Goal: Task Accomplishment & Management: Manage account settings

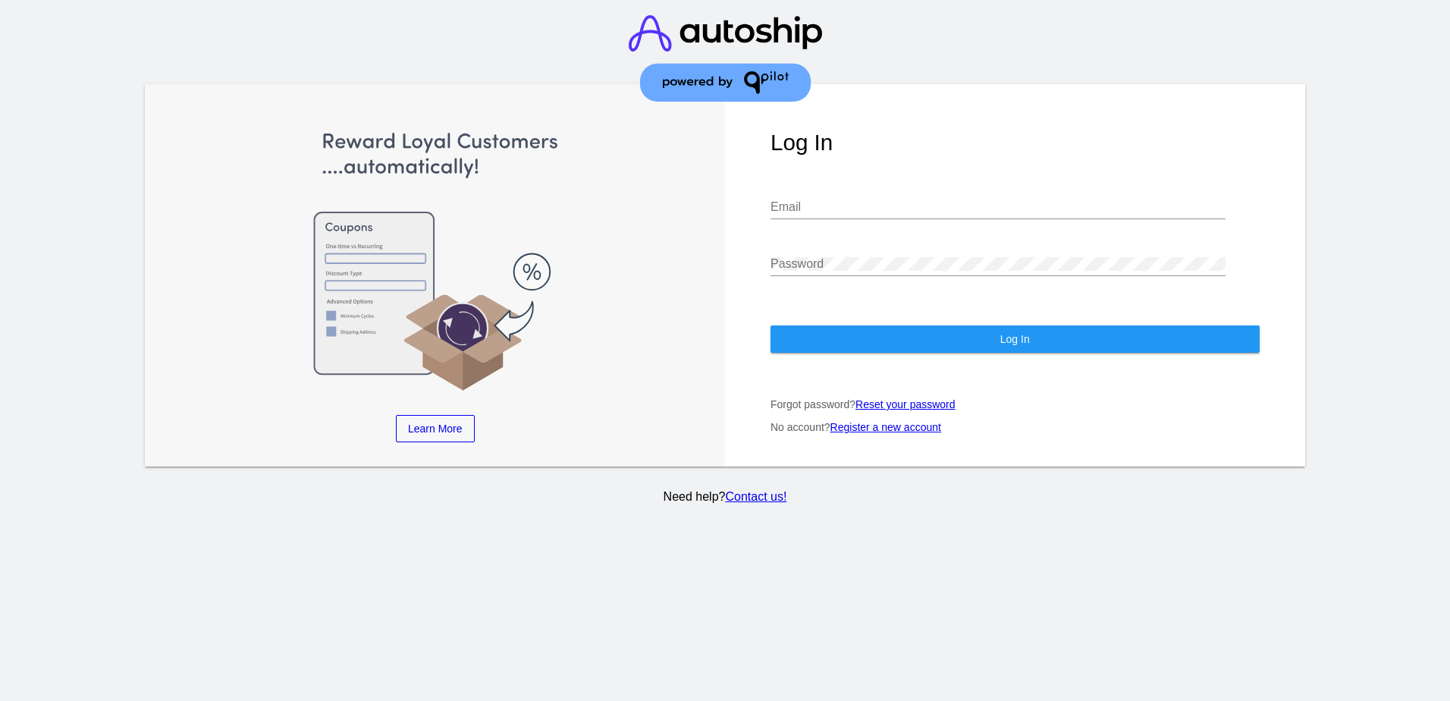
type input "[PERSON_NAME][EMAIL_ADDRESS][DOMAIN_NAME]"
click at [1056, 356] on div "Log In [PERSON_NAME][EMAIL_ADDRESS][DOMAIN_NAME] Email Password Log In Forgot p…" at bounding box center [1015, 275] width 580 height 382
click at [1040, 345] on button "Log In" at bounding box center [1015, 338] width 489 height 27
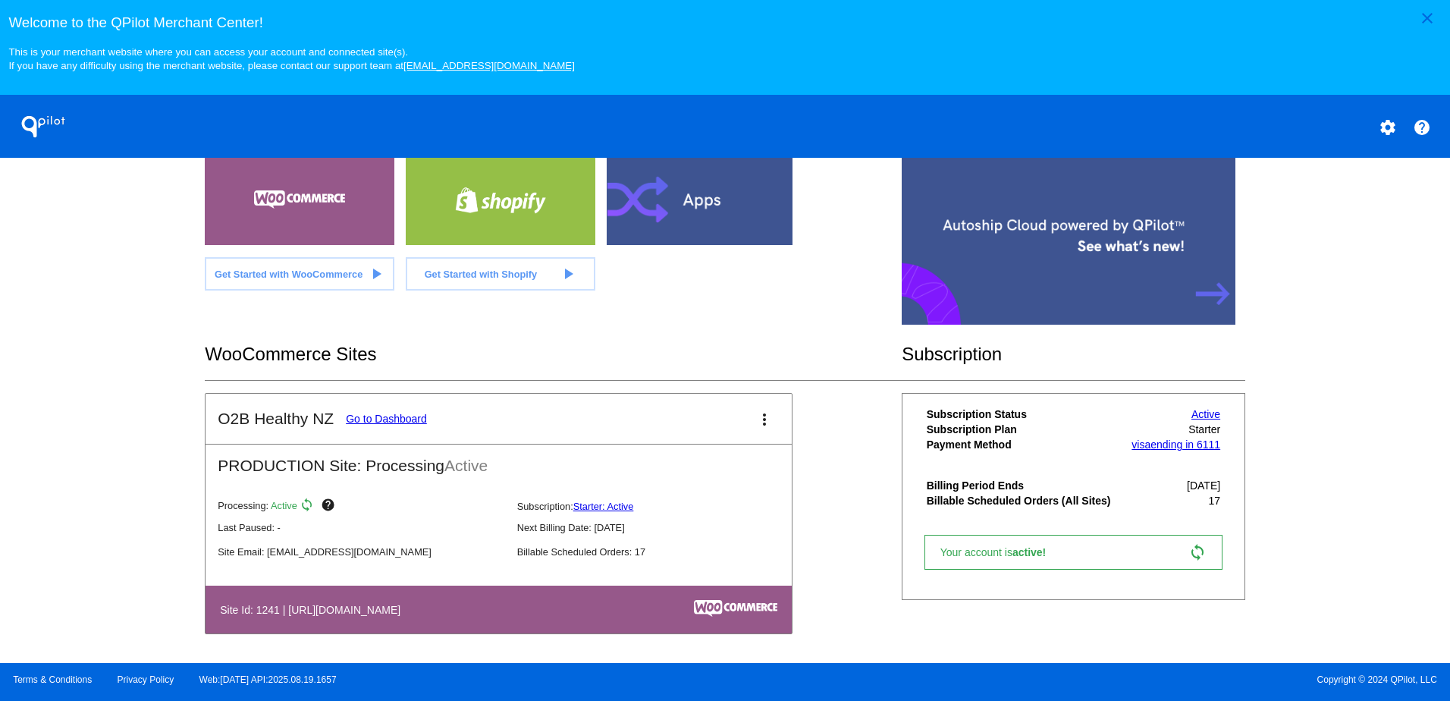
scroll to position [329, 0]
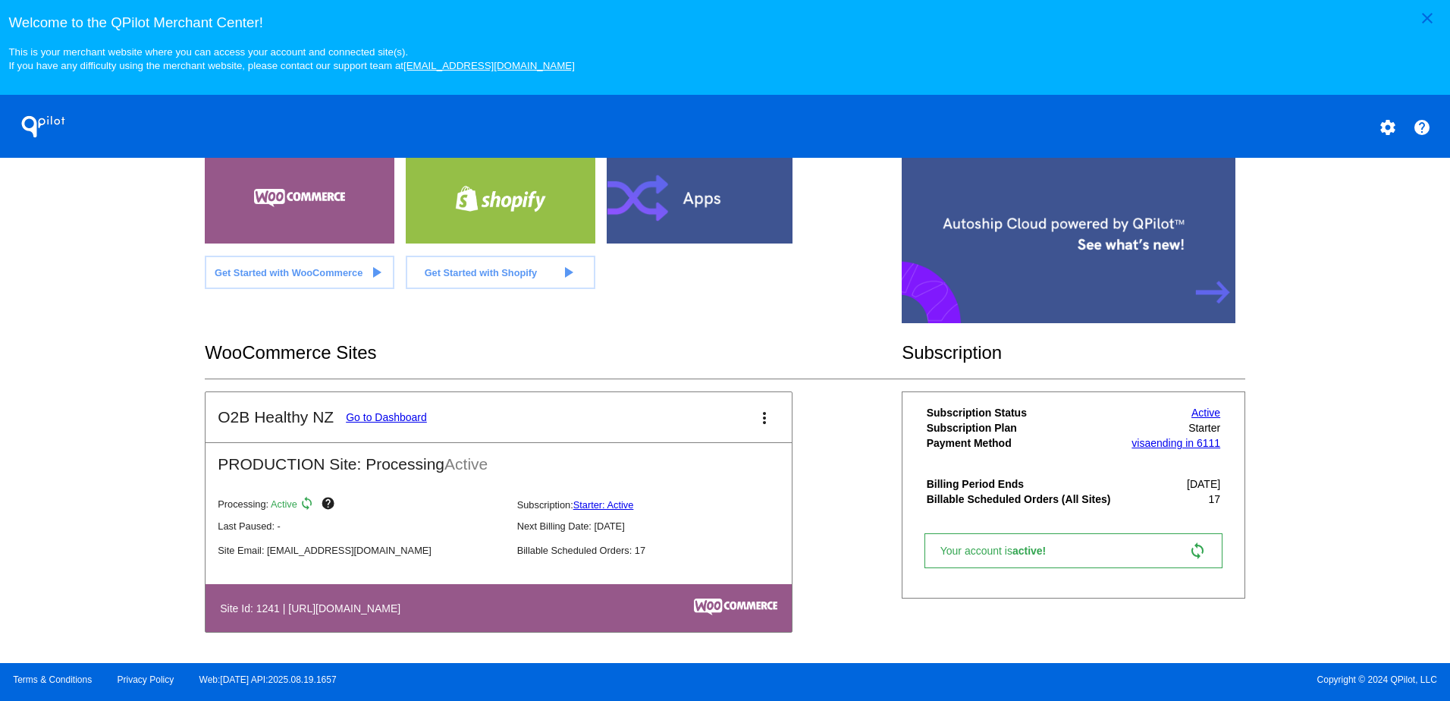
click at [368, 417] on link "Go to Dashboard" at bounding box center [386, 417] width 81 height 12
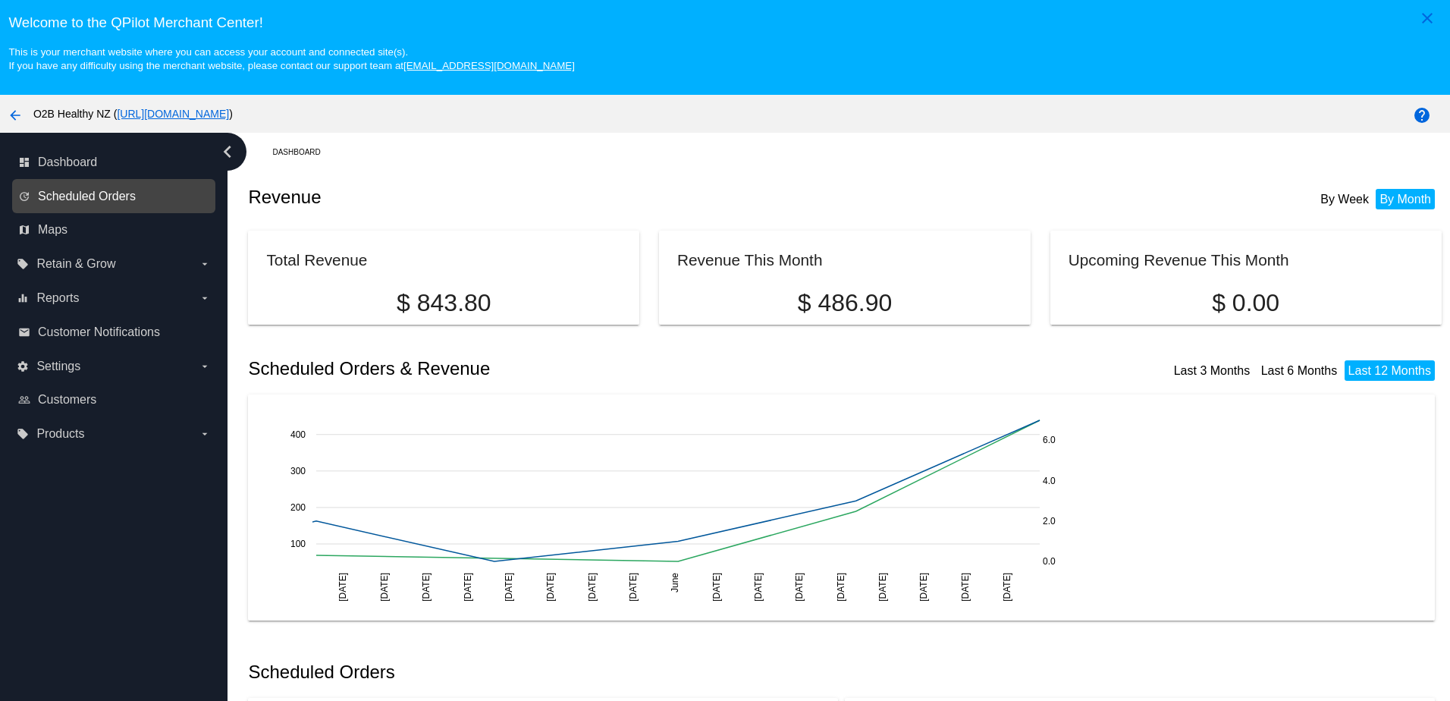
click at [121, 199] on span "Scheduled Orders" at bounding box center [87, 197] width 98 height 14
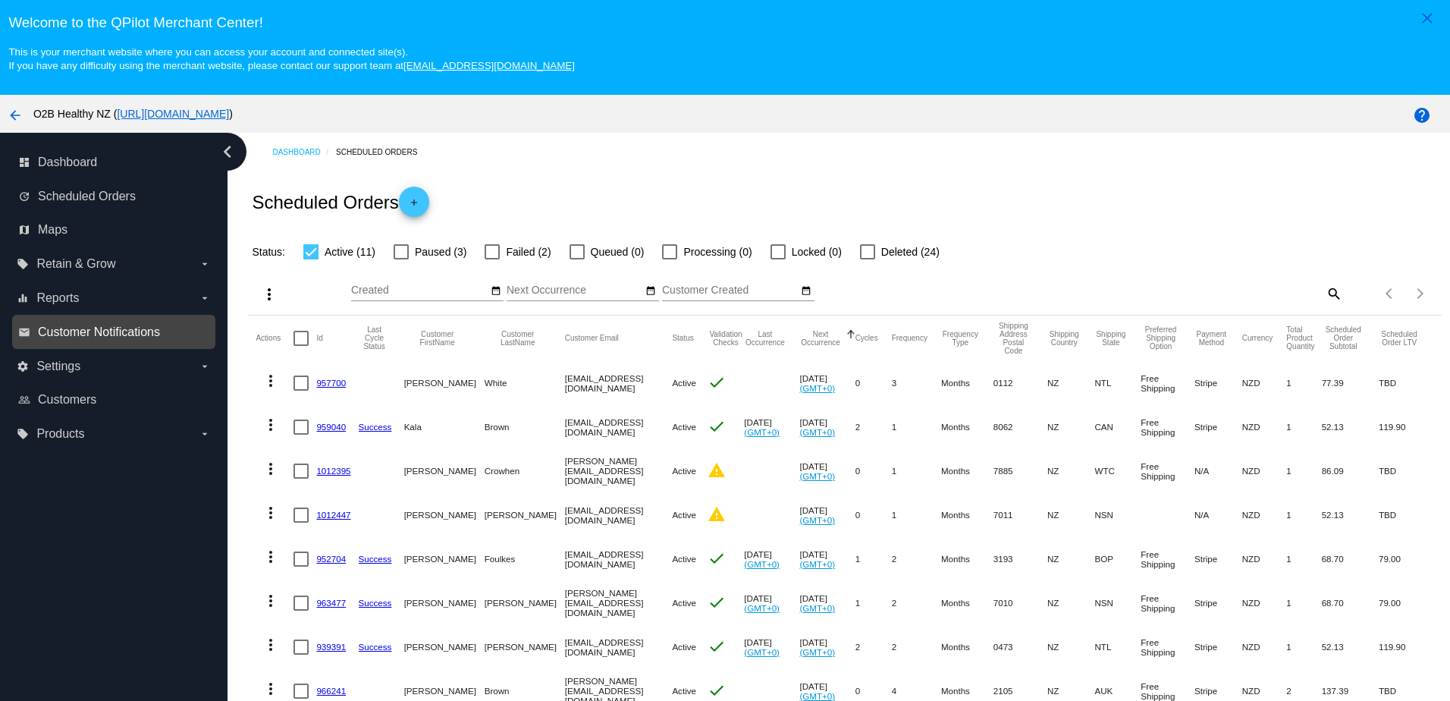
click at [137, 330] on span "Customer Notifications" at bounding box center [99, 332] width 122 height 14
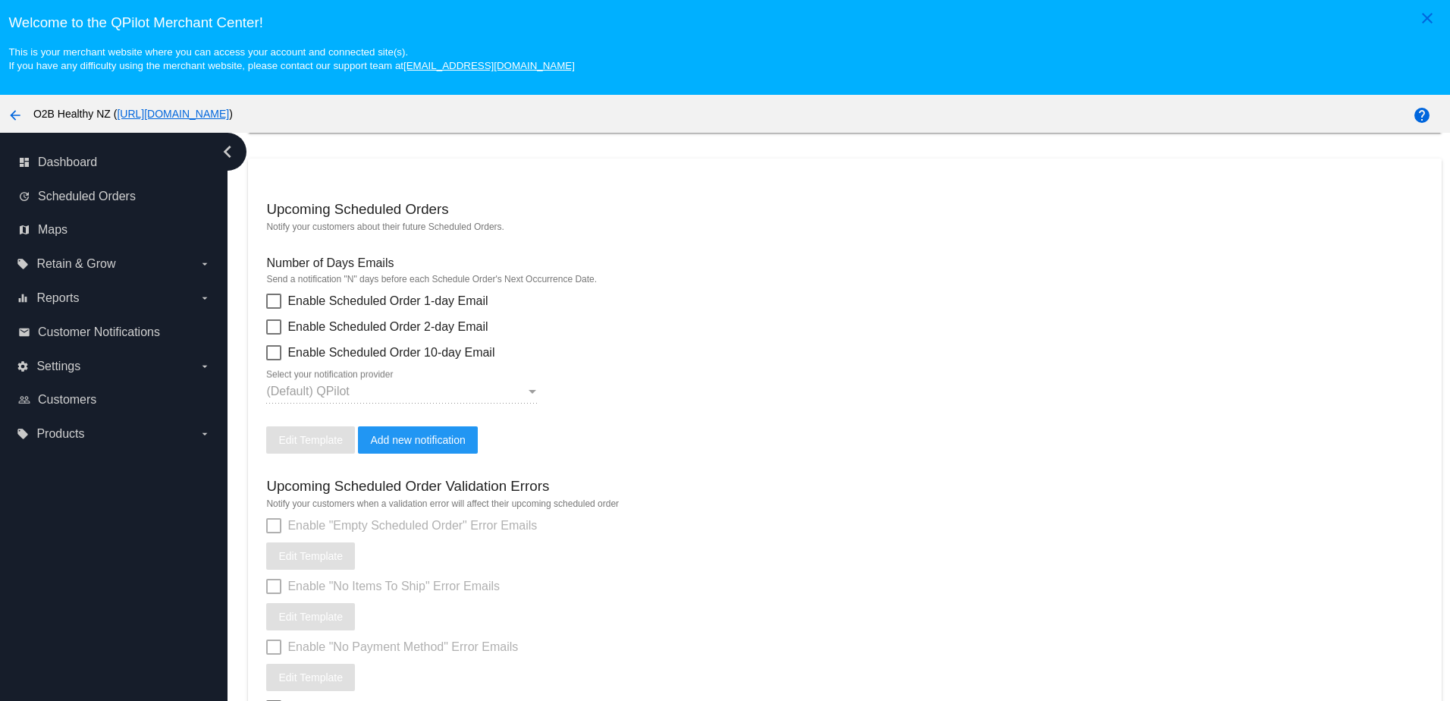
scroll to position [455, 0]
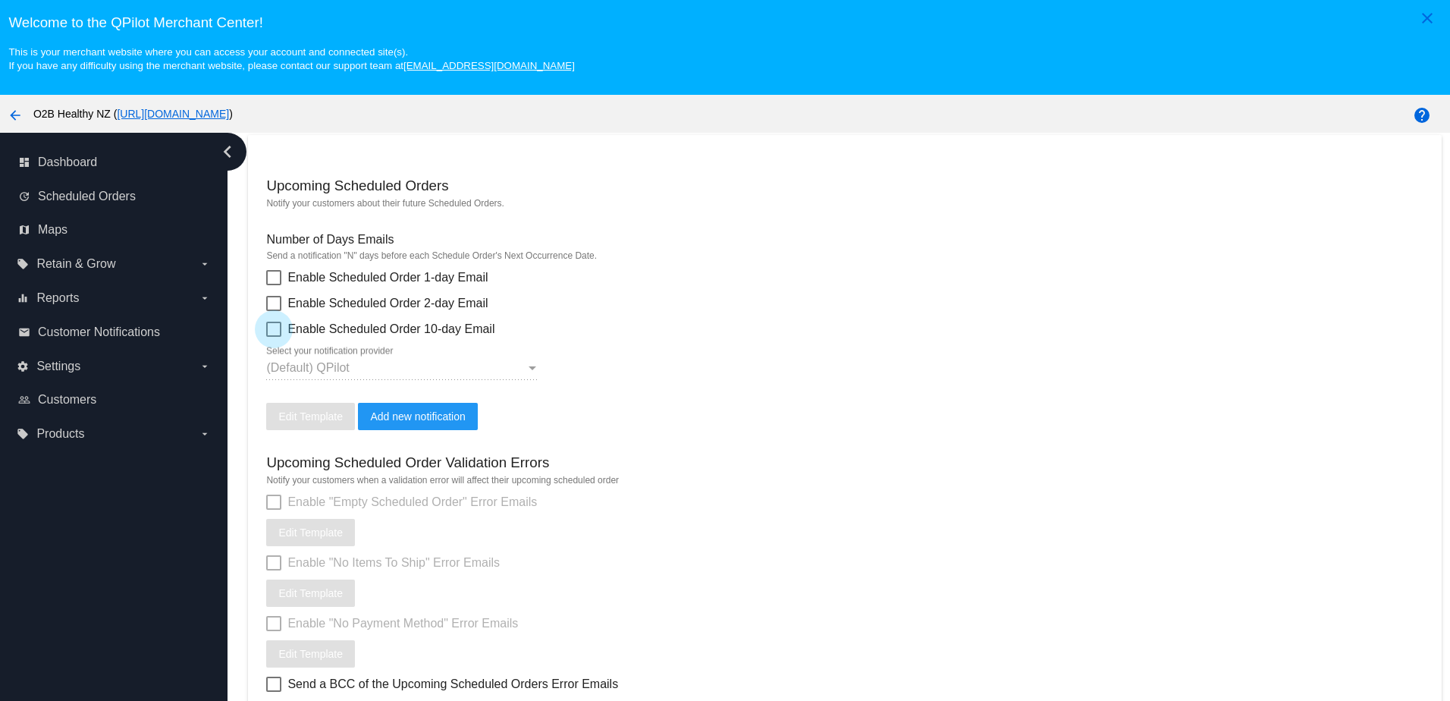
click at [368, 338] on span "Enable Scheduled Order 10-day Email" at bounding box center [390, 329] width 207 height 18
click at [274, 338] on input "Enable Scheduled Order 10-day Email" at bounding box center [273, 337] width 1 height 1
checkbox input "true"
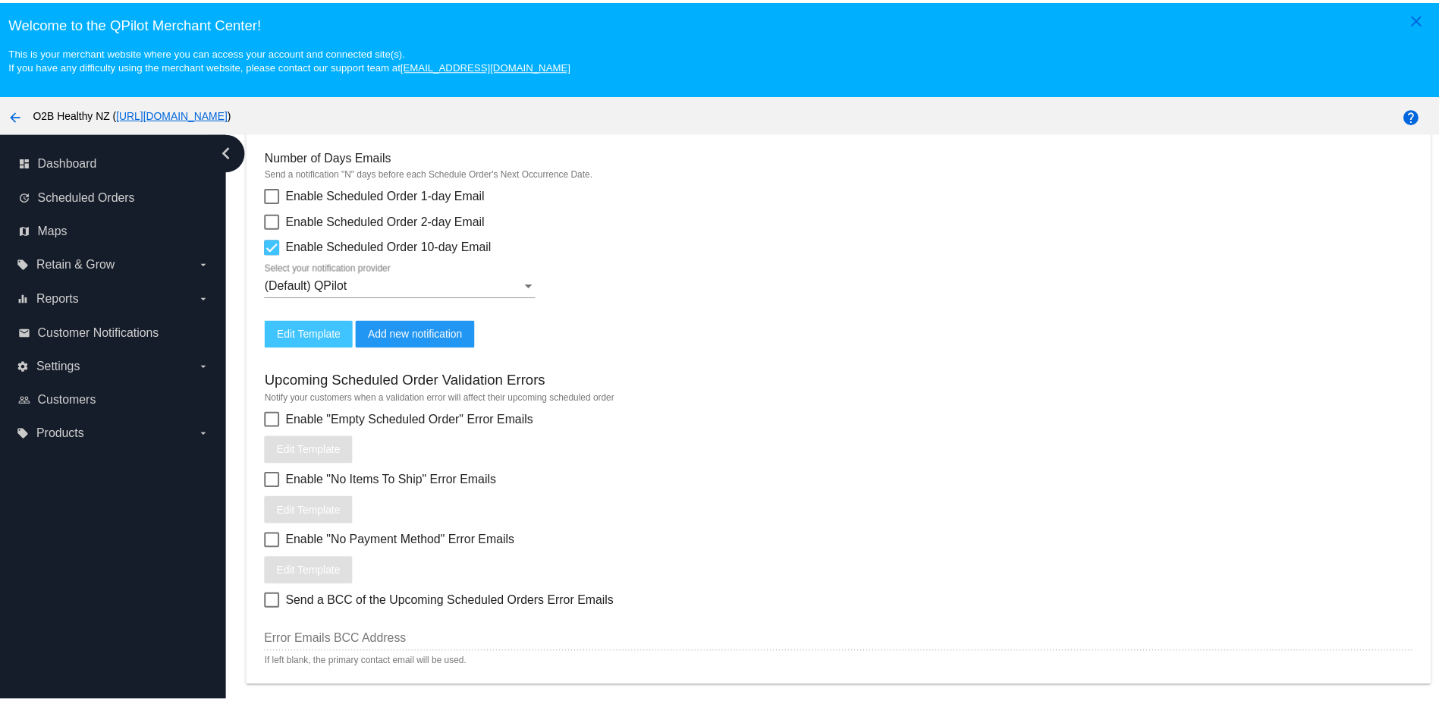
scroll to position [531, 0]
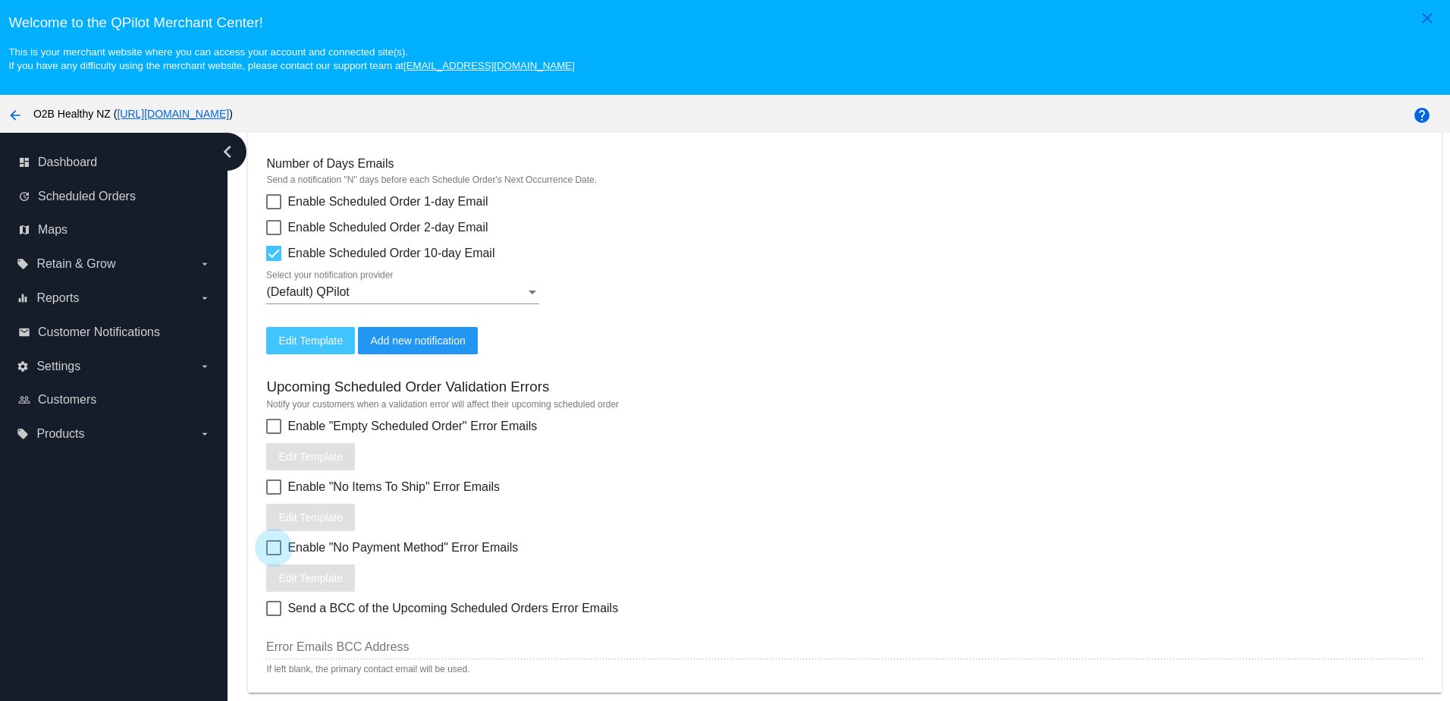
click at [274, 555] on div at bounding box center [273, 547] width 15 height 15
click at [274, 556] on input "Enable "No Payment Method" Error Emails" at bounding box center [273, 555] width 1 height 1
checkbox input "true"
click at [304, 347] on span "Edit Template" at bounding box center [310, 340] width 64 height 12
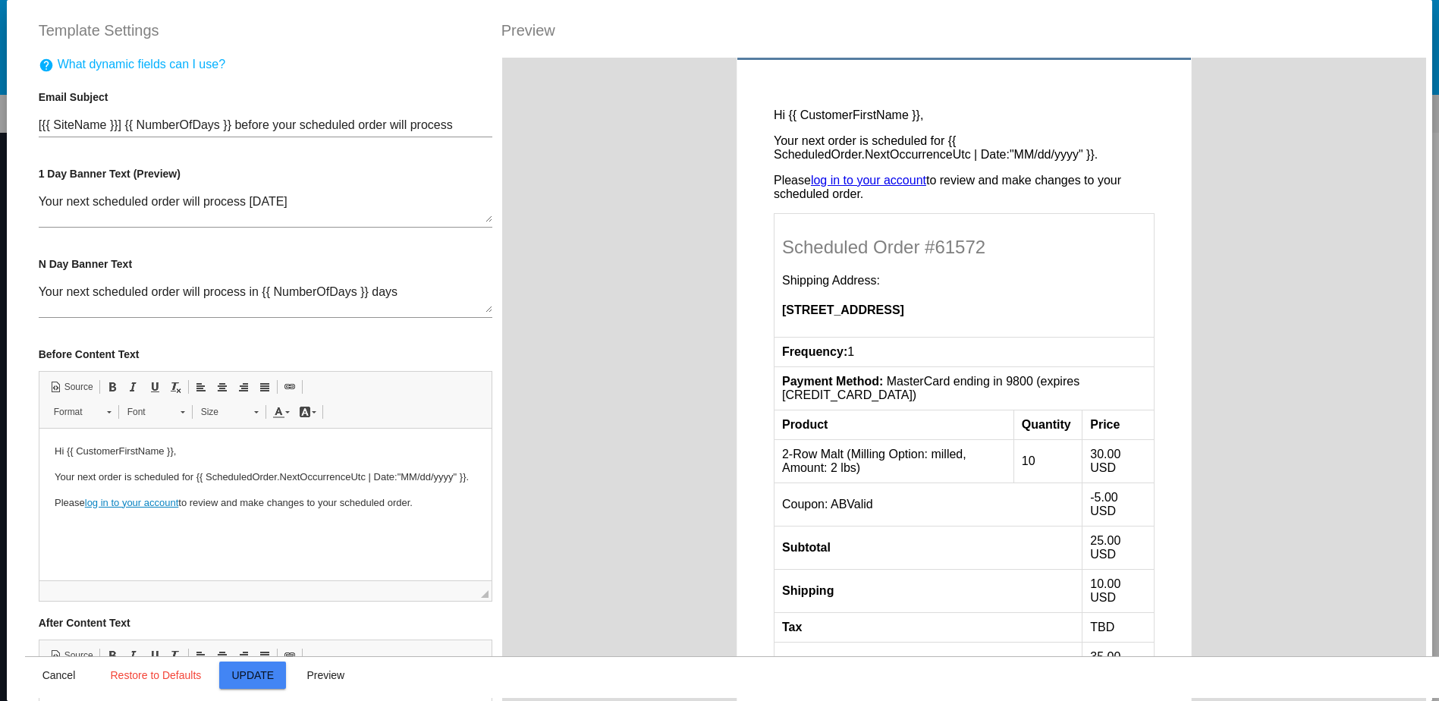
scroll to position [76, 0]
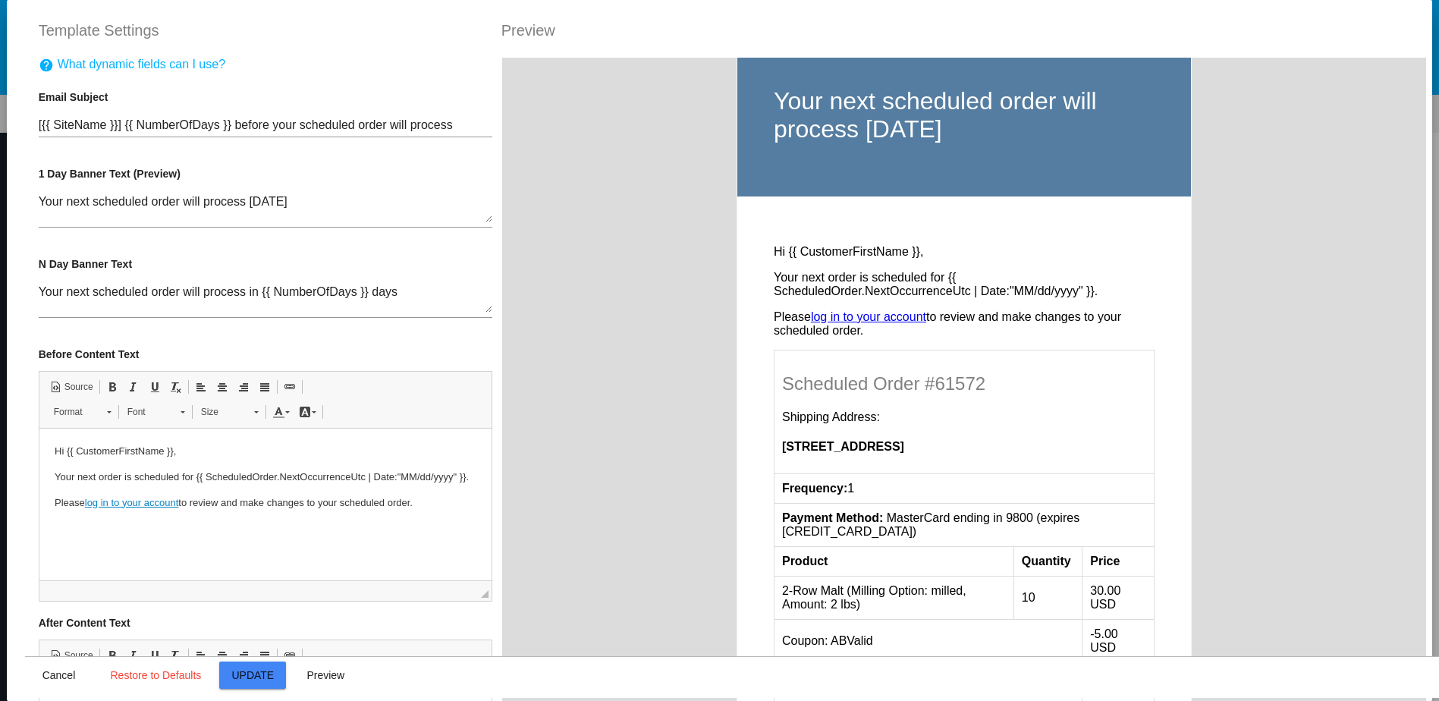
click at [774, 325] on p "Please log in to your account to review and make changes to your scheduled orde…" at bounding box center [964, 323] width 381 height 27
click at [774, 321] on p "Please log in to your account to review and make changes to your scheduled orde…" at bounding box center [964, 323] width 381 height 27
click at [137, 485] on p "Your next order is scheduled for {{ ScheduledOrder.NextOccurrenceUtc | Date:"MM…" at bounding box center [265, 477] width 422 height 16
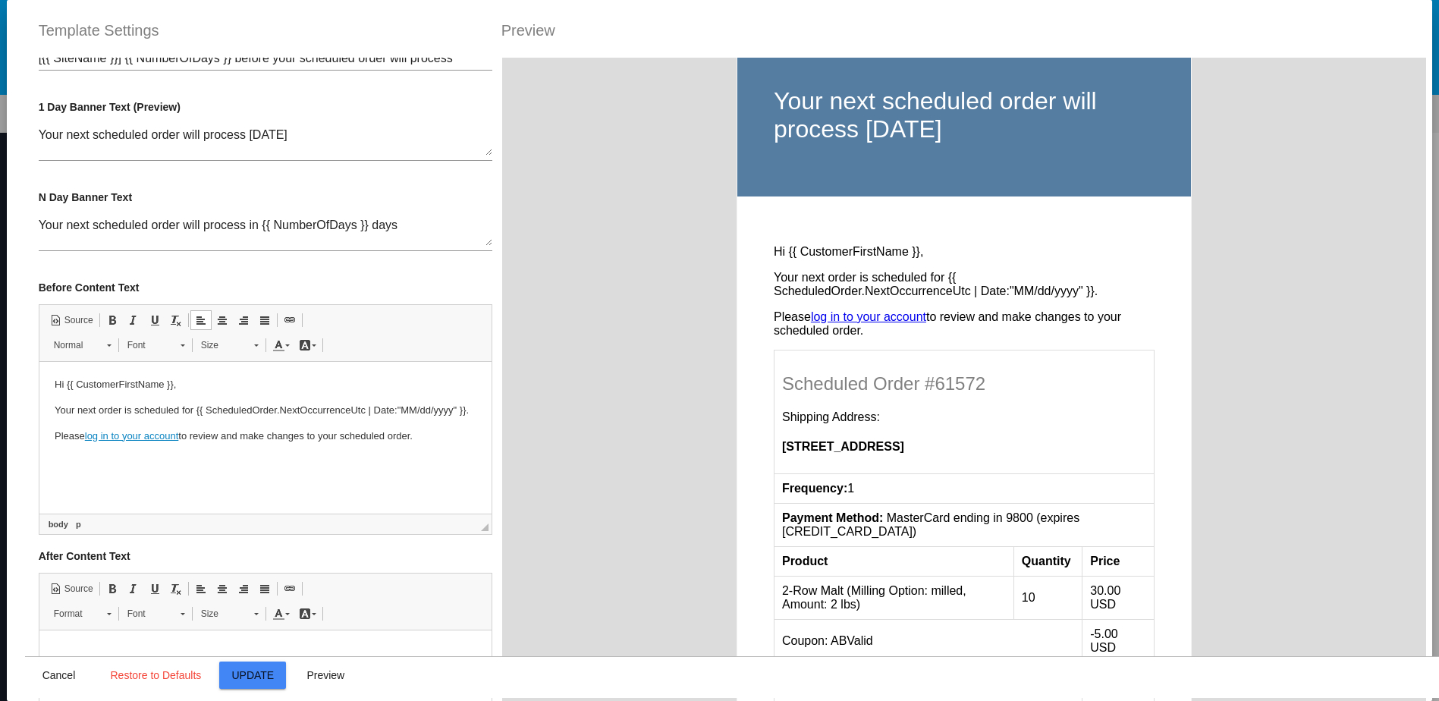
scroll to position [152, 0]
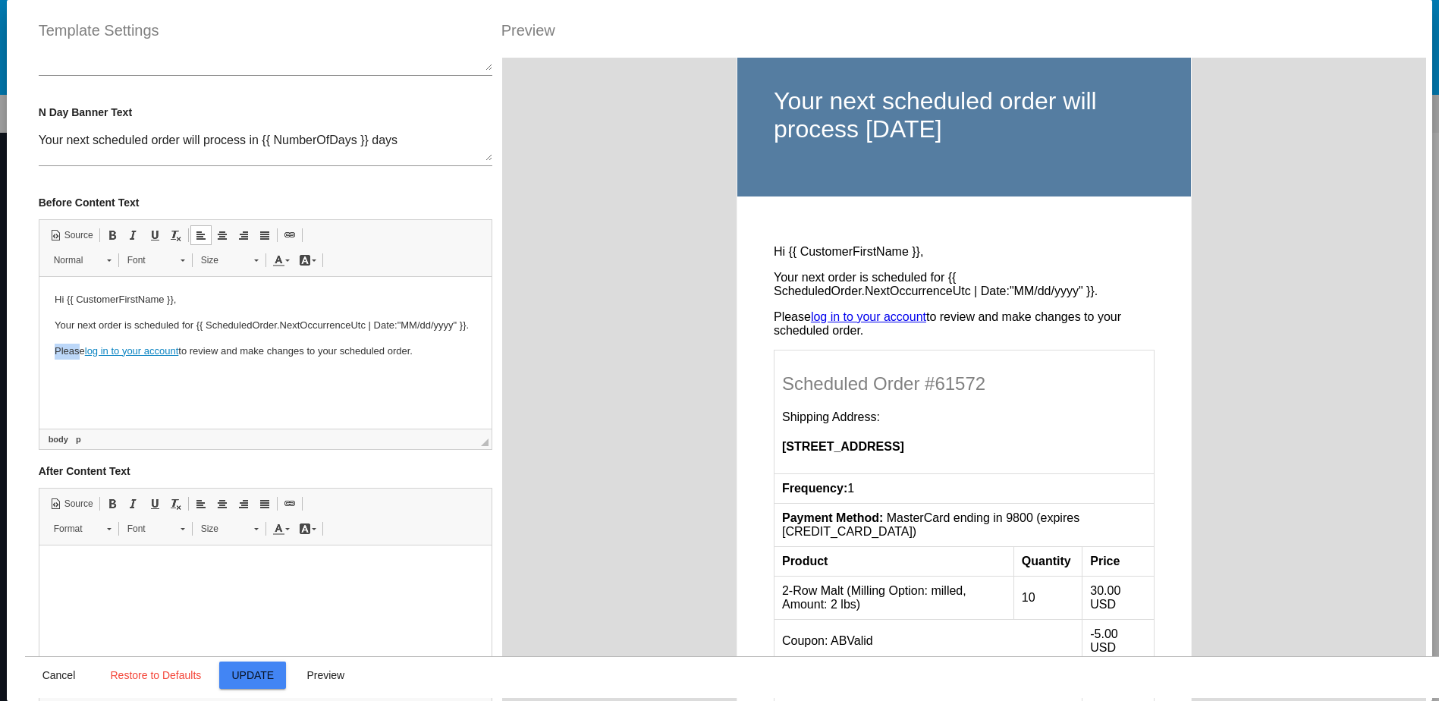
drag, startPoint x: 54, startPoint y: 366, endPoint x: 80, endPoint y: 369, distance: 26.0
click at [80, 359] on p "Please log in to your account to review and make changes to your scheduled orde…" at bounding box center [265, 352] width 422 height 16
click at [290, 375] on p "If you need to, please log in to your account to review and make changes to you…" at bounding box center [265, 360] width 422 height 32
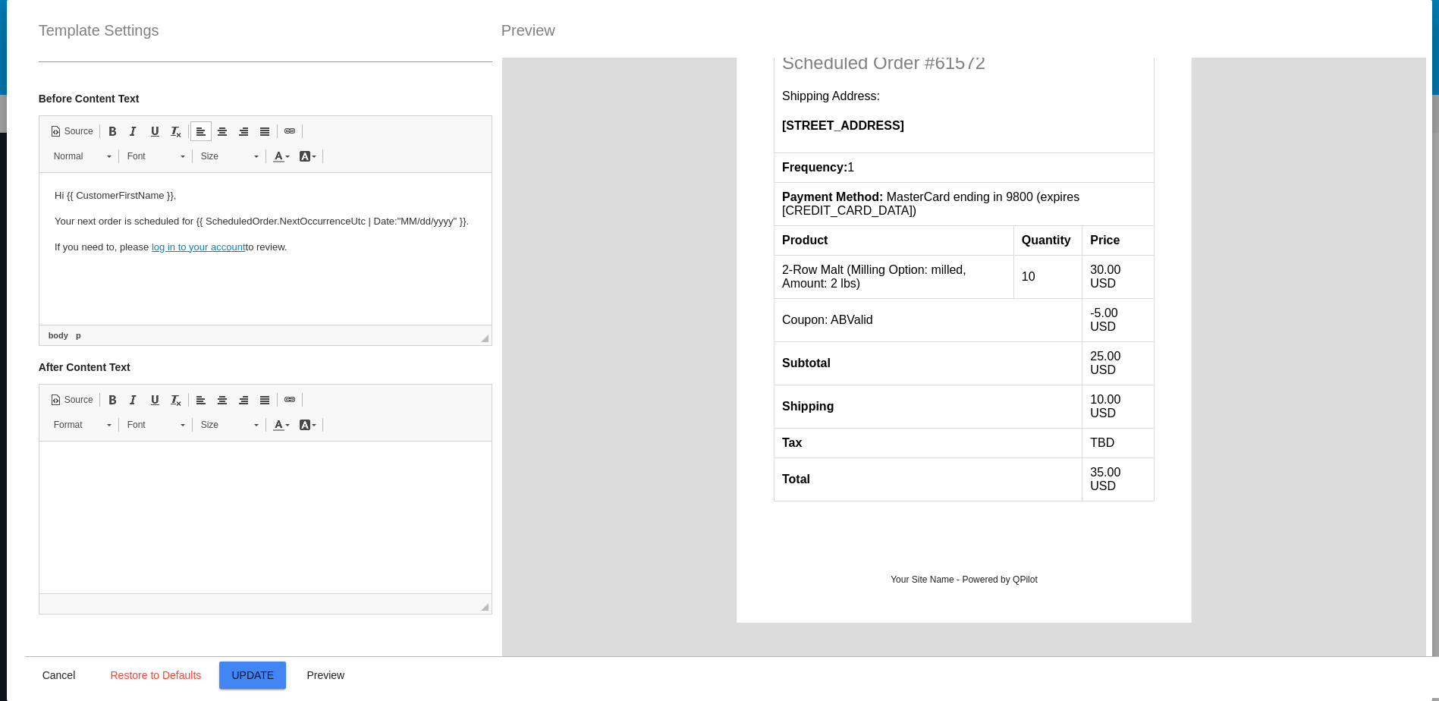
scroll to position [448, 0]
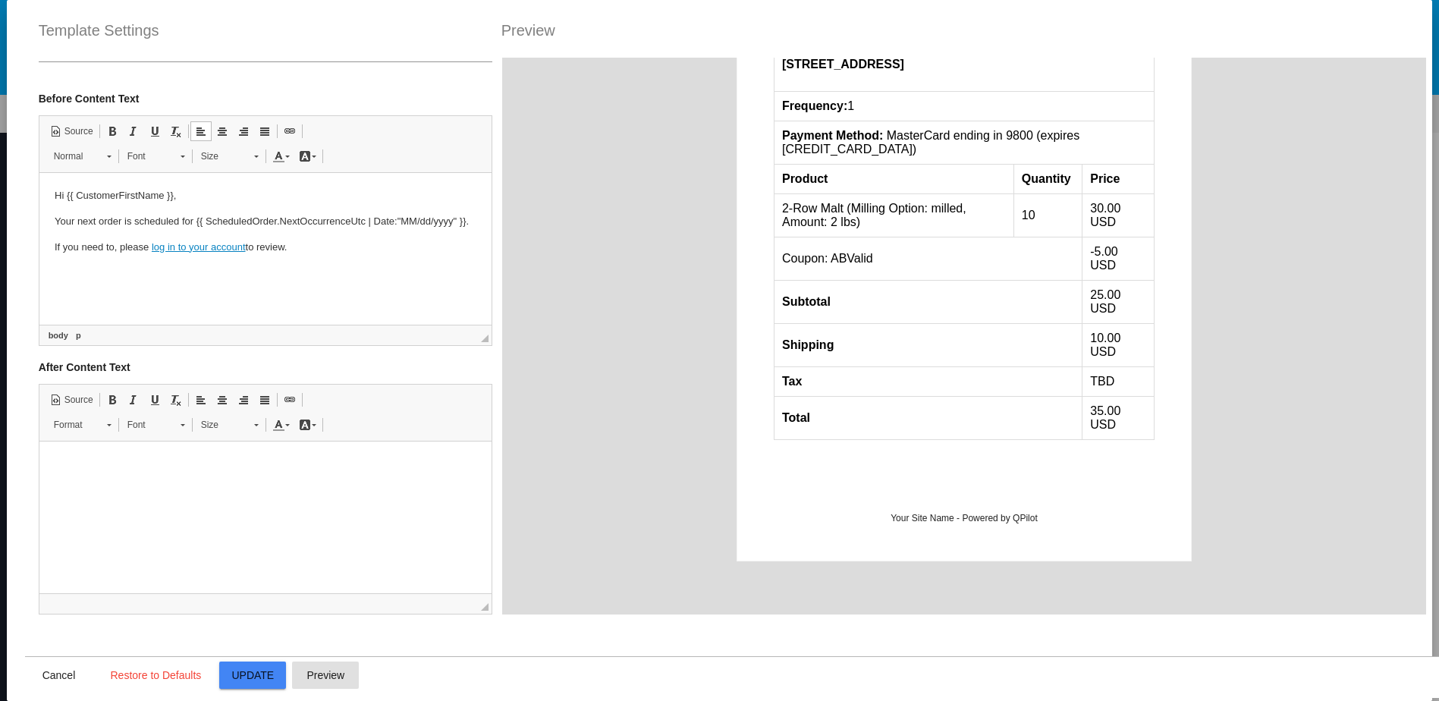
click at [325, 670] on span "Preview" at bounding box center [325, 675] width 38 height 12
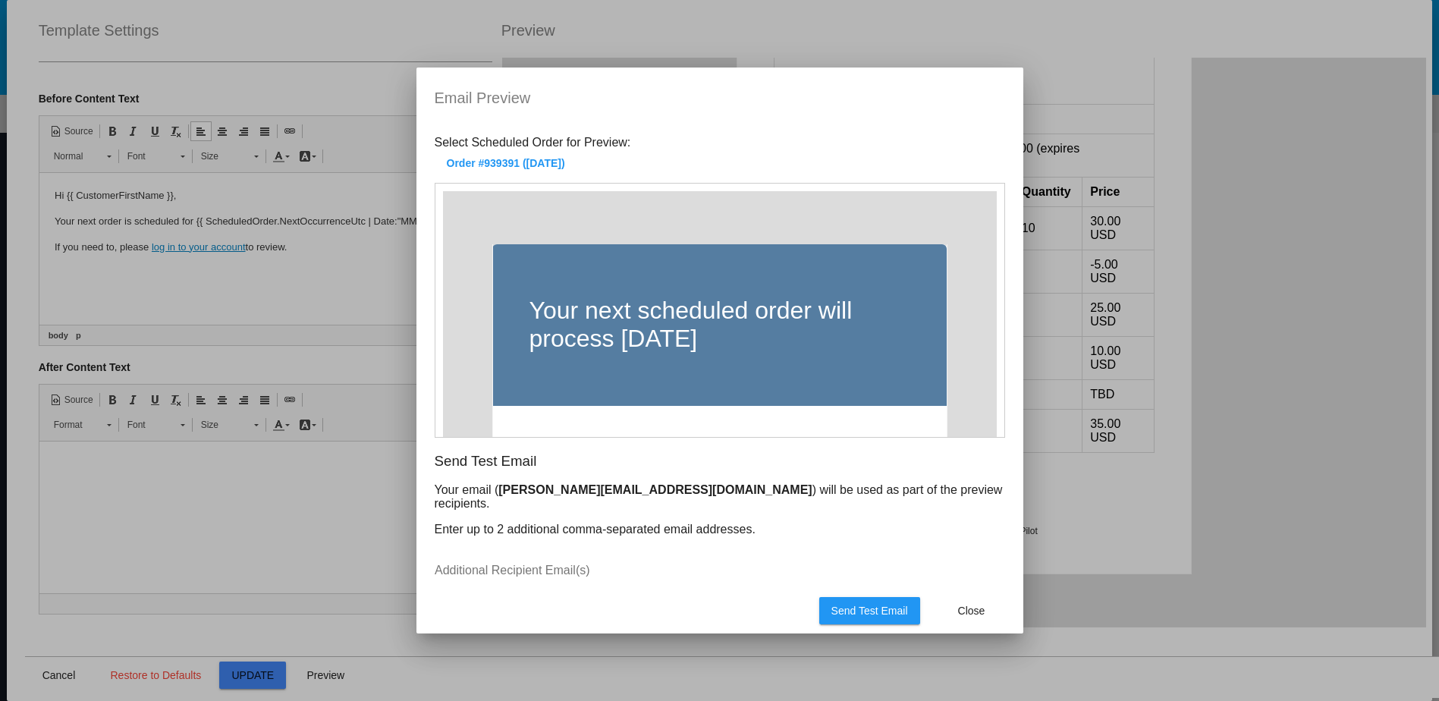
scroll to position [0, 0]
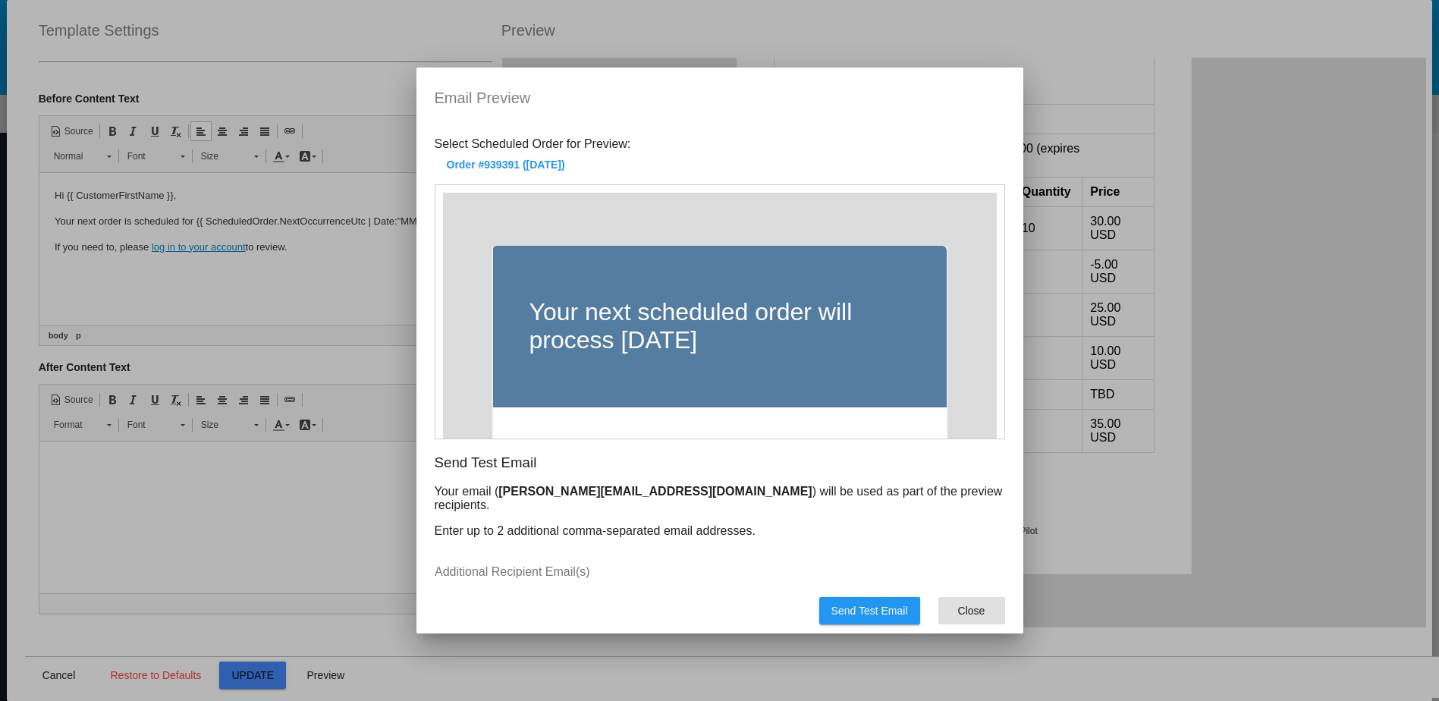
click at [978, 612] on span "Close" at bounding box center [971, 610] width 27 height 12
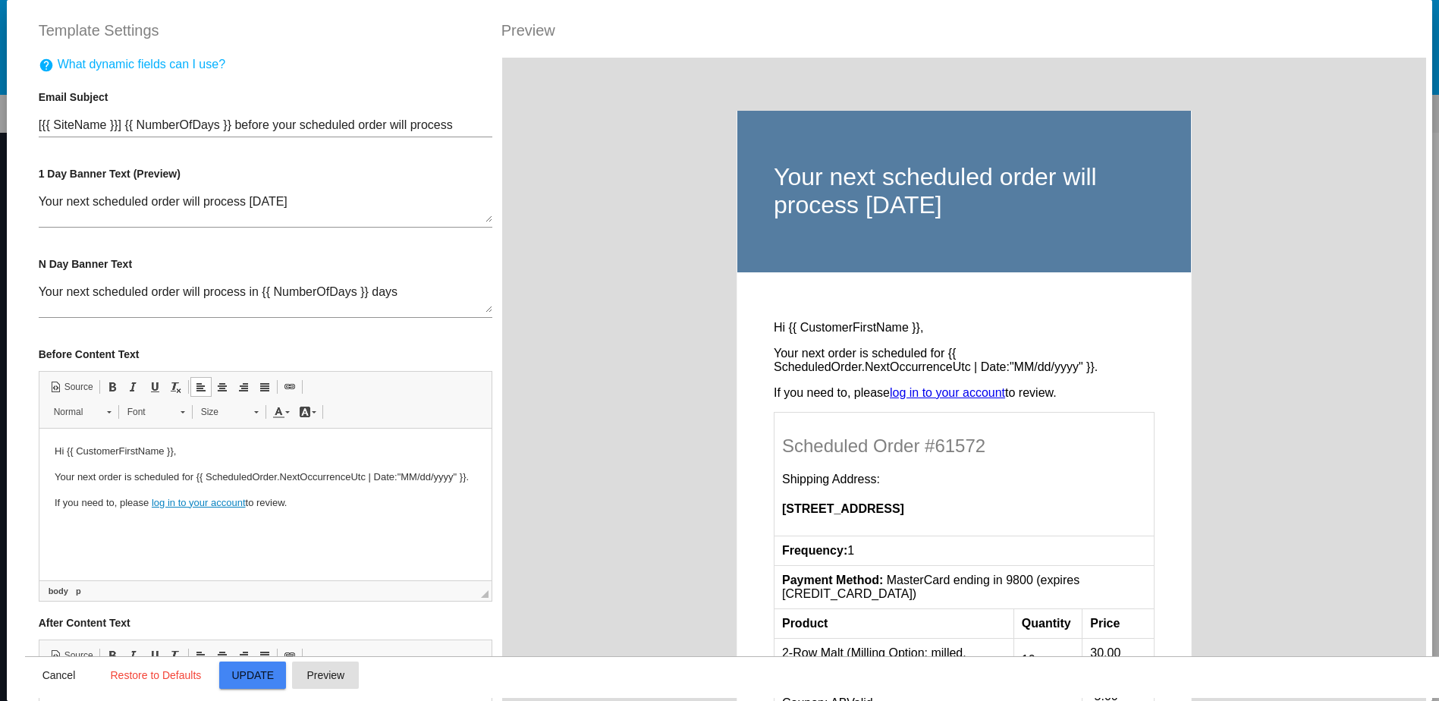
click at [819, 378] on td "Hi {{ CustomerFirstName }}, Your next order is scheduled for {{ ScheduledOrder.…" at bounding box center [963, 614] width 454 height 685
click at [820, 370] on p "Your next order is scheduled for {{ ScheduledOrder.NextOccurrenceUtc | Date:"MM…" at bounding box center [964, 360] width 381 height 27
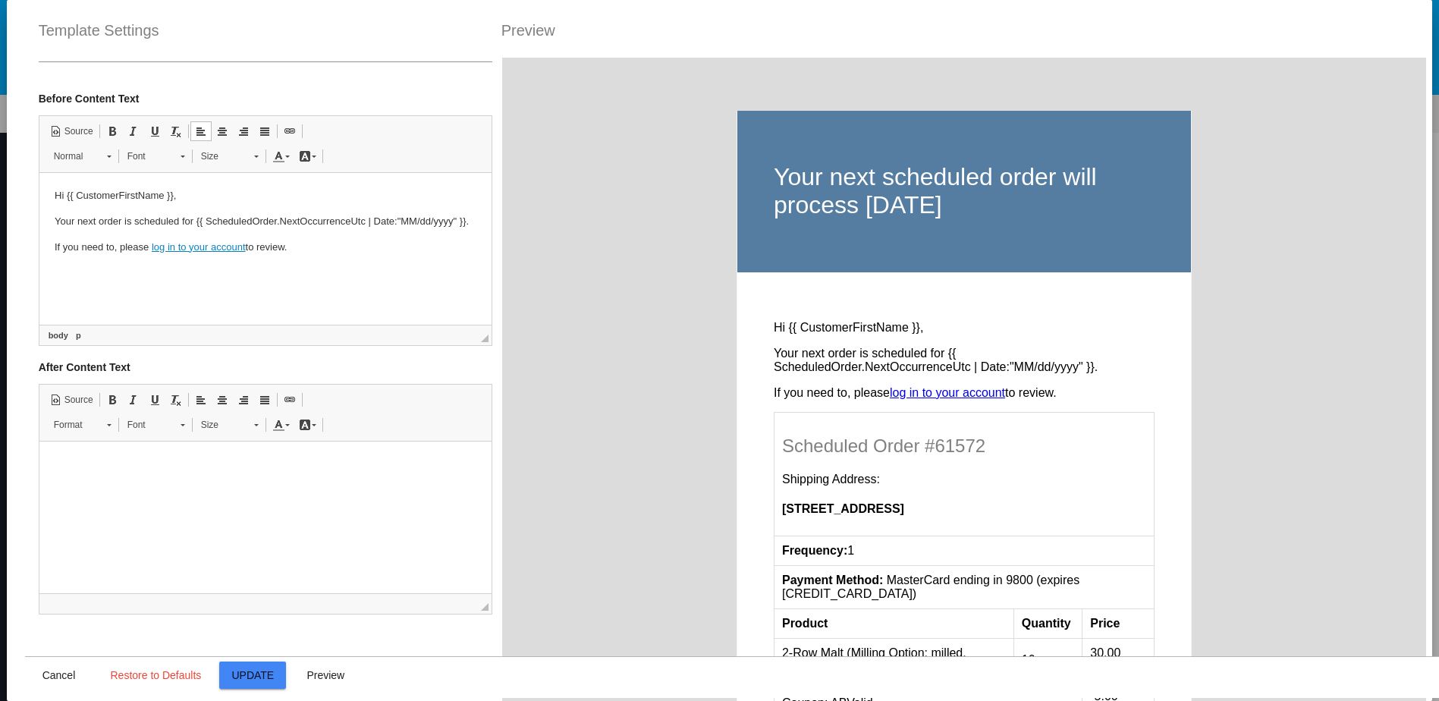
scroll to position [32, 0]
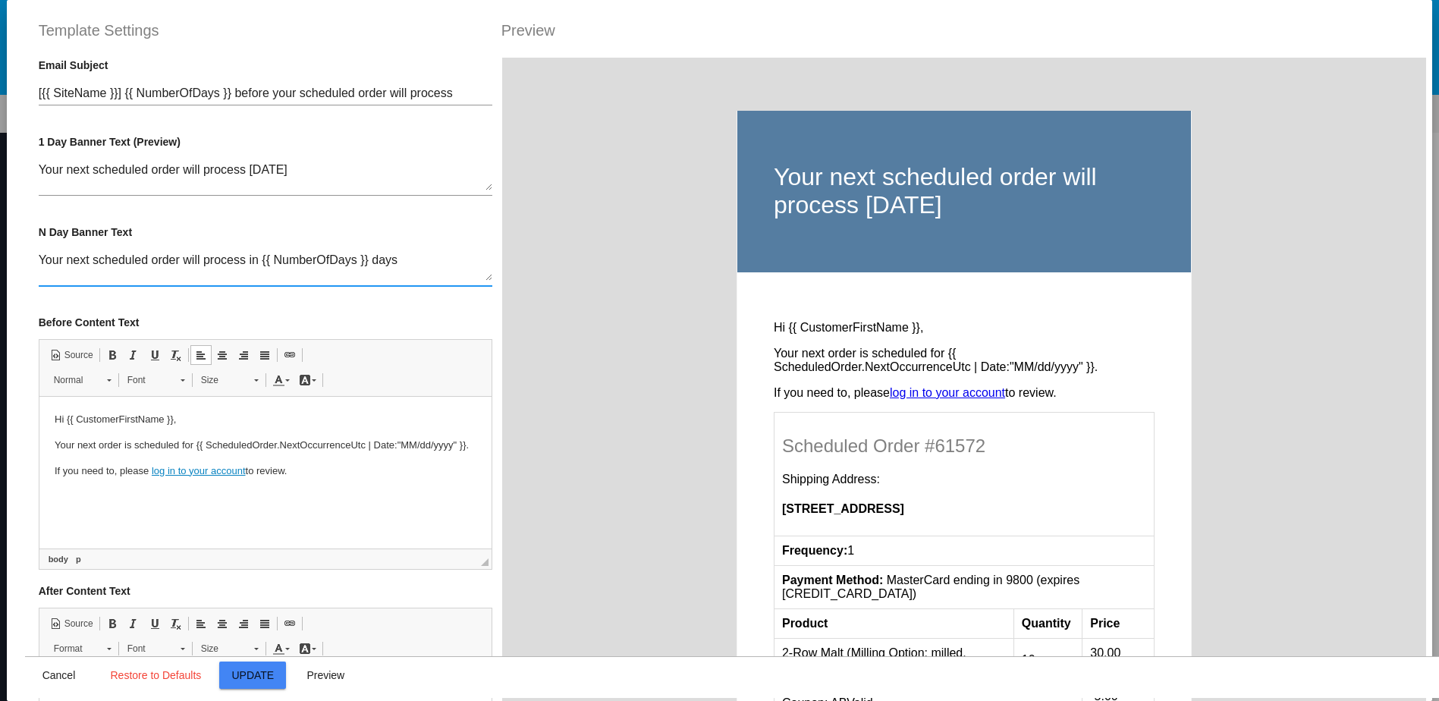
click at [343, 261] on textarea "Your next scheduled order will process in {{ NumberOfDays }} days" at bounding box center [266, 266] width 454 height 27
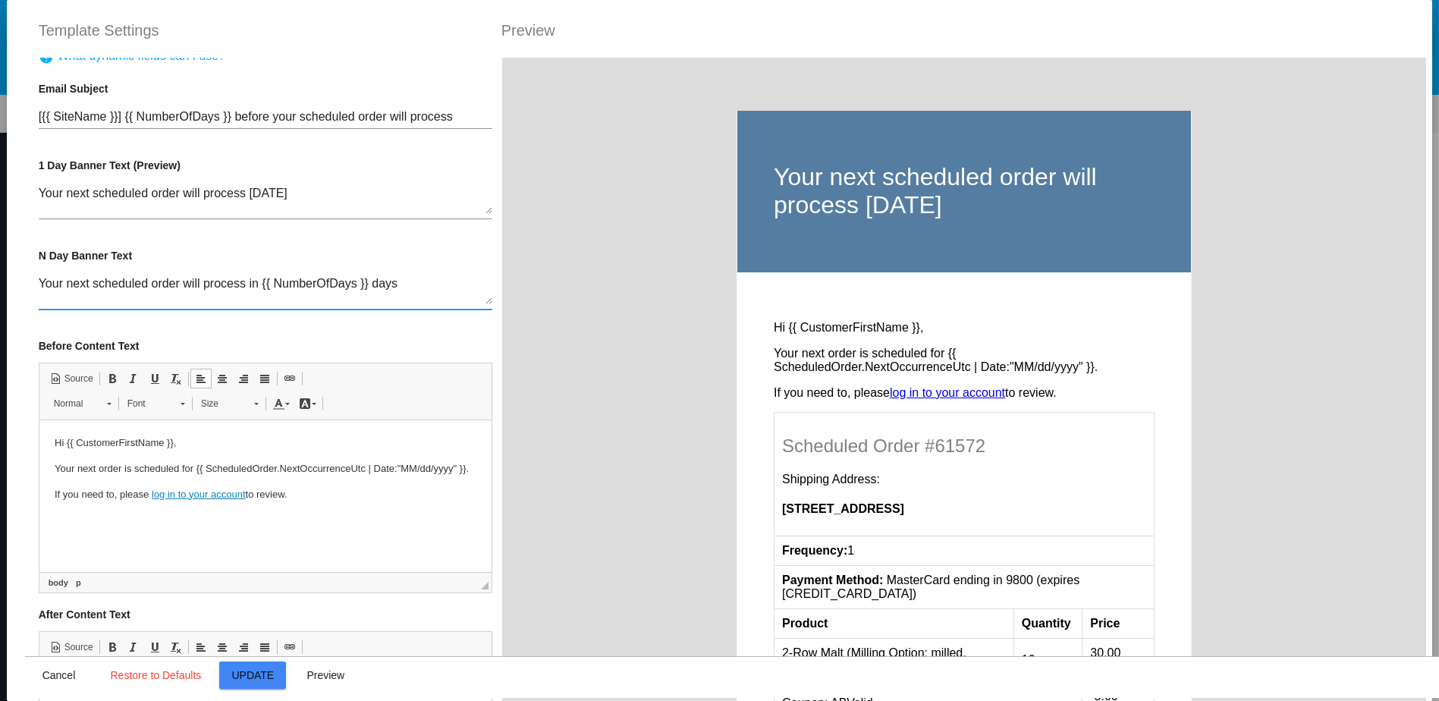
scroll to position [0, 0]
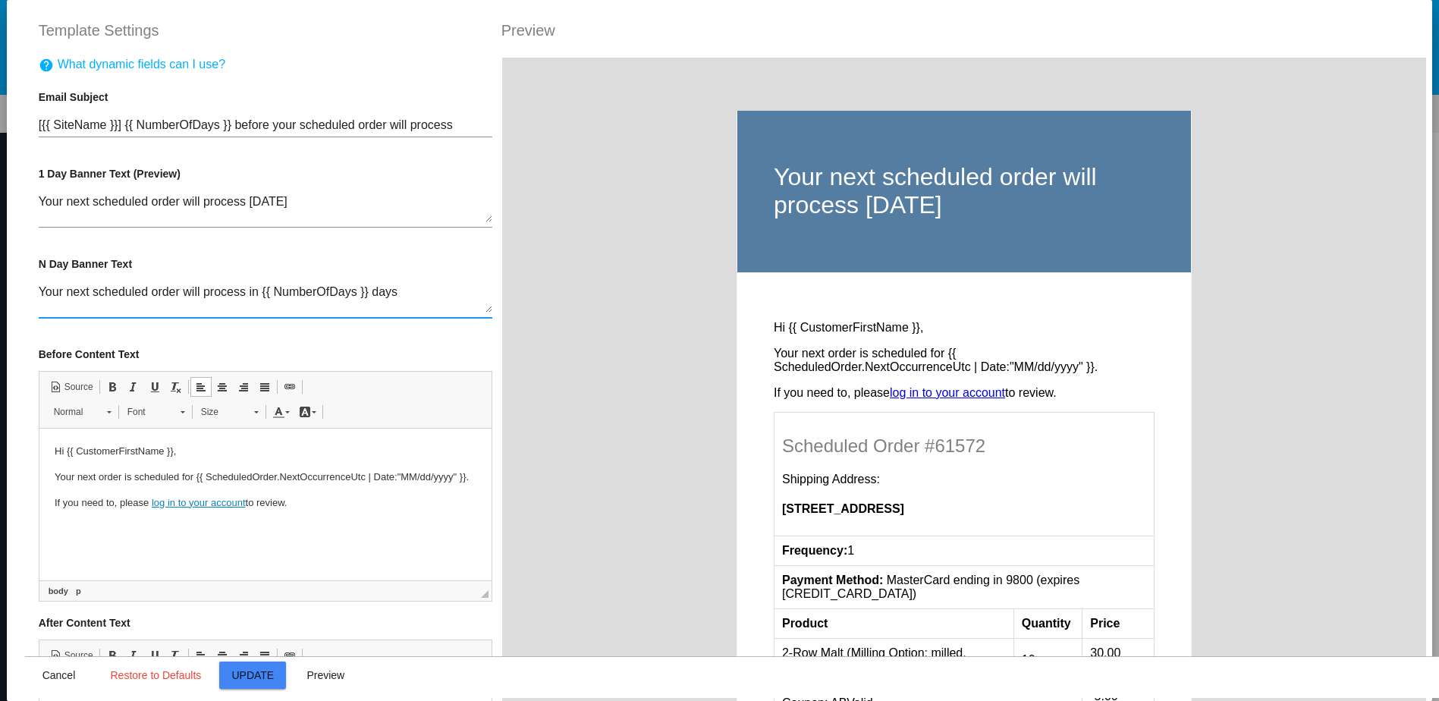
drag, startPoint x: 189, startPoint y: 63, endPoint x: 226, endPoint y: 87, distance: 44.4
click at [188, 63] on link "help What dynamic fields can I use?" at bounding box center [132, 67] width 187 height 18
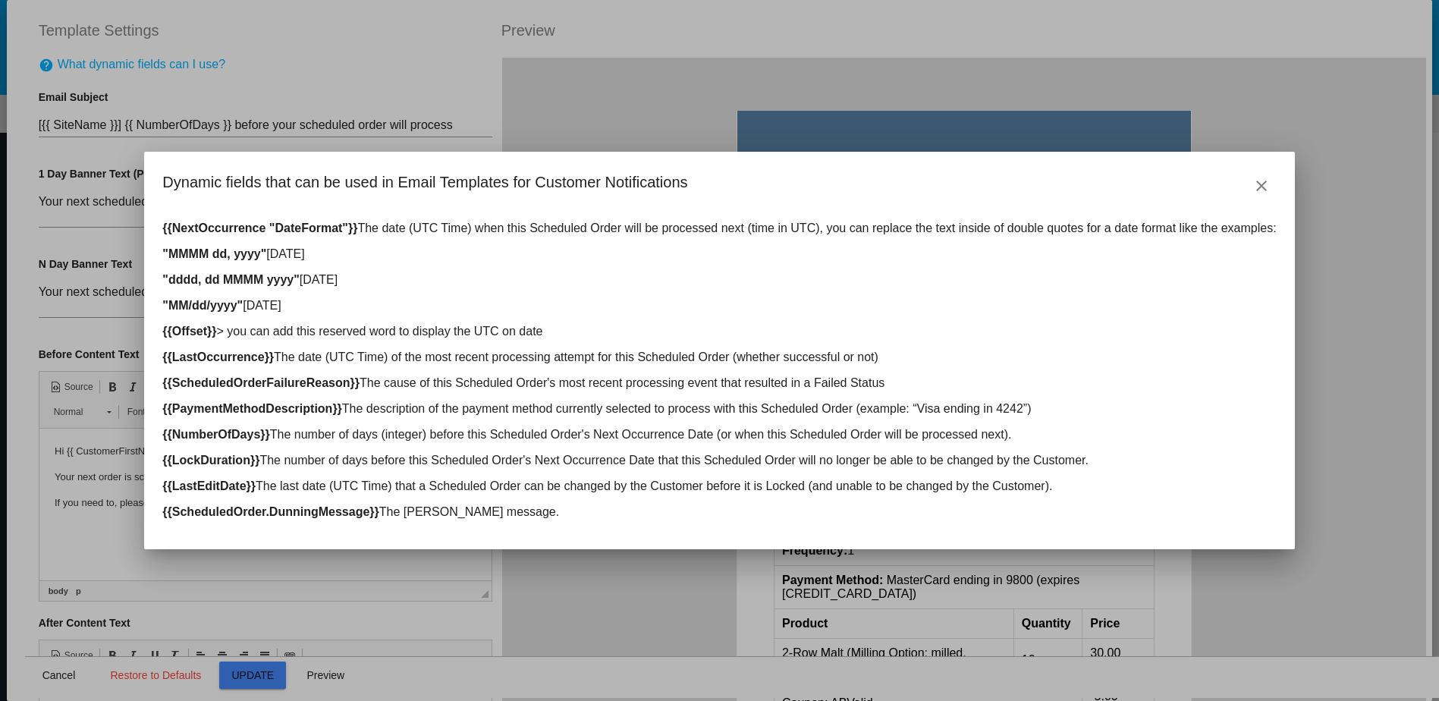
drag, startPoint x: 181, startPoint y: 250, endPoint x: 265, endPoint y: 250, distance: 84.9
click at [265, 250] on strong ""MMMM dd, yyyy"" at bounding box center [214, 253] width 104 height 13
drag, startPoint x: 265, startPoint y: 250, endPoint x: 250, endPoint y: 250, distance: 15.2
copy strong "MMMM dd, yyyy"
click at [1252, 177] on mat-icon "close" at bounding box center [1261, 186] width 18 height 18
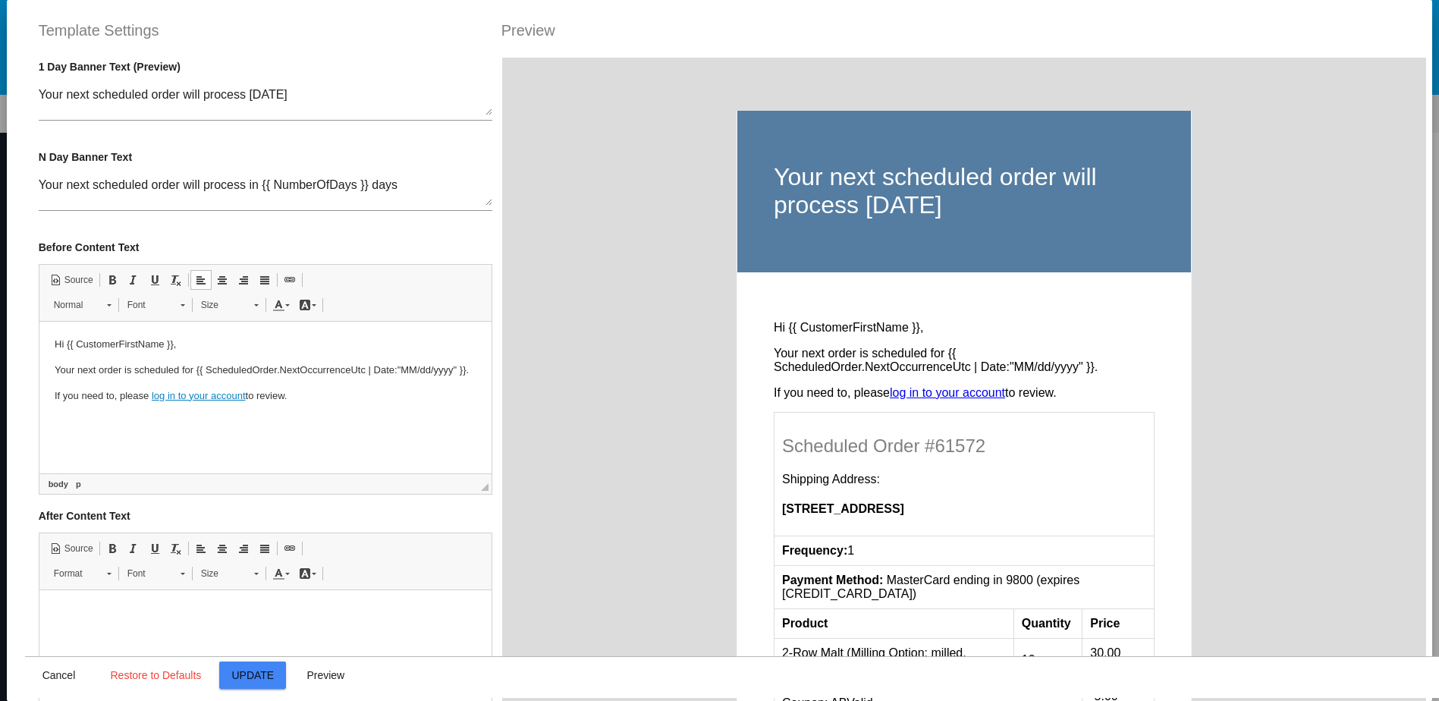
scroll to position [152, 0]
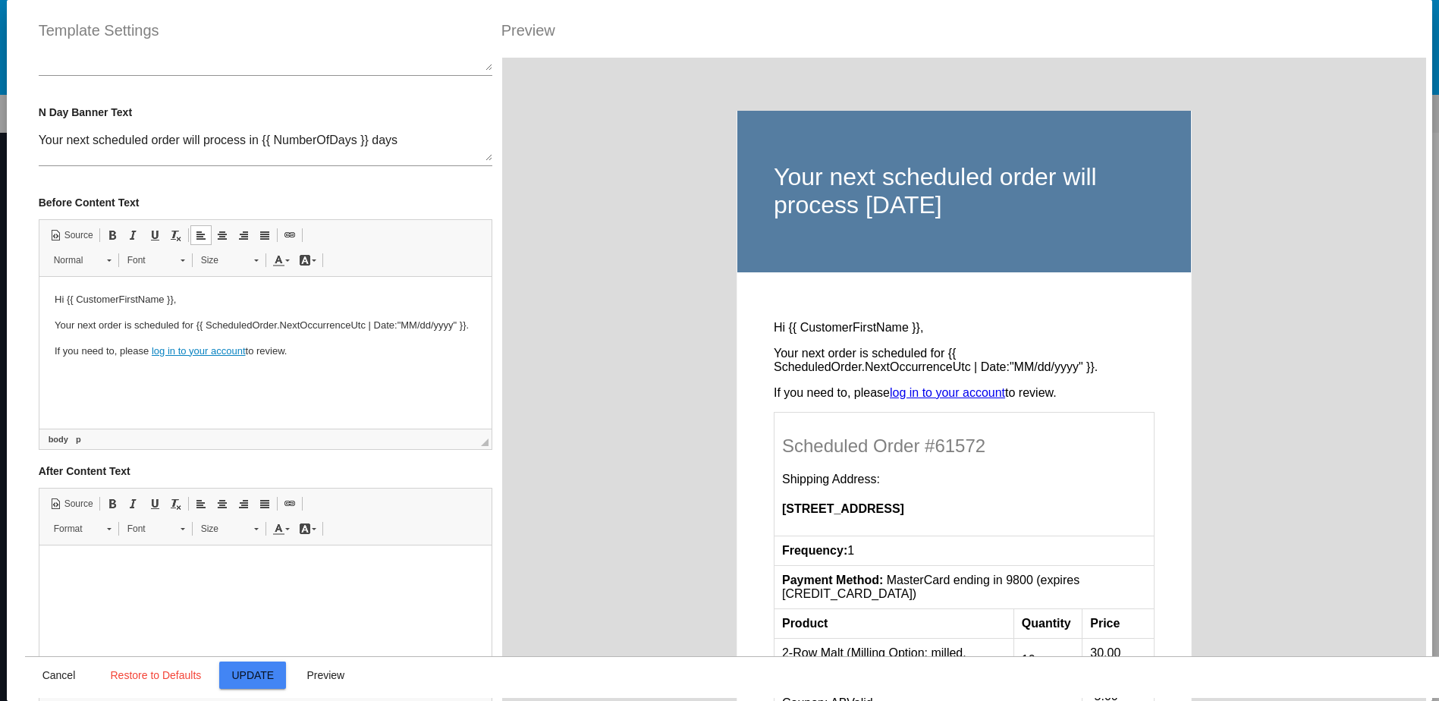
click at [343, 322] on p "Your next order is scheduled for {{ ScheduledOrder.NextOccurrenceUtc | Date:"MM…" at bounding box center [265, 326] width 422 height 16
drag, startPoint x: 400, startPoint y: 328, endPoint x: 451, endPoint y: 325, distance: 50.9
click at [451, 325] on p "Your next order is scheduled for {{ ScheduledOrder.NextOccurrenceUtc | Date:"MM…" at bounding box center [265, 326] width 422 height 16
click at [467, 381] on span "Paste" at bounding box center [483, 386] width 47 height 22
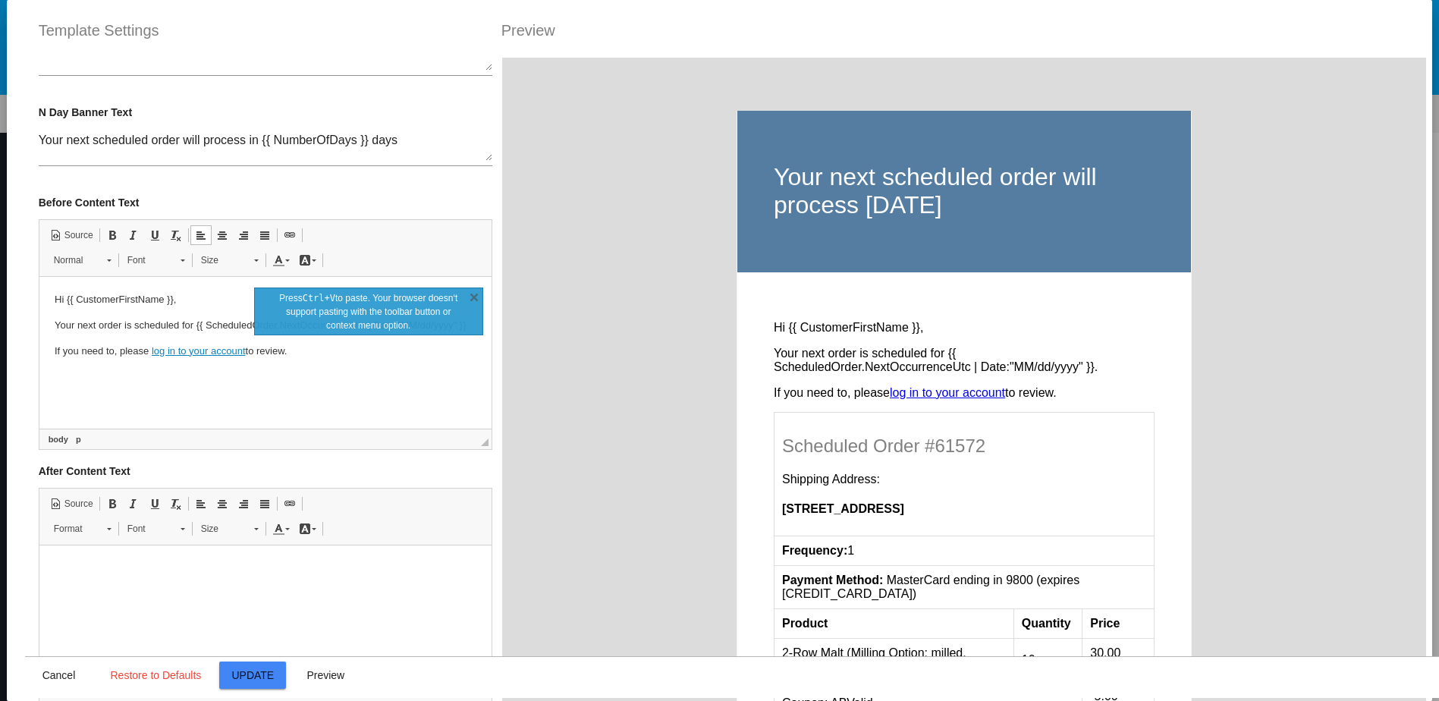
click at [426, 359] on p "If you need to, please log in to your account to review." at bounding box center [265, 352] width 422 height 16
click at [470, 298] on link "X" at bounding box center [473, 296] width 15 height 15
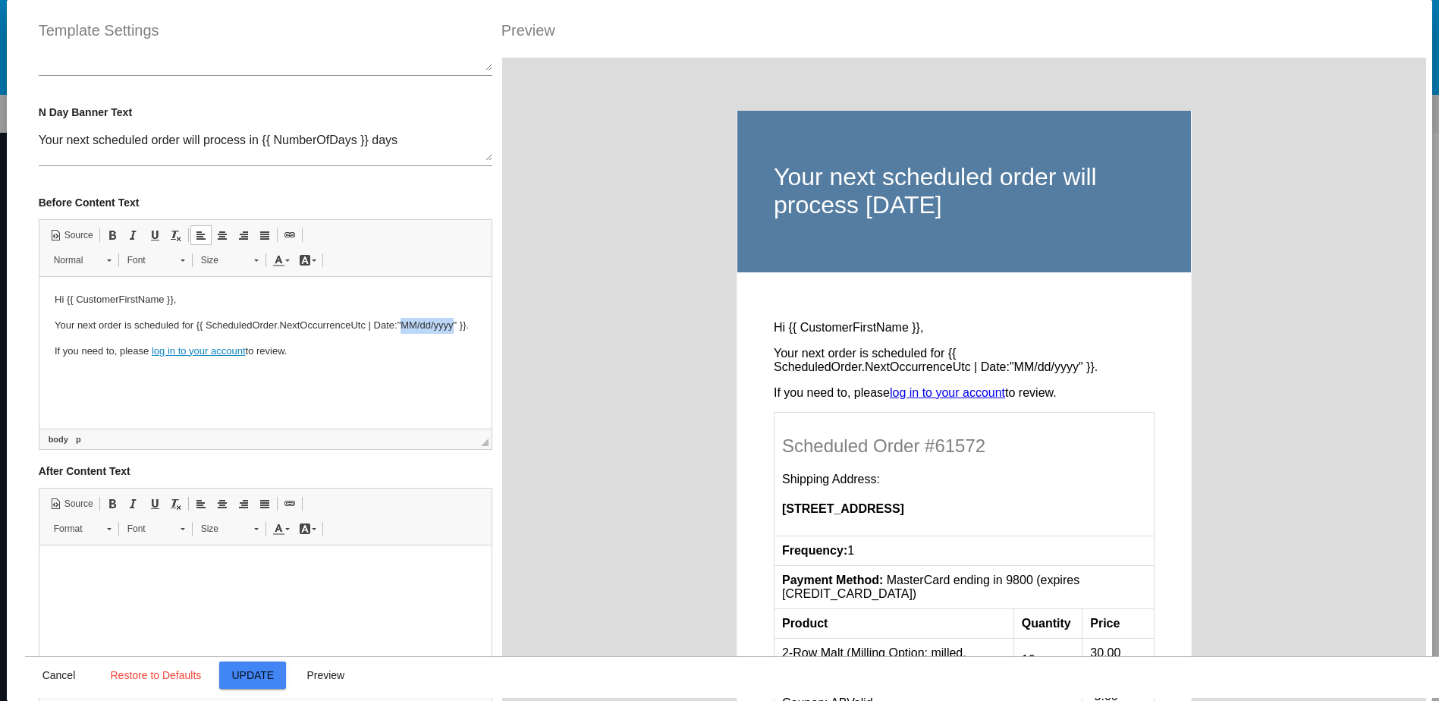
drag, startPoint x: 413, startPoint y: 322, endPoint x: 451, endPoint y: 319, distance: 38.9
click at [451, 319] on p "Your next order is scheduled for {{ ScheduledOrder.NextOccurrenceUtc | Date:"MM…" at bounding box center [265, 326] width 422 height 16
click at [378, 389] on html "Hi {{ CustomerFirstName }}, Your next order is scheduled for {{ ScheduledOrder.…" at bounding box center [265, 333] width 452 height 113
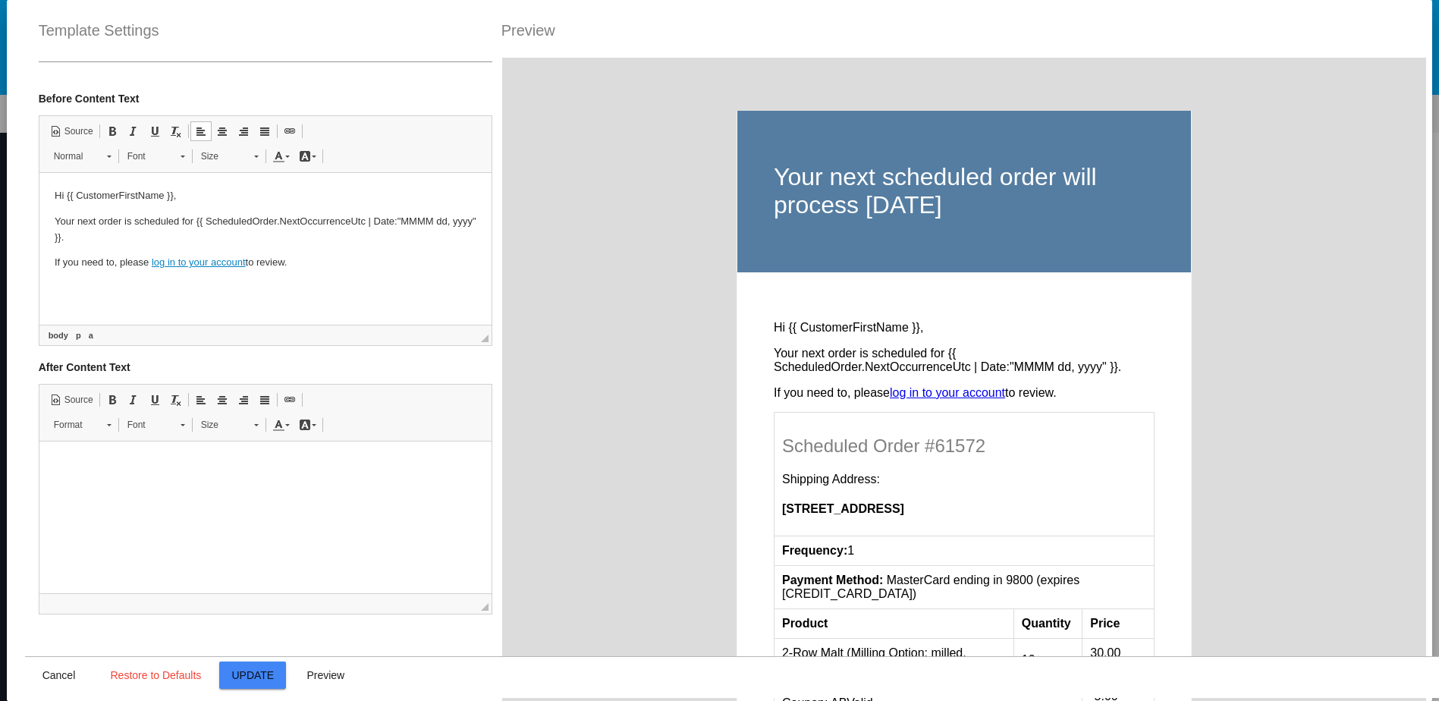
click at [243, 286] on html "Hi {{ CustomerFirstName }}, Your next order is scheduled for {{ ScheduledOrder.…" at bounding box center [265, 229] width 452 height 113
click at [328, 673] on span "Preview" at bounding box center [325, 675] width 38 height 12
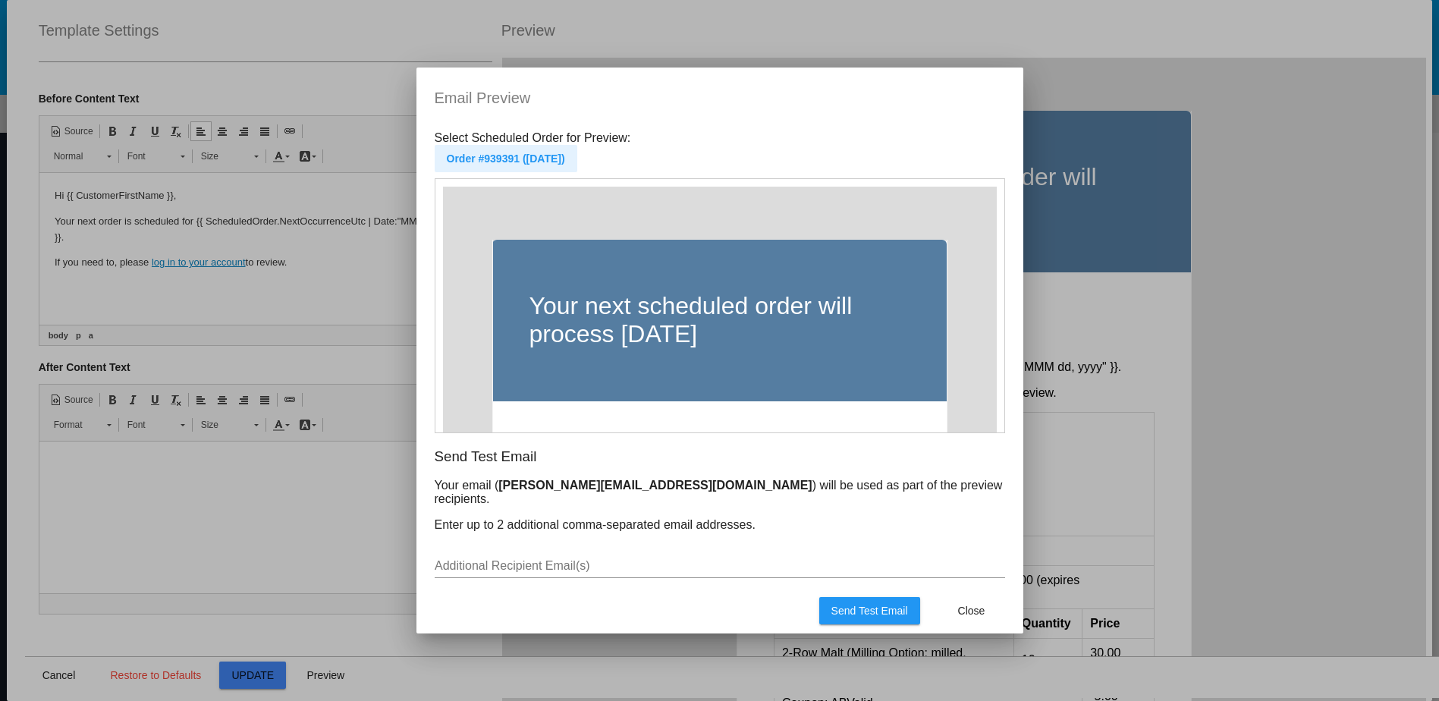
scroll to position [7, 0]
click at [983, 615] on span "Close" at bounding box center [971, 610] width 27 height 12
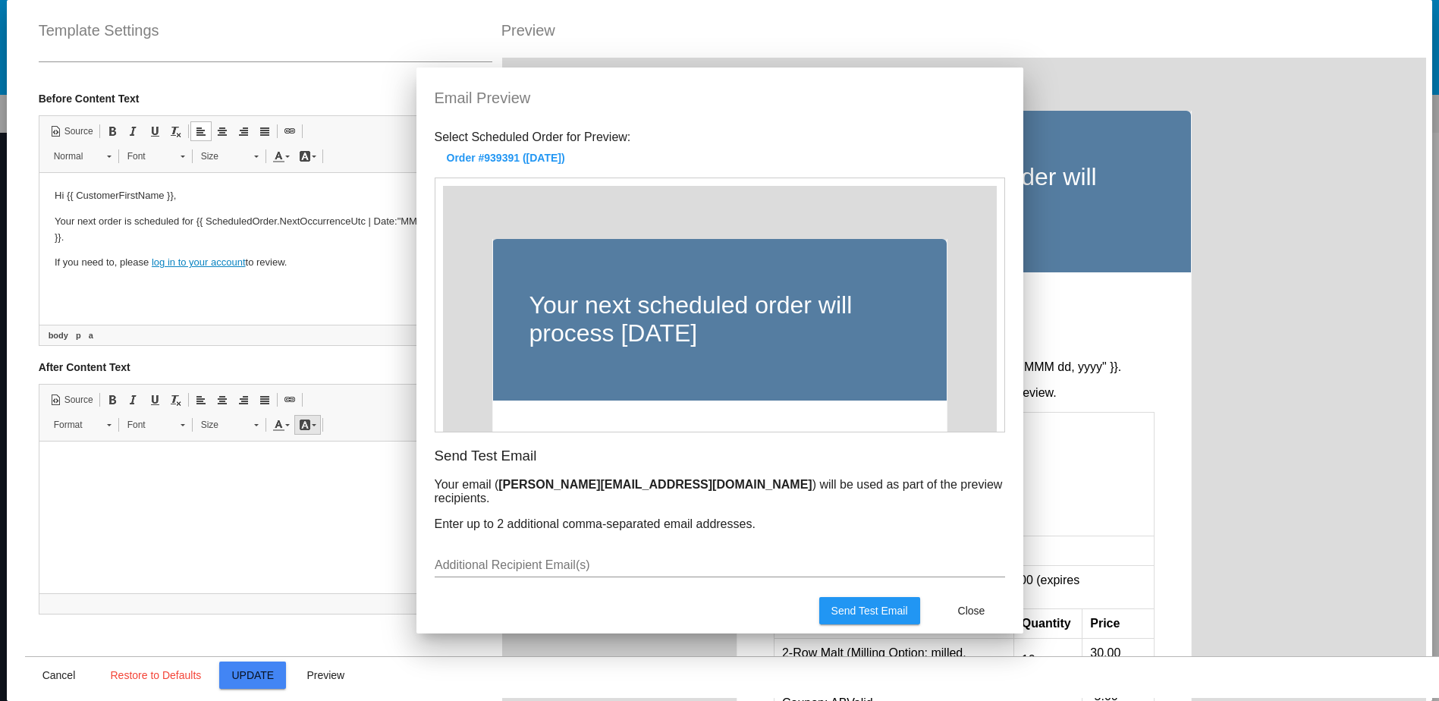
scroll to position [259, 0]
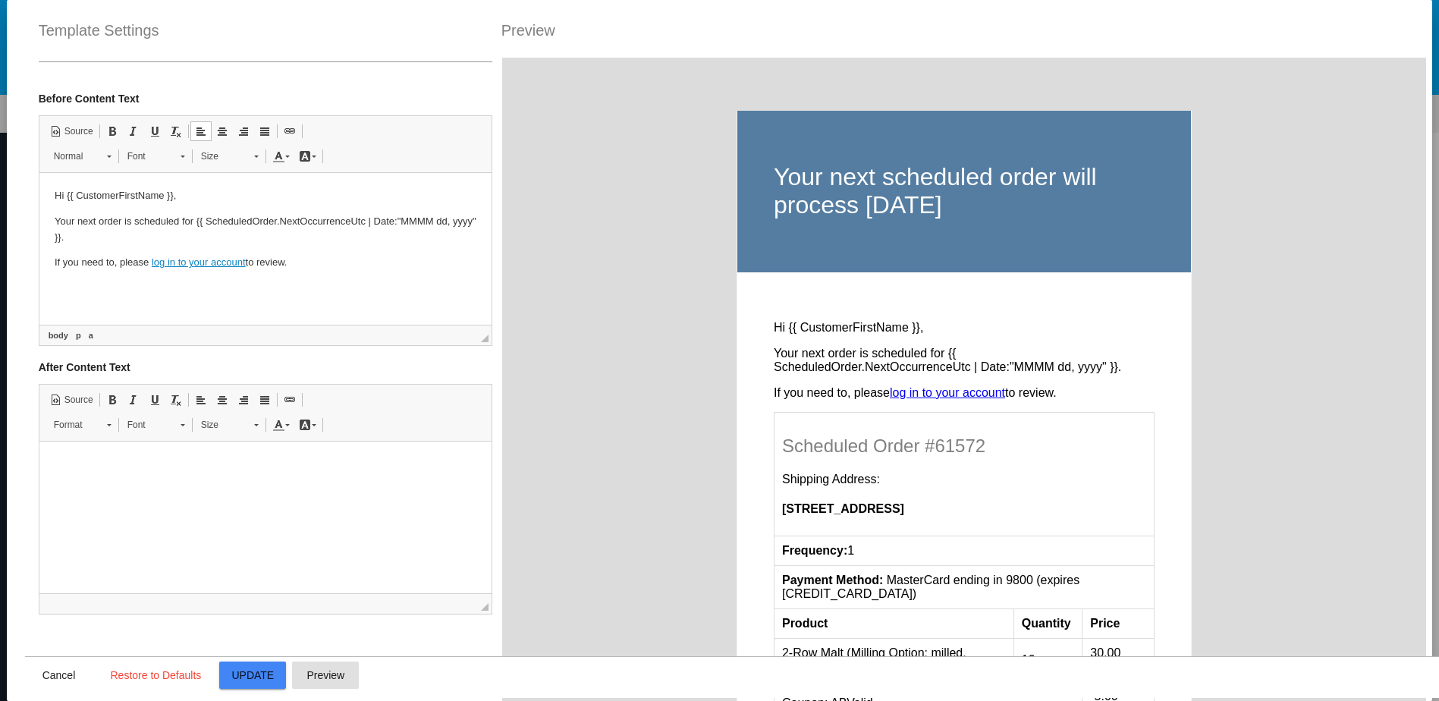
click at [353, 286] on html "Hi {{ CustomerFirstName }}, Your next order is scheduled for {{ ScheduledOrder.…" at bounding box center [265, 229] width 452 height 113
click at [362, 215] on p "Your next order is scheduled for {{ ScheduledOrder.NextOccurrenceUtc | Date:" M…" at bounding box center [265, 230] width 422 height 32
click at [209, 462] on p at bounding box center [265, 465] width 422 height 16
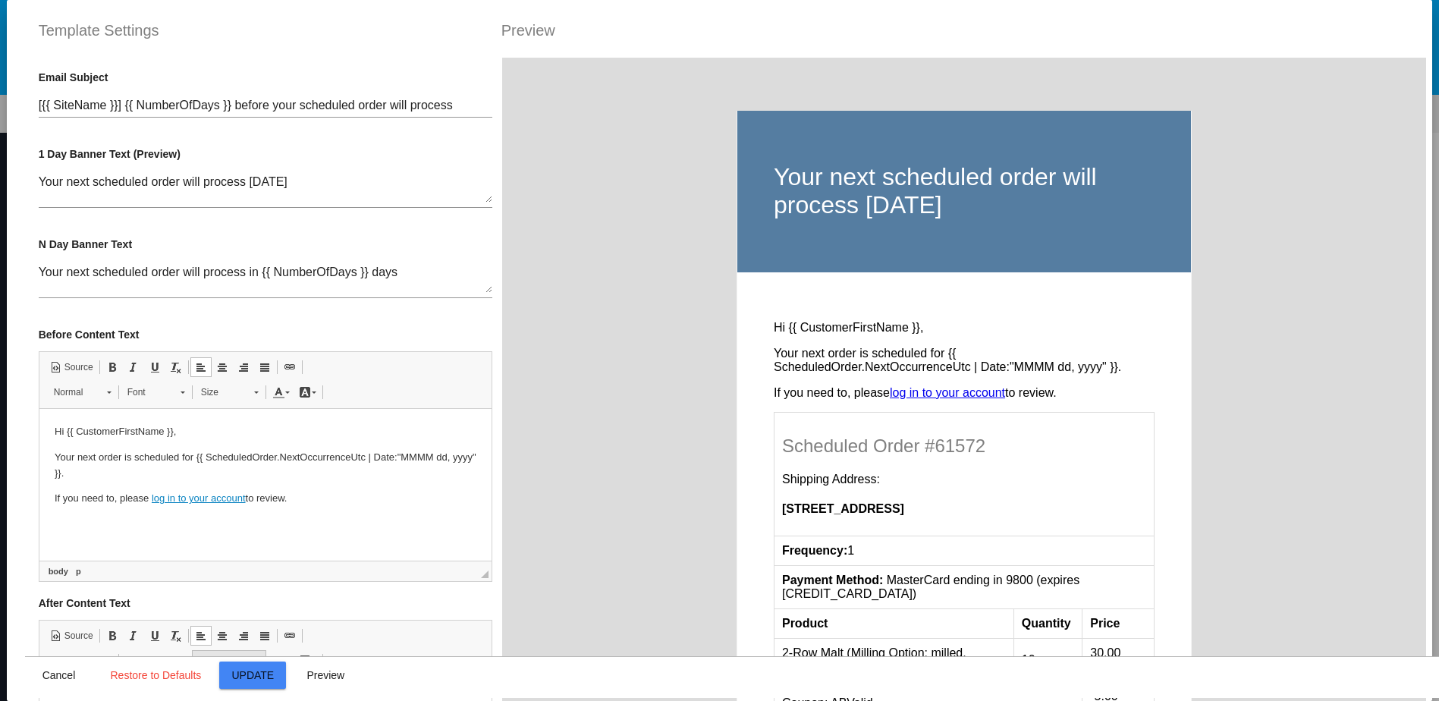
scroll to position [0, 0]
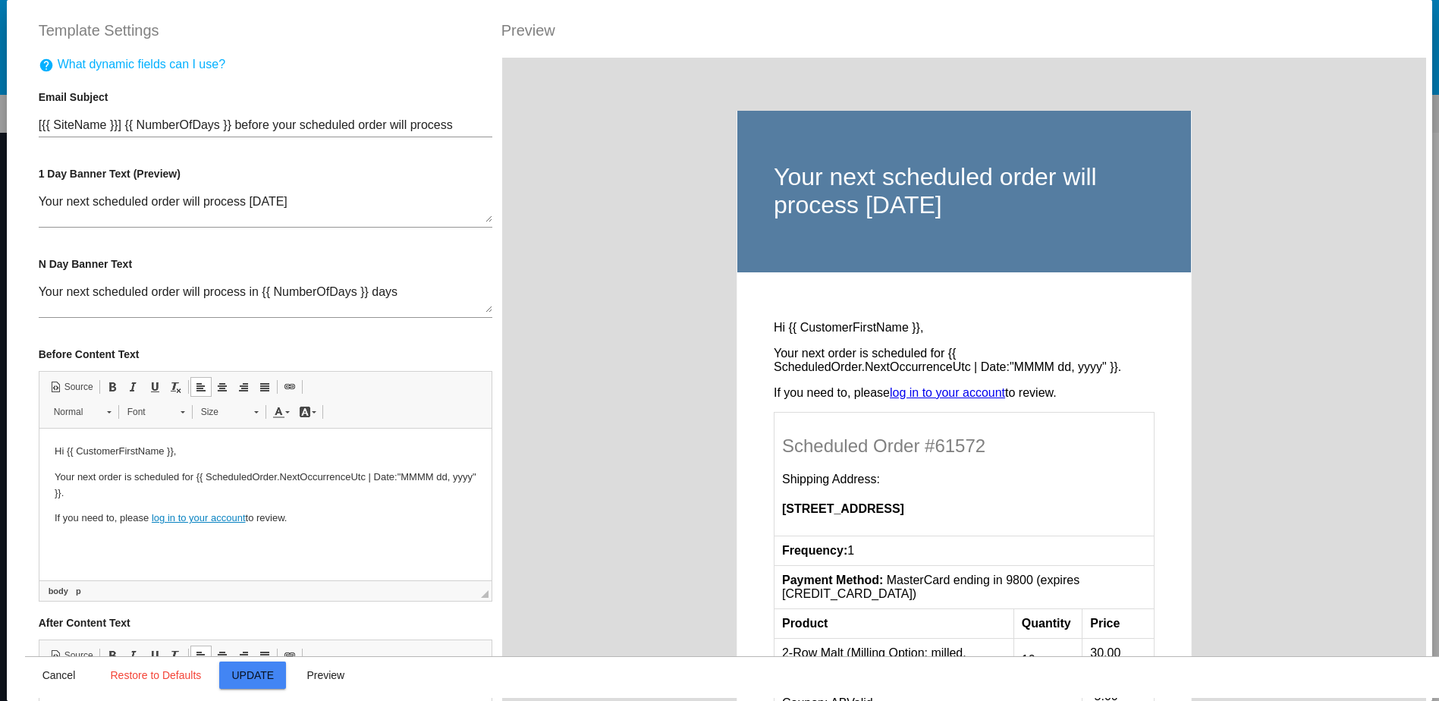
click at [345, 529] on html "Hi {{ CustomerFirstName }}, Your next order is scheduled for {{ ScheduledOrder.…" at bounding box center [265, 485] width 452 height 113
click at [387, 510] on p "If you need to, please log in to your account to review." at bounding box center [265, 518] width 422 height 16
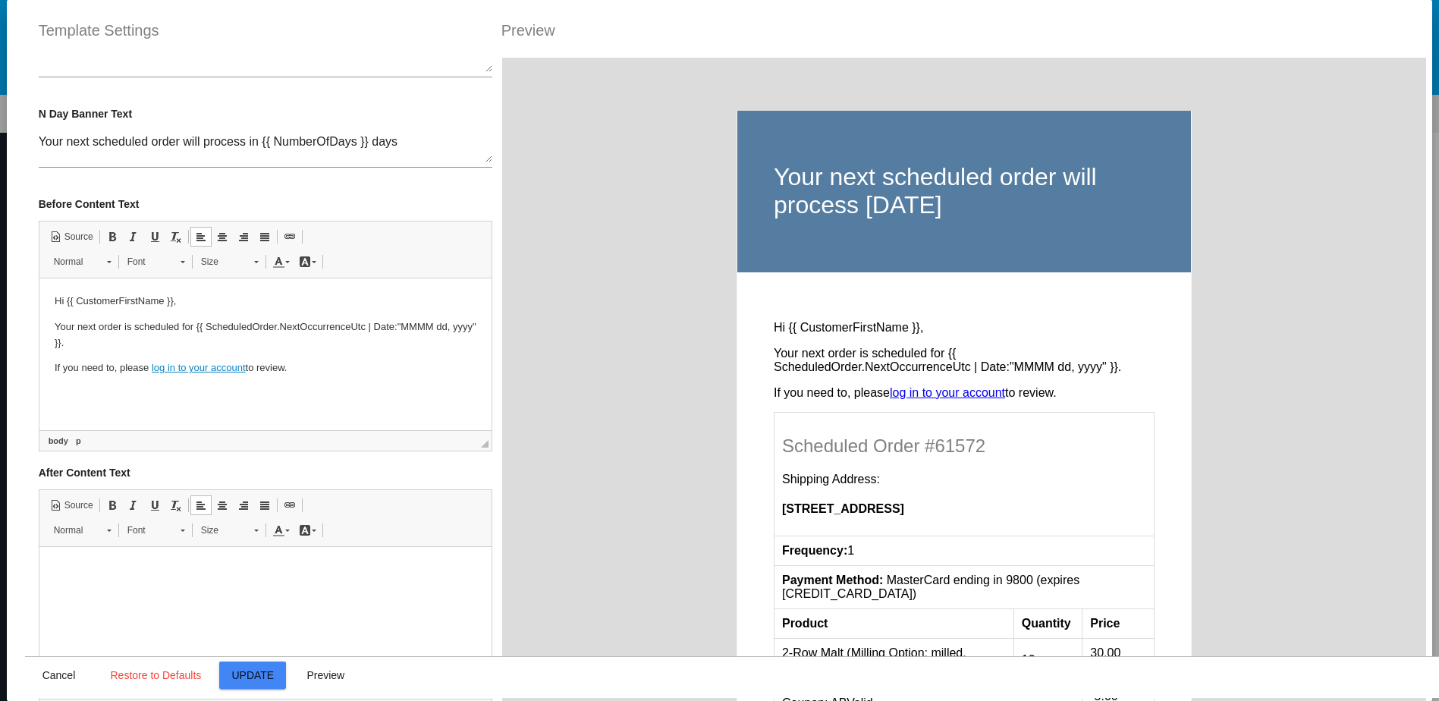
scroll to position [76, 0]
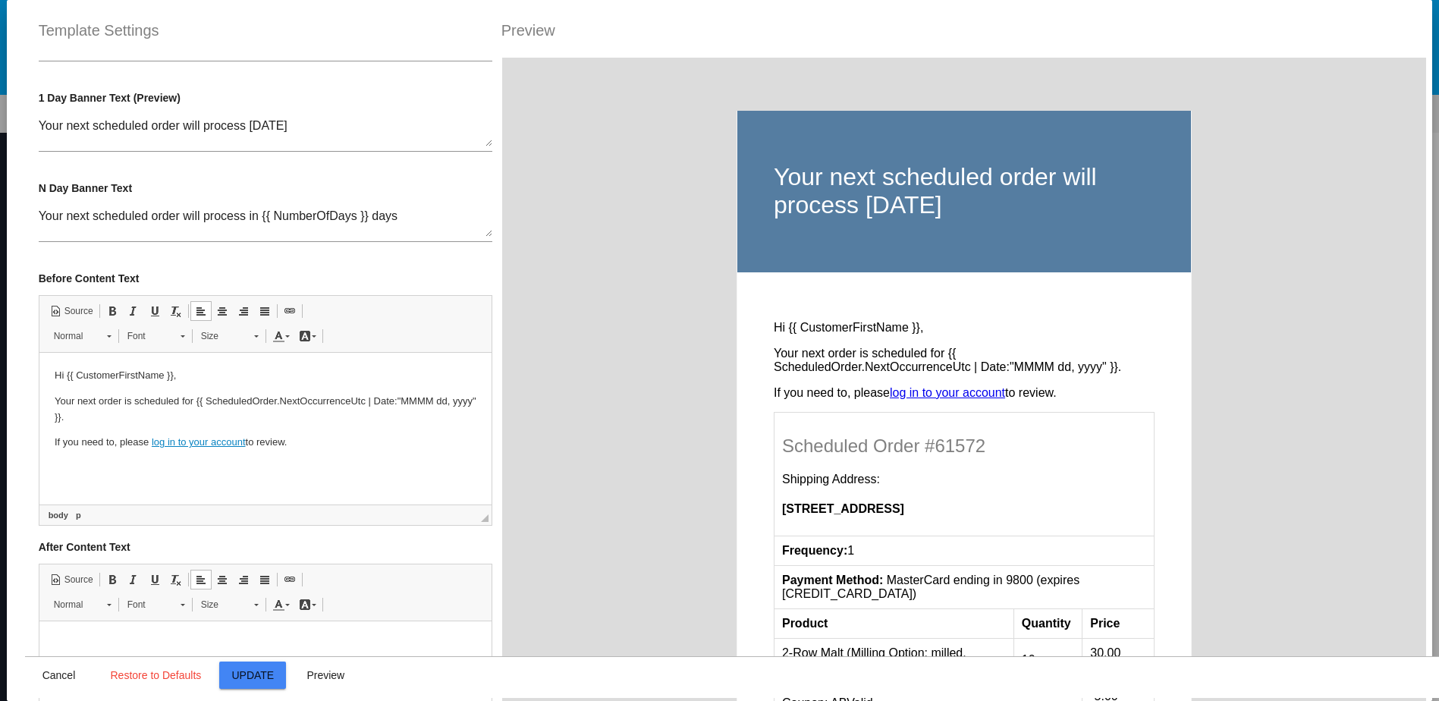
click at [378, 461] on html "Hi {{ CustomerFirstName }}, Your next order is scheduled for {{ ScheduledOrder.…" at bounding box center [265, 409] width 452 height 113
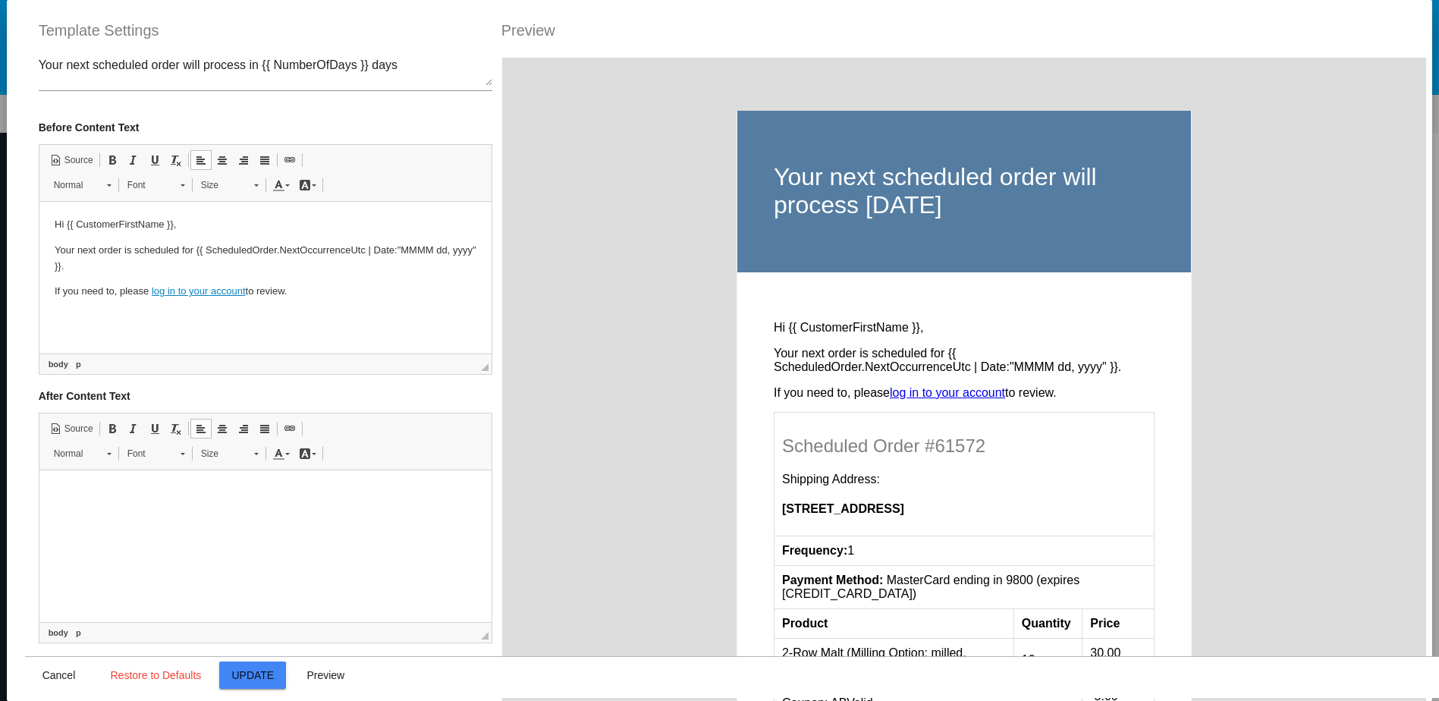
scroll to position [228, 0]
click at [244, 680] on span "Update" at bounding box center [252, 675] width 42 height 12
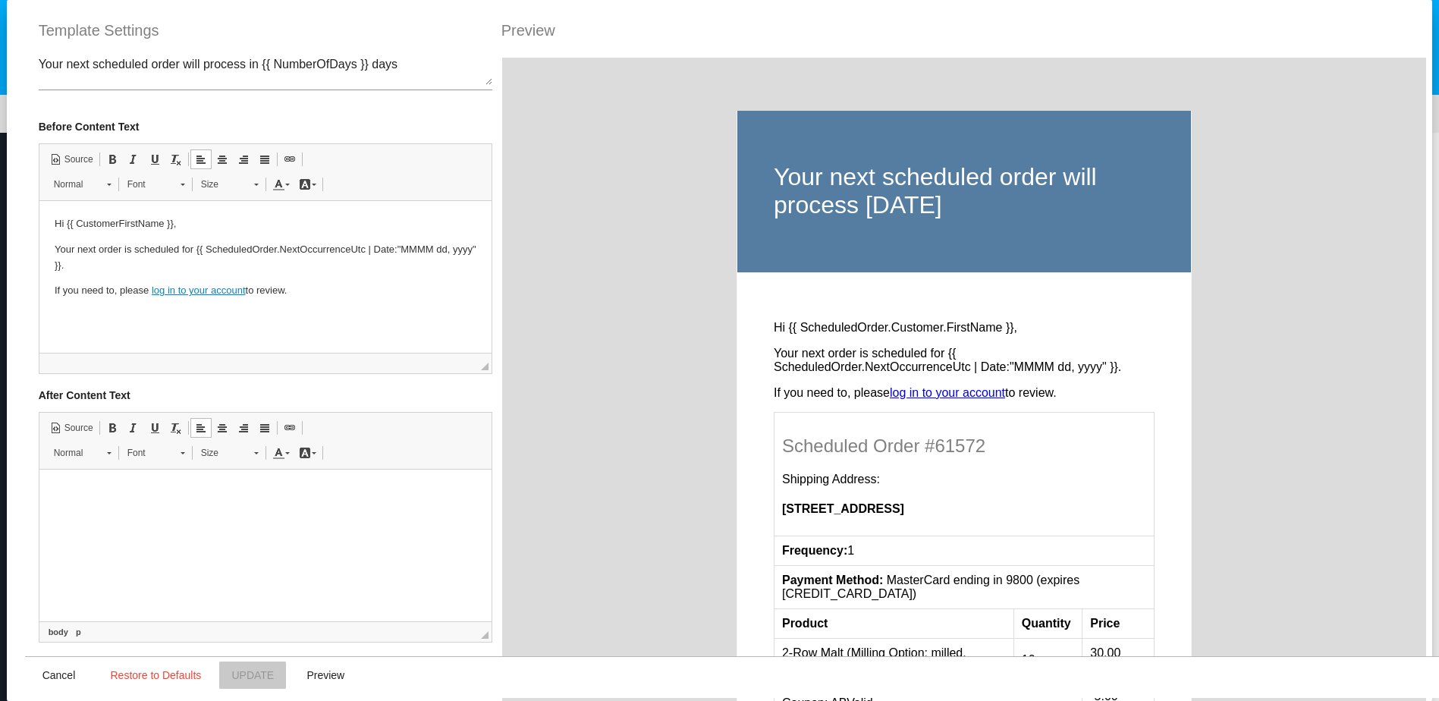
type input "[{{ [DOMAIN_NAME] }}] {{ NumberOfDays }} before your scheduled order will proce…"
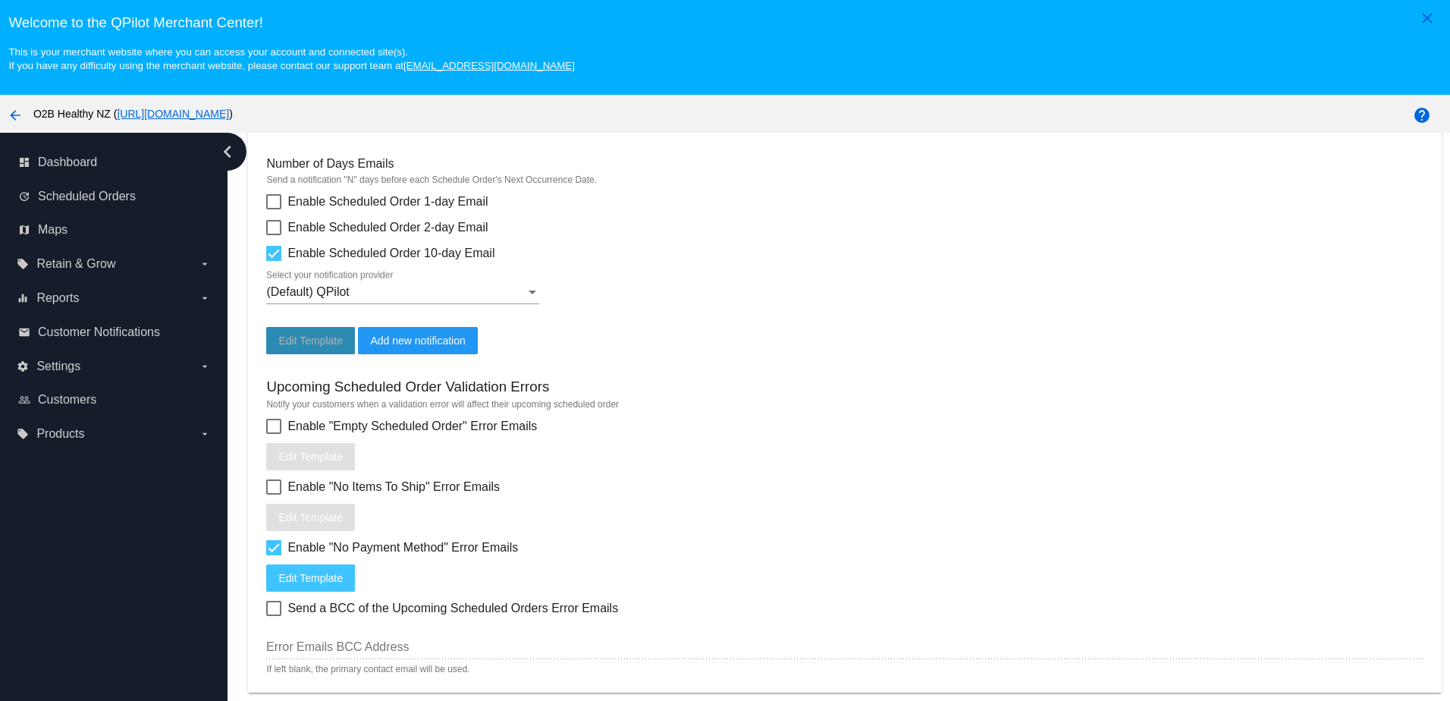
click at [313, 354] on button "Edit Template" at bounding box center [310, 340] width 89 height 27
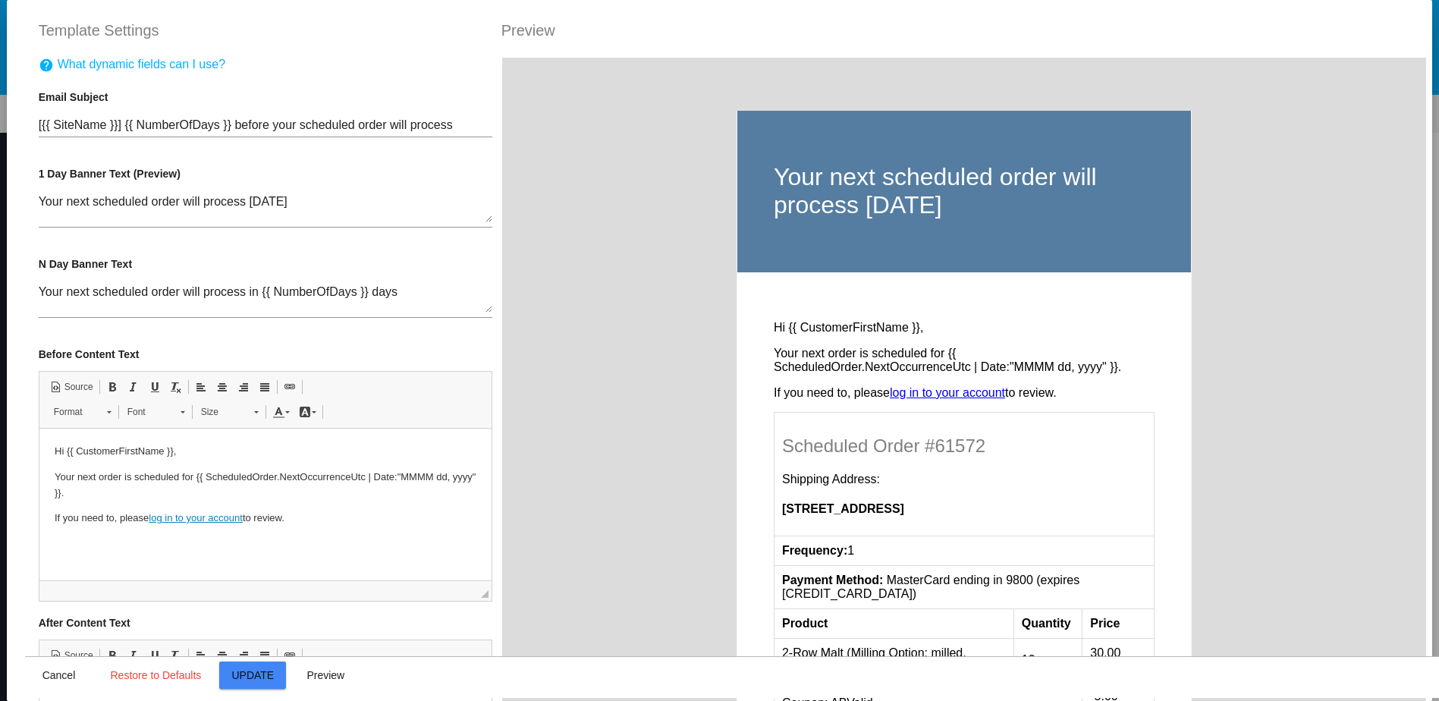
scroll to position [0, 0]
click at [316, 680] on span "Preview" at bounding box center [325, 675] width 38 height 12
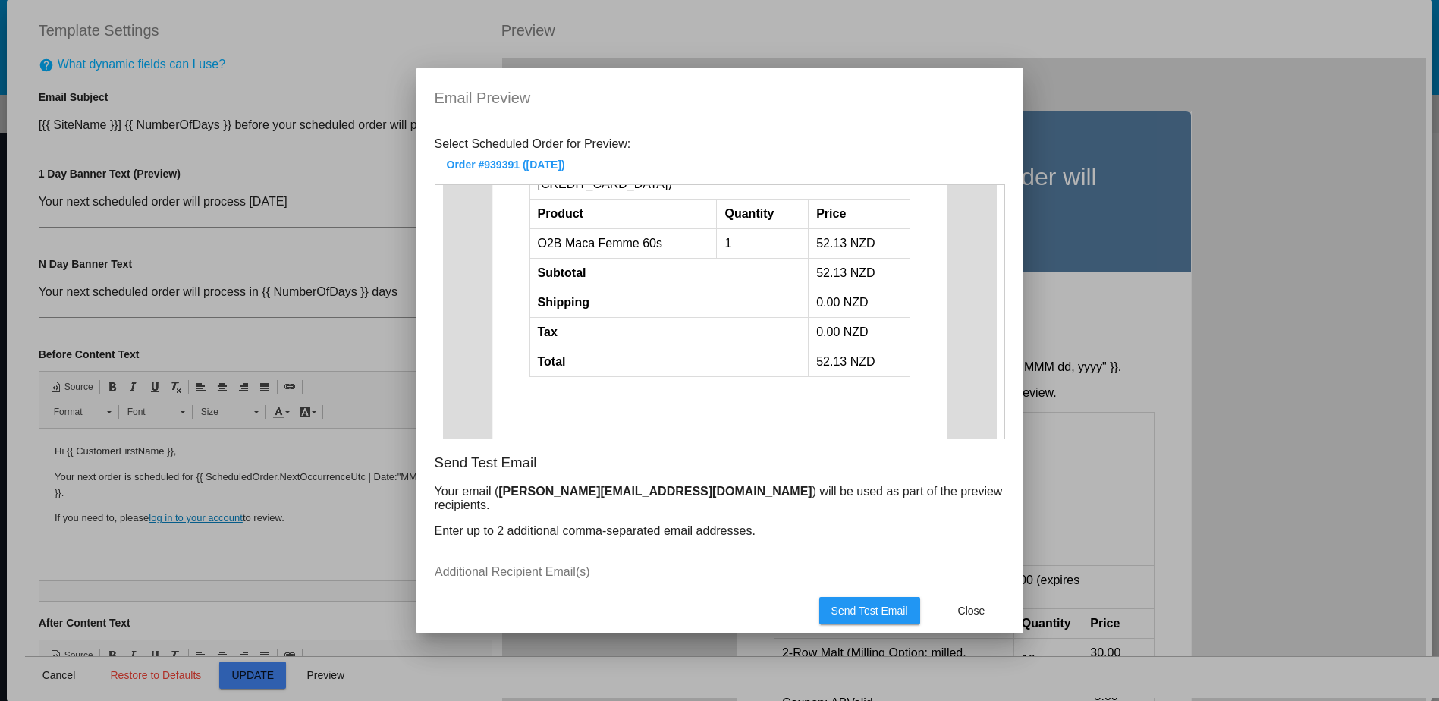
scroll to position [658, 0]
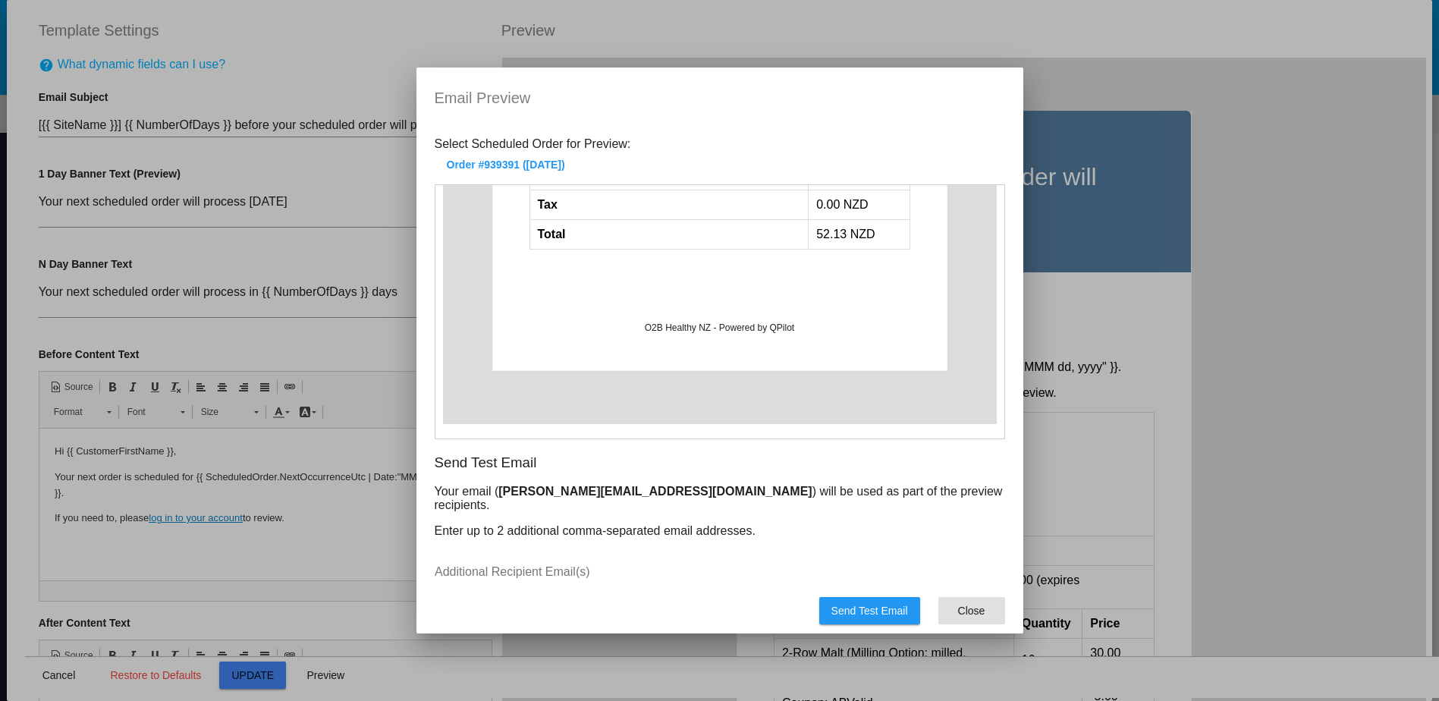
click at [979, 605] on span "Close" at bounding box center [971, 610] width 27 height 12
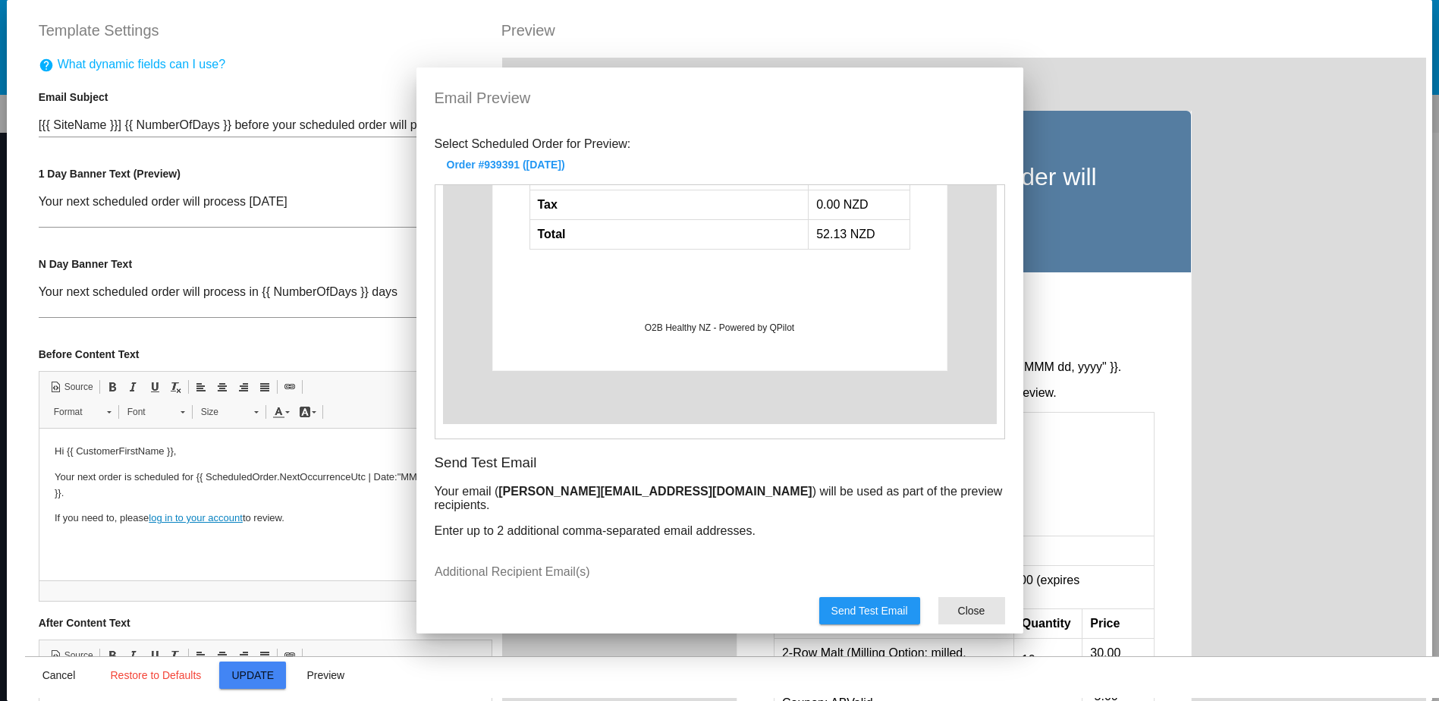
scroll to position [531, 0]
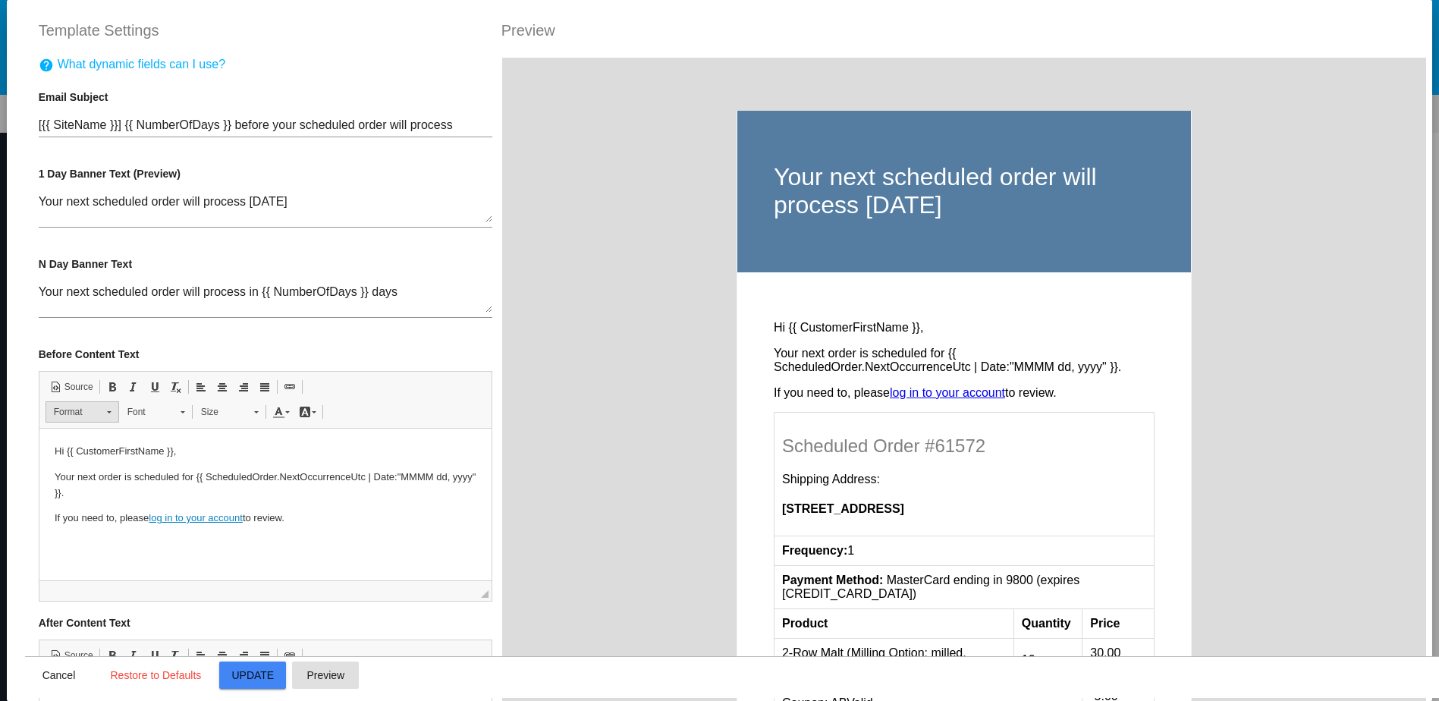
click at [102, 420] on link "Format" at bounding box center [83, 411] width 74 height 21
click at [338, 528] on html "Hi {{ CustomerFirstName }}, Your next order is scheduled for {{ ScheduledOrder.…" at bounding box center [265, 485] width 452 height 113
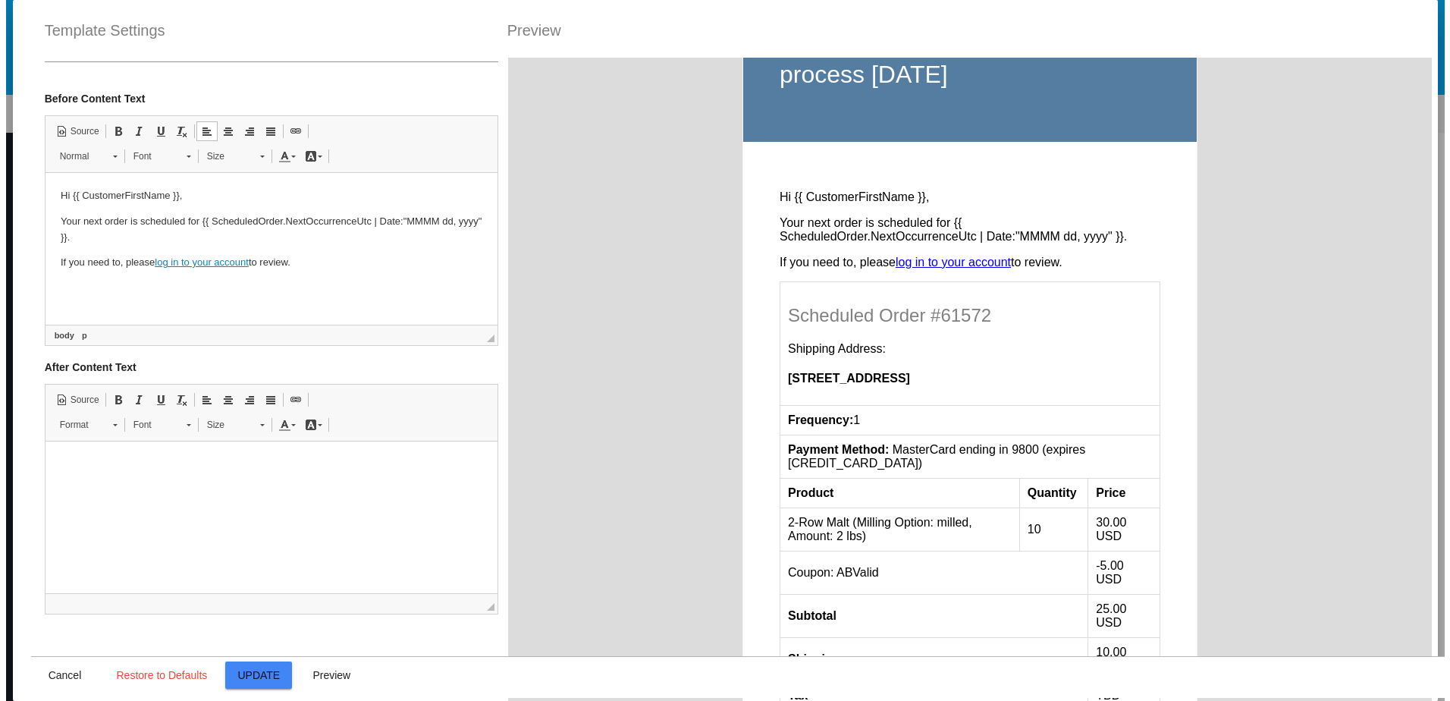
scroll to position [379, 0]
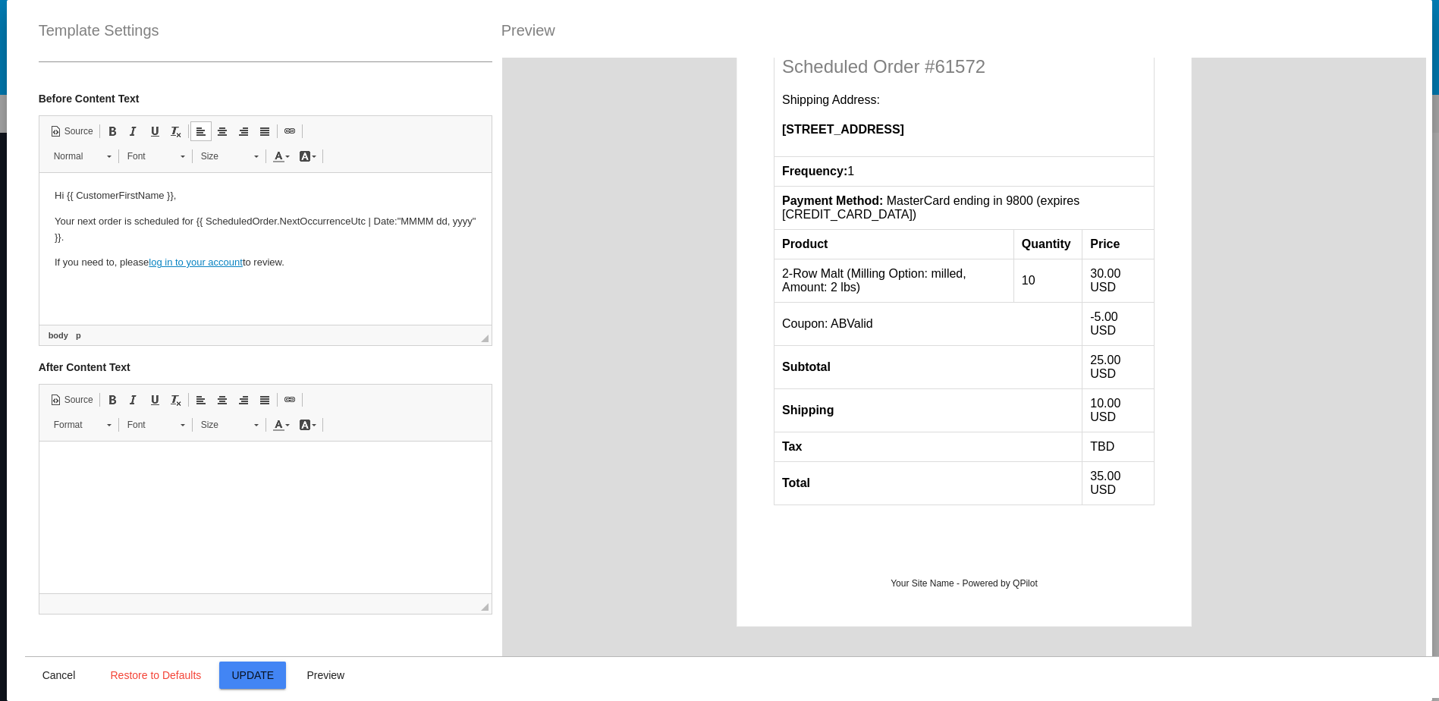
click at [248, 679] on span "Update" at bounding box center [252, 675] width 42 height 12
type input "[{{ [DOMAIN_NAME] }}] {{ NumberOfDays }} before your scheduled order will proce…"
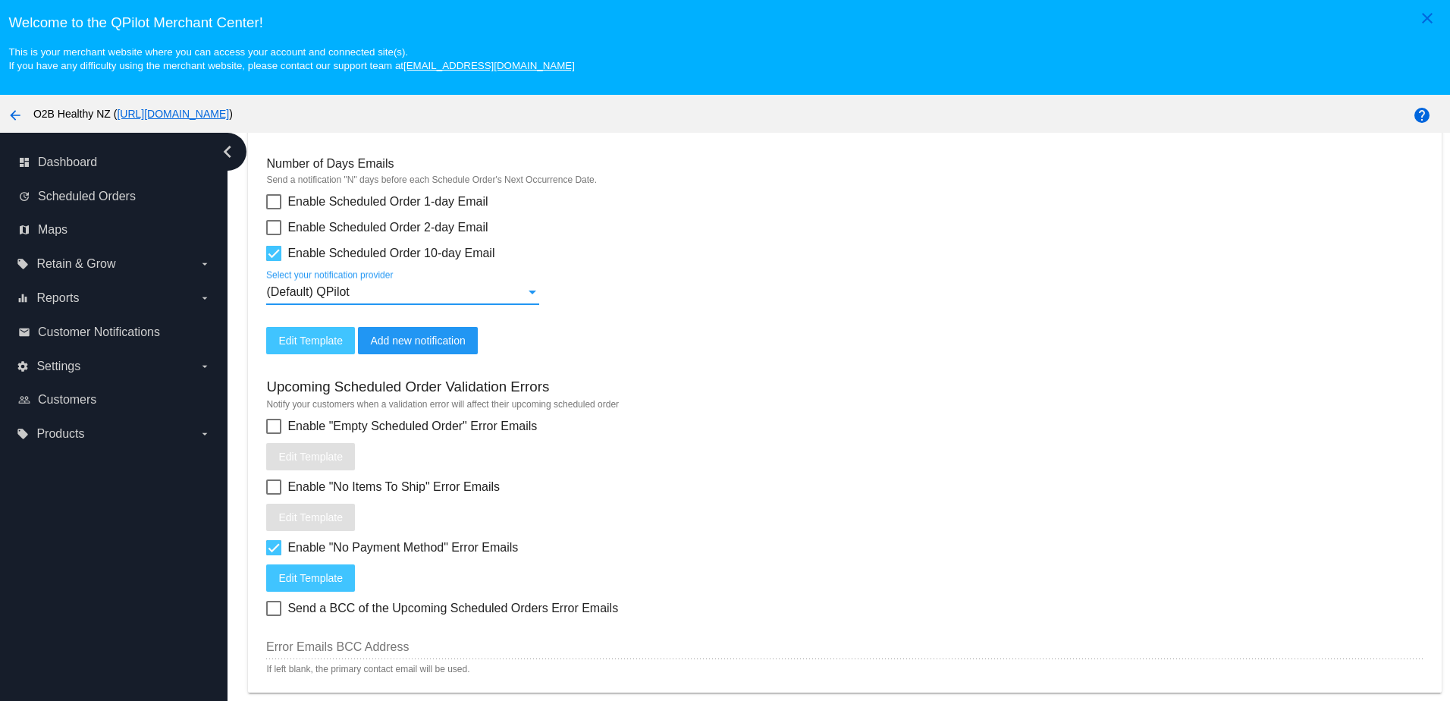
click at [535, 294] on div at bounding box center [533, 292] width 8 height 4
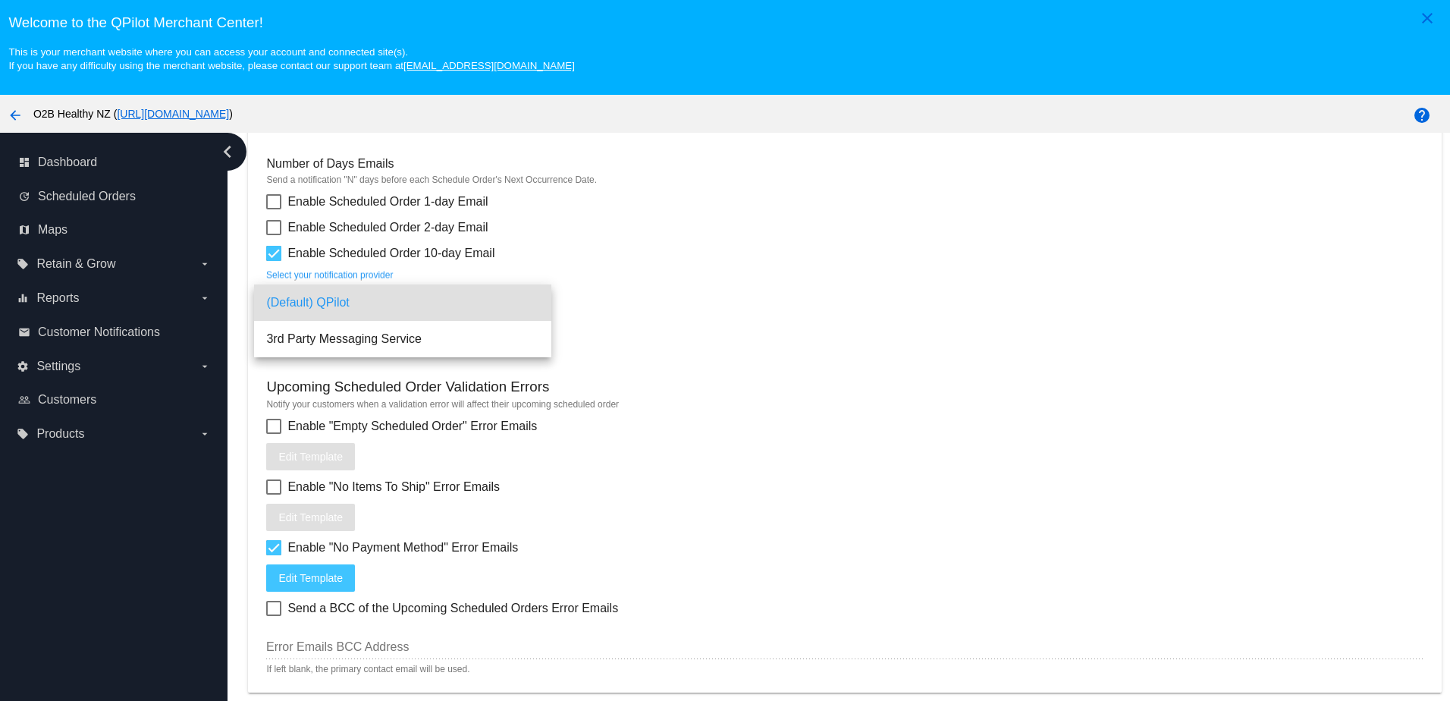
click at [535, 303] on span "(Default) QPilot" at bounding box center [402, 302] width 273 height 36
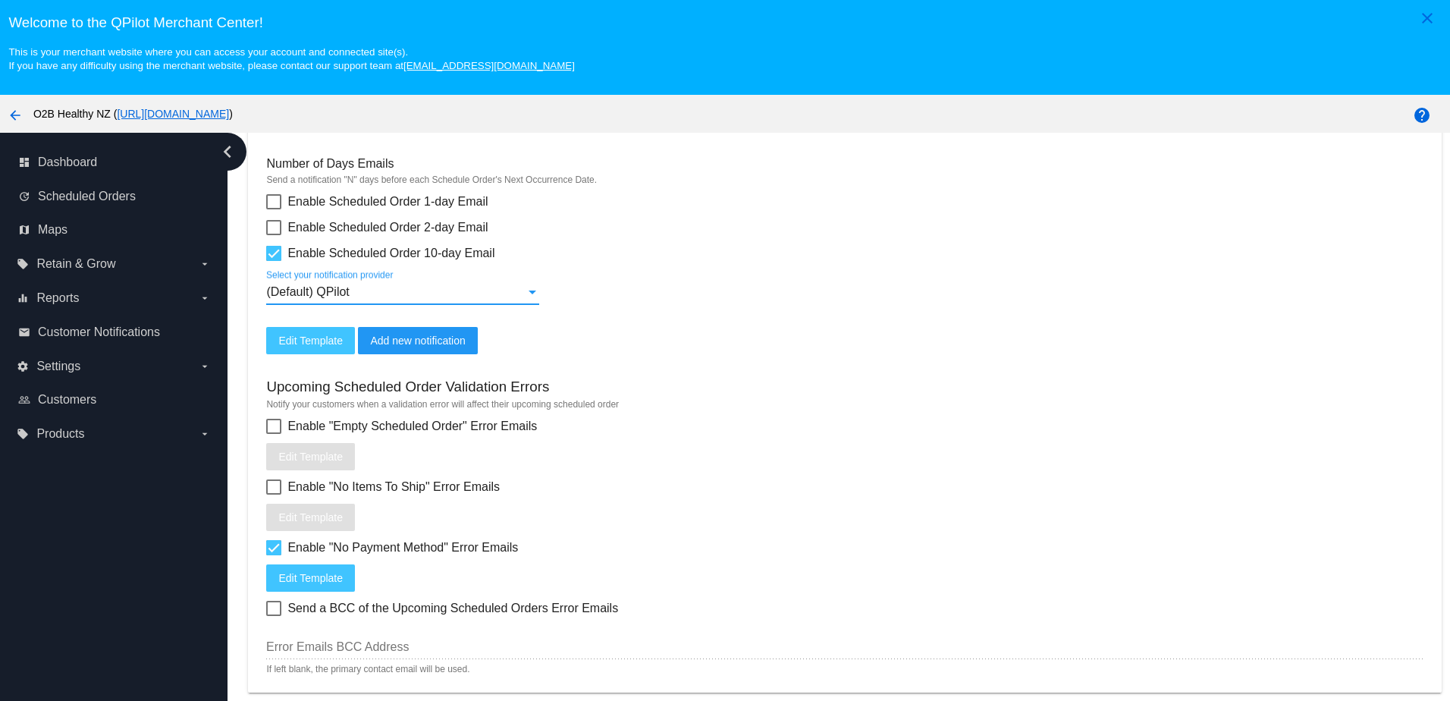
click at [808, 331] on mat-card "Upcoming Scheduled Orders Notify your customers about their future Scheduled Or…" at bounding box center [844, 375] width 1193 height 633
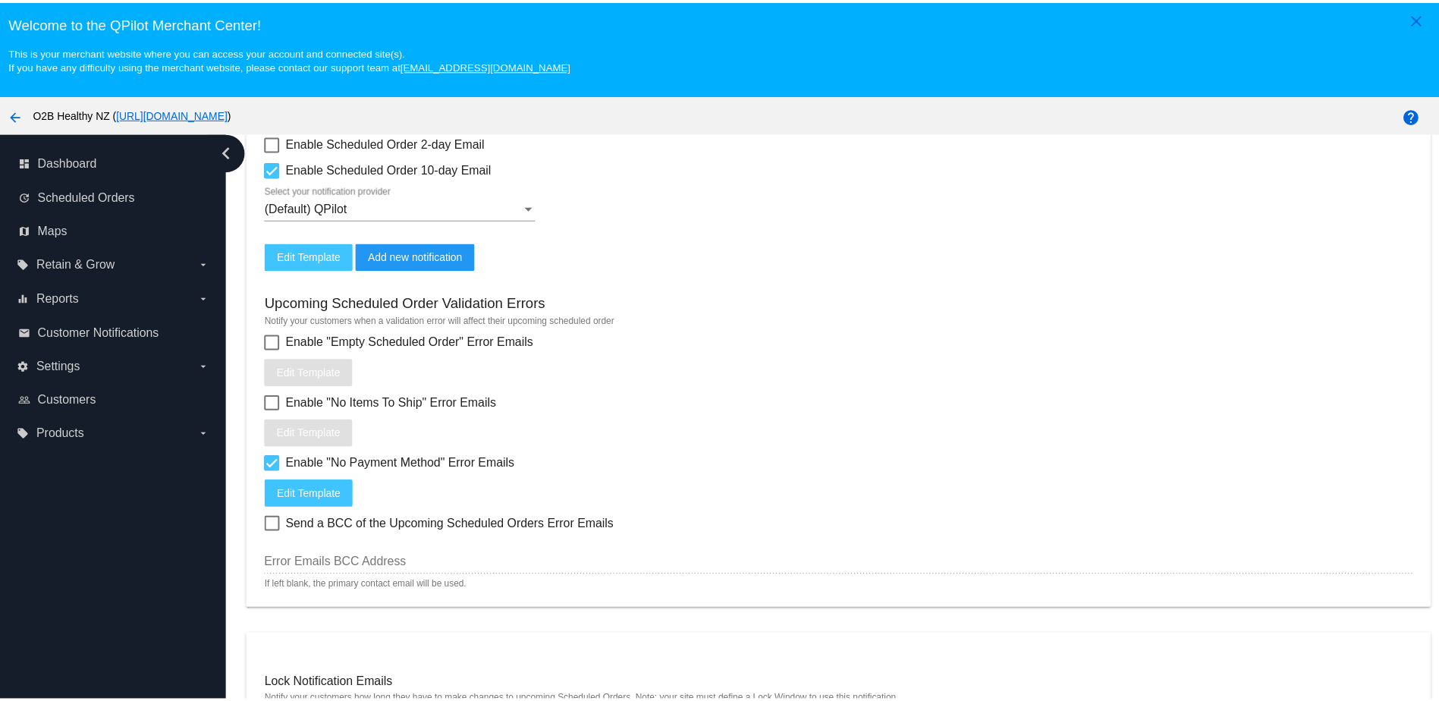
scroll to position [683, 0]
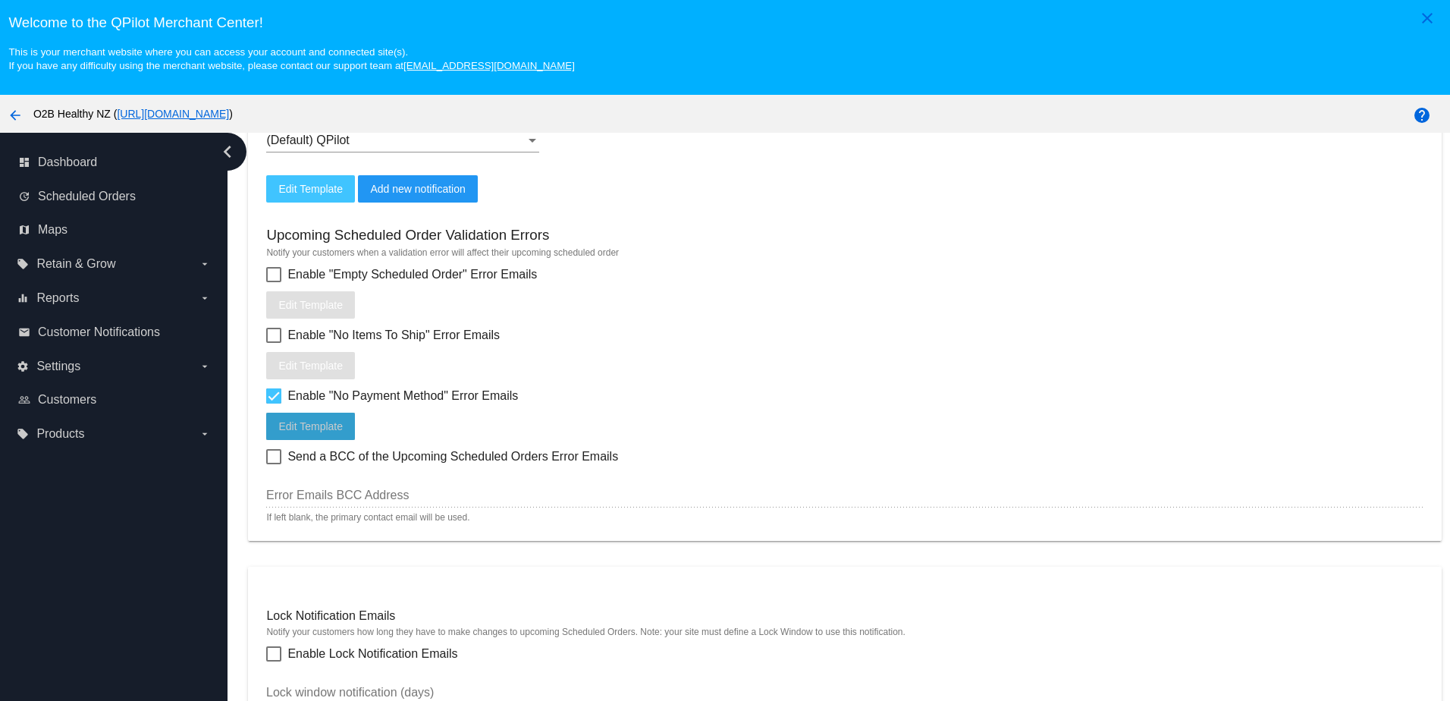
click at [308, 432] on span "Edit Template" at bounding box center [310, 426] width 64 height 12
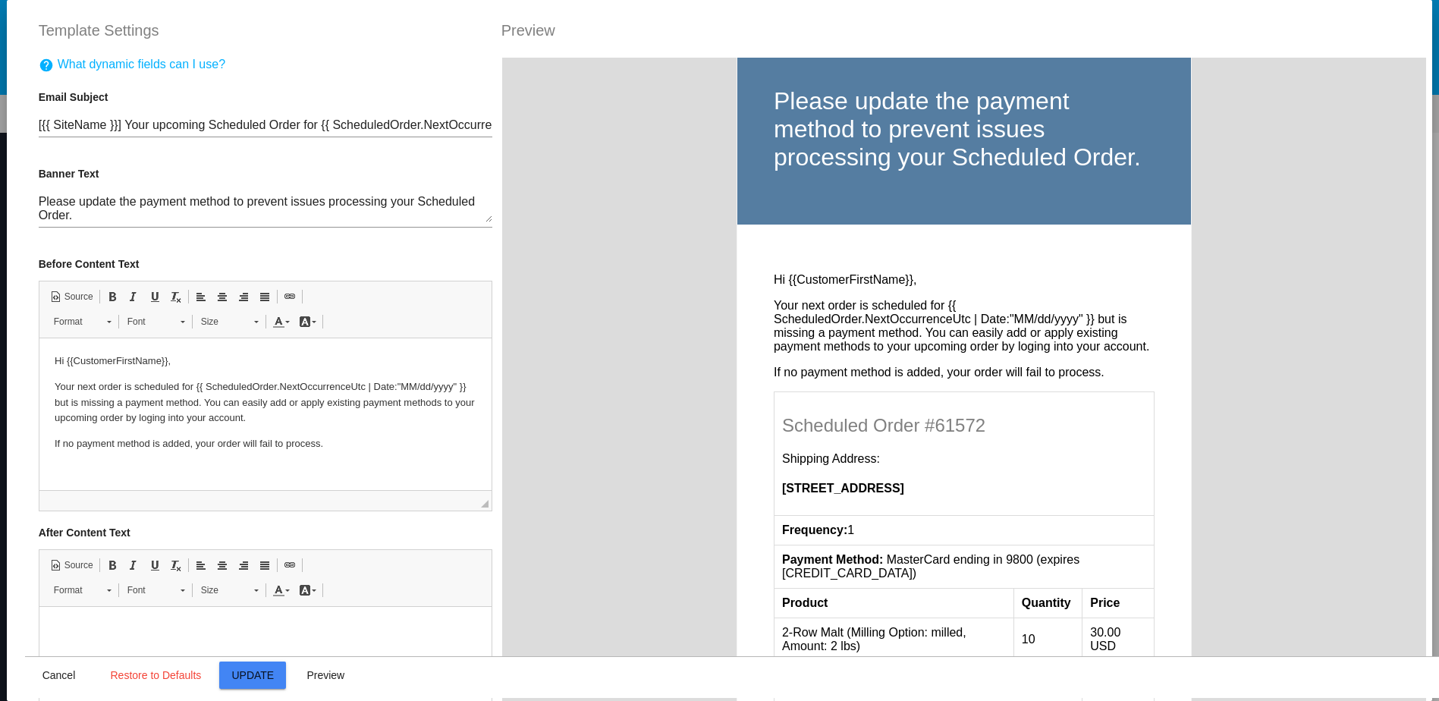
scroll to position [0, 0]
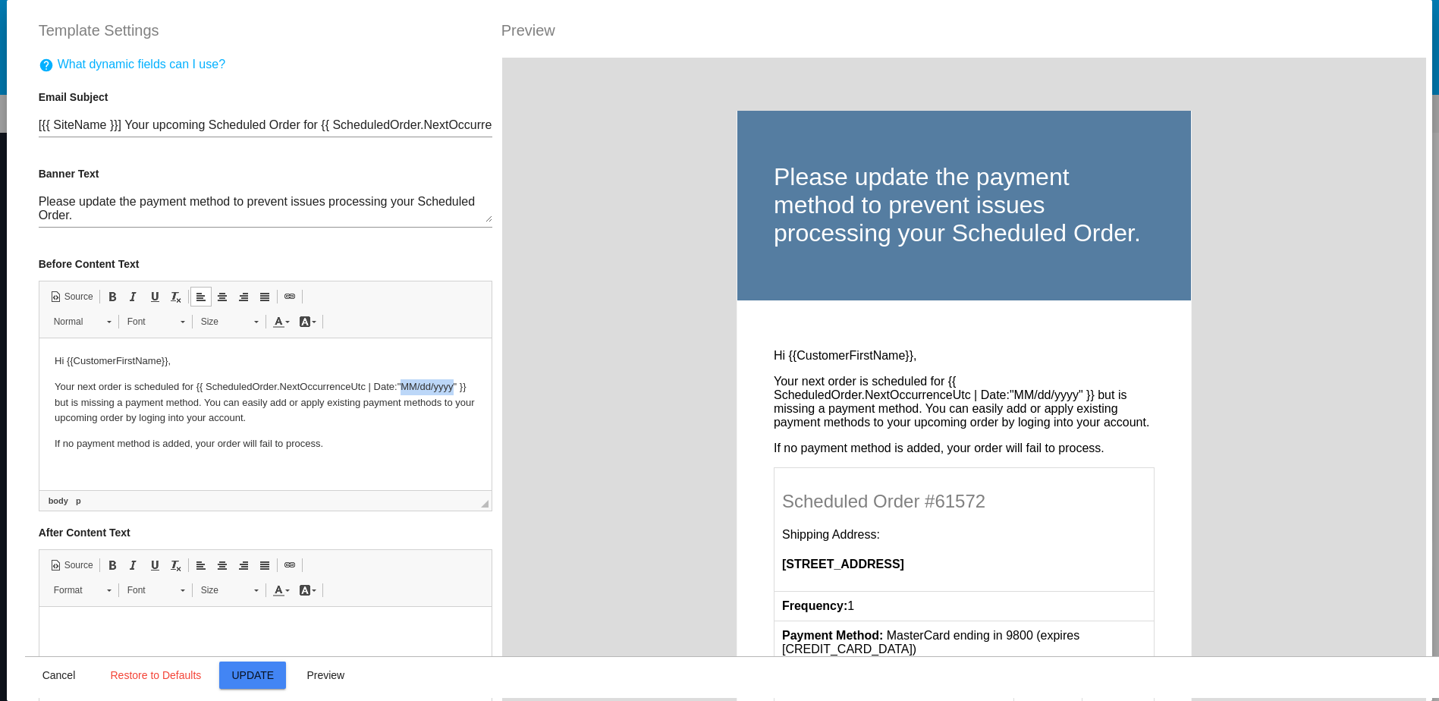
drag, startPoint x: 402, startPoint y: 386, endPoint x: 451, endPoint y: 387, distance: 49.3
click at [451, 387] on p "Your next order is scheduled for {{ ScheduledOrder.NextOccurrenceUtc | Date:"MM…" at bounding box center [265, 402] width 422 height 47
click at [371, 443] on p "If no payment method is added, your order will fail to process." at bounding box center [265, 444] width 422 height 16
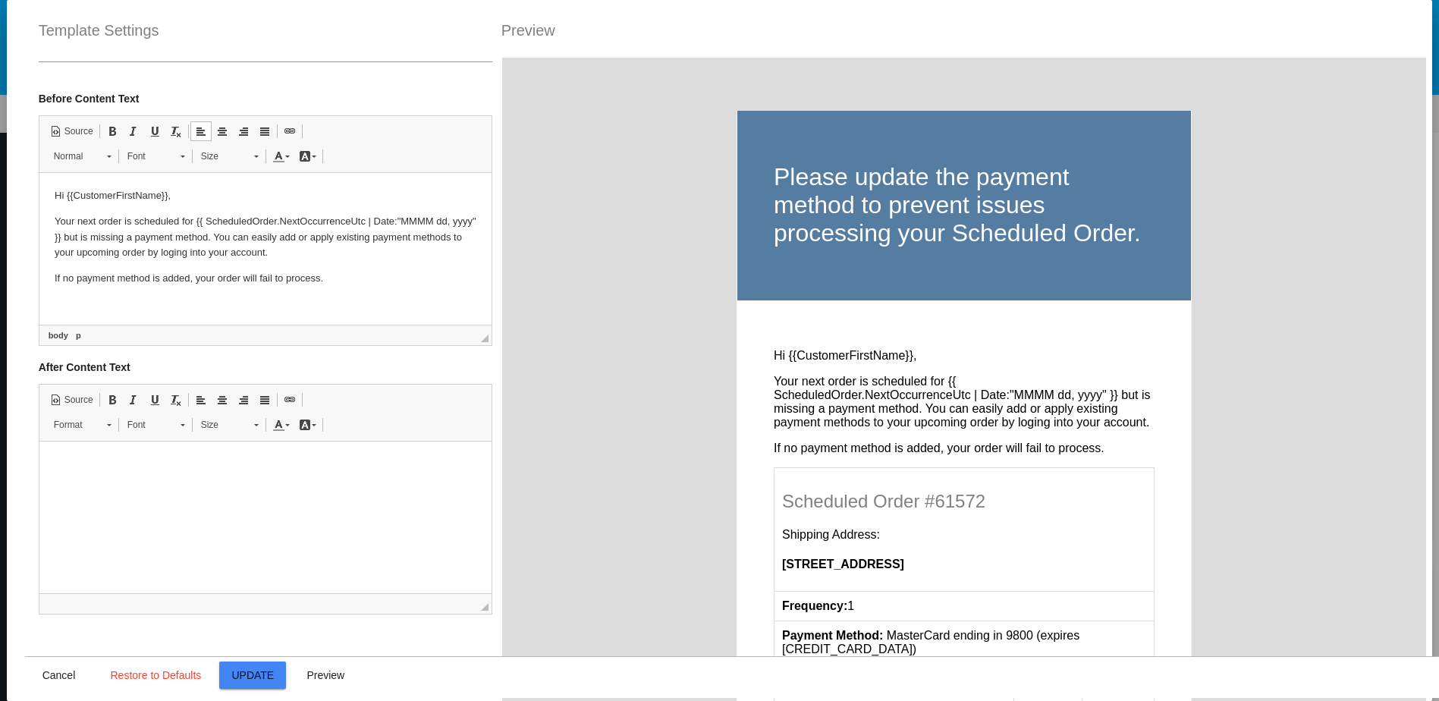
scroll to position [168, 0]
click at [351, 271] on p "If no payment method is added, your order will fail to process." at bounding box center [265, 279] width 422 height 16
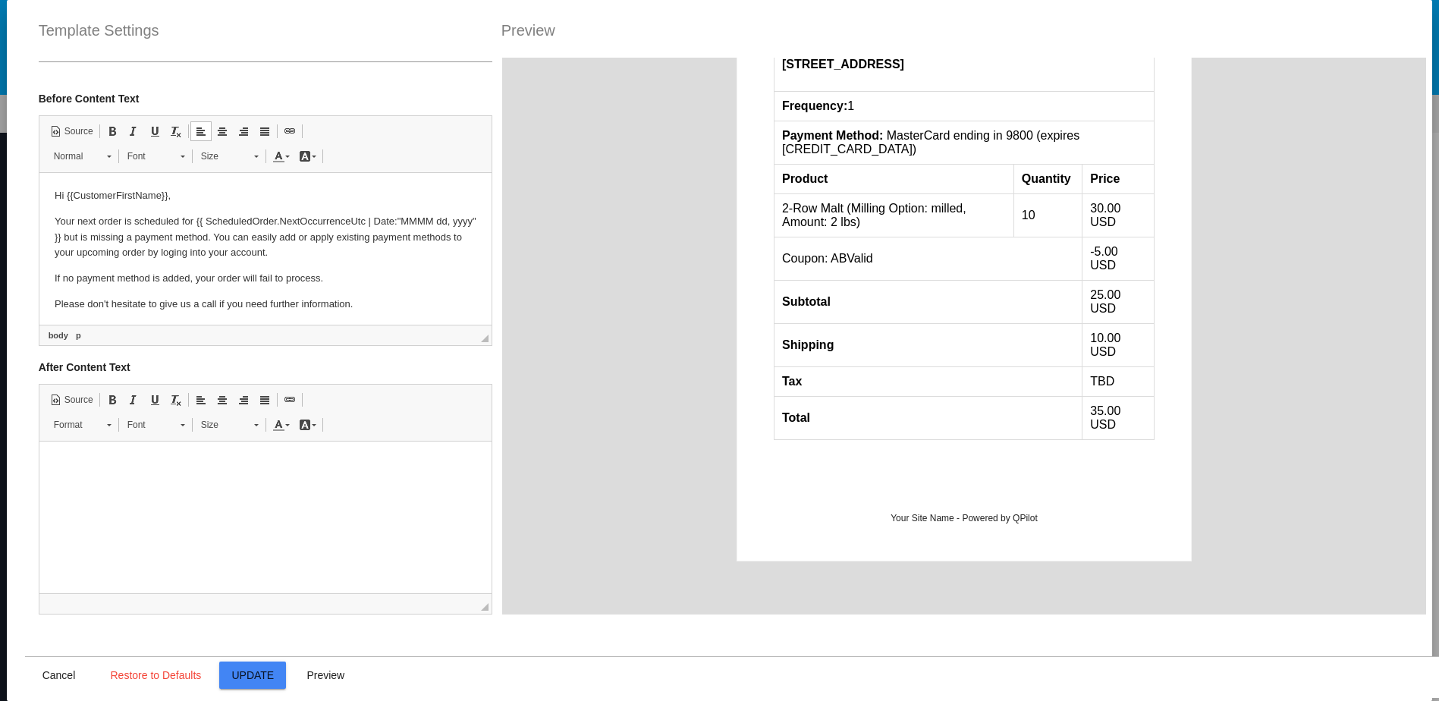
scroll to position [532, 0]
click at [249, 672] on span "Update" at bounding box center [252, 675] width 42 height 12
type input "[{{ [DOMAIN_NAME] }}] Your upcoming Scheduled Order for {{ ScheduledOrder.NextO…"
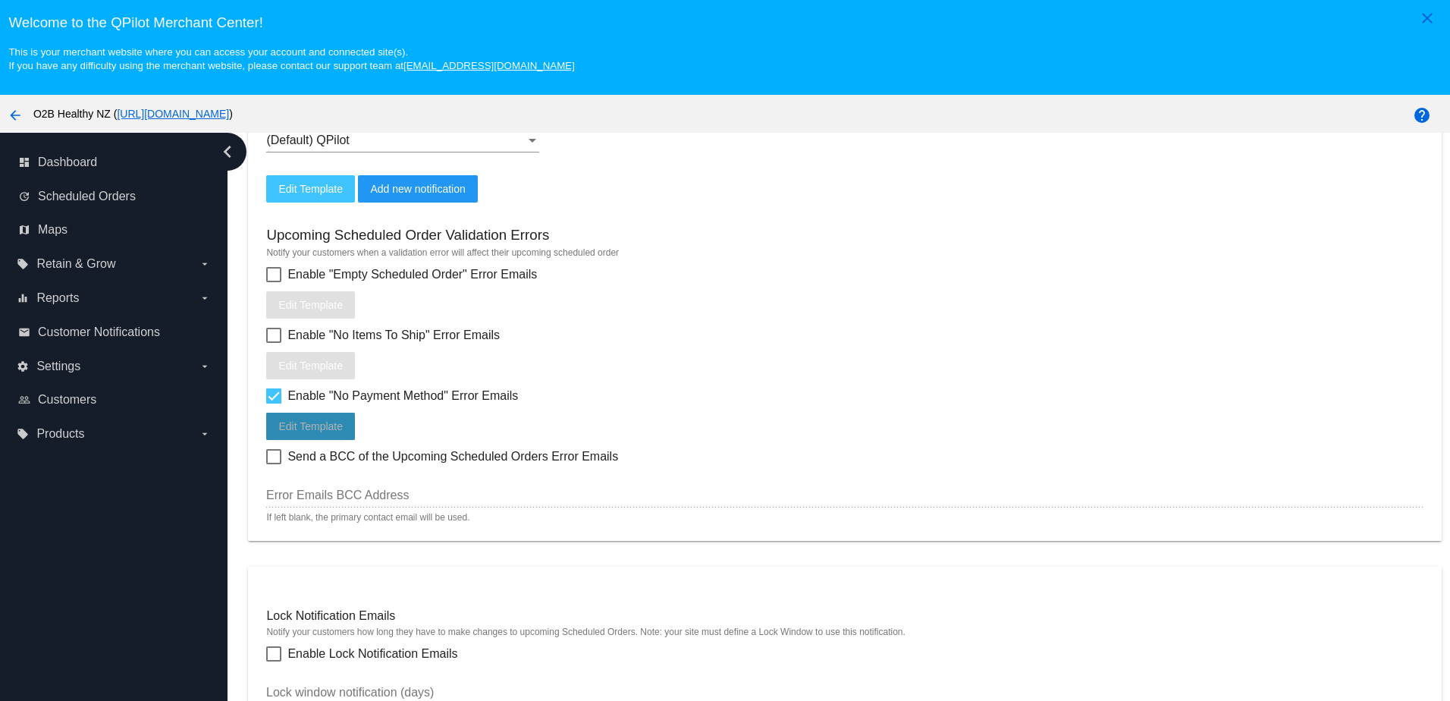
click at [336, 432] on span "Edit Template" at bounding box center [310, 426] width 64 height 12
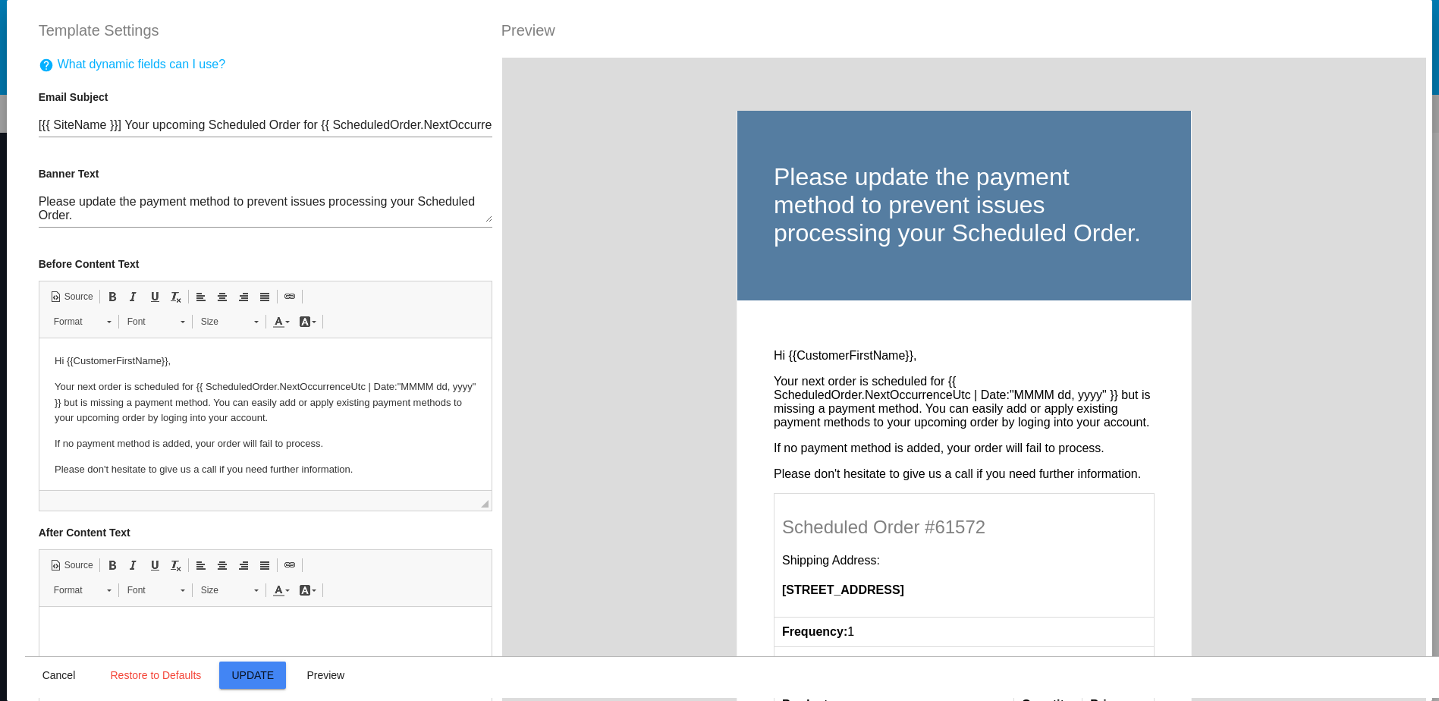
scroll to position [0, 0]
click at [313, 672] on span "Preview" at bounding box center [325, 675] width 38 height 12
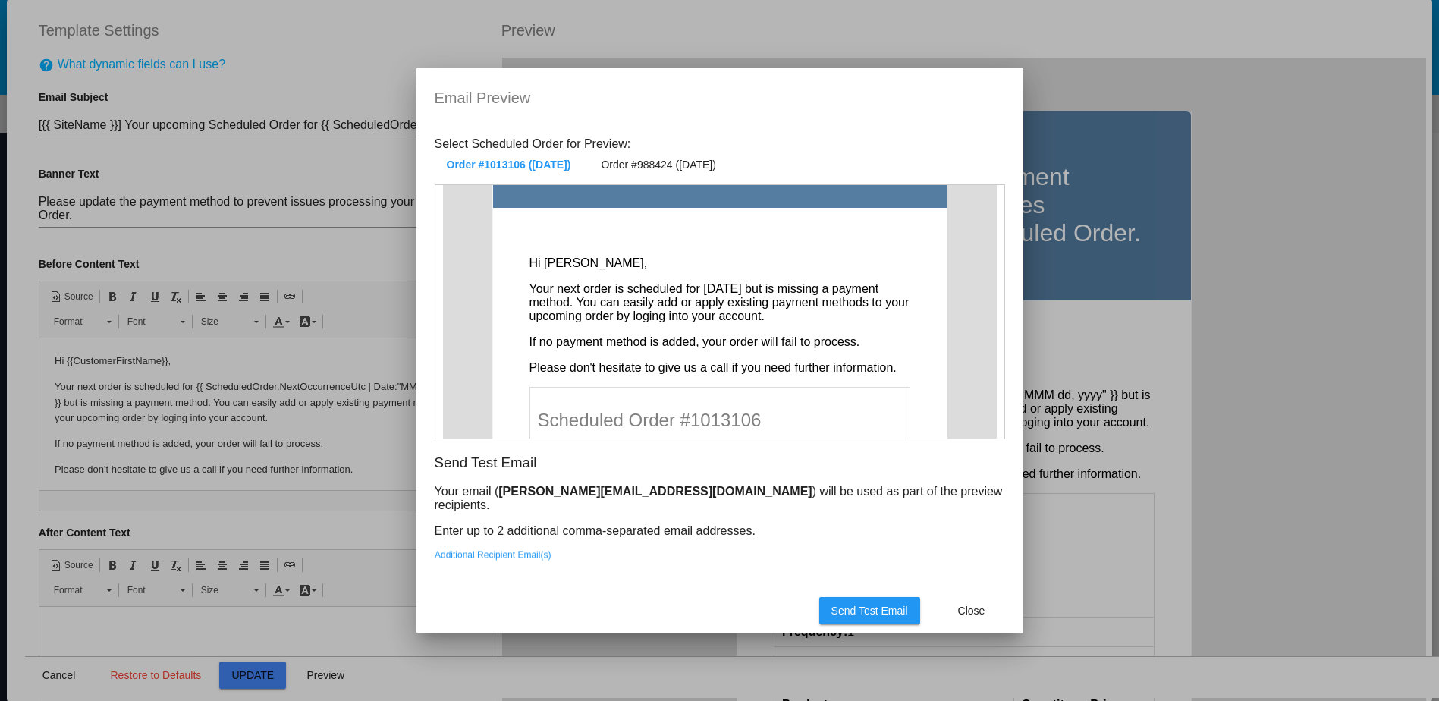
scroll to position [7, 0]
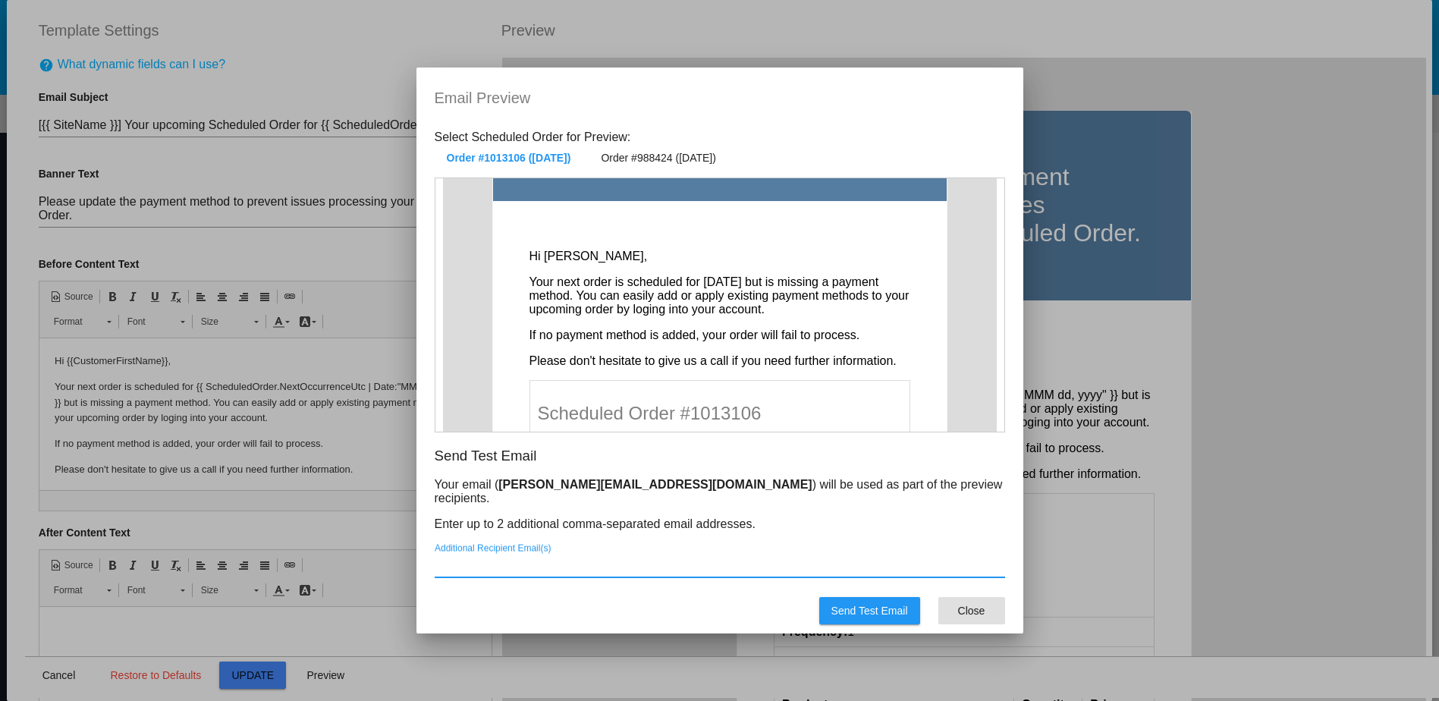
click at [980, 613] on span "Close" at bounding box center [971, 610] width 27 height 12
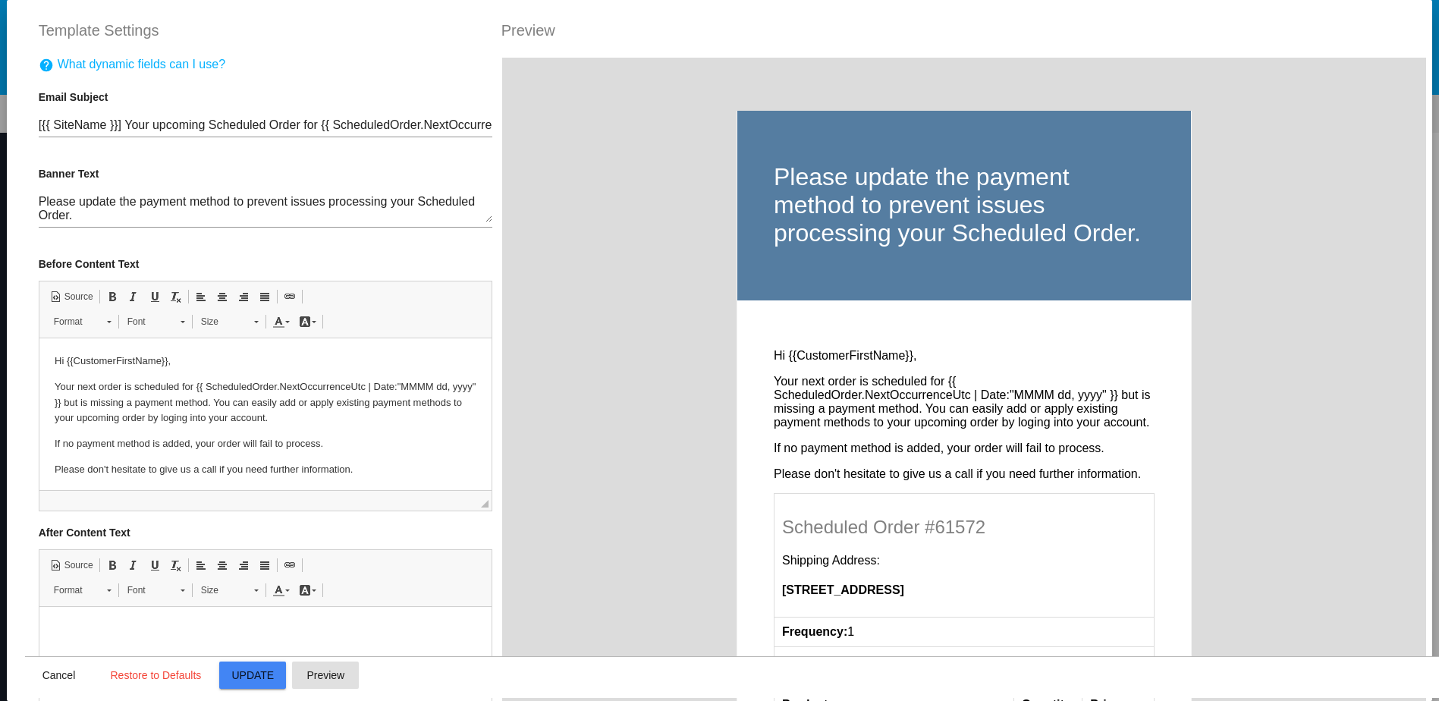
scroll to position [683, 0]
click at [219, 420] on p "Your next order is scheduled for {{ ScheduledOrder.NextOccurrenceUtc | Date:"MM…" at bounding box center [265, 402] width 422 height 47
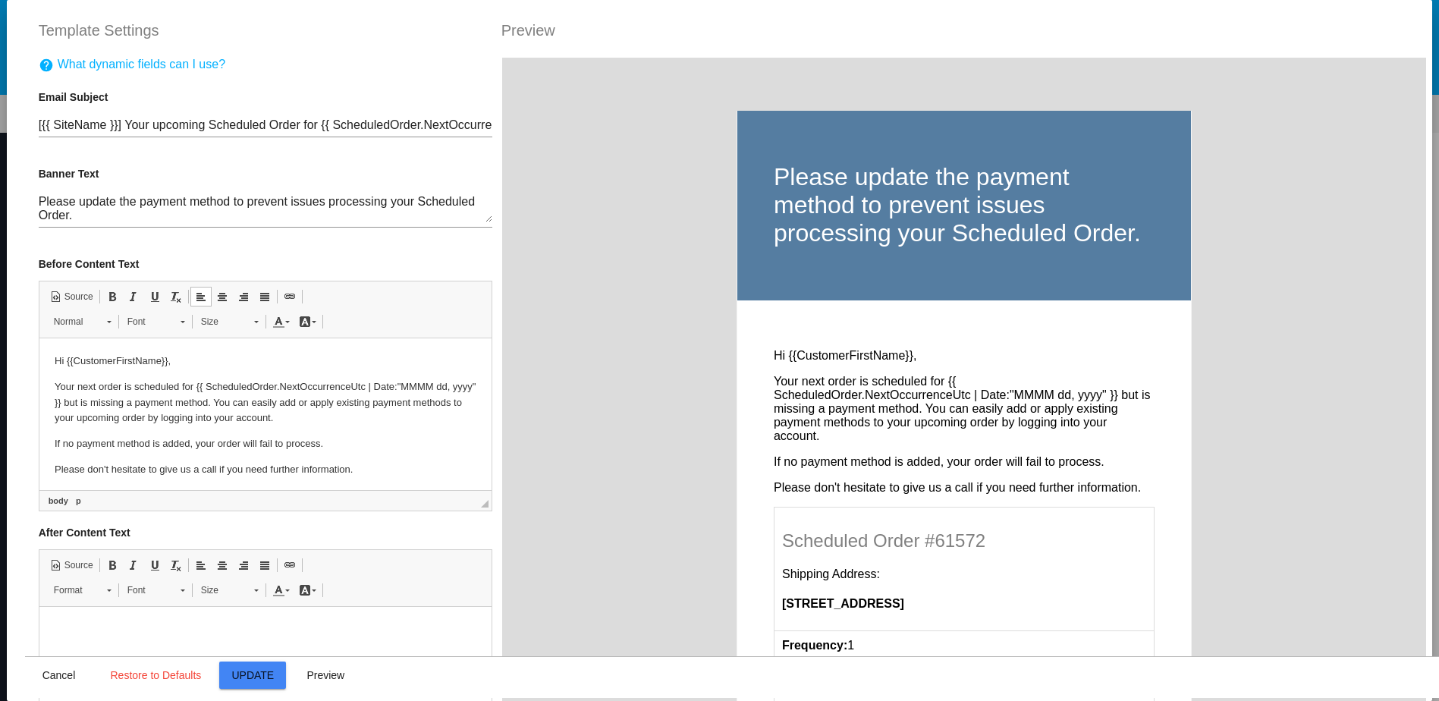
click at [365, 410] on p "Your next order is scheduled for {{ ScheduledOrder.NextOccurrenceUtc | Date:"MM…" at bounding box center [265, 402] width 422 height 47
click at [362, 468] on p "Please don't hesitate to give us a call if you need further information." at bounding box center [265, 467] width 422 height 16
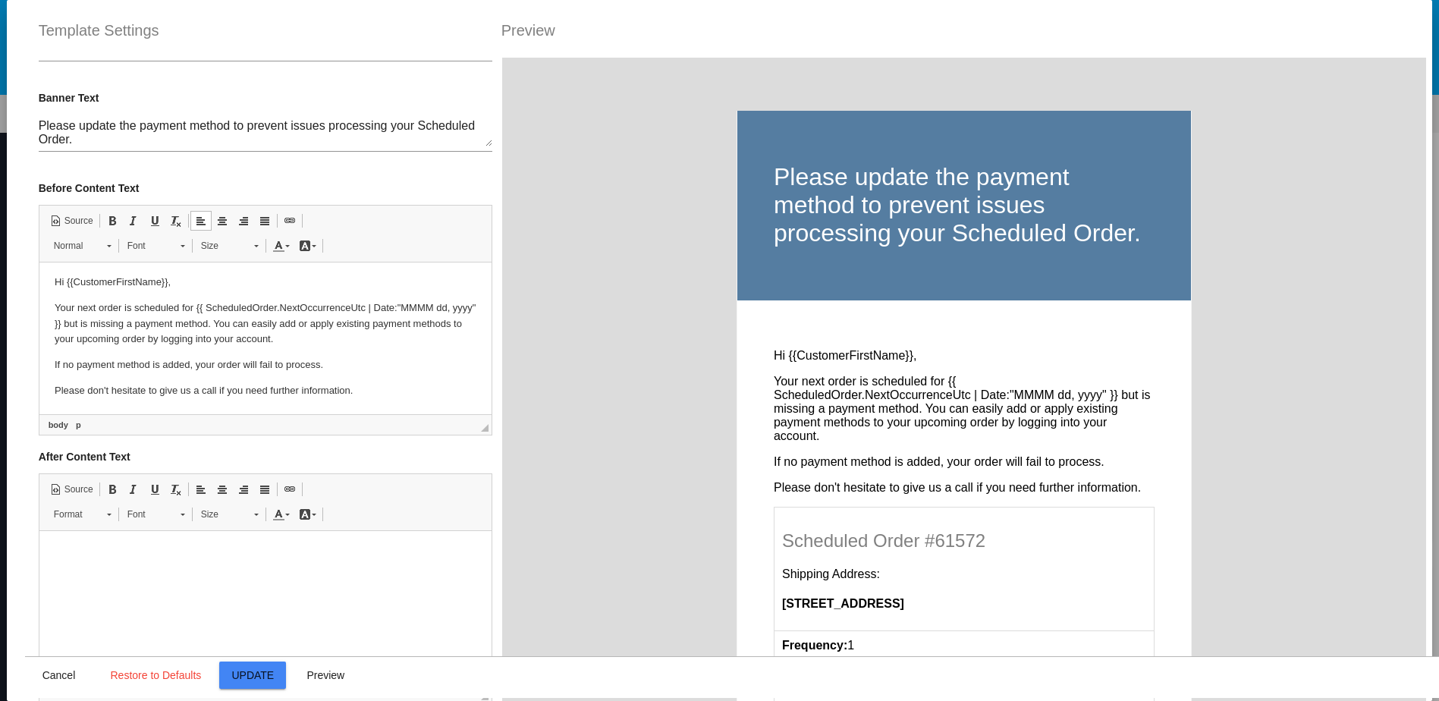
scroll to position [0, 0]
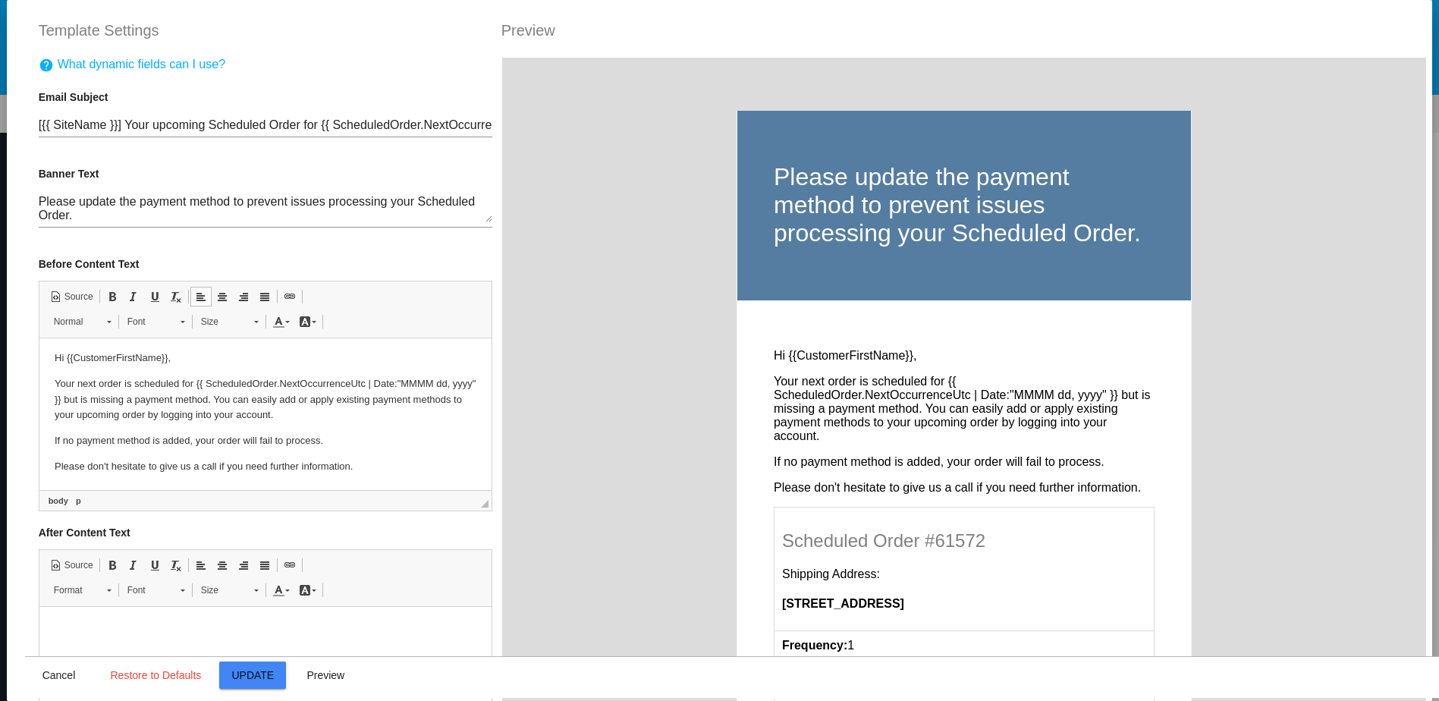
click at [358, 422] on p "Your next order is scheduled for {{ ScheduledOrder.NextOccurrenceUtc | Date:"MM…" at bounding box center [265, 399] width 422 height 47
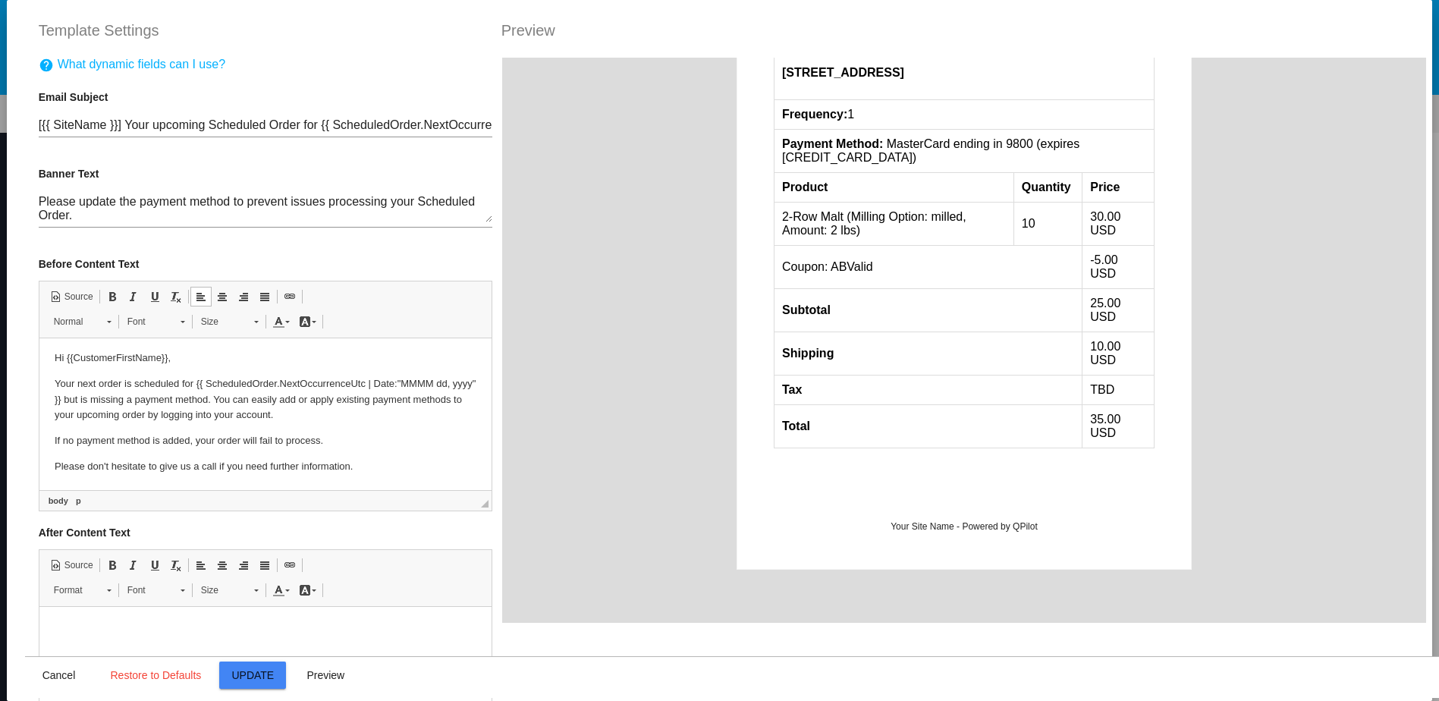
scroll to position [532, 0]
click at [240, 681] on span "Update" at bounding box center [252, 675] width 42 height 12
type input "[{{ [DOMAIN_NAME] }}] Your upcoming Scheduled Order for {{ ScheduledOrder.NextO…"
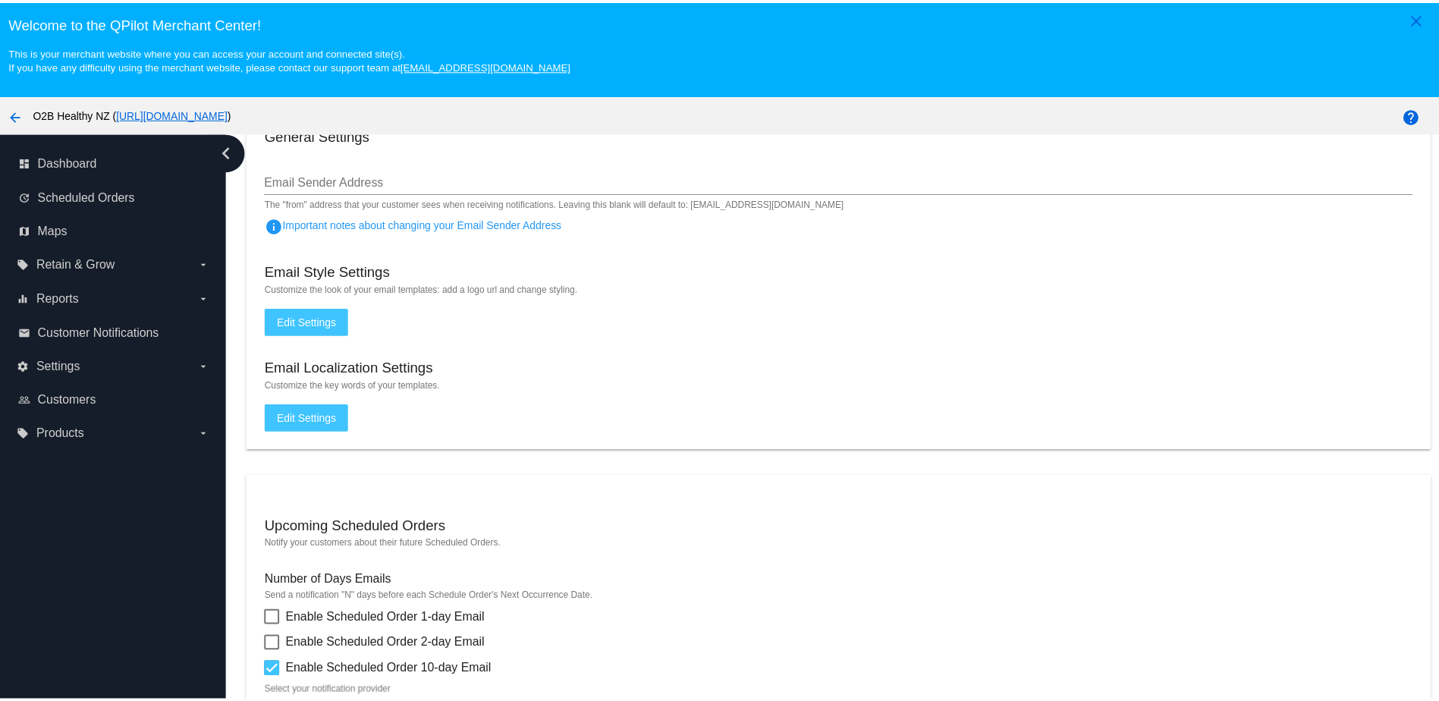
scroll to position [76, 0]
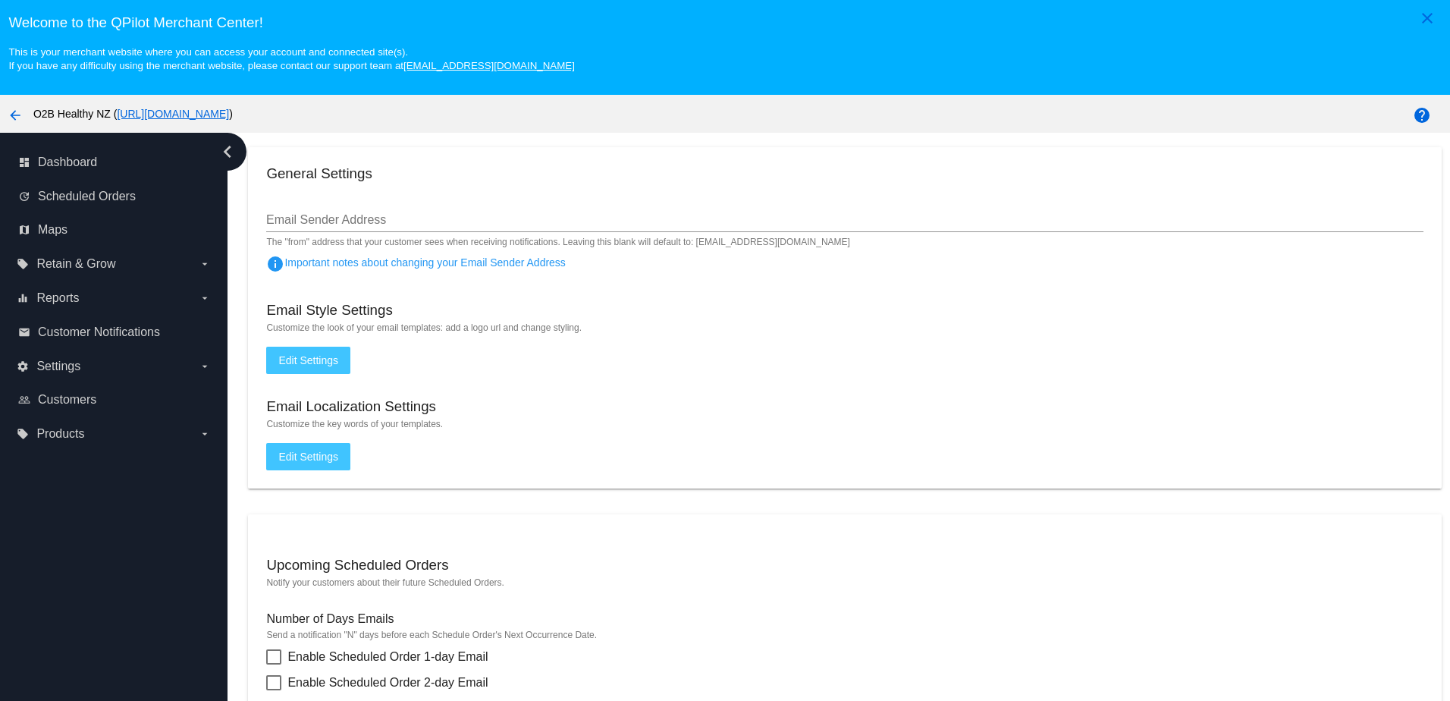
click at [304, 365] on span "Edit Settings" at bounding box center [308, 360] width 60 height 12
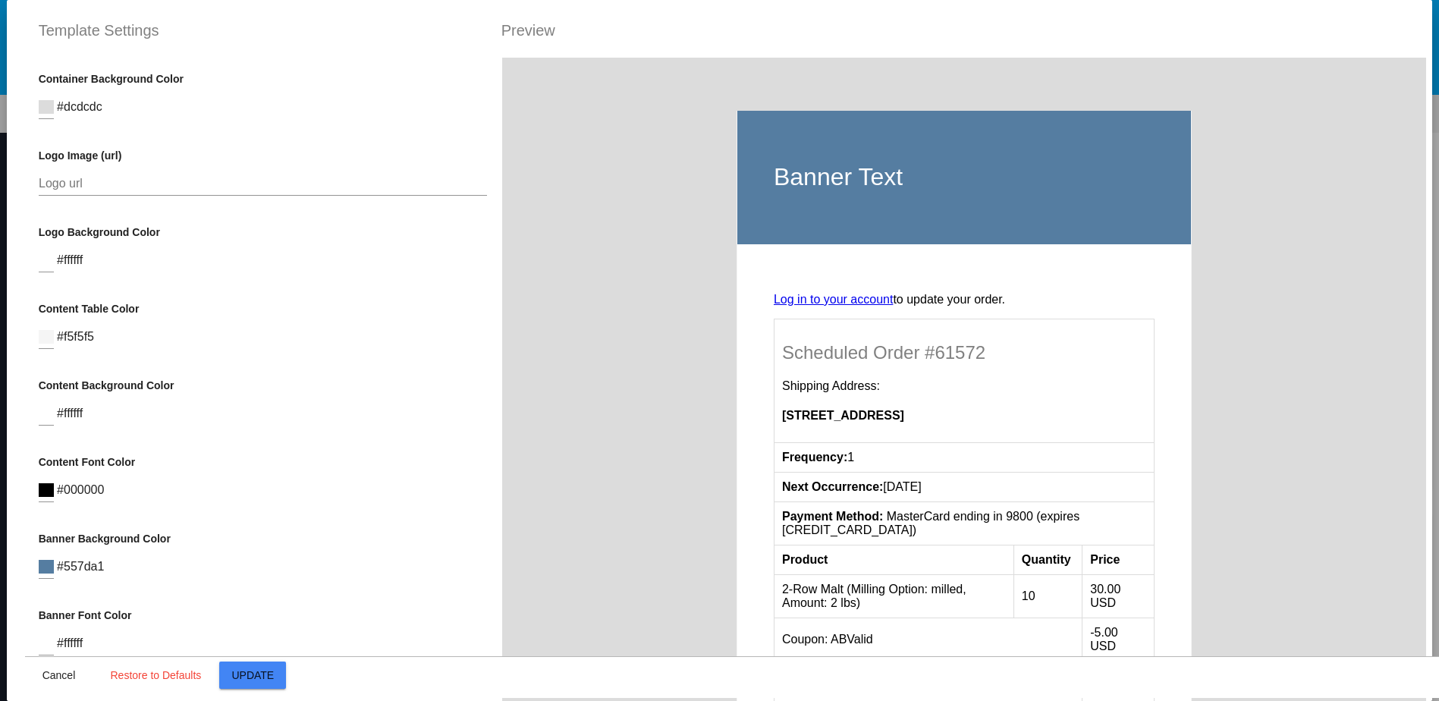
click at [960, 203] on th "Banner Text" at bounding box center [963, 177] width 454 height 133
click at [890, 181] on h1 "Banner Text" at bounding box center [964, 177] width 381 height 28
click at [76, 241] on div "Logo Background Color #ffffff" at bounding box center [263, 256] width 449 height 61
click at [68, 269] on div "Logo Background Color #ffffff" at bounding box center [263, 256] width 449 height 61
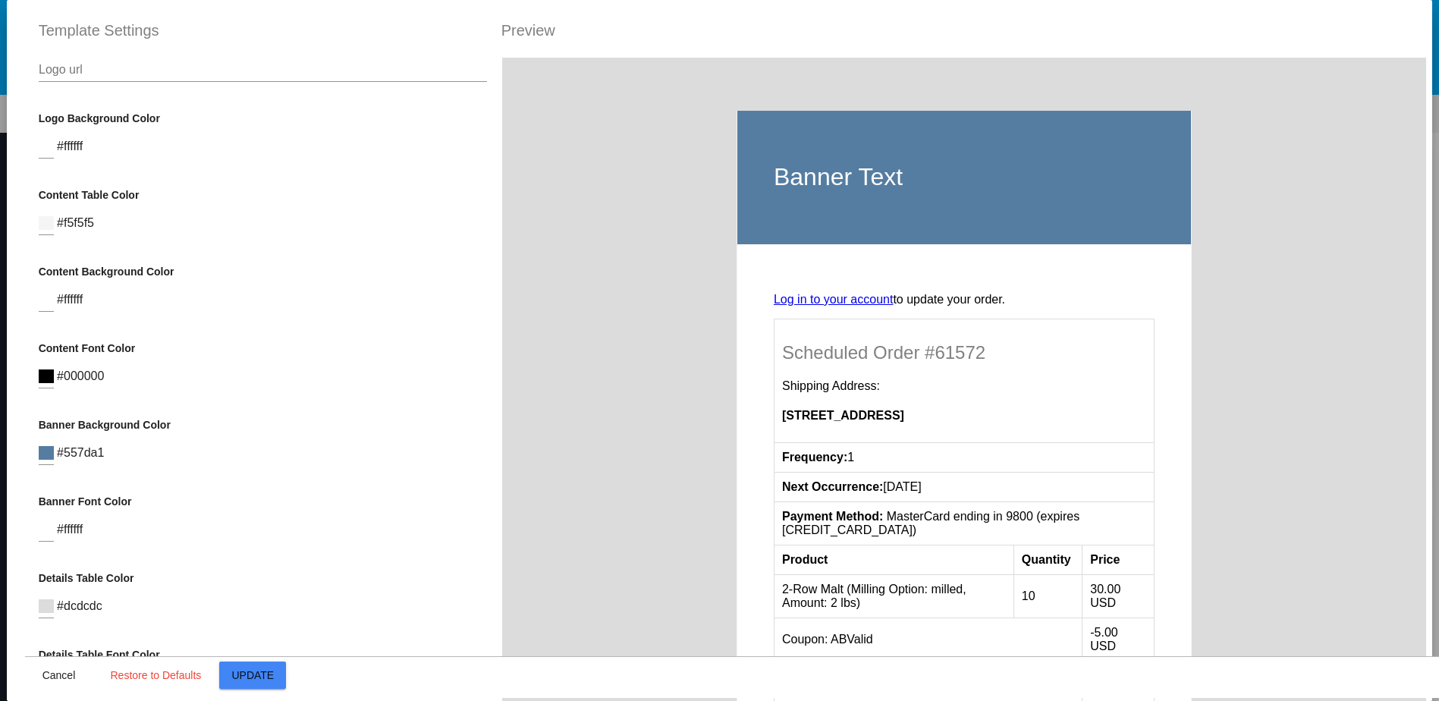
scroll to position [38, 0]
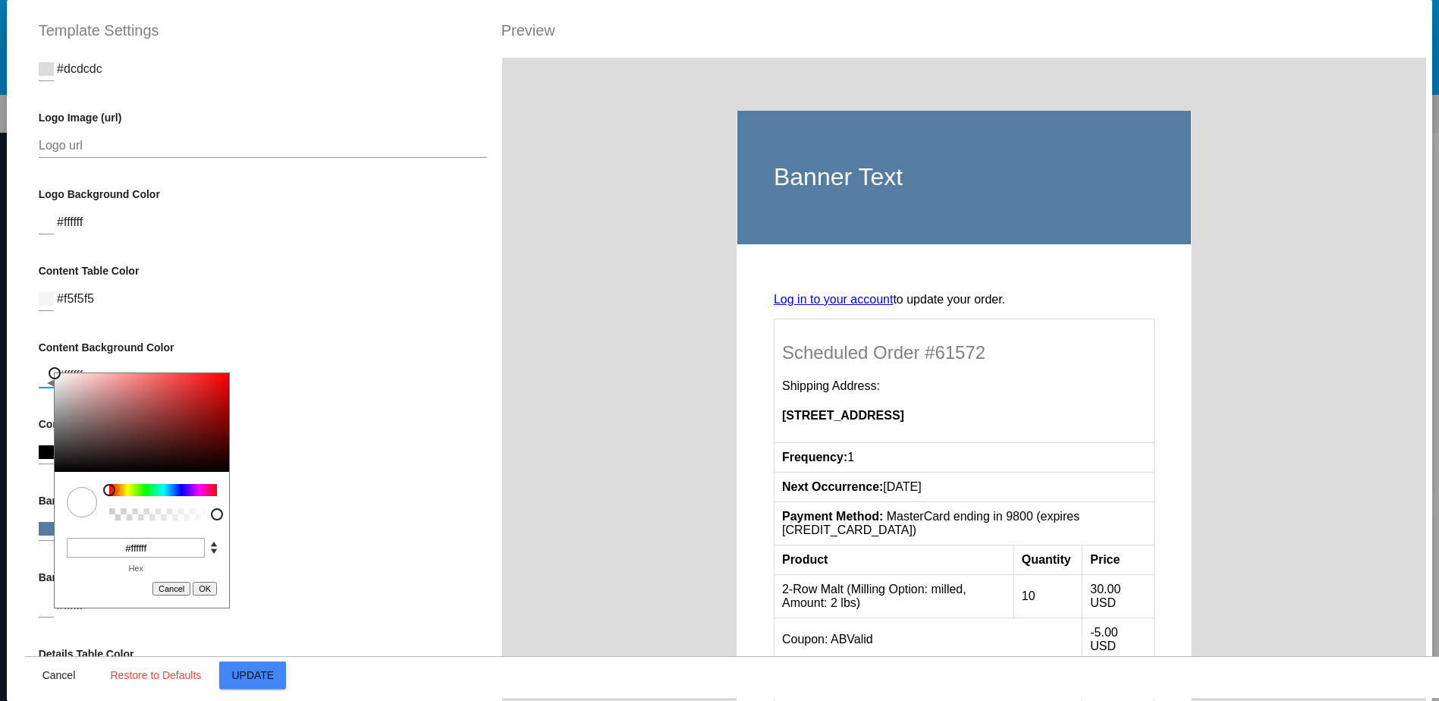
click at [46, 385] on div "C M Y K A 0 100 100 1 H S L A 255 255 255 1 R G B A #ffffff Hex Cancel OK" at bounding box center [46, 370] width 15 height 34
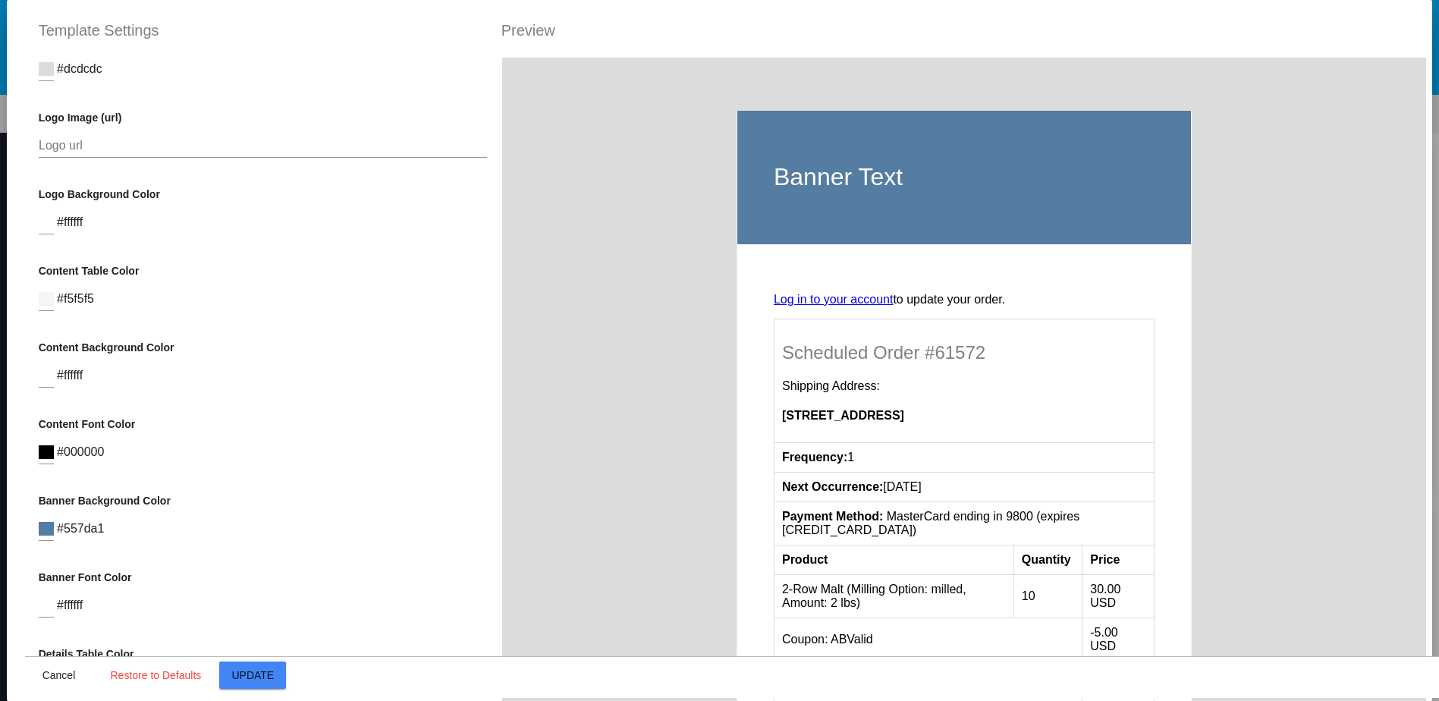
click at [393, 414] on div "Container Background Color #dcdcdc Logo Image (url) Logo url Logo Background Co…" at bounding box center [262, 408] width 475 height 701
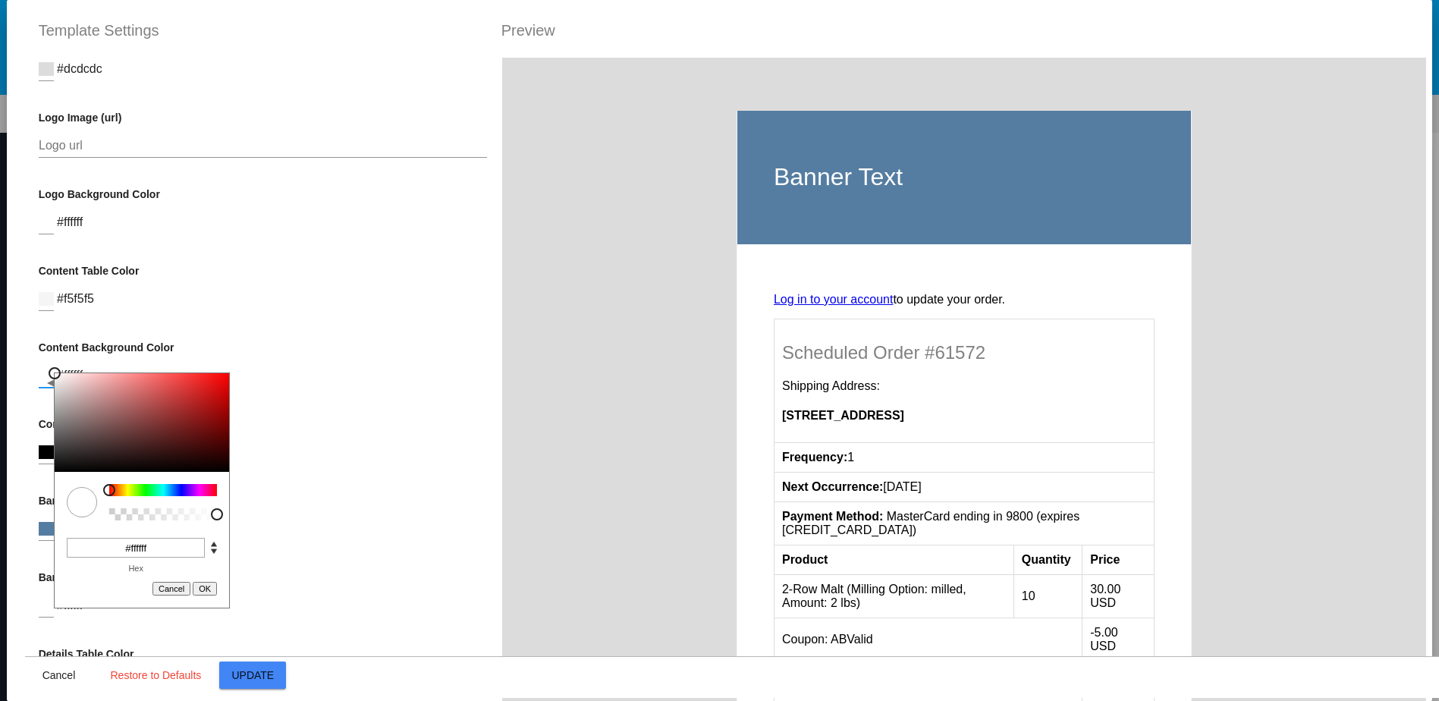
click at [39, 381] on input at bounding box center [46, 376] width 15 height 14
drag, startPoint x: 128, startPoint y: 549, endPoint x: 244, endPoint y: 537, distance: 116.7
click at [199, 538] on input "#ffffff" at bounding box center [136, 548] width 138 height 20
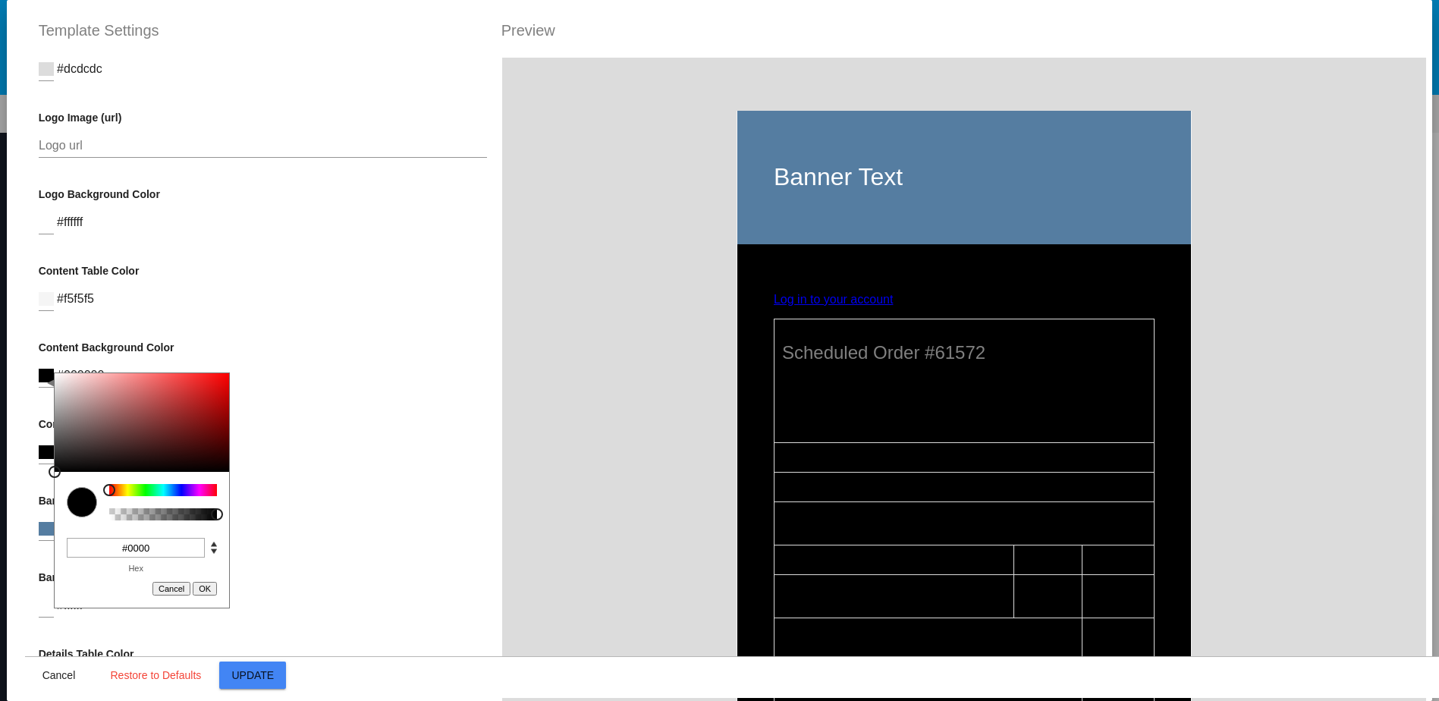
type input "#000000"
click at [165, 586] on button "Cancel" at bounding box center [171, 589] width 38 height 14
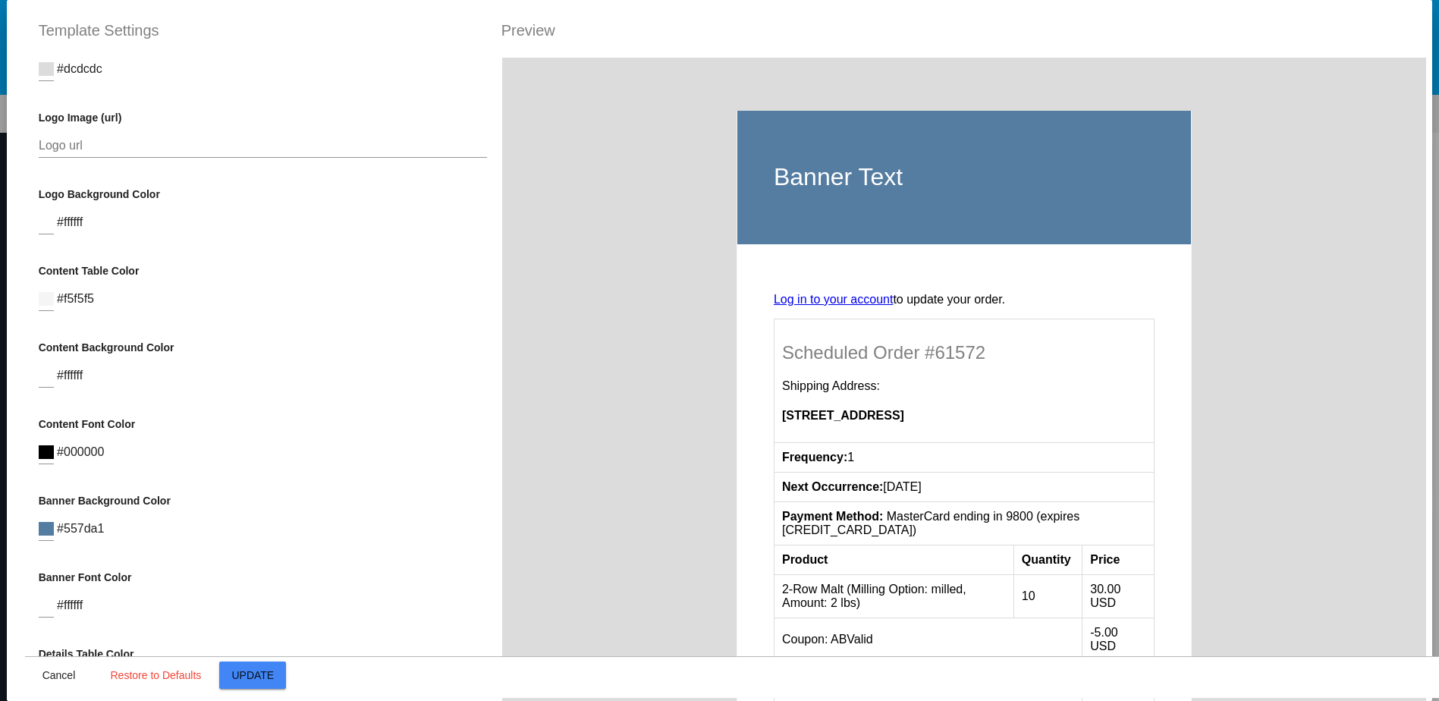
click at [221, 413] on div "Container Background Color #dcdcdc Logo Image (url) Logo url Logo Background Co…" at bounding box center [262, 408] width 475 height 701
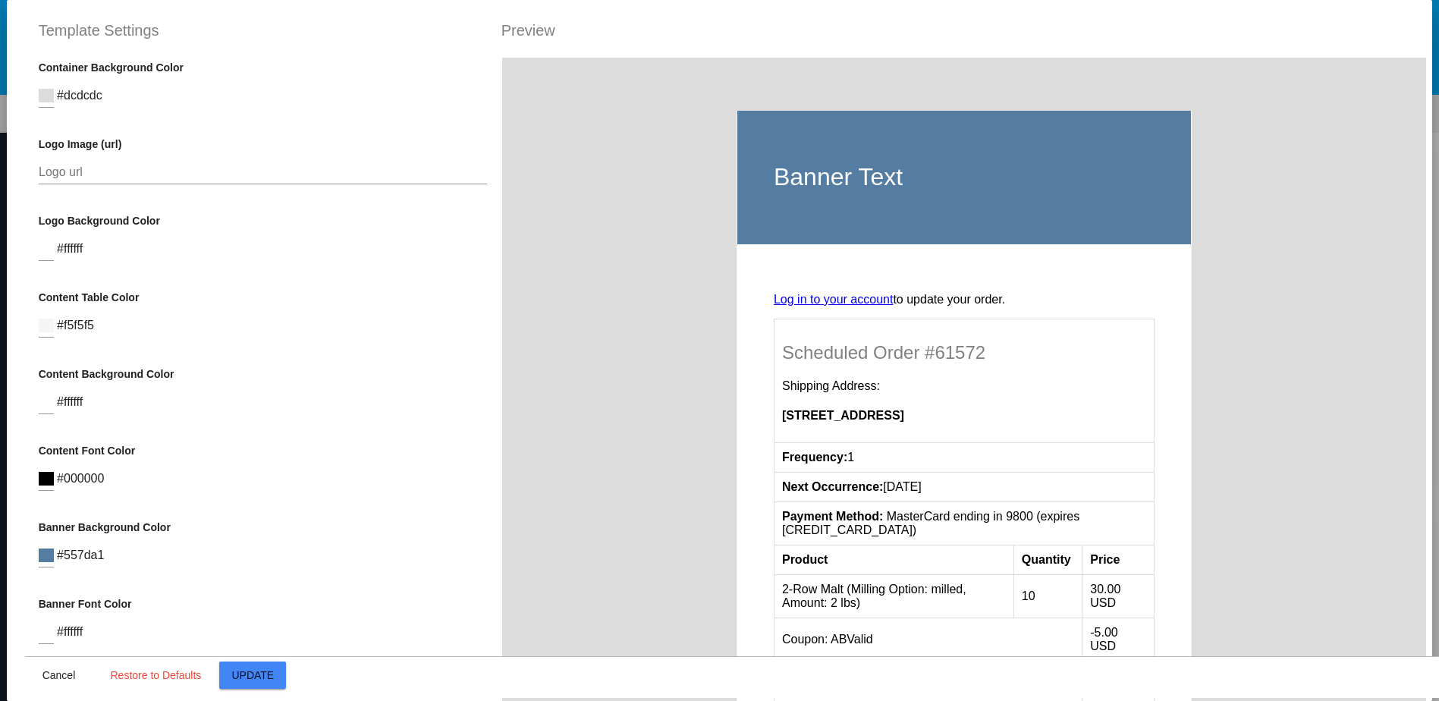
scroll to position [0, 0]
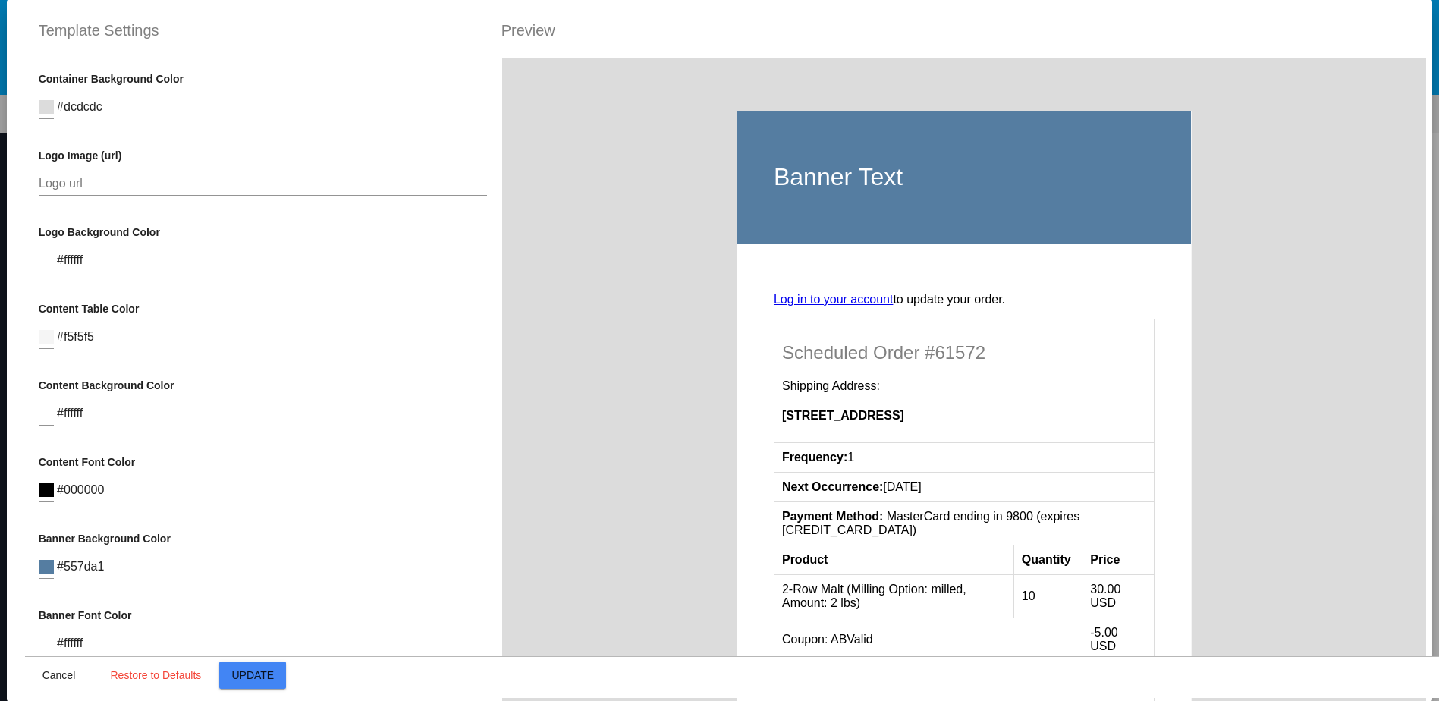
click at [61, 265] on span "#ffffff" at bounding box center [70, 259] width 26 height 13
drag, startPoint x: 59, startPoint y: 262, endPoint x: 86, endPoint y: 262, distance: 27.3
click at [86, 262] on div "Logo Background Color #ffffff" at bounding box center [263, 256] width 449 height 61
drag, startPoint x: 86, startPoint y: 262, endPoint x: 77, endPoint y: 268, distance: 11.4
click at [77, 266] on span "#ffffff" at bounding box center [70, 259] width 26 height 13
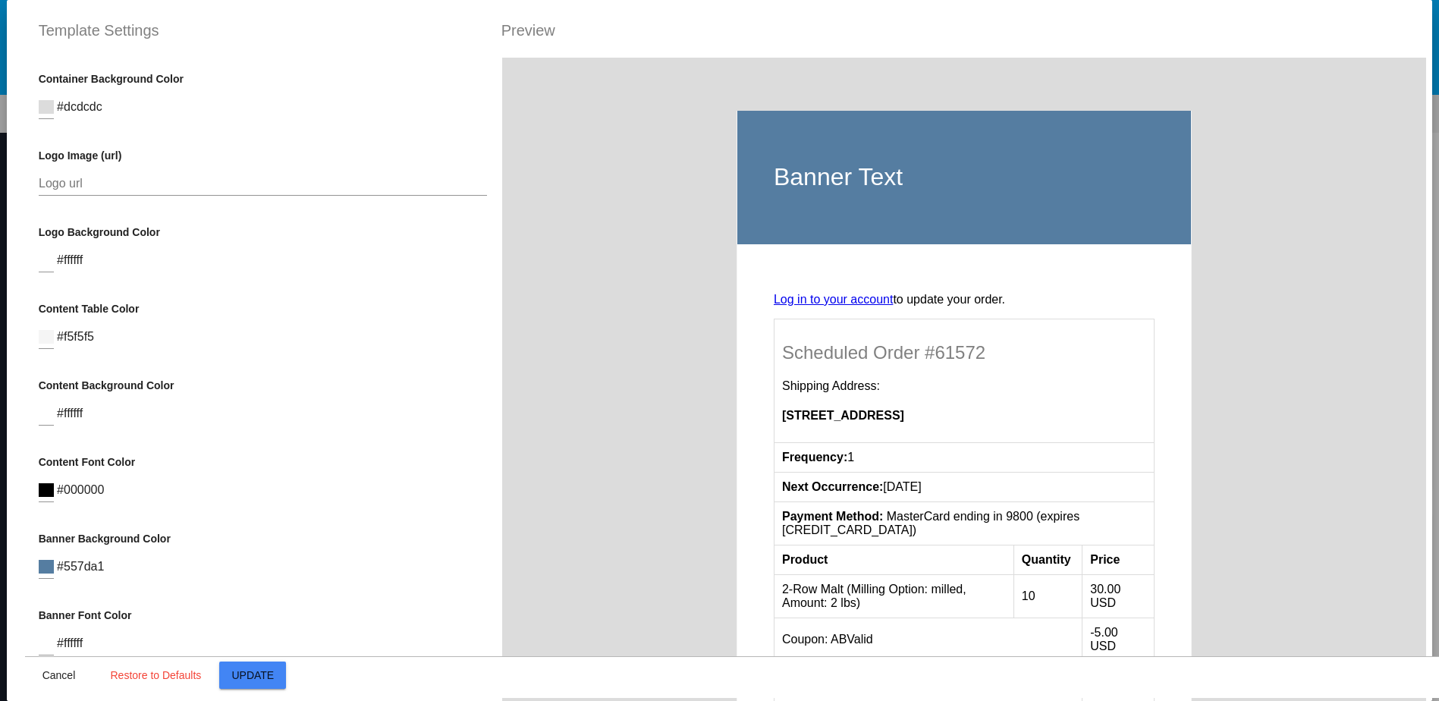
click at [111, 266] on div "Logo Background Color #ffffff" at bounding box center [263, 256] width 449 height 61
click at [75, 258] on span "#ffffff" at bounding box center [70, 259] width 26 height 13
drag, startPoint x: 75, startPoint y: 258, endPoint x: 106, endPoint y: 234, distance: 39.0
click at [98, 268] on div "Logo Background Color #ffffff" at bounding box center [263, 256] width 449 height 61
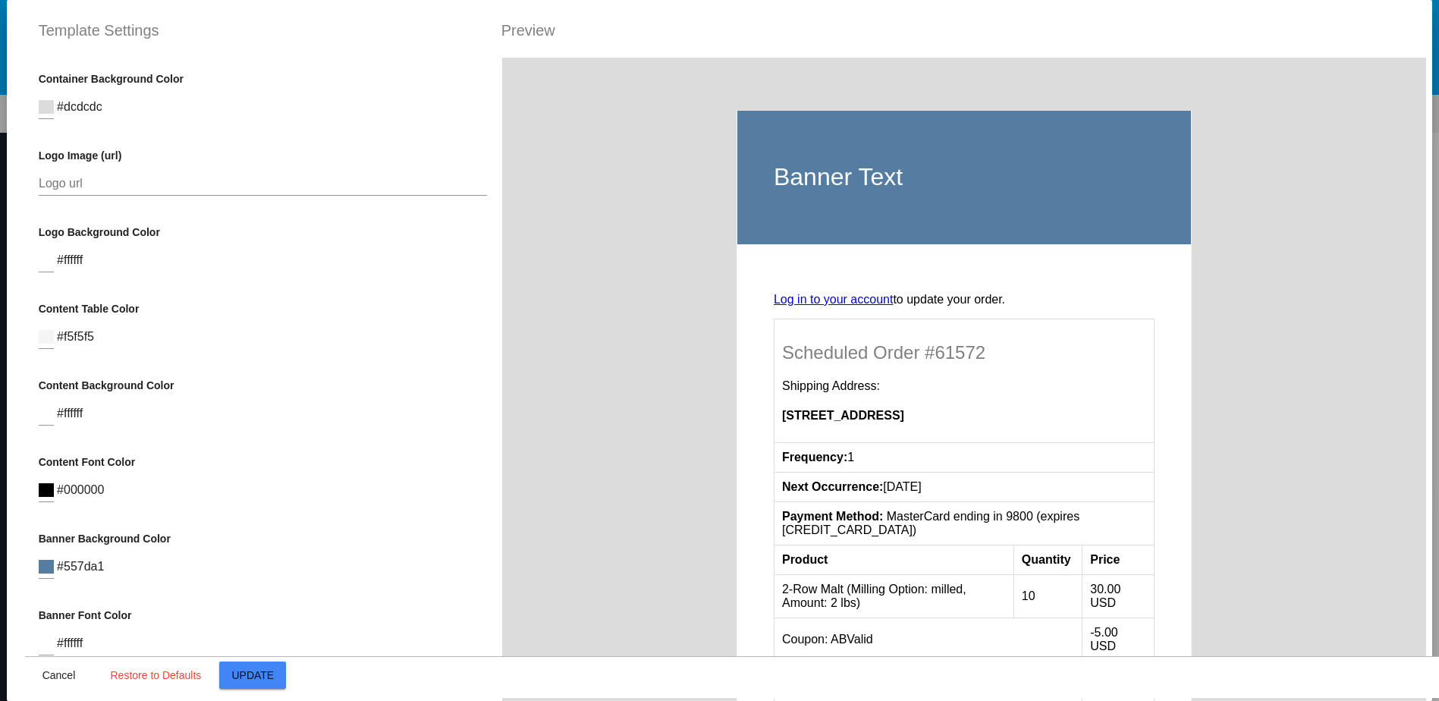
click at [107, 232] on p "Logo Background Color" at bounding box center [263, 232] width 449 height 12
click at [79, 180] on input "Logo url" at bounding box center [263, 184] width 449 height 14
click at [52, 190] on input "Logo url" at bounding box center [263, 184] width 449 height 14
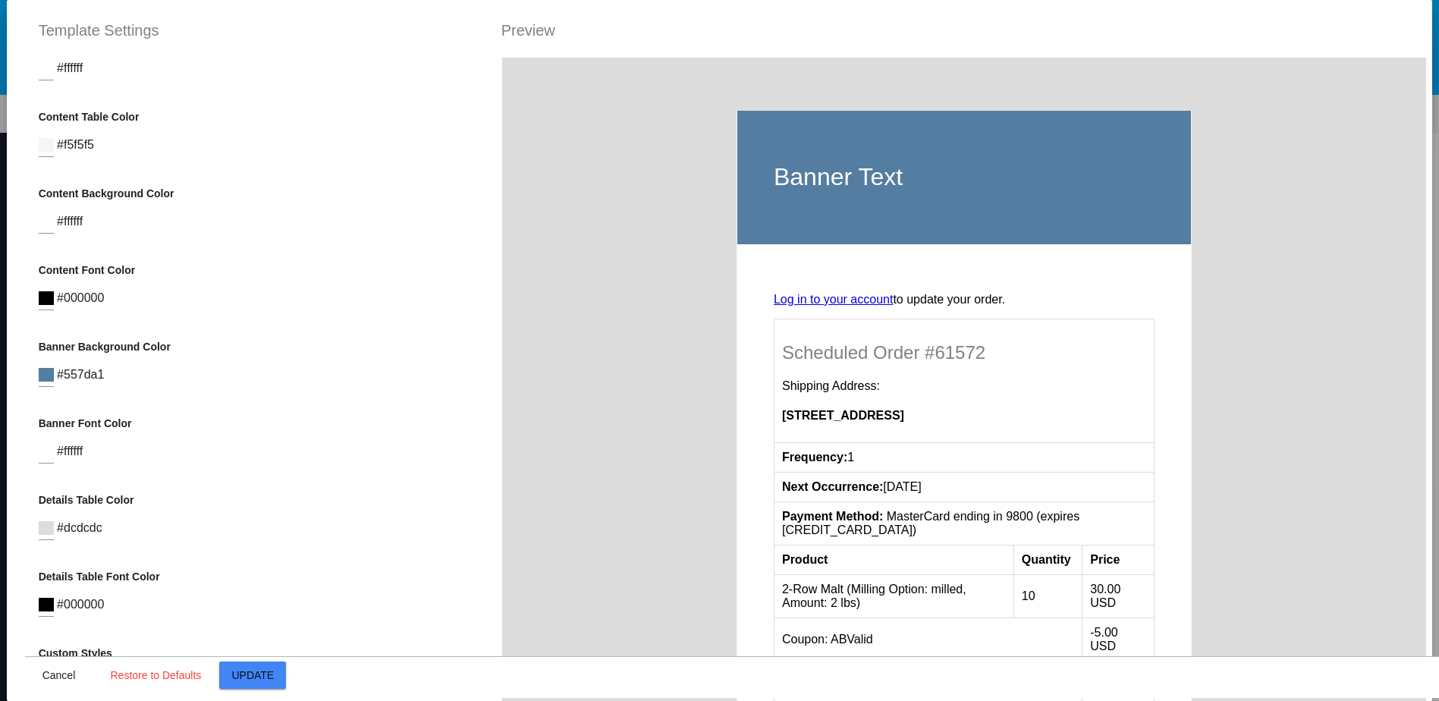
scroll to position [228, 0]
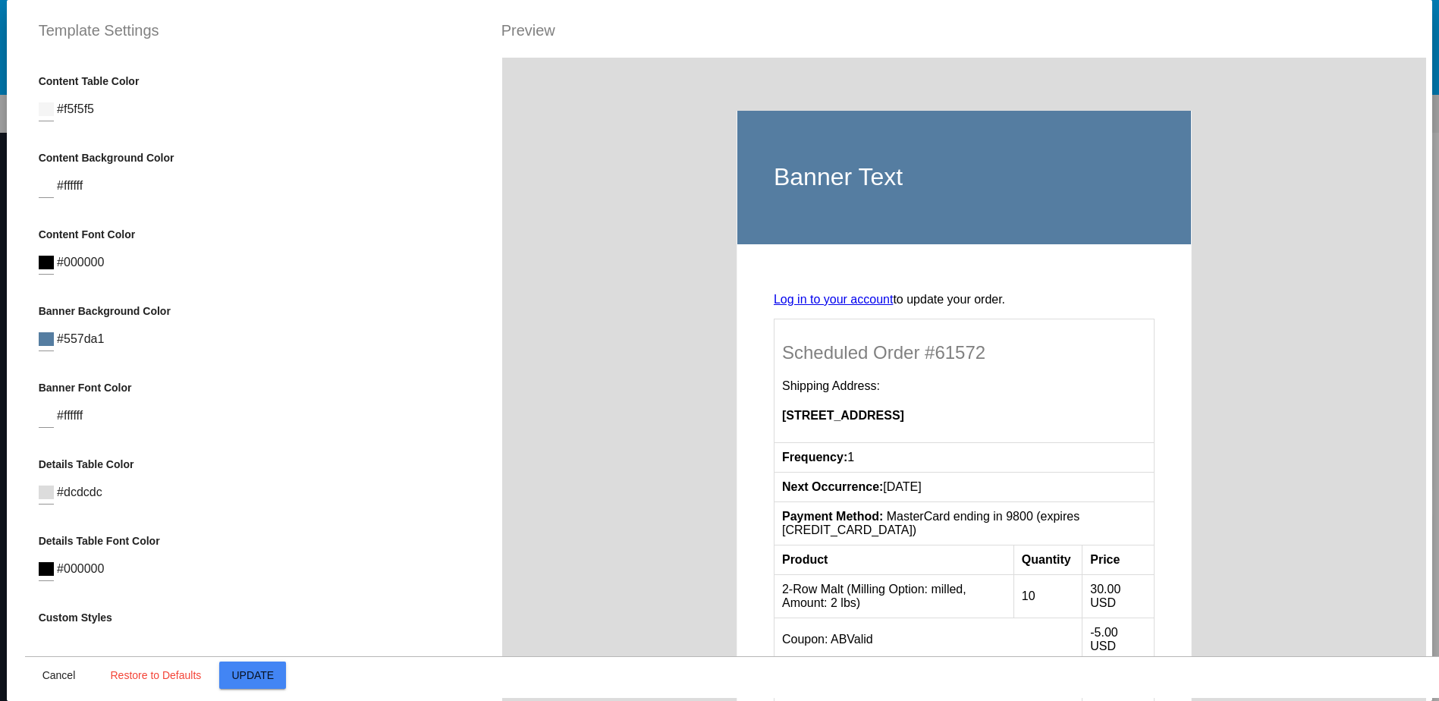
click at [89, 416] on div "Banner Font Color #ffffff" at bounding box center [263, 411] width 449 height 61
click at [76, 422] on span "#ffffff" at bounding box center [70, 415] width 26 height 13
click at [68, 345] on span "#557da1" at bounding box center [80, 338] width 47 height 13
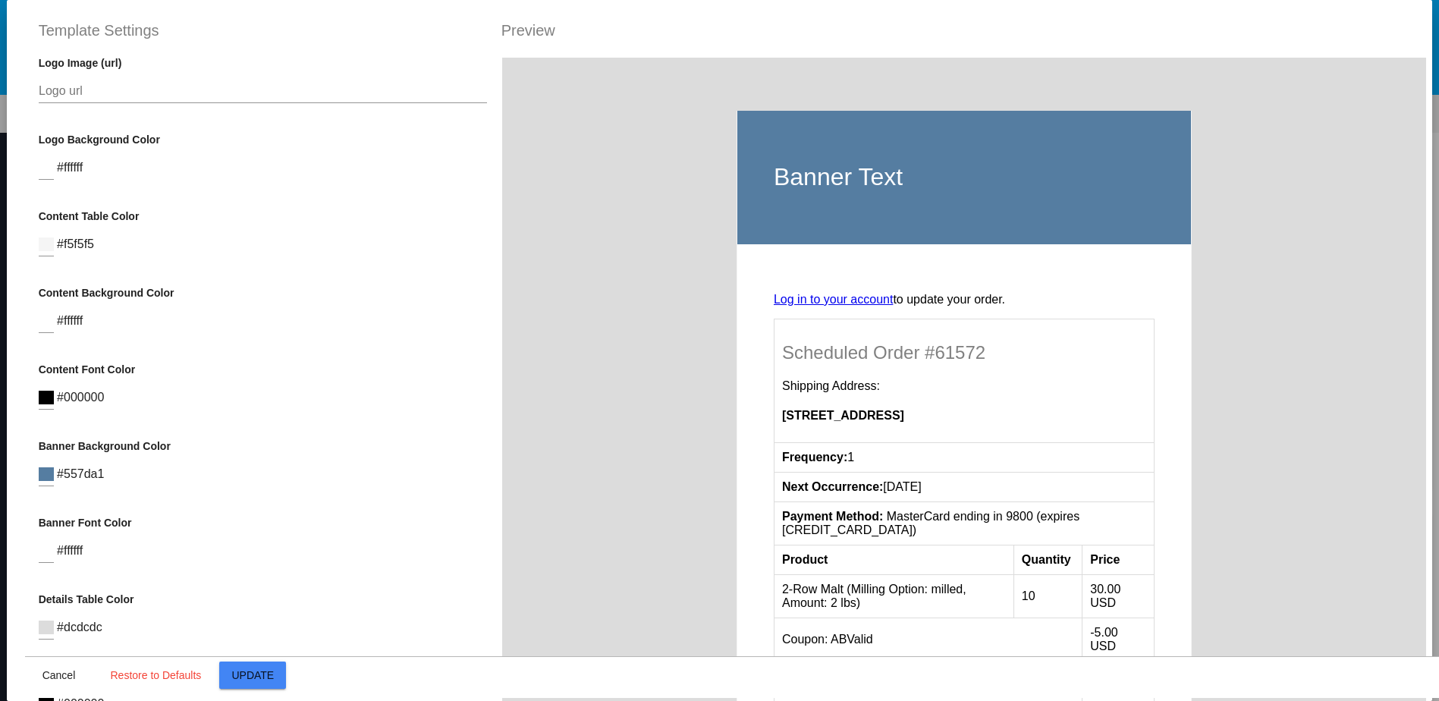
scroll to position [0, 0]
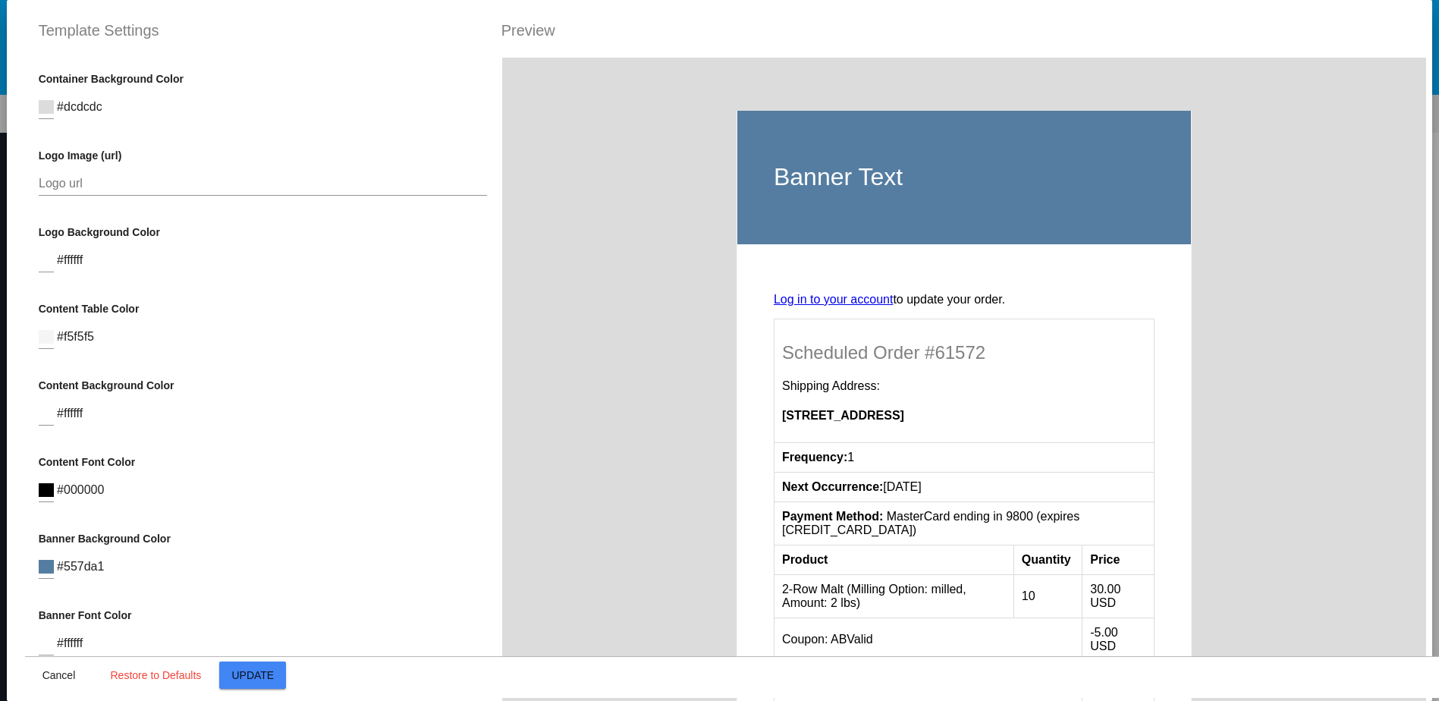
click at [111, 84] on p "Container Background Color" at bounding box center [263, 79] width 449 height 12
drag, startPoint x: 491, startPoint y: 113, endPoint x: 484, endPoint y: 372, distance: 259.5
click at [484, 58] on div "Container Background Color #dcdcdc Logo Image (url) Logo url Logo Background Co…" at bounding box center [719, 58] width 1388 height 0
drag, startPoint x: 484, startPoint y: 372, endPoint x: 399, endPoint y: 405, distance: 91.0
click at [399, 405] on div "Content Background Color C M Y K A 0 100 100 1 H S L A 255 255 255 1 R G B A #f…" at bounding box center [263, 409] width 449 height 61
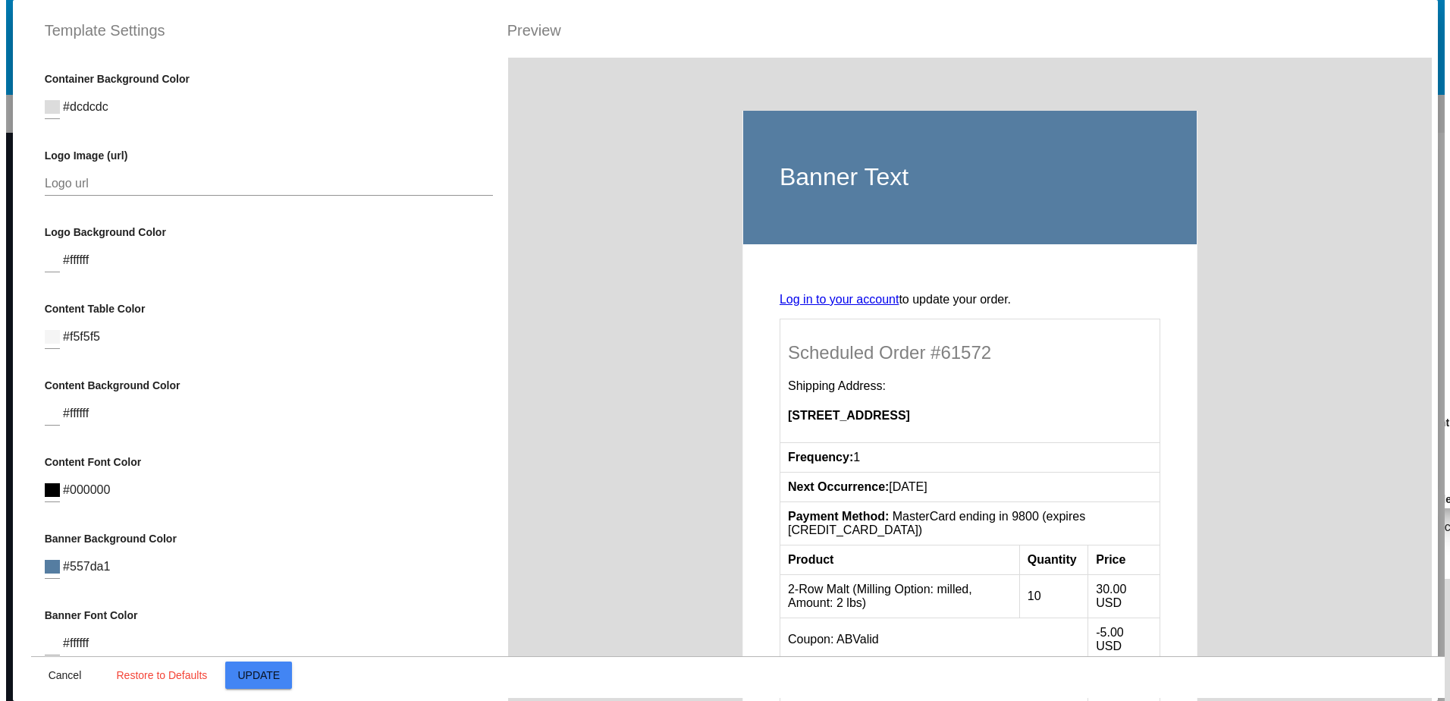
scroll to position [303, 0]
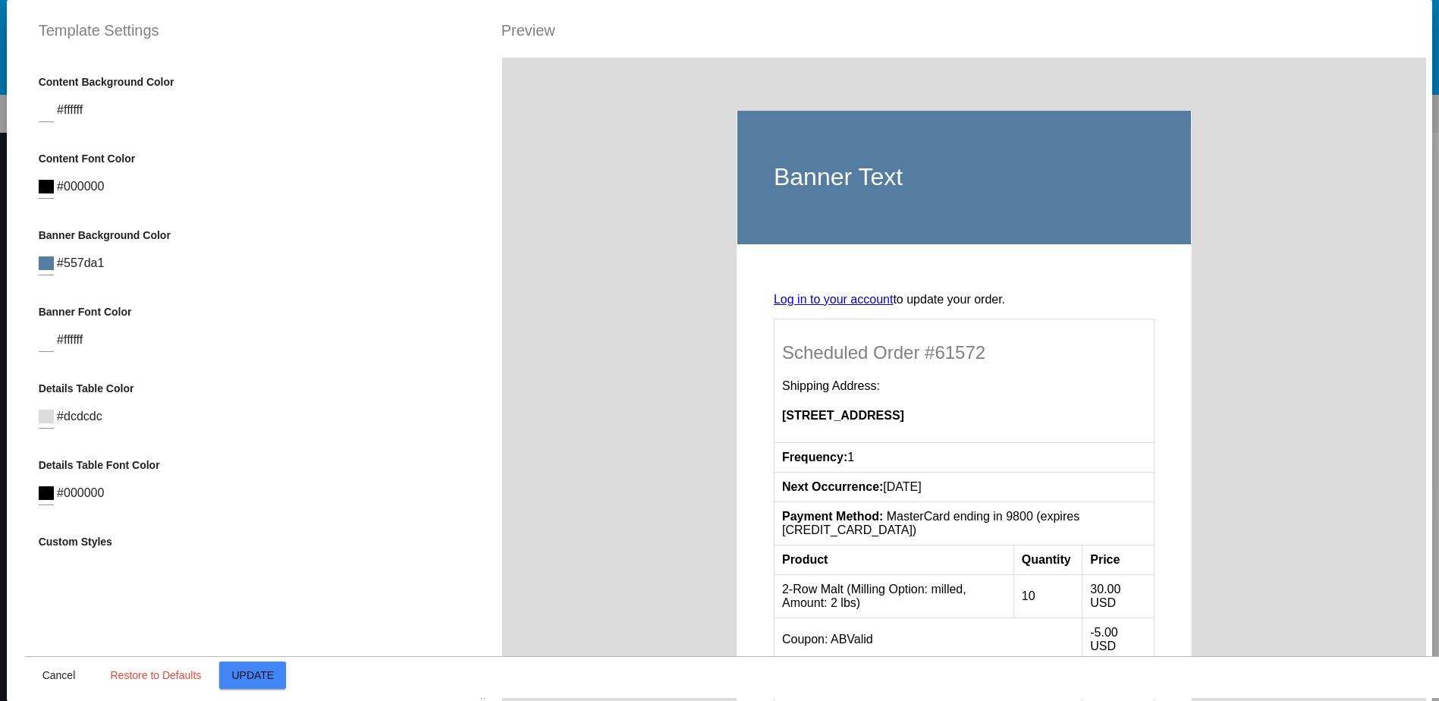
click at [262, 341] on div "Banner Font Color #ffffff" at bounding box center [263, 336] width 449 height 61
click at [191, 252] on div "Banner Background Color #557da1" at bounding box center [263, 259] width 449 height 61
click at [50, 671] on span "Cancel" at bounding box center [58, 675] width 33 height 12
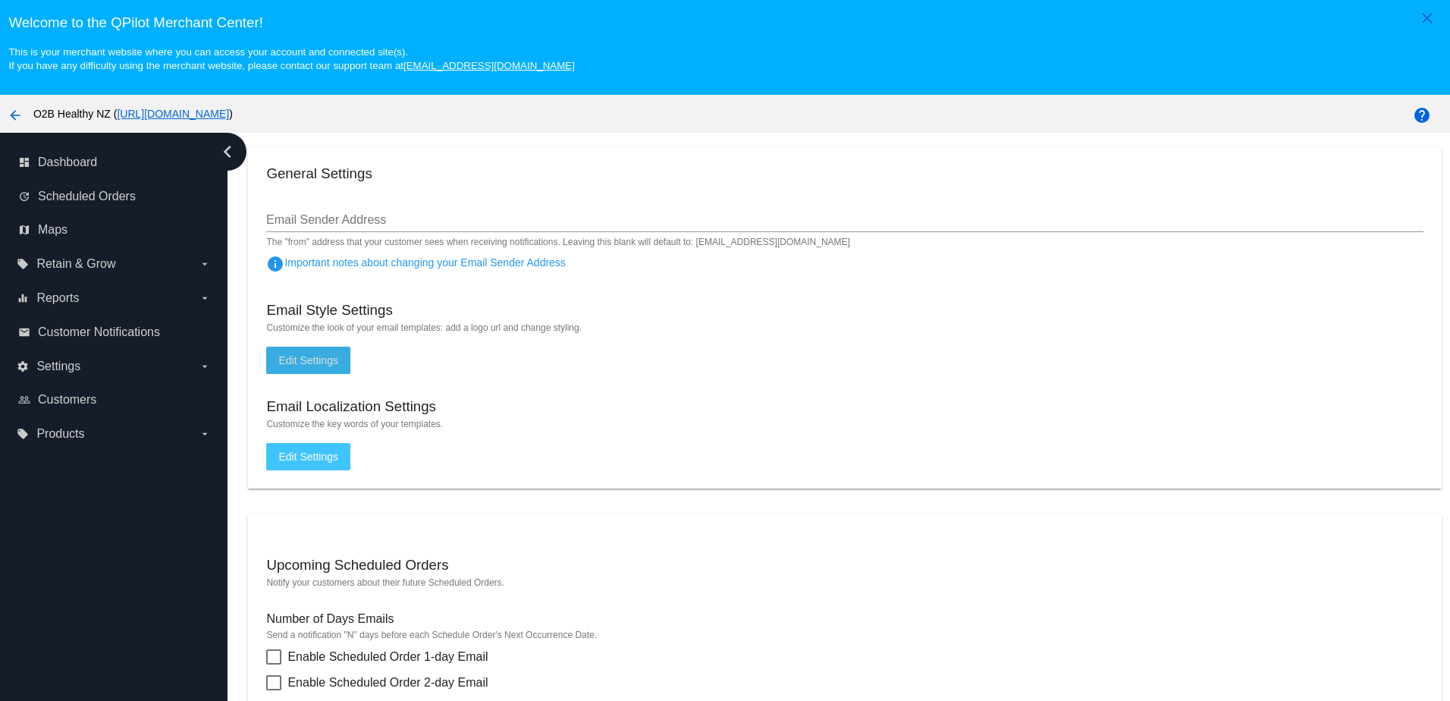
click at [318, 463] on span "Edit Settings" at bounding box center [308, 457] width 60 height 12
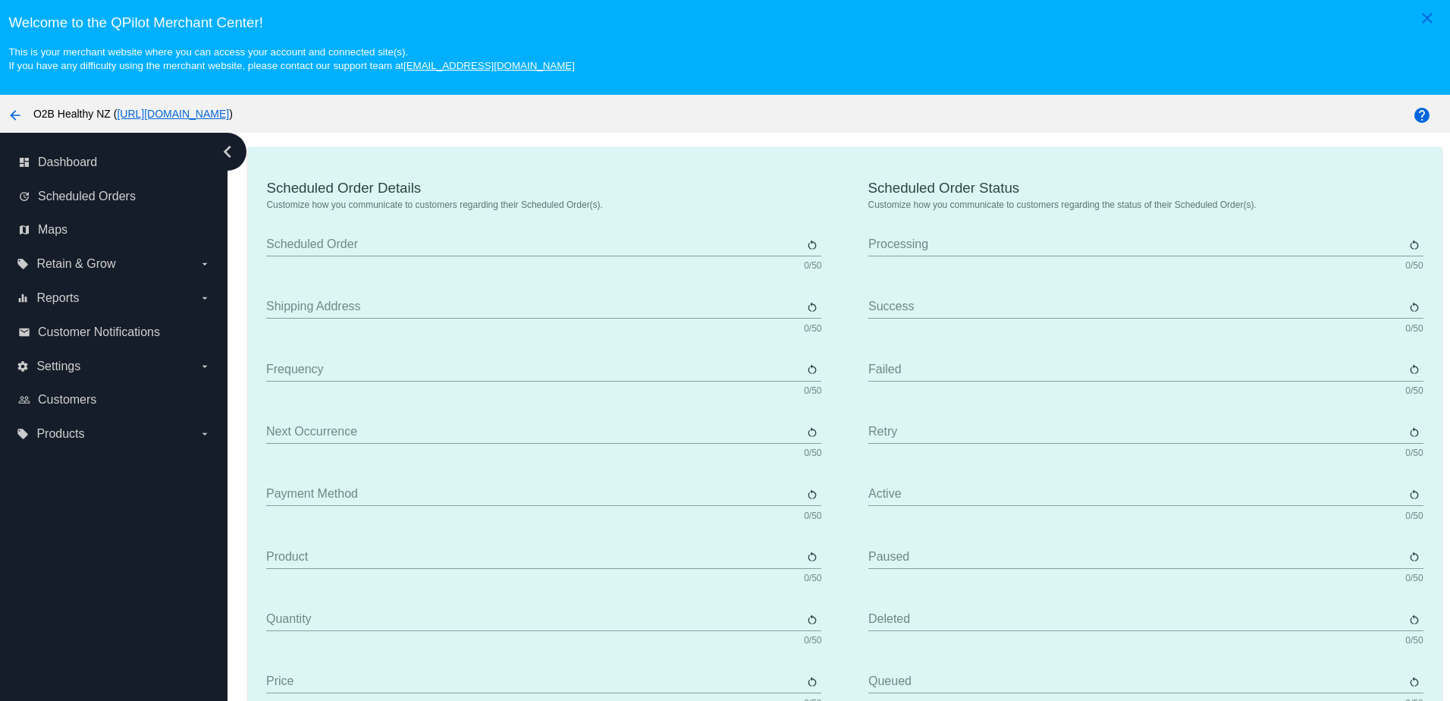
type input "Scheduled Order"
type input "Shipping Address"
type input "Frequency"
type input "Next Occurrence"
type input "Payment Method"
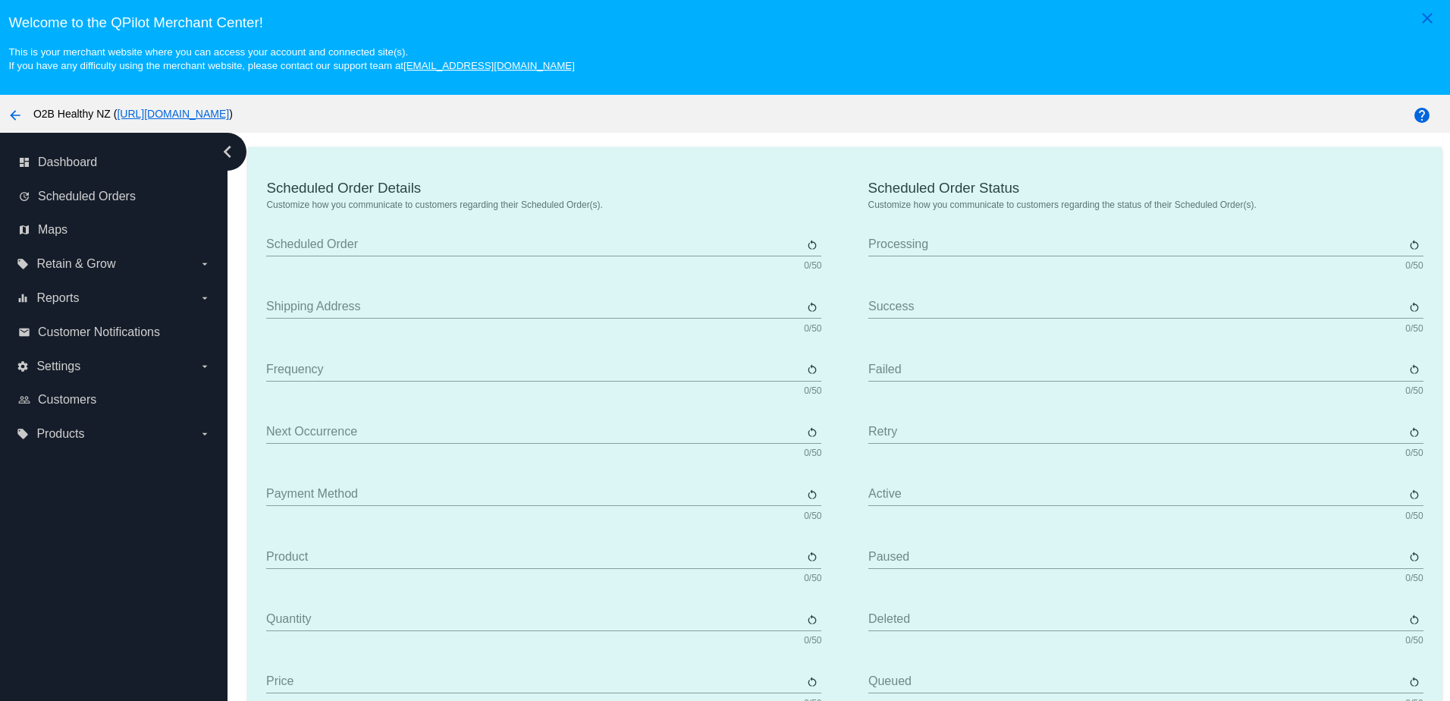
type input "Product"
type input "Quantity"
type input "Price"
type input "Out of stock"
type input "Subtotal"
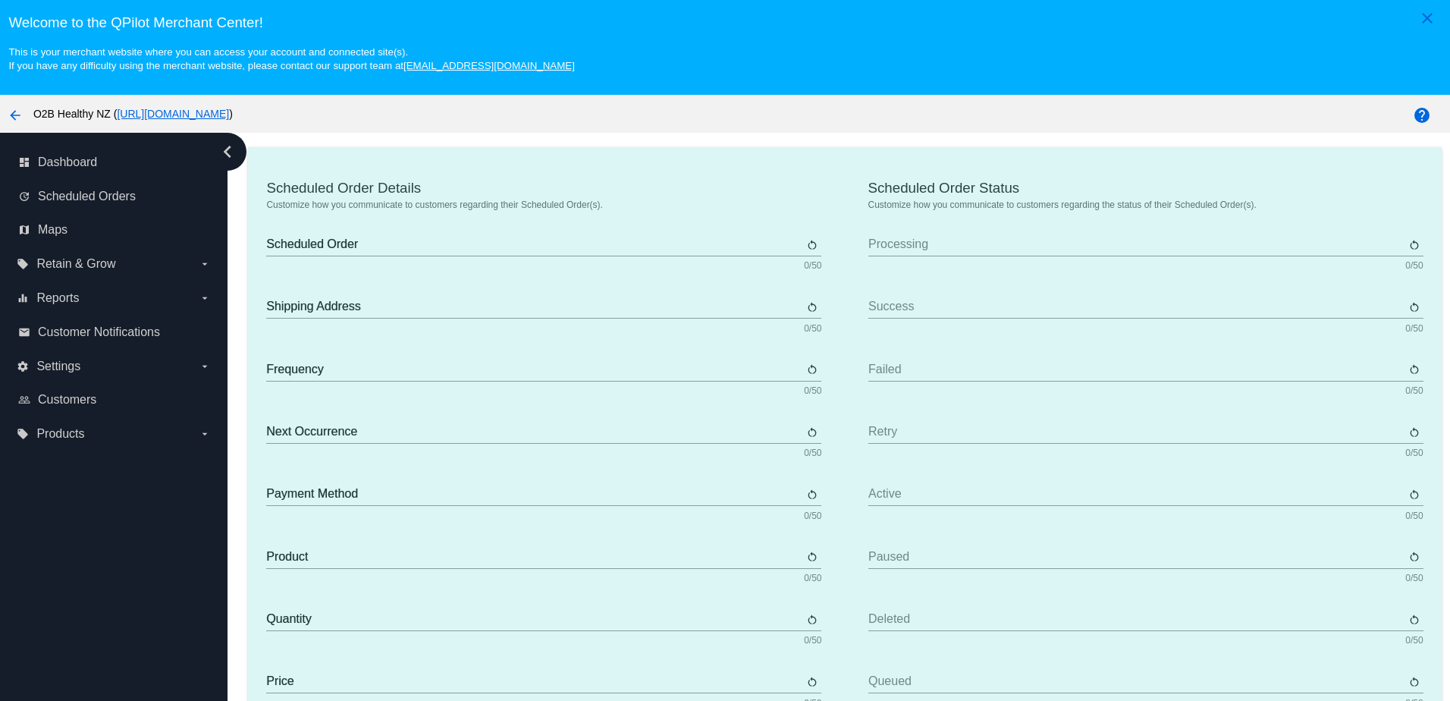
type input "Shipping"
type input "Tax"
type input "TBD"
type input "Total"
type input "No Payment Method"
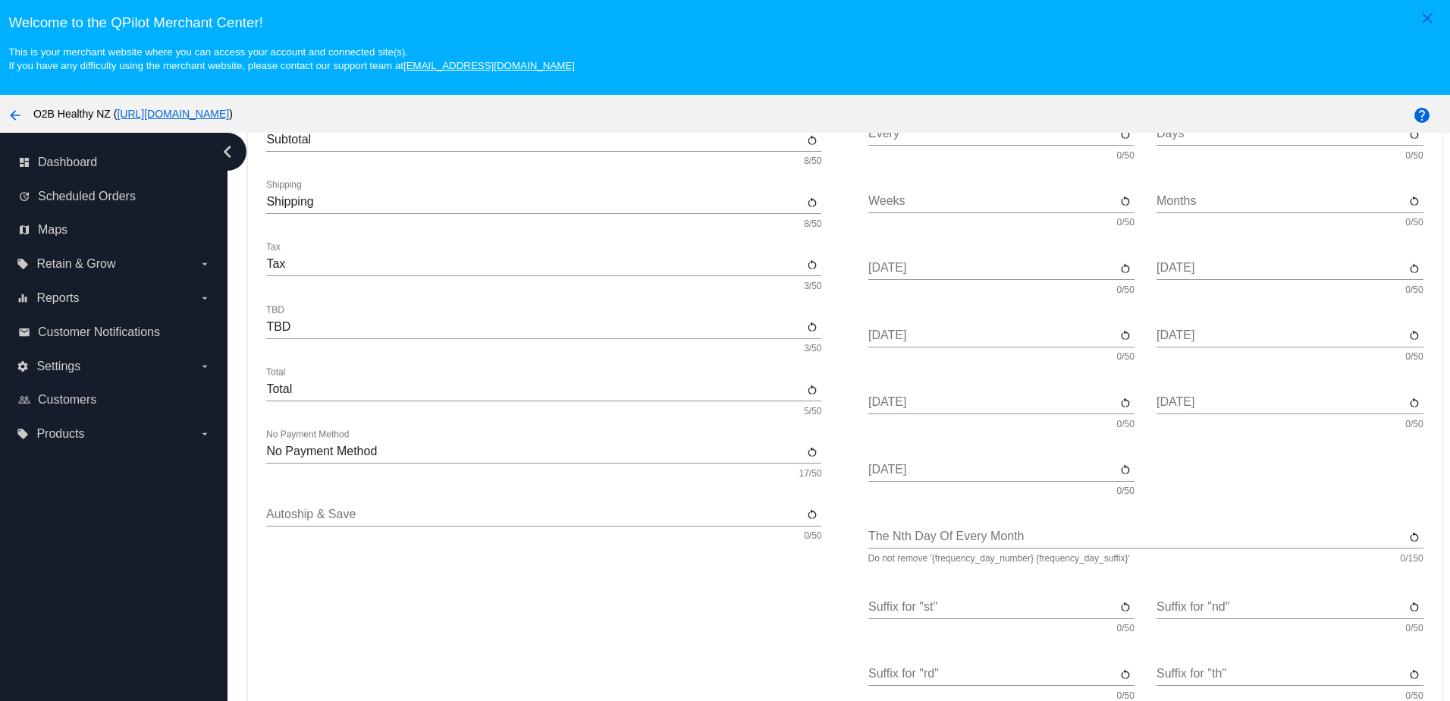
scroll to position [751, 0]
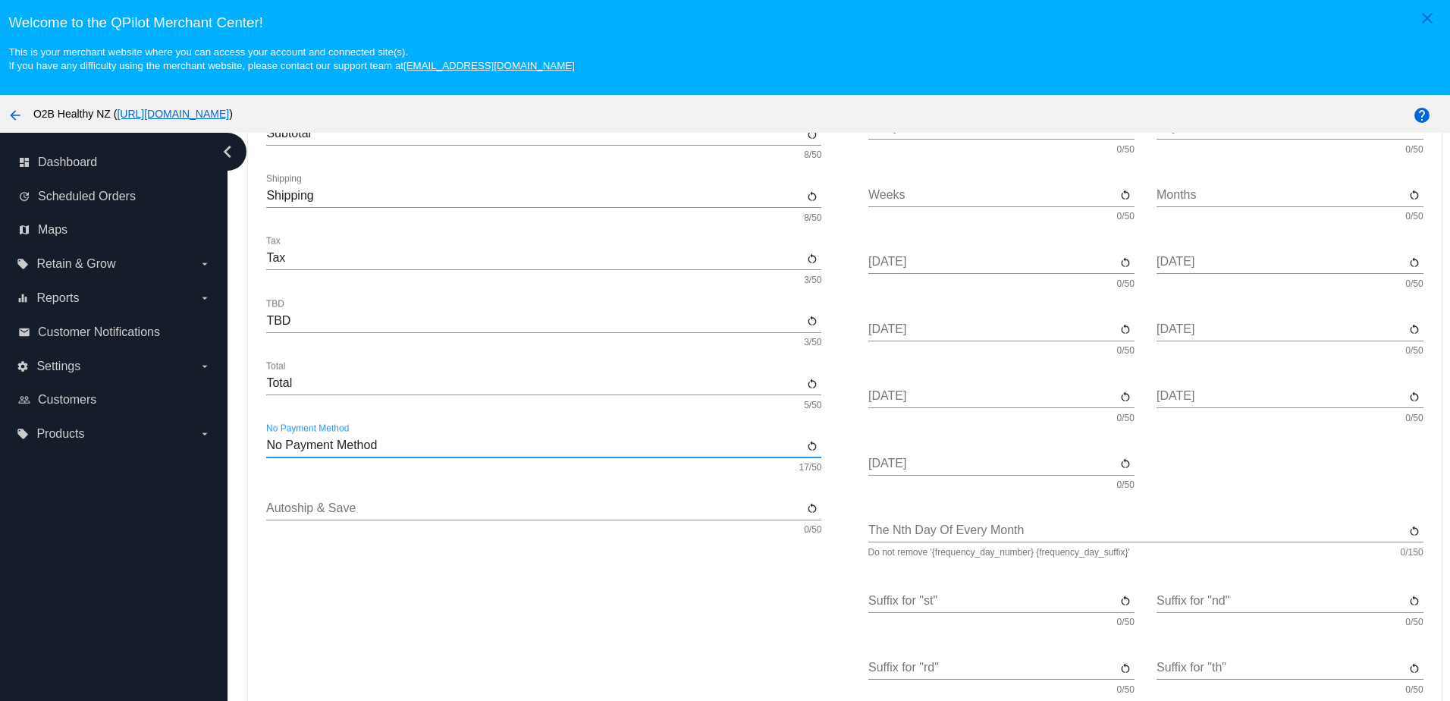
click at [338, 444] on input "No Payment Method" at bounding box center [534, 445] width 537 height 14
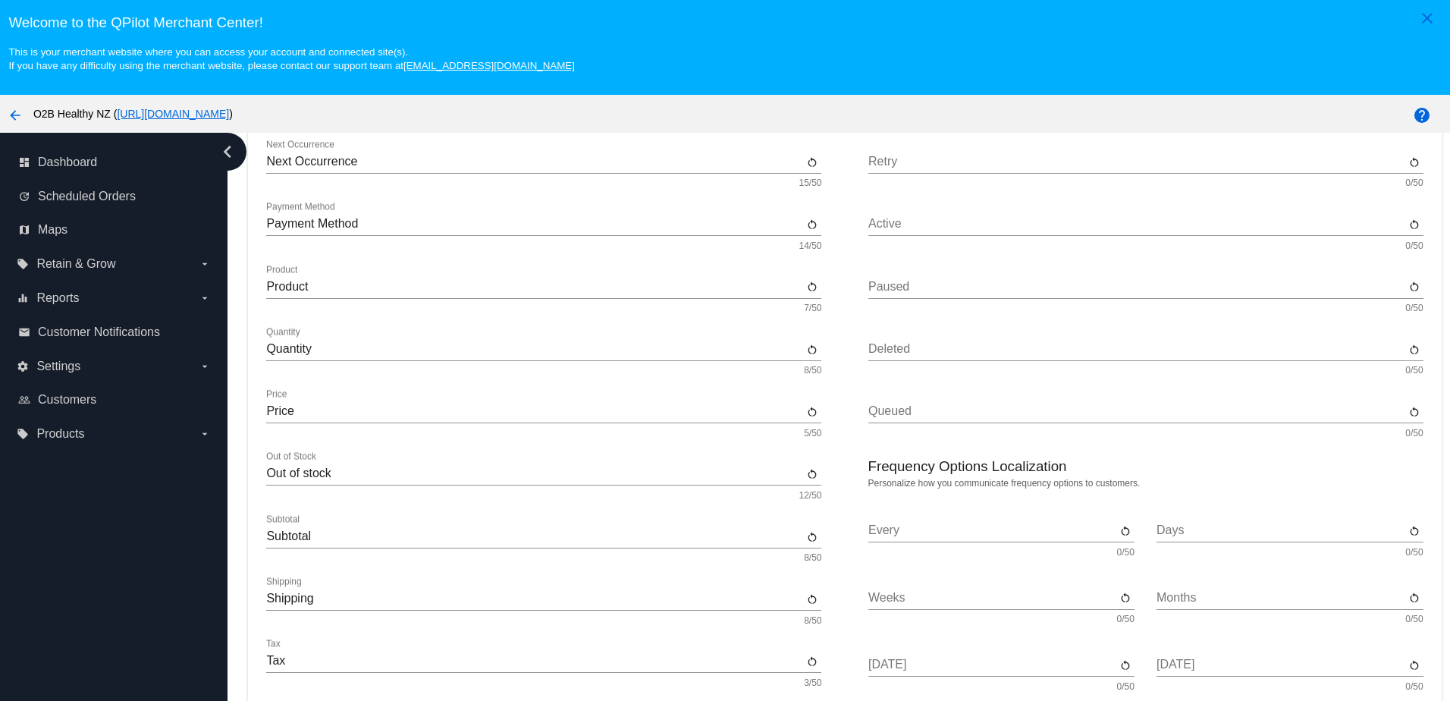
scroll to position [0, 0]
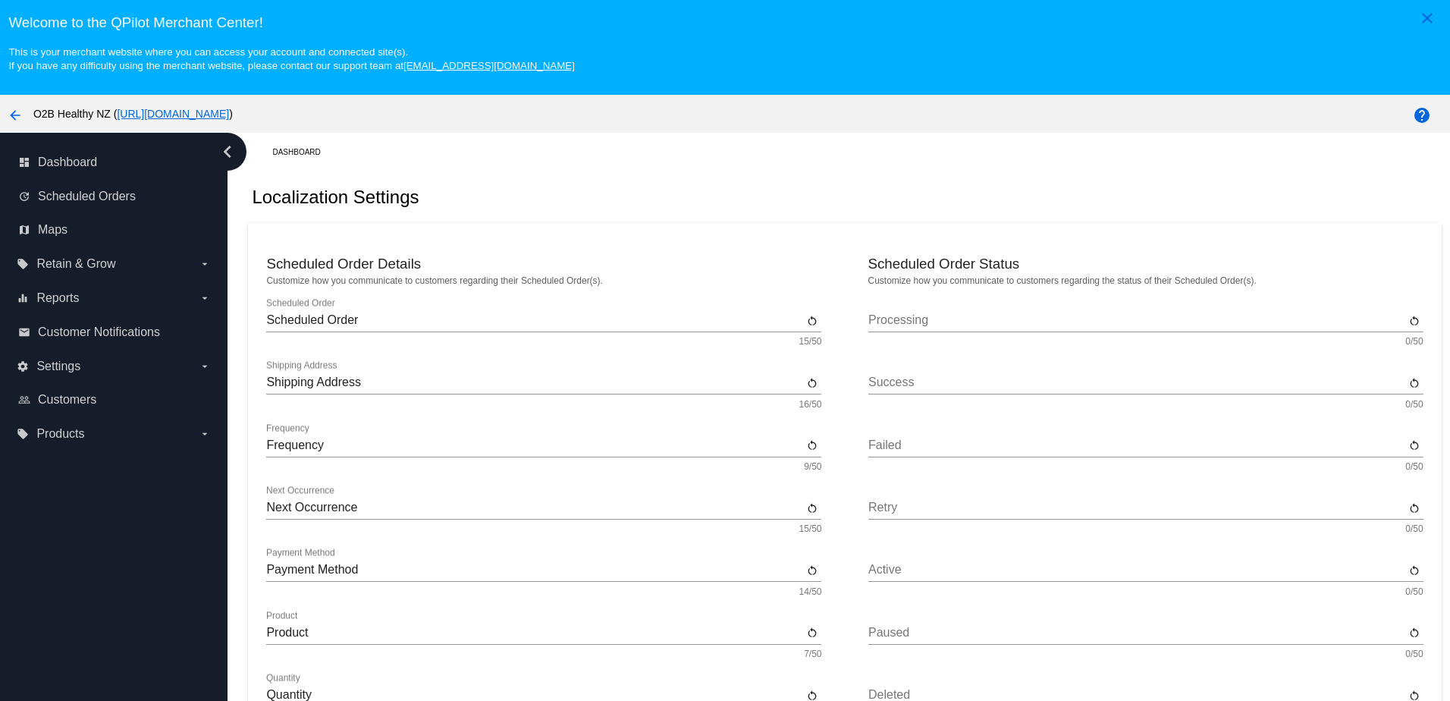
click at [230, 153] on icon "chevron_left" at bounding box center [227, 152] width 24 height 24
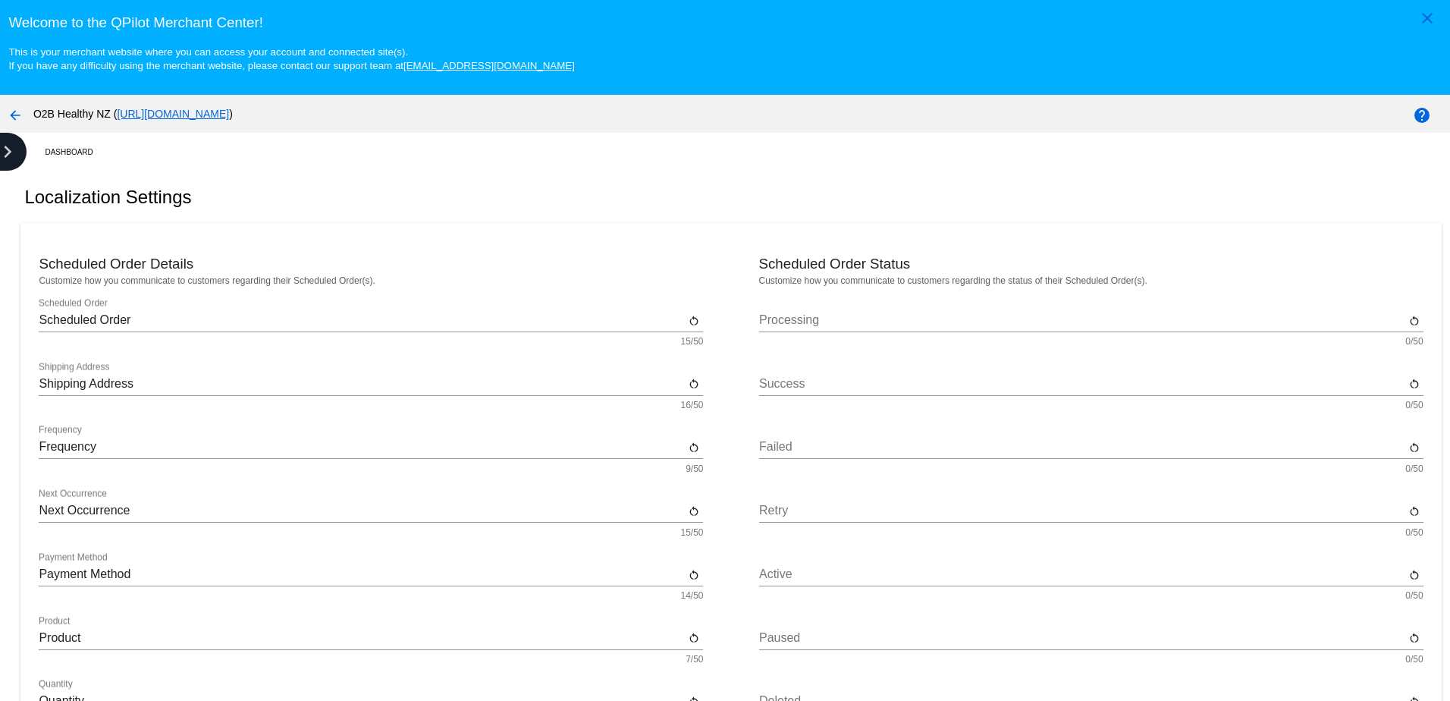
click at [14, 152] on icon "chevron_right" at bounding box center [7, 152] width 24 height 24
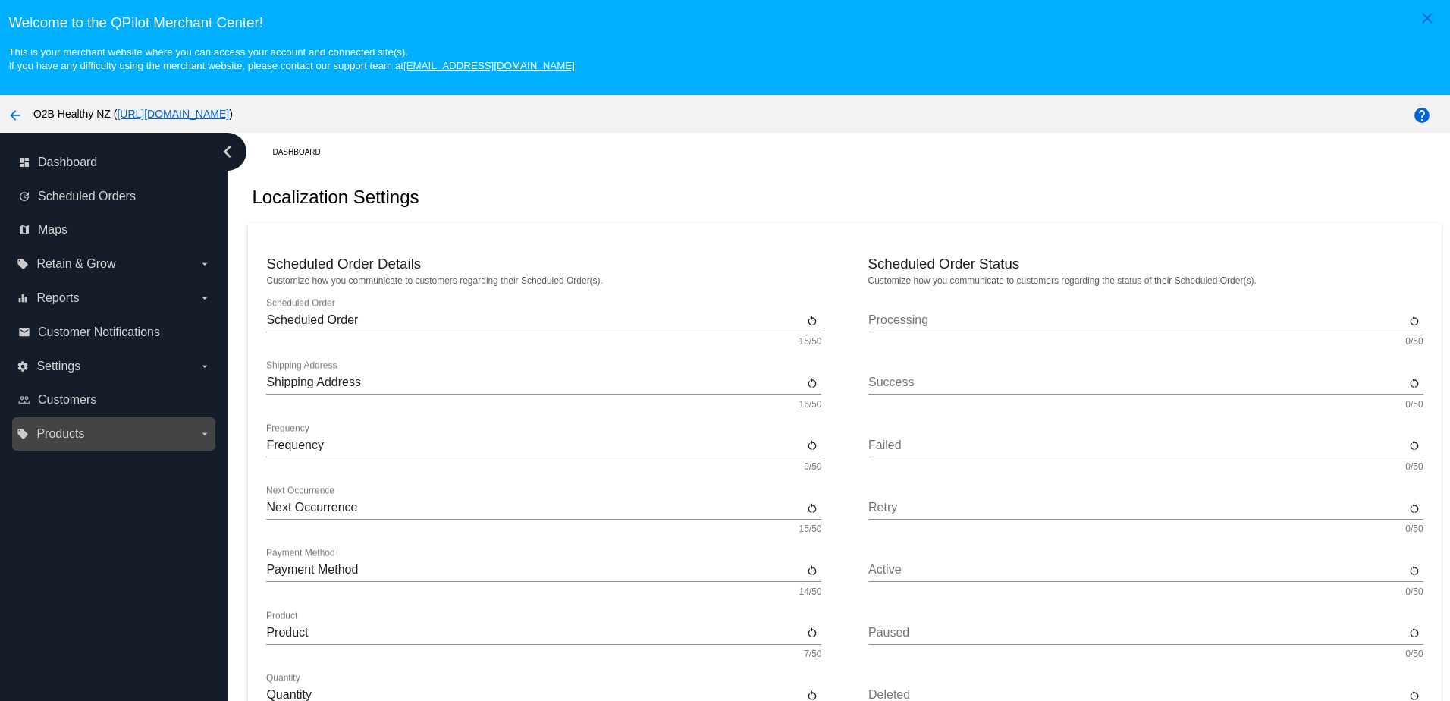
click at [203, 438] on icon "arrow_drop_down" at bounding box center [205, 434] width 12 height 12
click at [0, 0] on input "local_offer Products arrow_drop_down" at bounding box center [0, 0] width 0 height 0
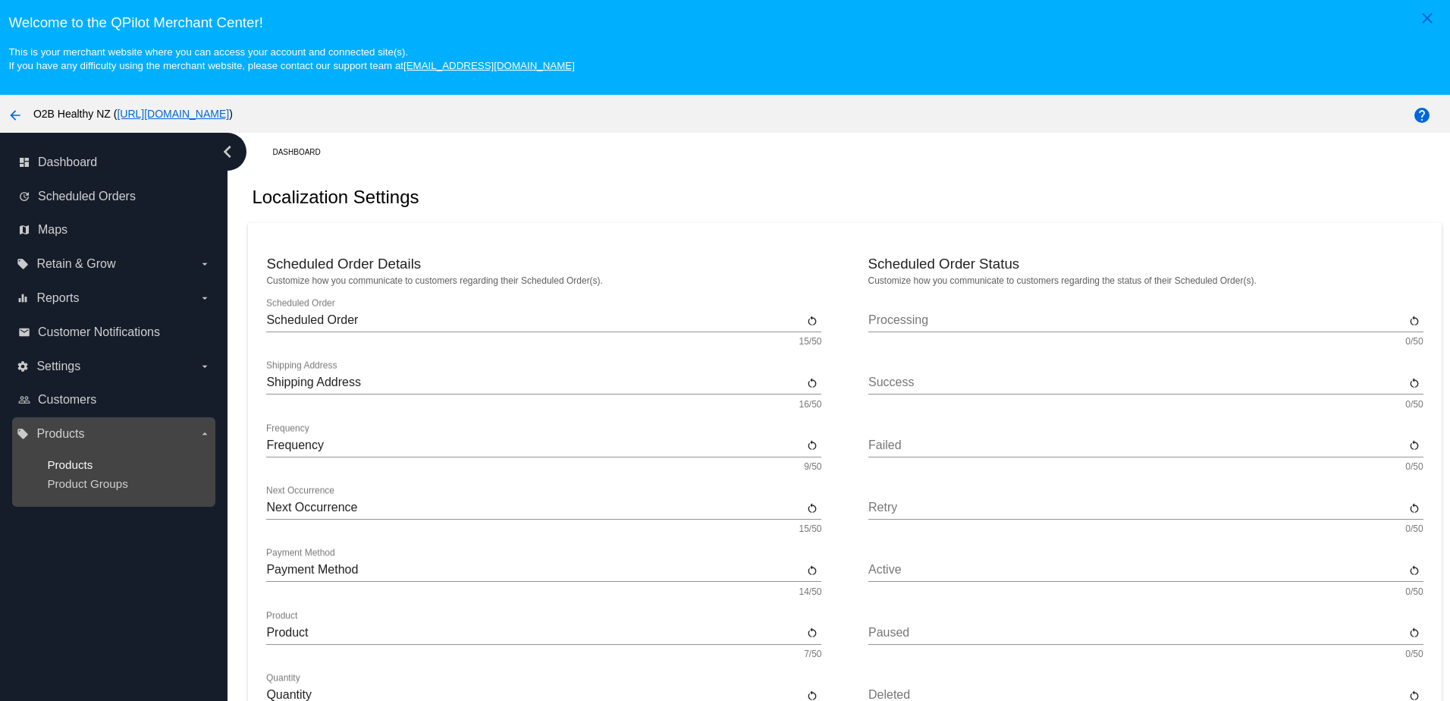
click at [83, 466] on span "Products" at bounding box center [70, 464] width 46 height 13
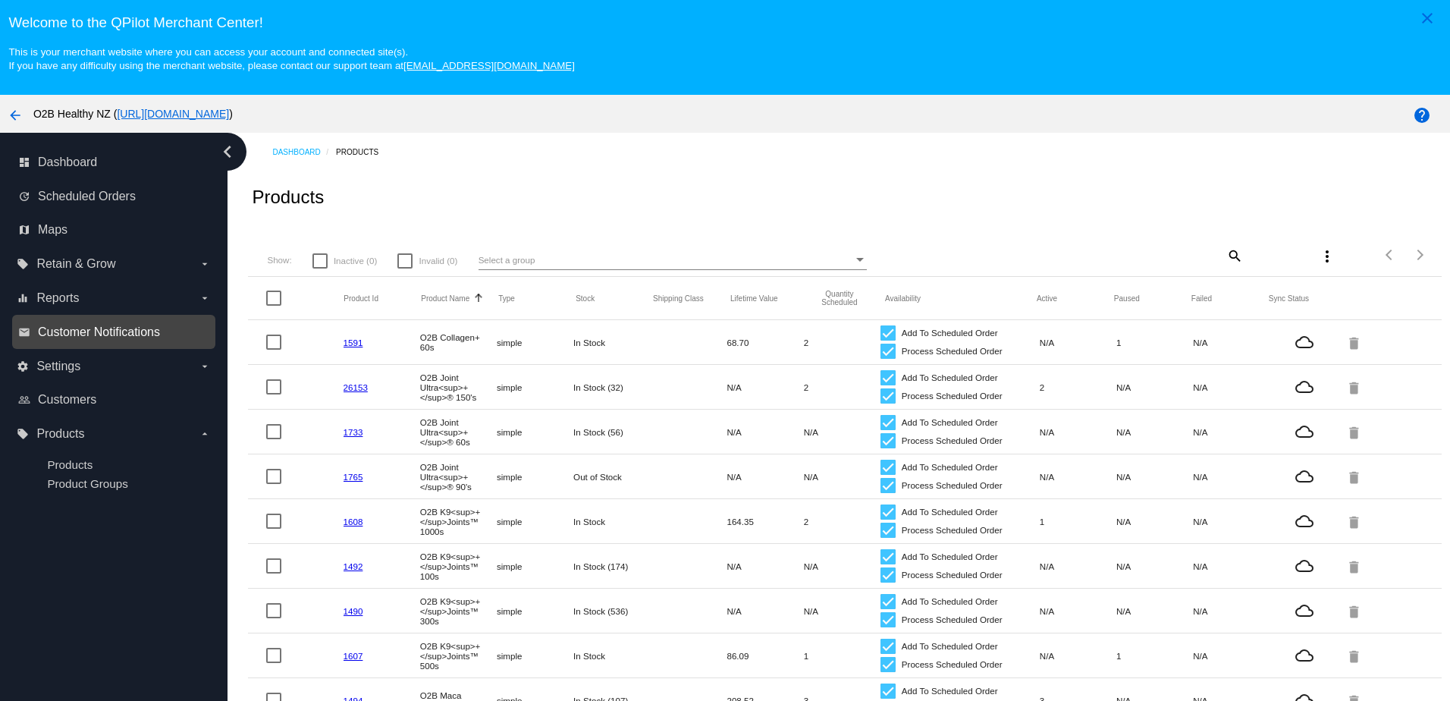
click at [80, 329] on span "Customer Notifications" at bounding box center [99, 332] width 122 height 14
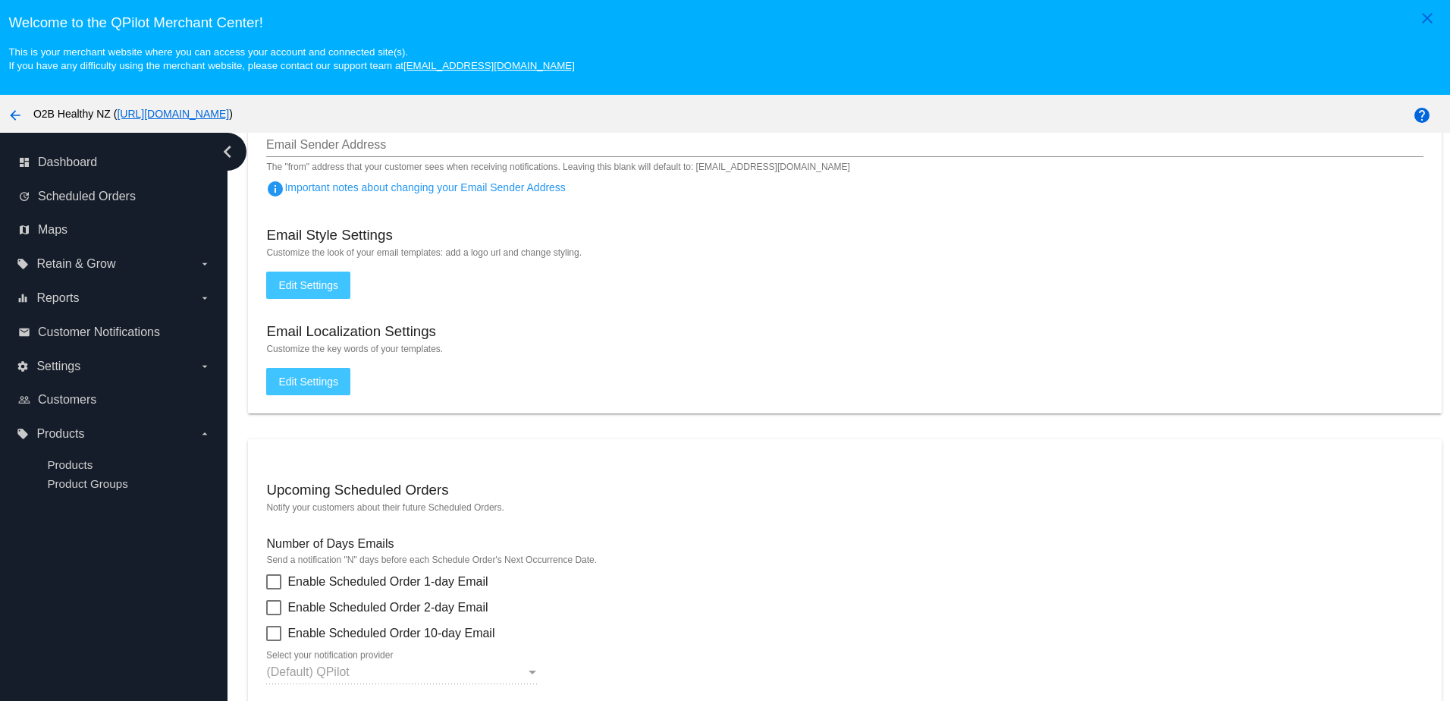
scroll to position [152, 0]
click at [454, 192] on span "info Important notes about changing your Email Sender Address" at bounding box center [415, 187] width 299 height 12
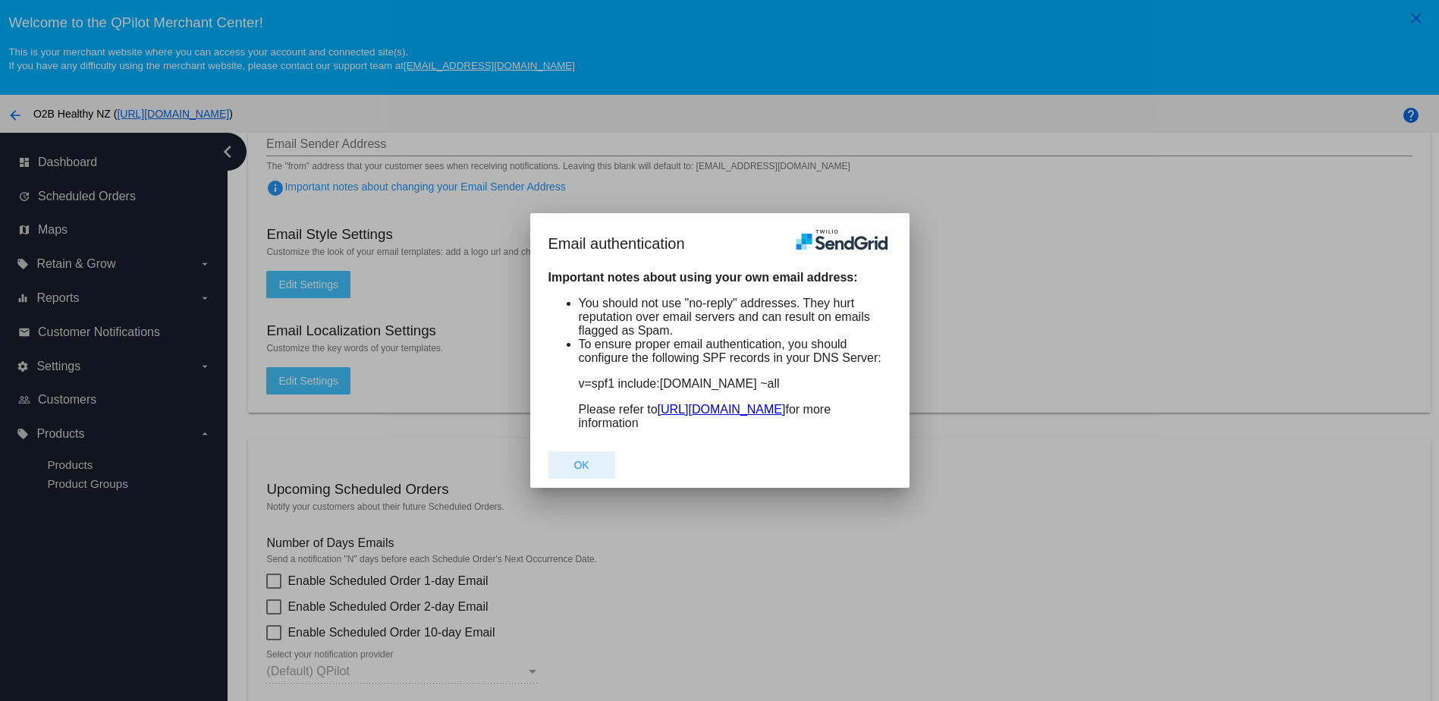
click at [570, 466] on button "OK" at bounding box center [581, 464] width 67 height 27
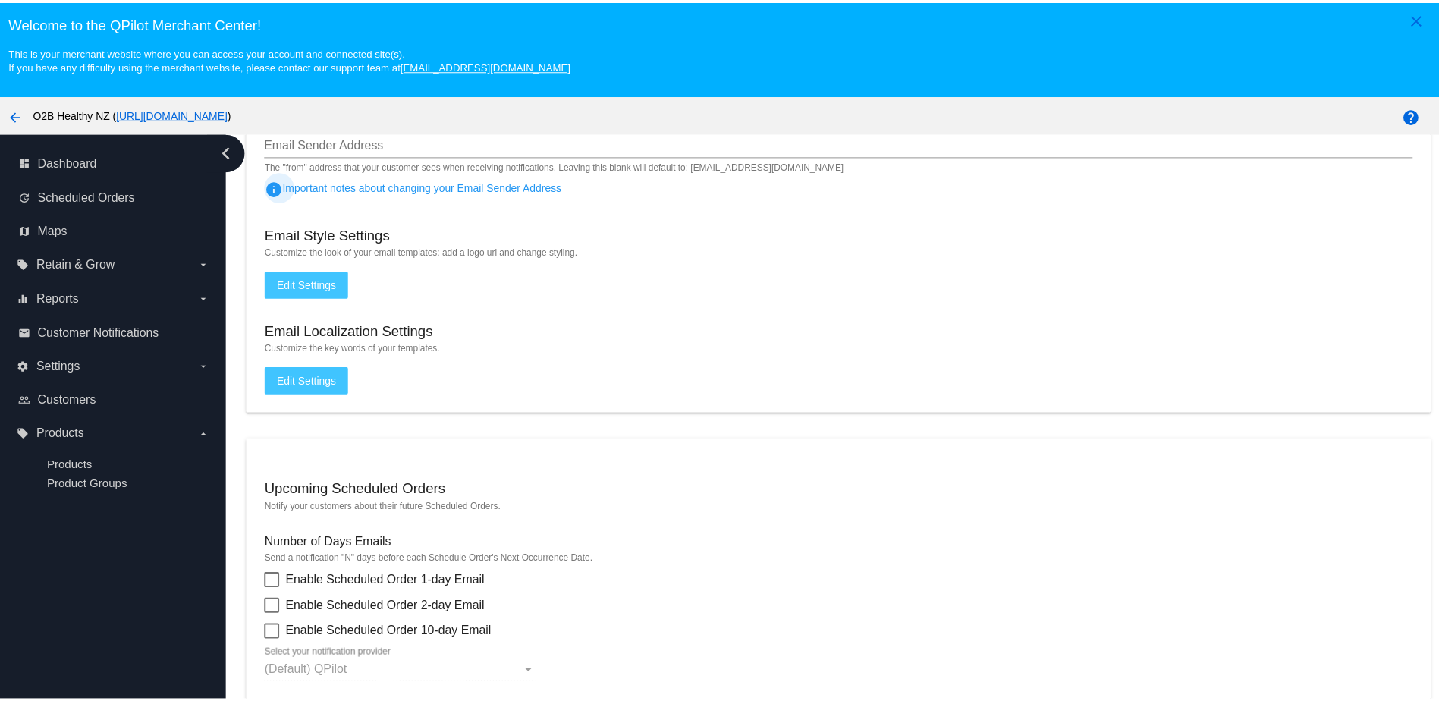
scroll to position [0, 0]
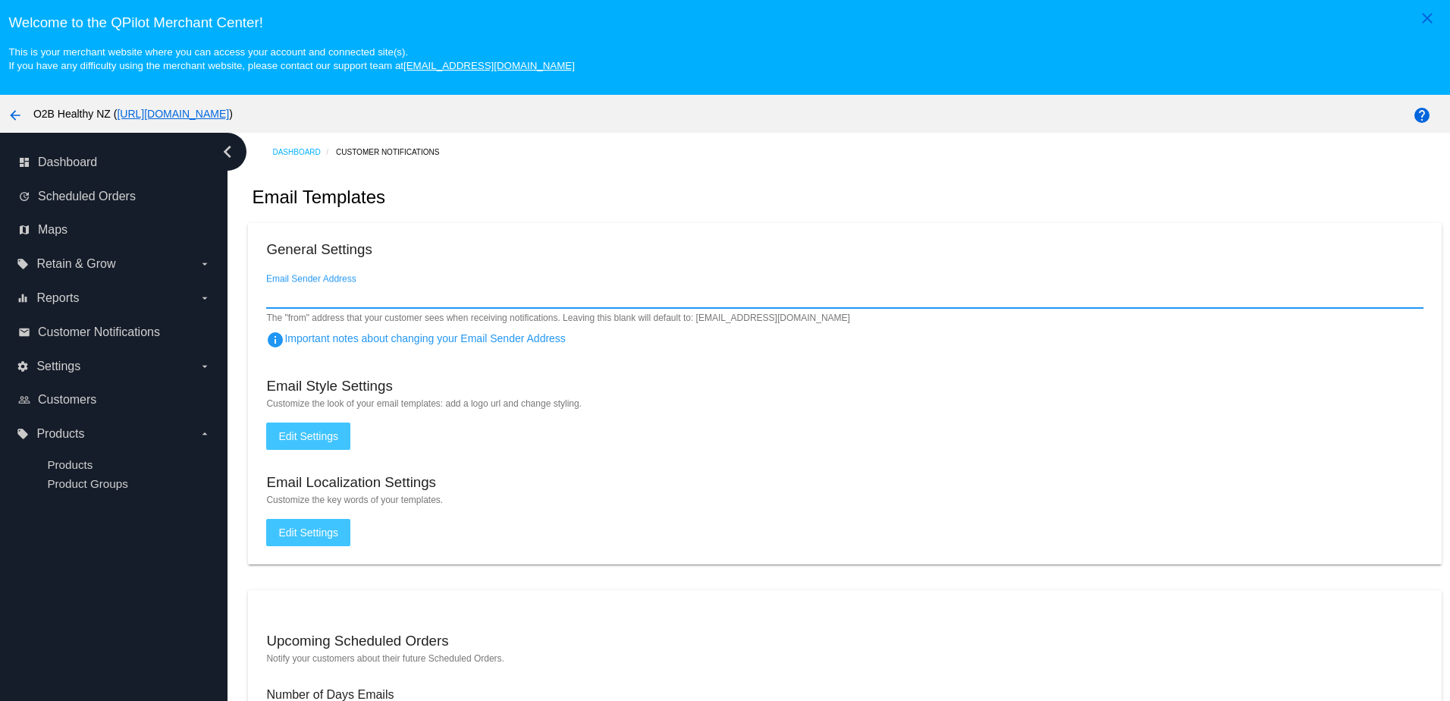
click at [328, 302] on input "Email Sender Address" at bounding box center [844, 296] width 1157 height 14
type input "[EMAIL_ADDRESS][DOMAIN_NAME]"
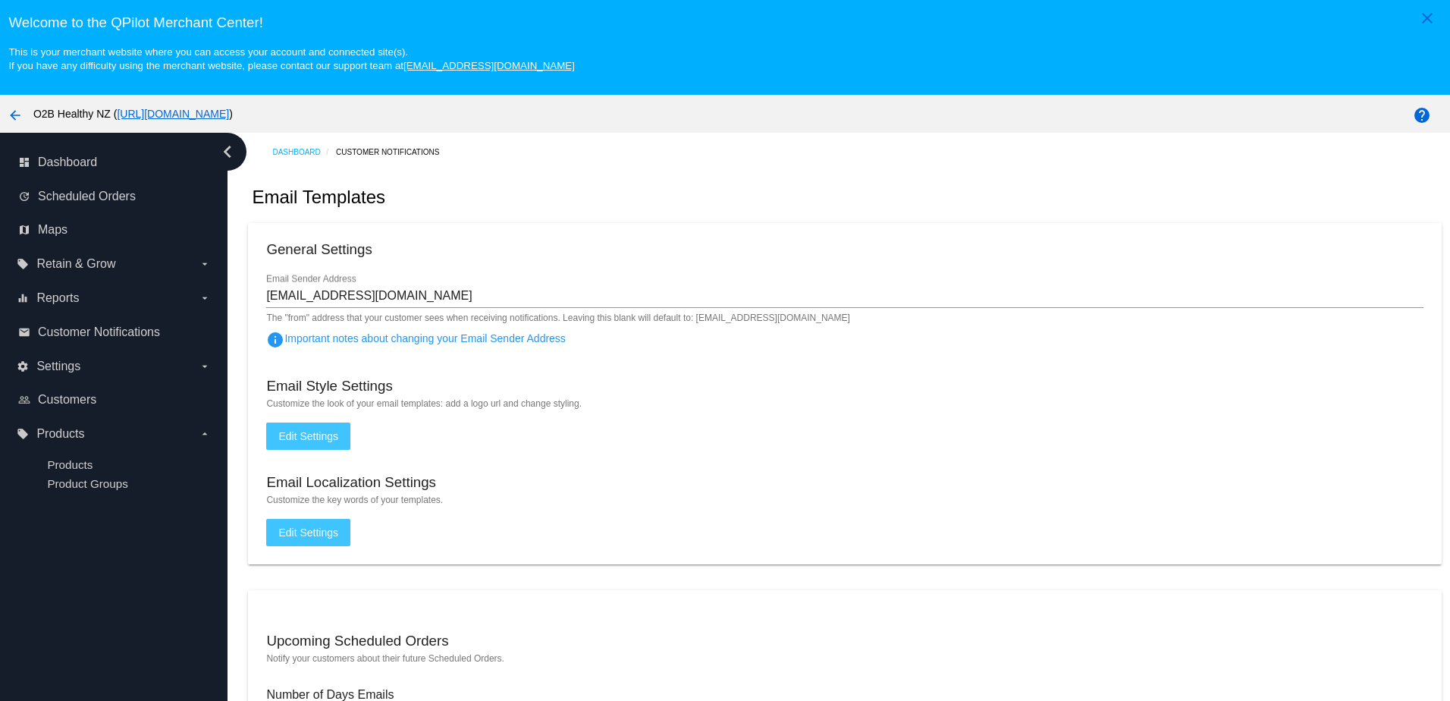
click at [405, 440] on mat-card "General Settings [EMAIL_ADDRESS][DOMAIN_NAME] Email Sender Address The "from" a…" at bounding box center [844, 393] width 1193 height 341
click at [295, 435] on button "Edit Settings" at bounding box center [308, 435] width 84 height 27
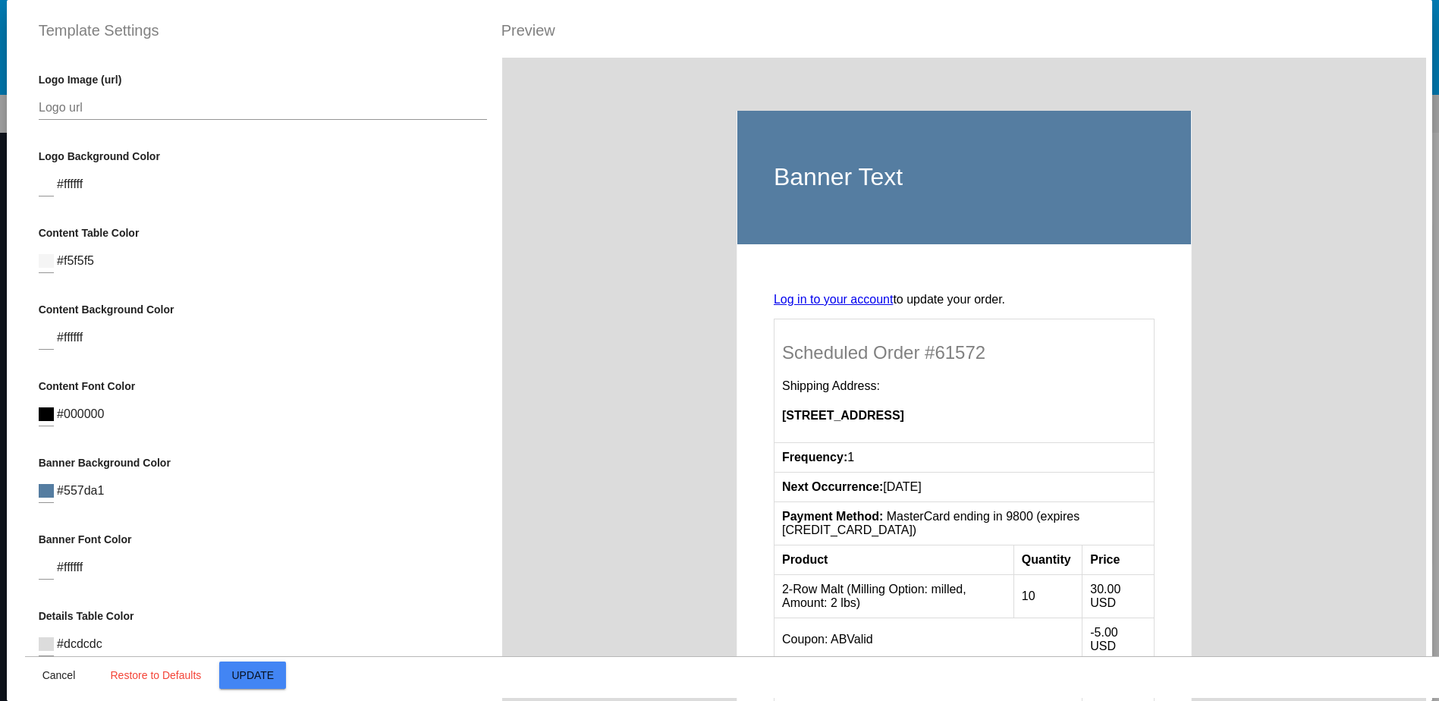
scroll to position [228, 0]
click at [62, 345] on span "#557da1" at bounding box center [80, 338] width 47 height 13
drag, startPoint x: 60, startPoint y: 345, endPoint x: 99, endPoint y: 345, distance: 39.4
click at [99, 345] on div "Banner Background Color #557da1" at bounding box center [263, 335] width 449 height 61
click at [97, 345] on span "#557da1" at bounding box center [80, 338] width 47 height 13
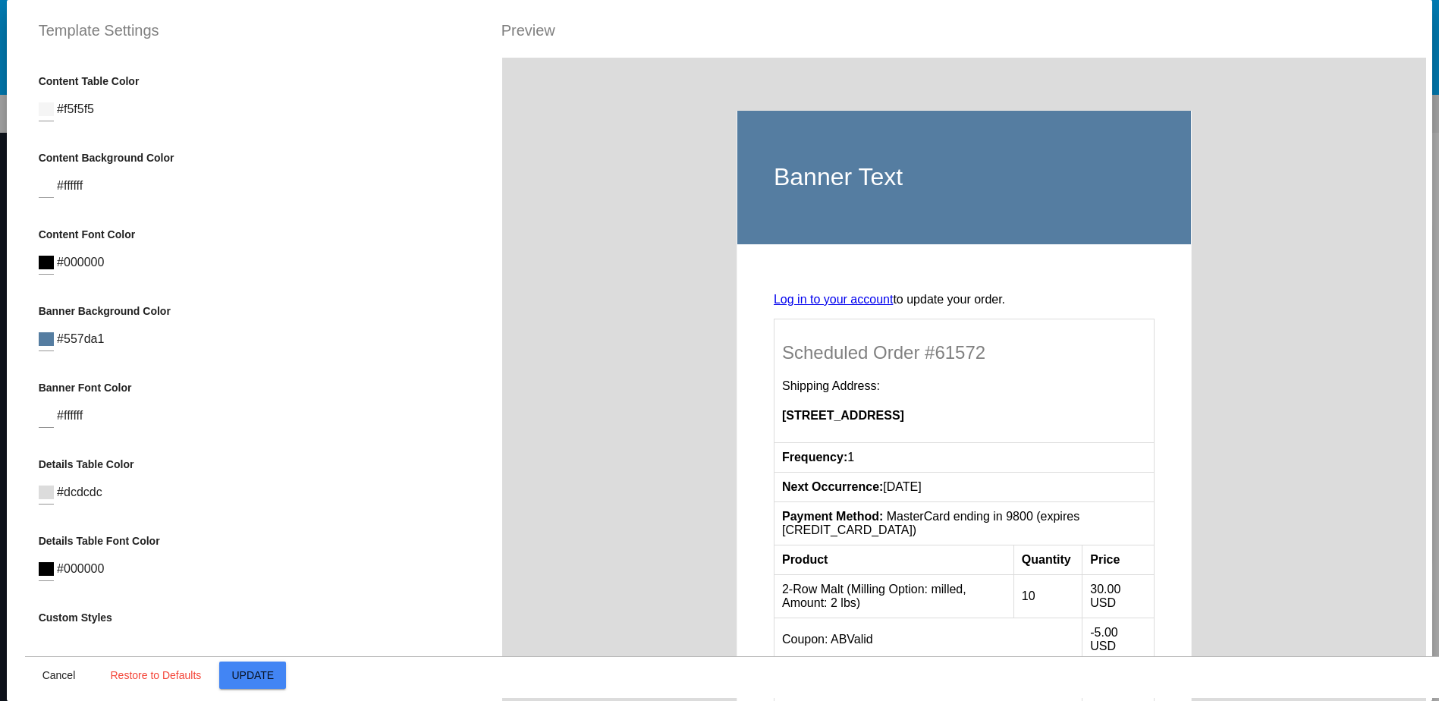
drag, startPoint x: 60, startPoint y: 345, endPoint x: 104, endPoint y: 347, distance: 44.0
click at [104, 347] on div "Banner Background Color #557da1" at bounding box center [263, 335] width 449 height 61
drag, startPoint x: 104, startPoint y: 347, endPoint x: 28, endPoint y: 347, distance: 75.8
click at [25, 342] on div "Container Background Color #dcdcdc Logo Image (url) Logo url Logo Background Co…" at bounding box center [262, 408] width 475 height 701
click at [42, 351] on div at bounding box center [46, 334] width 15 height 34
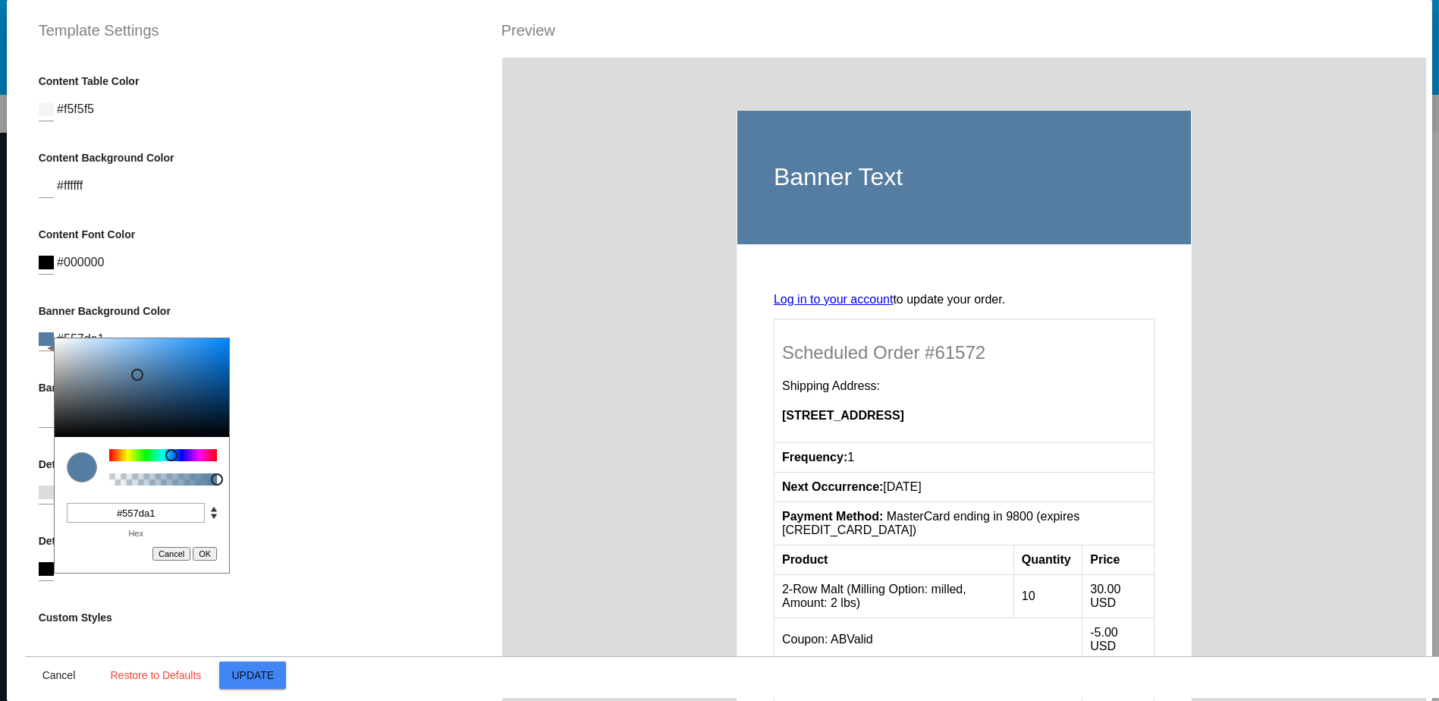
drag, startPoint x: 123, startPoint y: 514, endPoint x: 165, endPoint y: 517, distance: 42.6
click at [165, 517] on input "#557da1" at bounding box center [136, 513] width 138 height 20
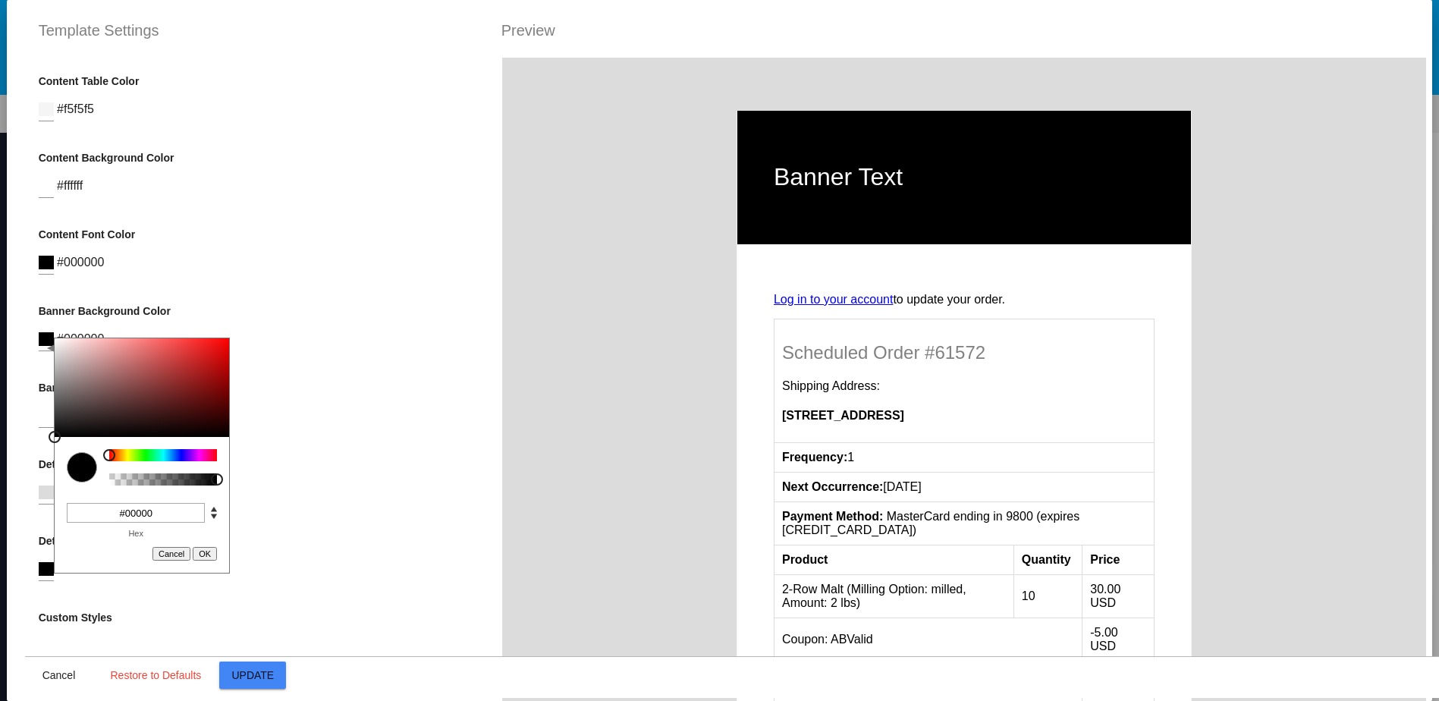
type input "#000000"
click at [206, 551] on button "OK" at bounding box center [205, 554] width 24 height 14
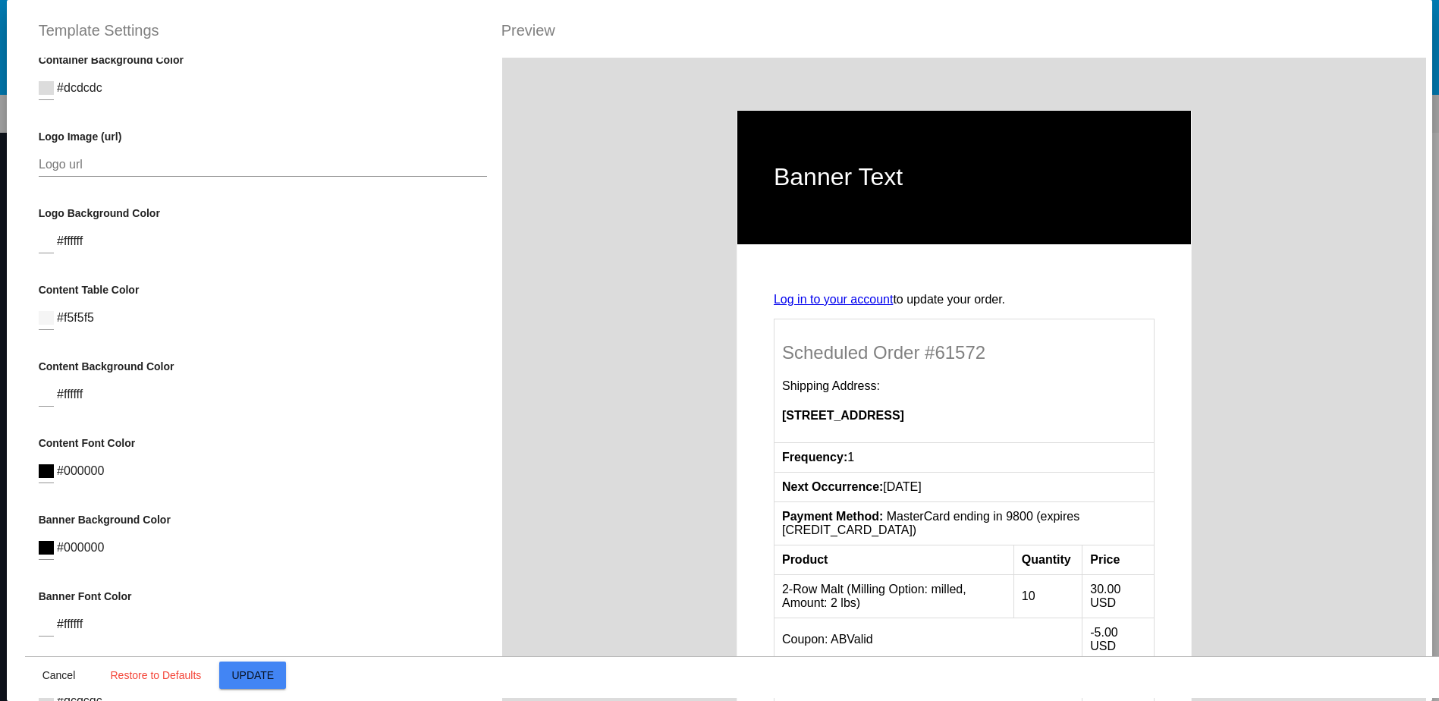
scroll to position [0, 0]
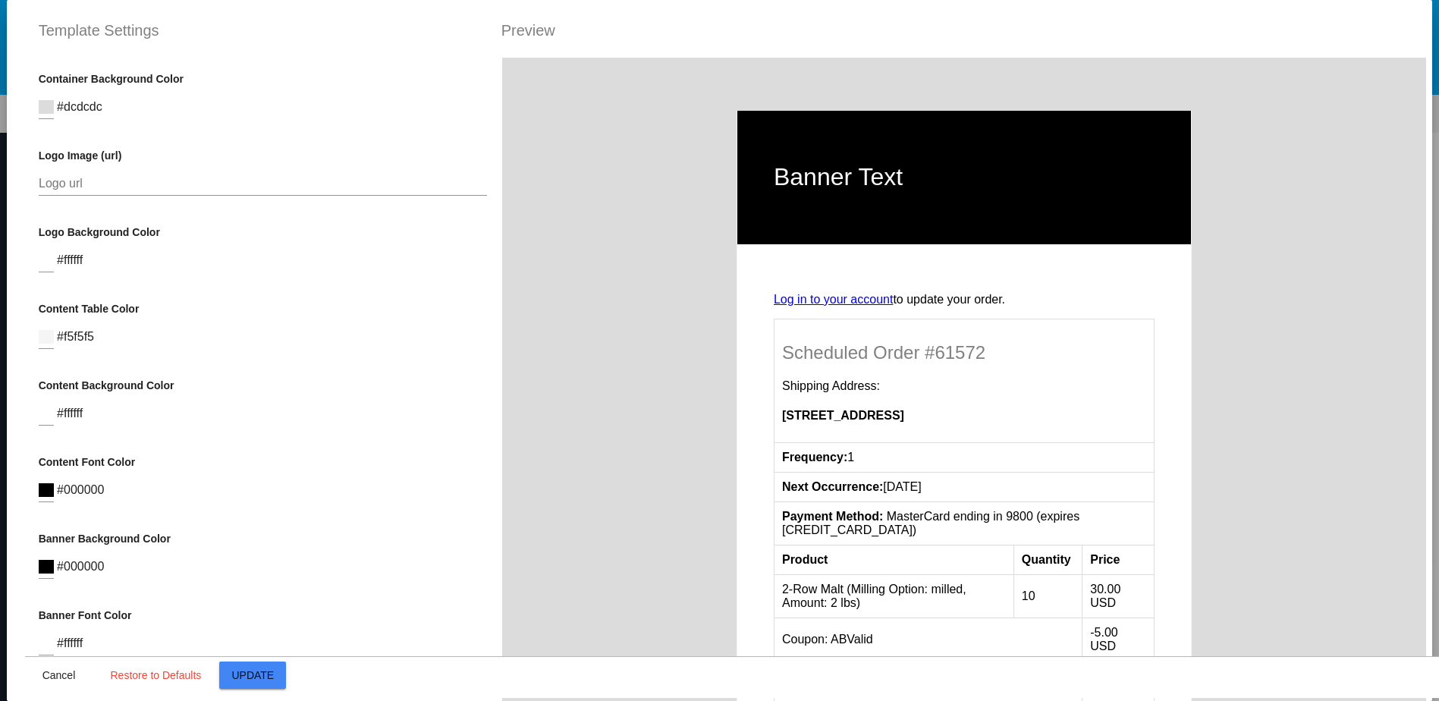
click at [41, 187] on input "Logo url" at bounding box center [263, 184] width 449 height 14
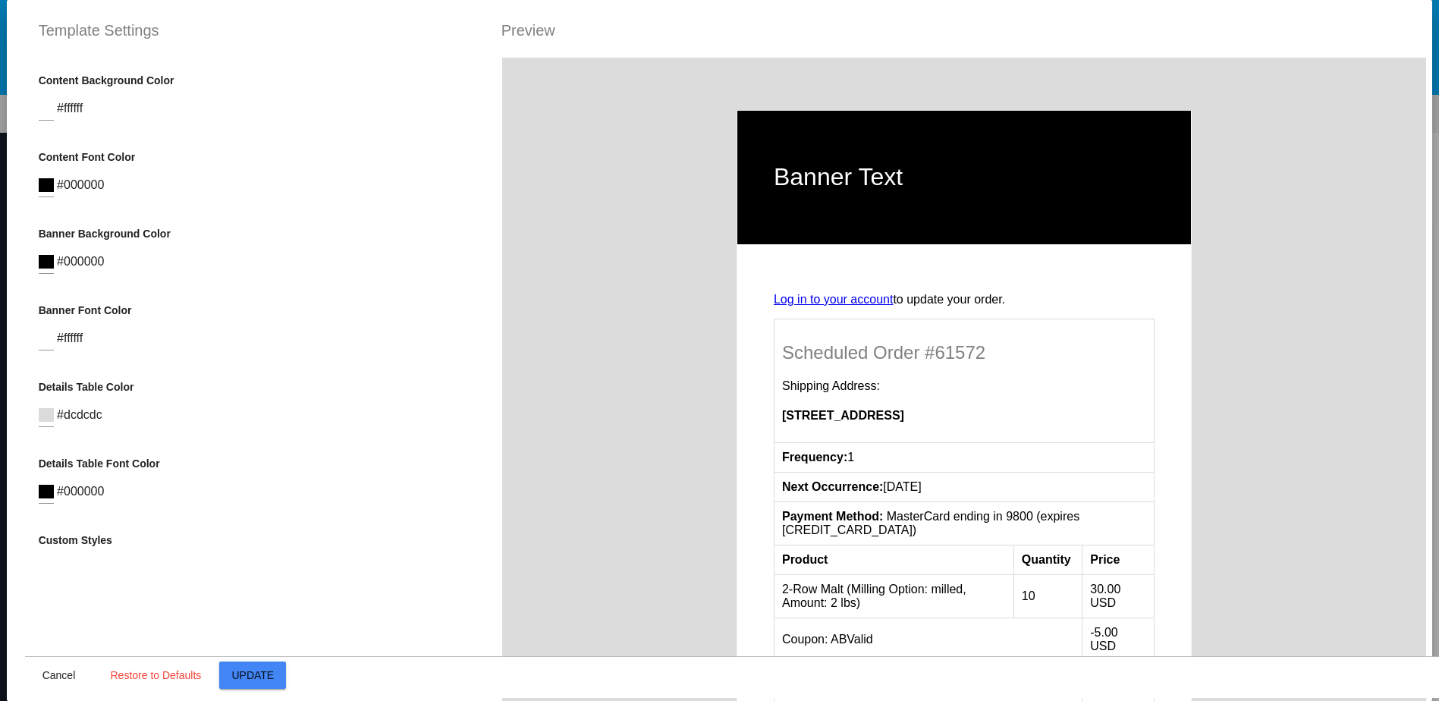
scroll to position [417, 0]
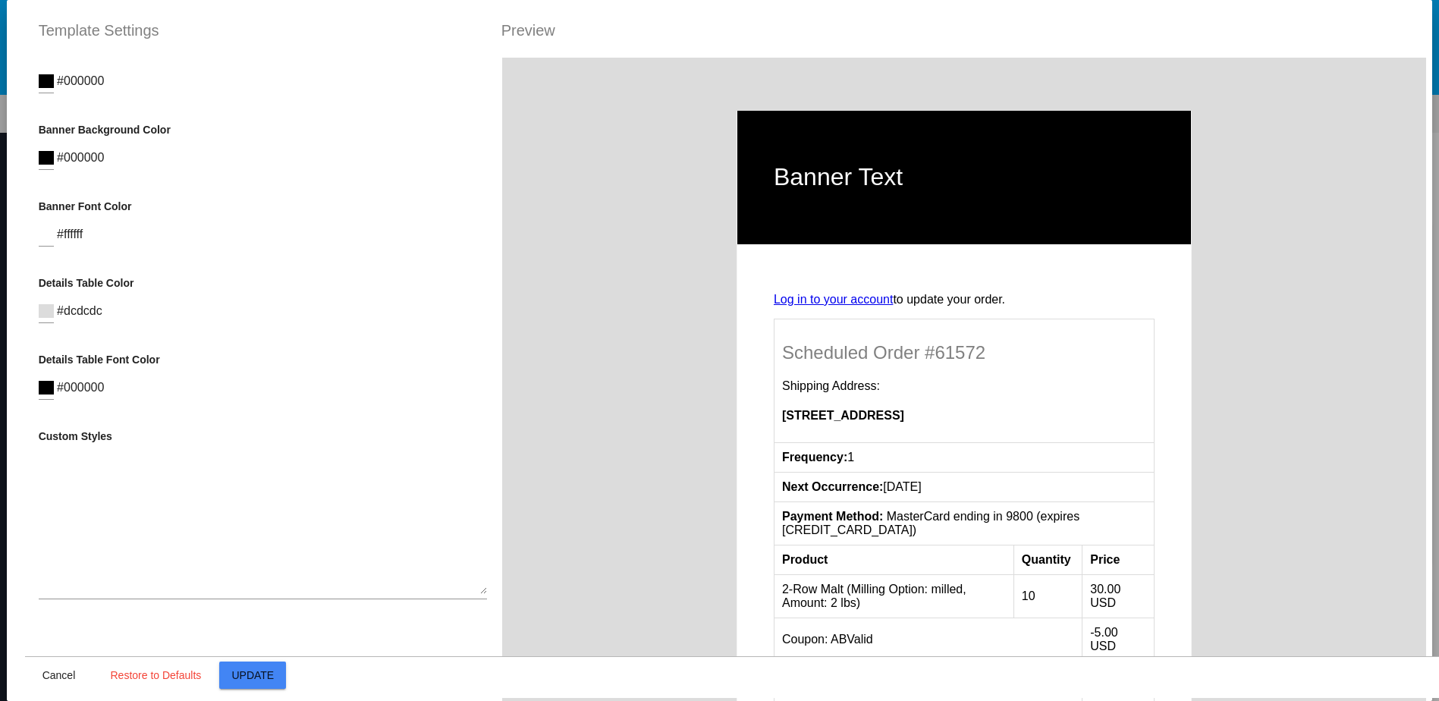
click at [83, 447] on div at bounding box center [263, 520] width 449 height 157
click at [468, 590] on textarea at bounding box center [263, 525] width 449 height 137
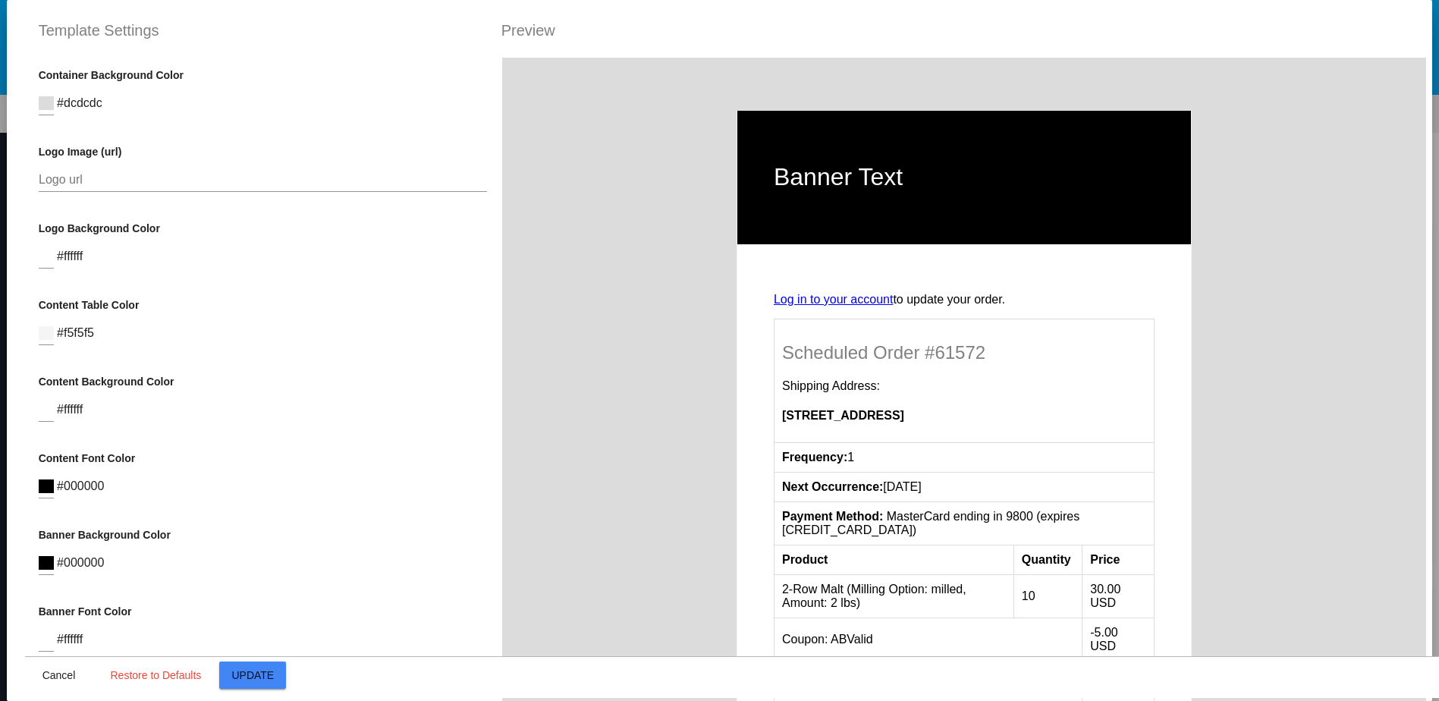
scroll to position [0, 0]
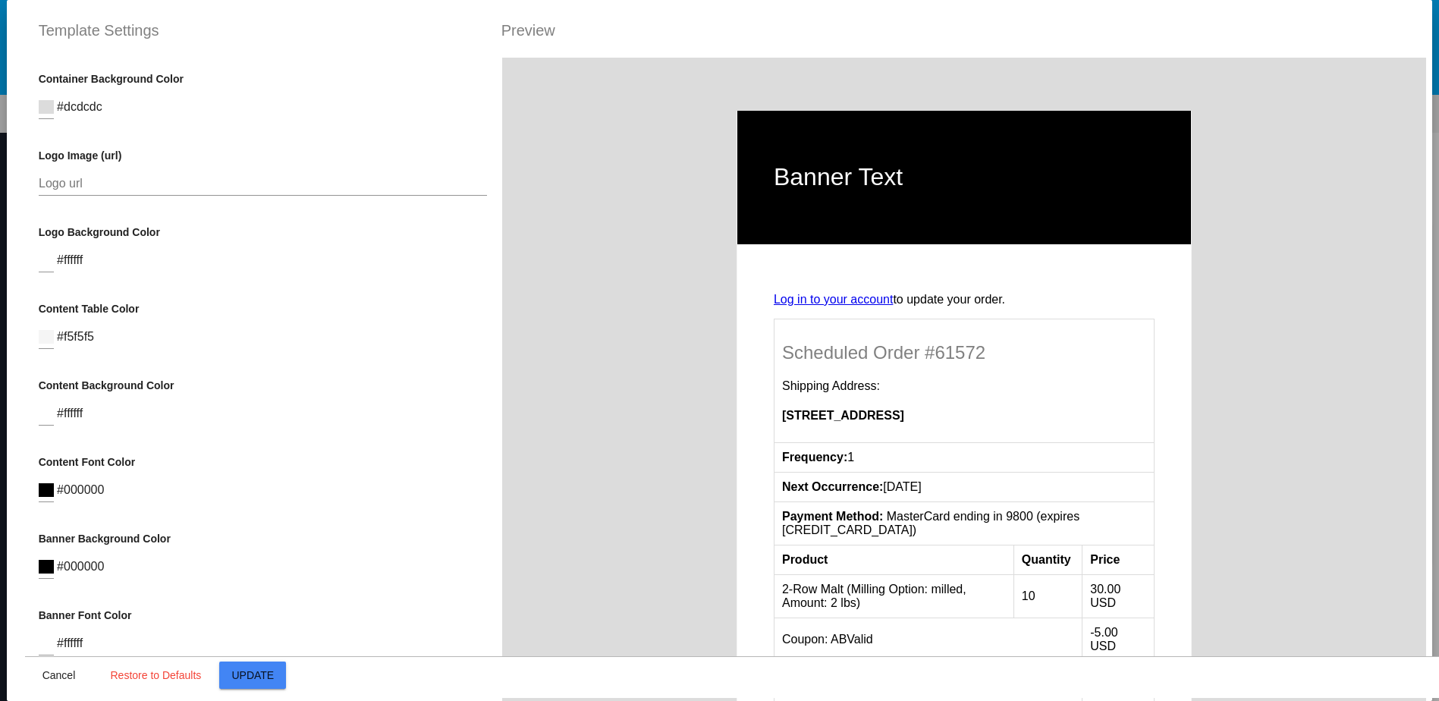
click at [55, 170] on div "Logo url" at bounding box center [263, 179] width 449 height 34
click at [55, 180] on input "Logo url" at bounding box center [263, 184] width 449 height 14
paste input "[URL][DOMAIN_NAME]"
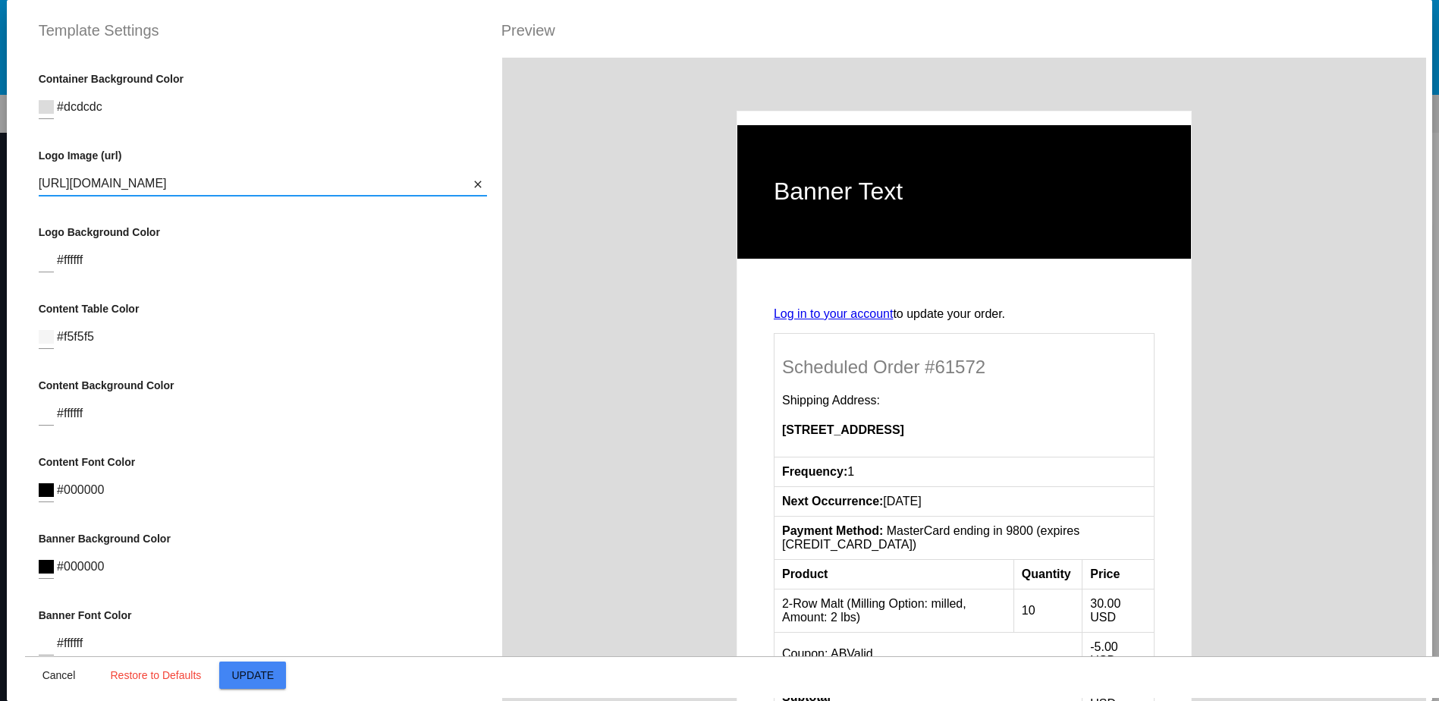
type input "[URL][DOMAIN_NAME]"
drag, startPoint x: 206, startPoint y: 185, endPoint x: -2, endPoint y: 171, distance: 208.3
click at [0, 171] on html "close Welcome to the [GEOGRAPHIC_DATA]! This is your merchant website where you…" at bounding box center [719, 350] width 1439 height 701
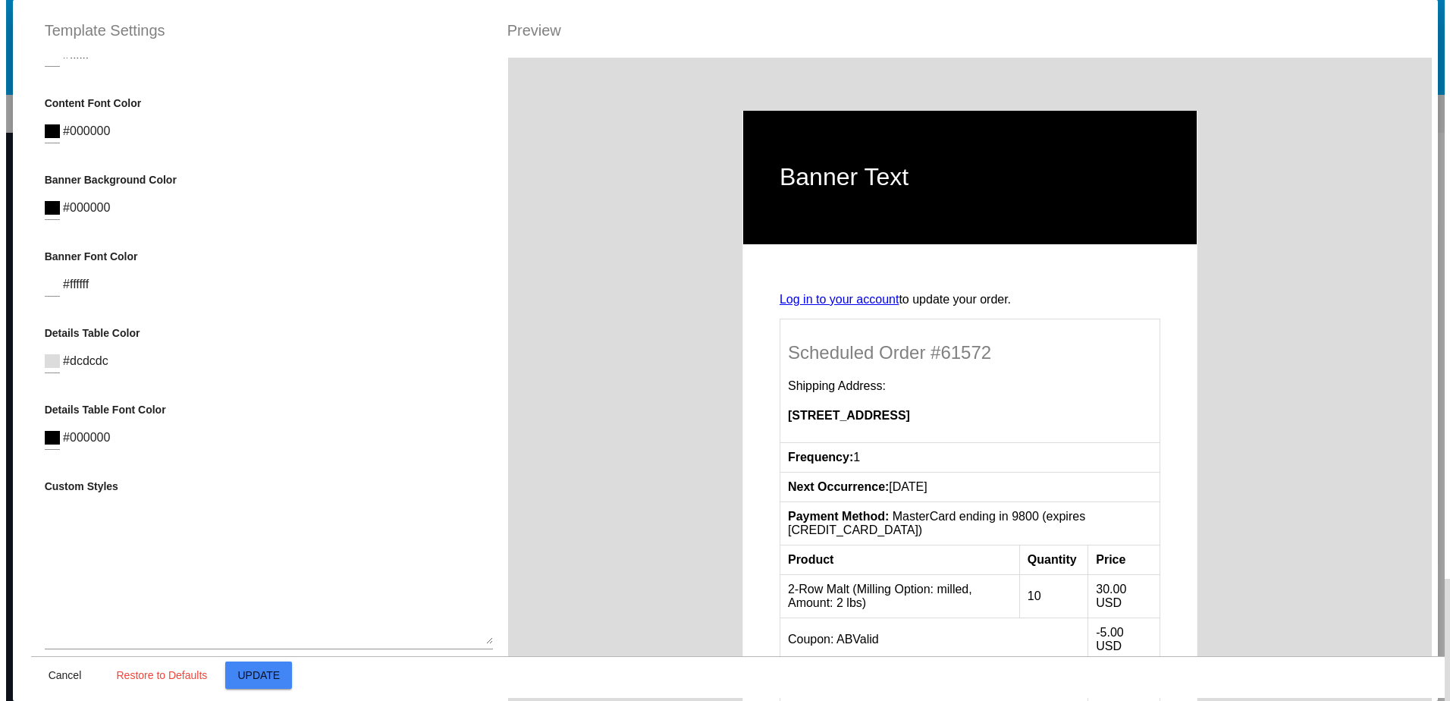
scroll to position [379, 0]
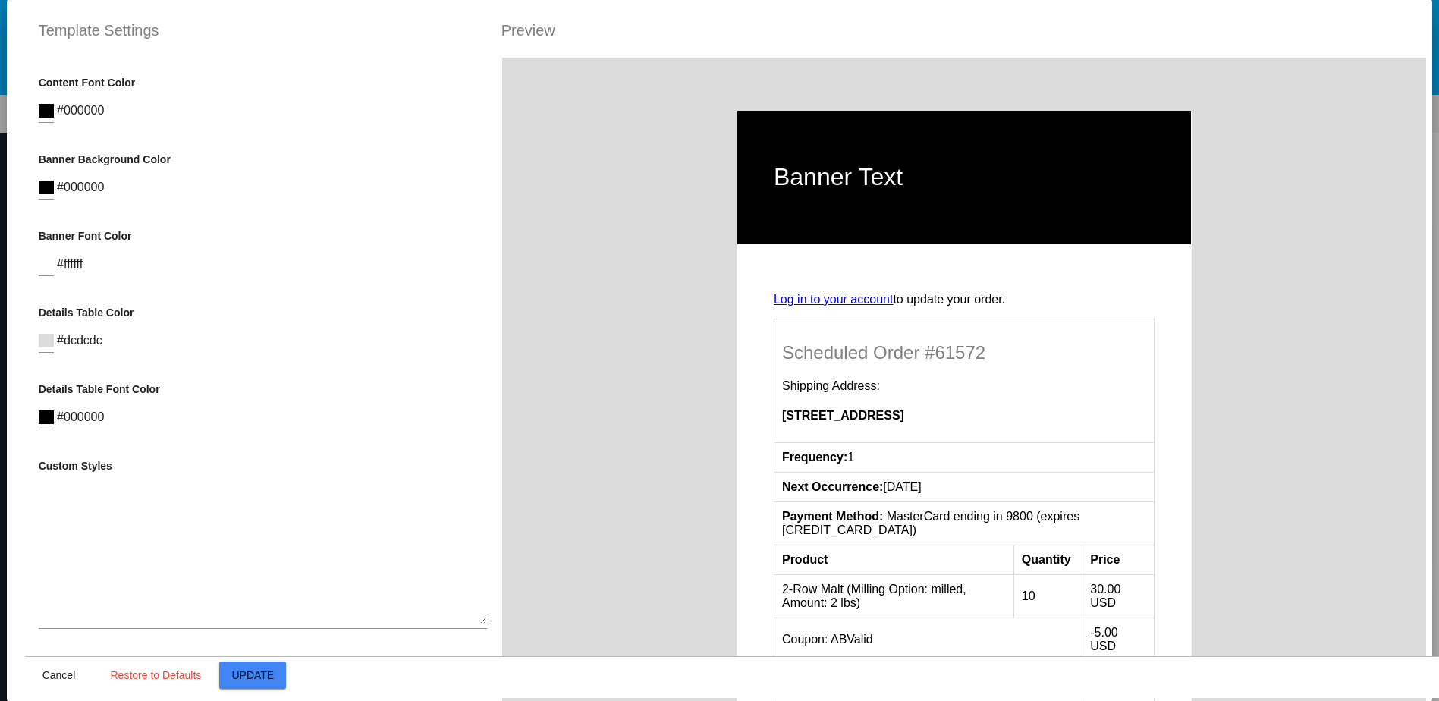
click at [250, 683] on button "Update" at bounding box center [252, 674] width 67 height 27
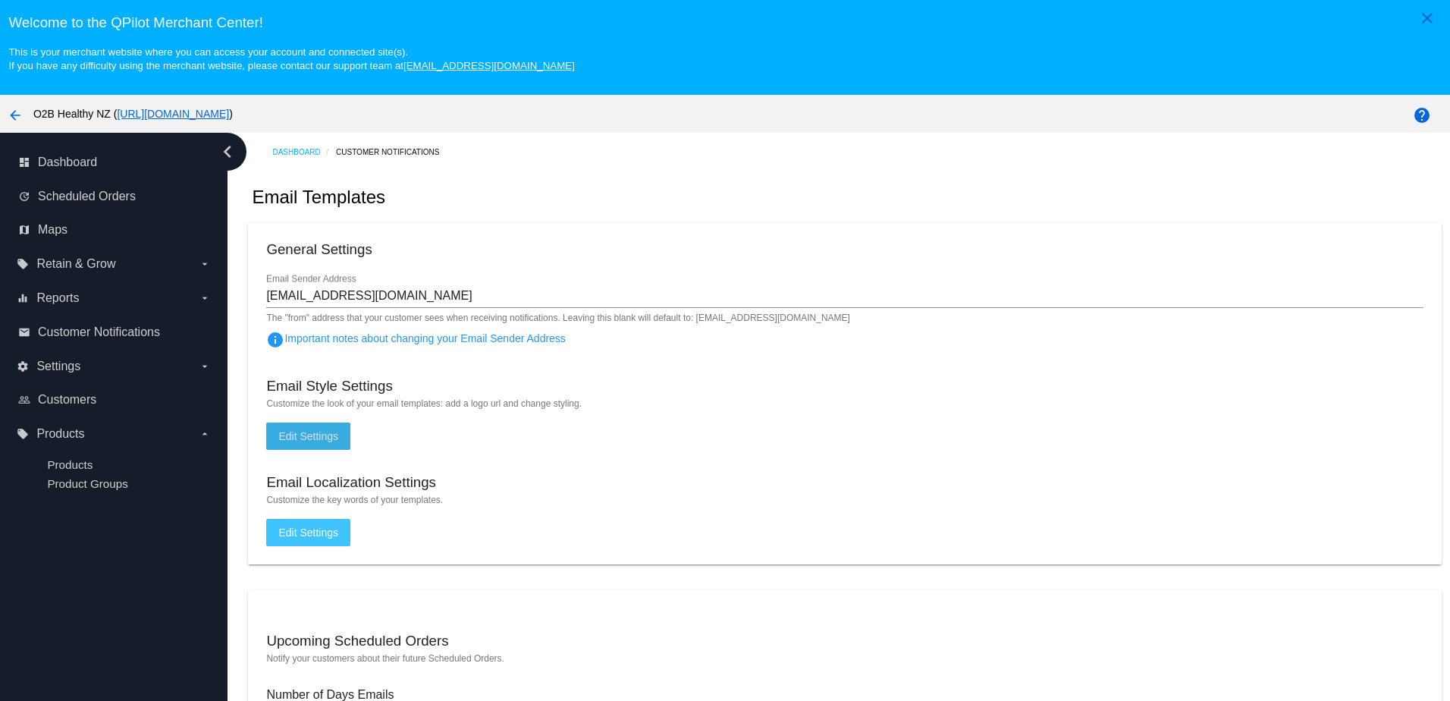
click at [331, 546] on button "Edit Settings" at bounding box center [308, 532] width 84 height 27
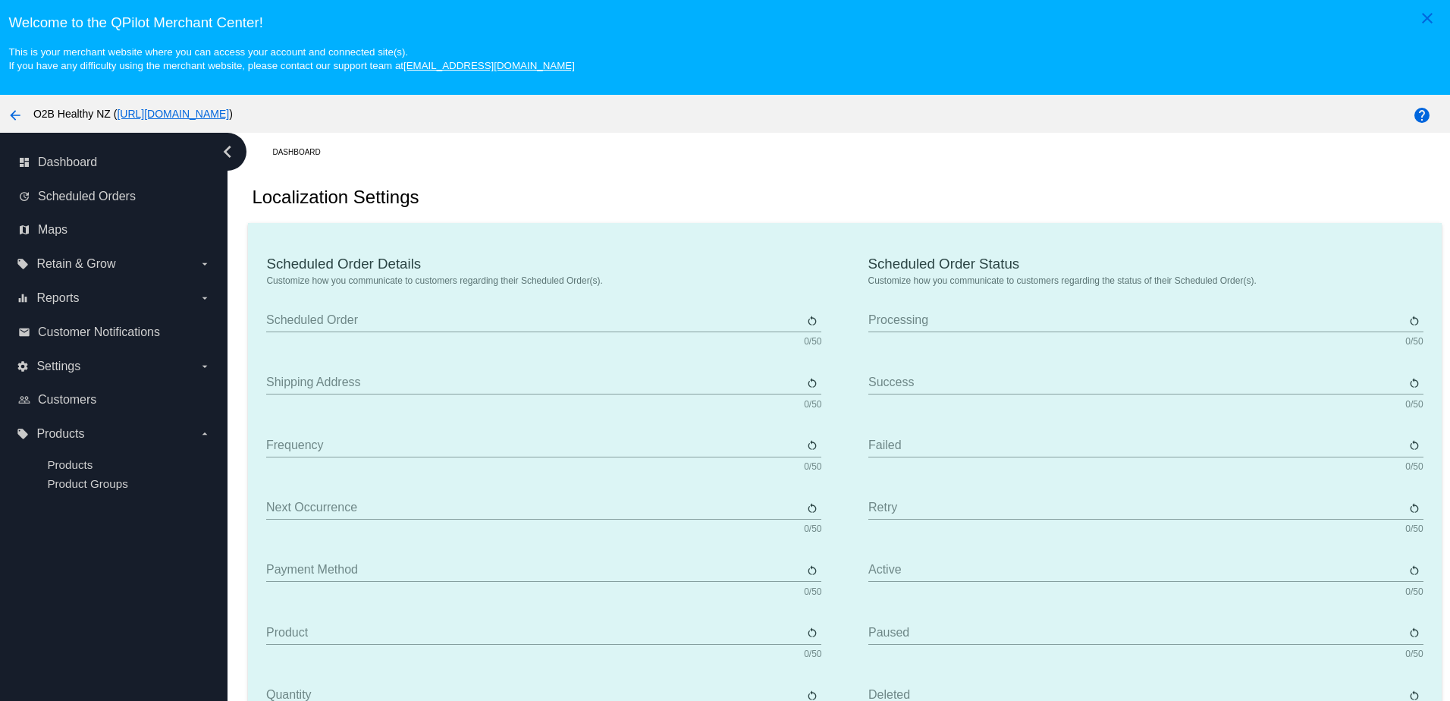
type input "Scheduled Order"
type input "Shipping Address"
type input "Frequency"
type input "Next Occurrence"
type input "Payment Method"
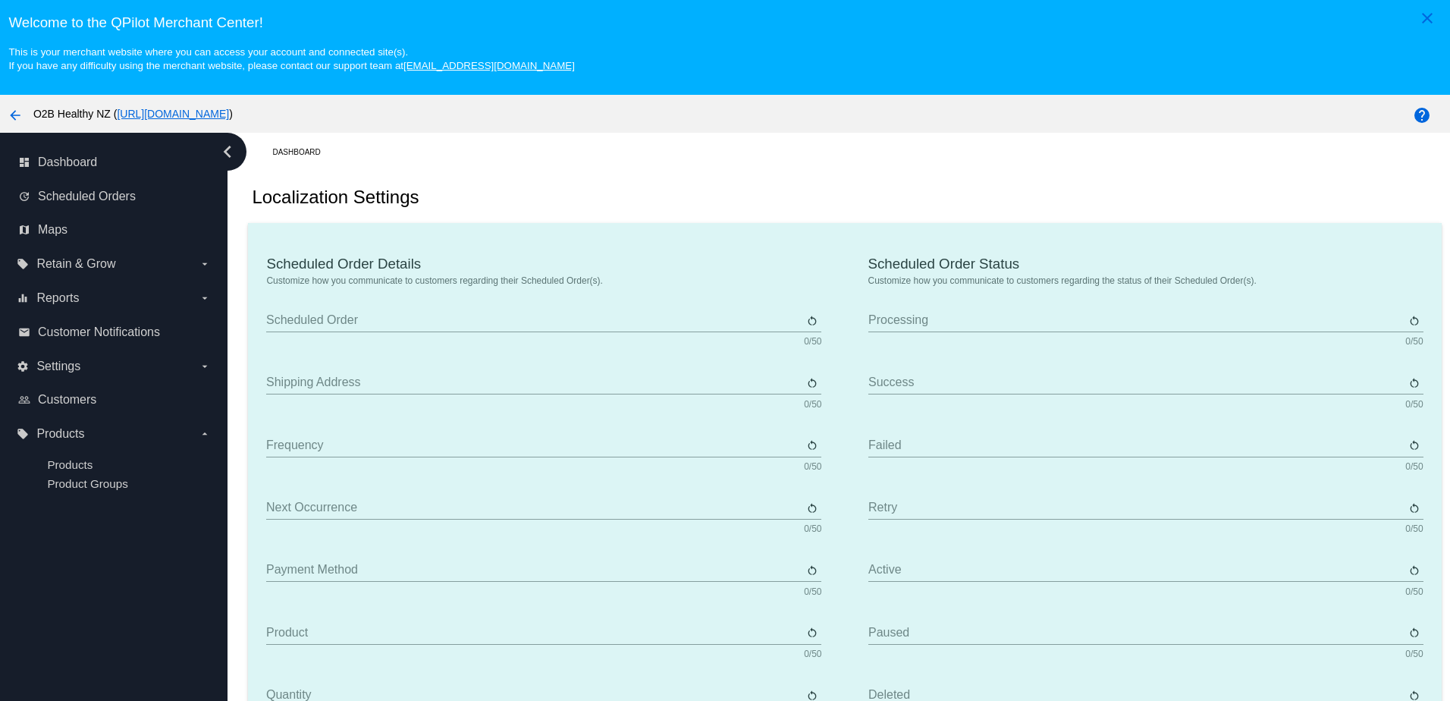
type input "Product"
type input "Quantity"
type input "Price"
type input "Out of stock"
type input "Subtotal"
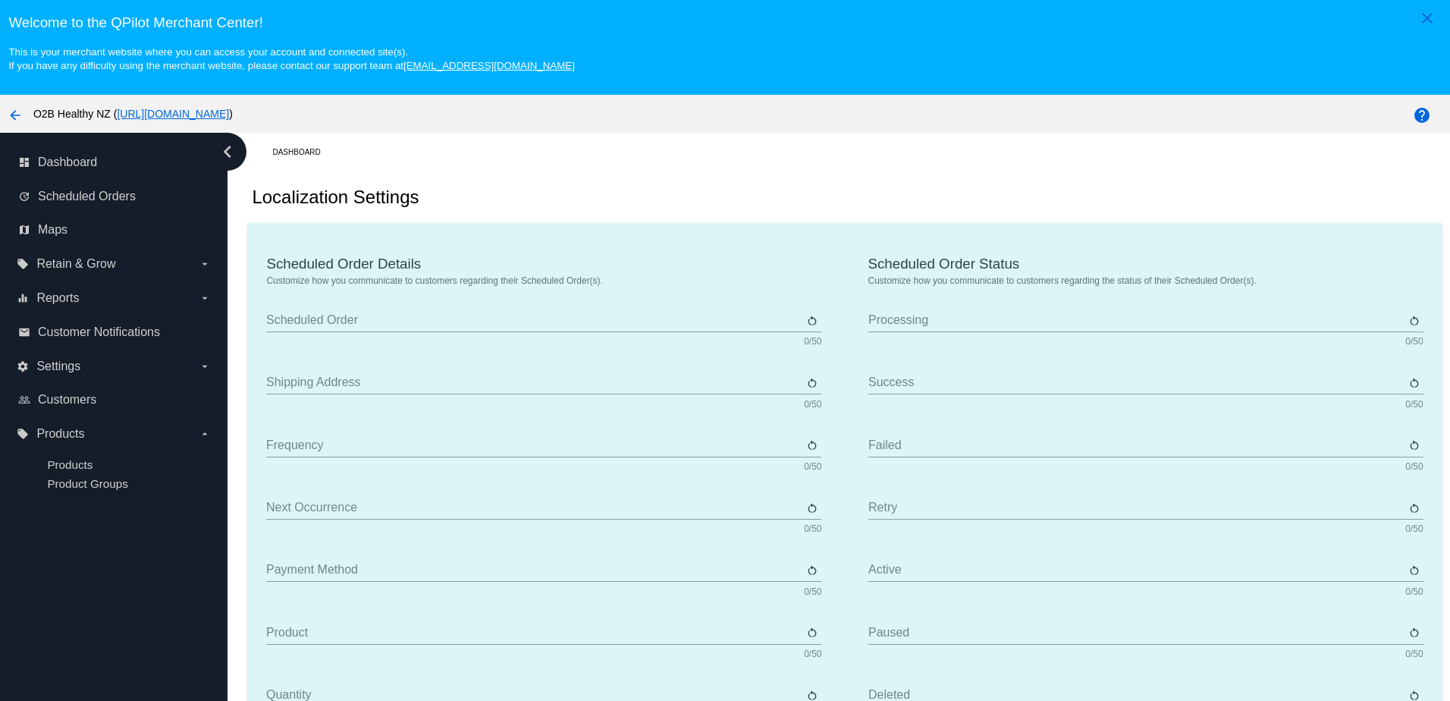
type input "Shipping"
type input "Tax"
type input "TBD"
type input "Total"
type input "No Payment Method"
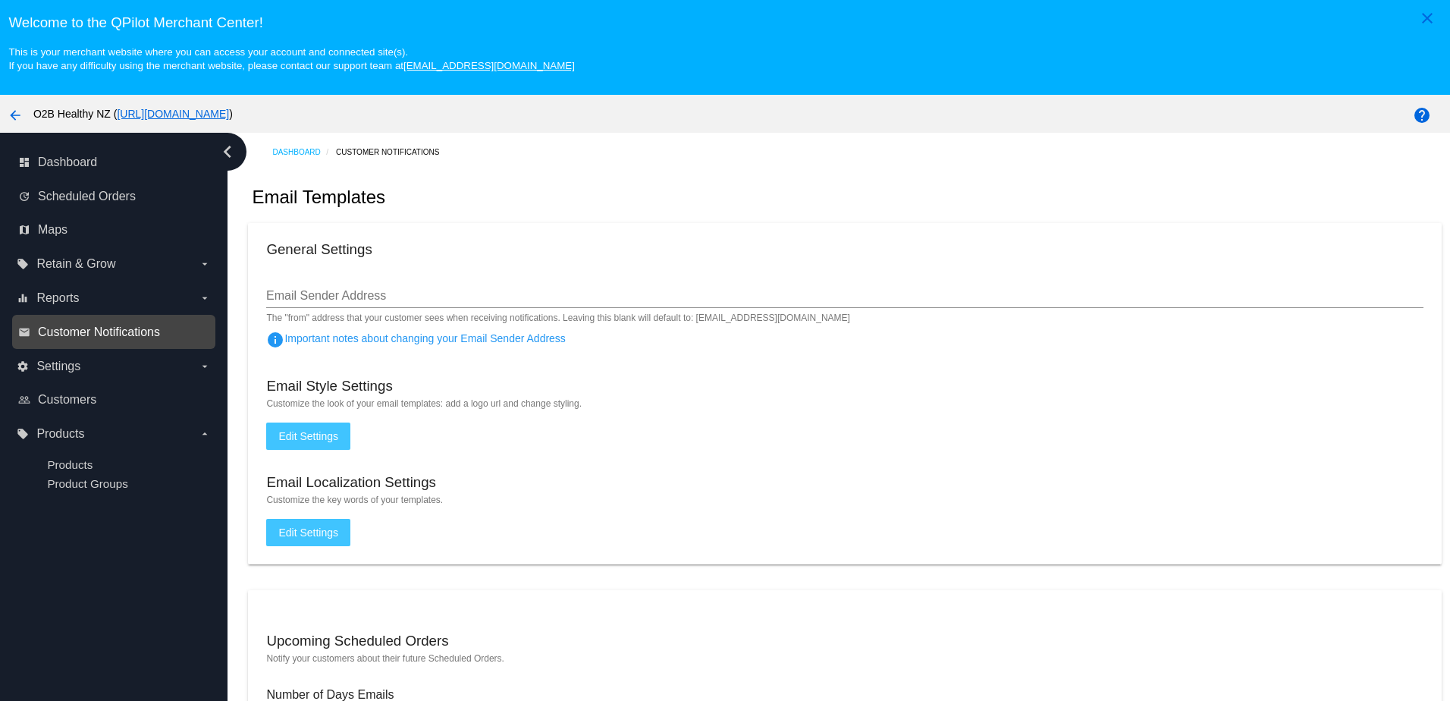
click at [100, 334] on span "Customer Notifications" at bounding box center [99, 332] width 122 height 14
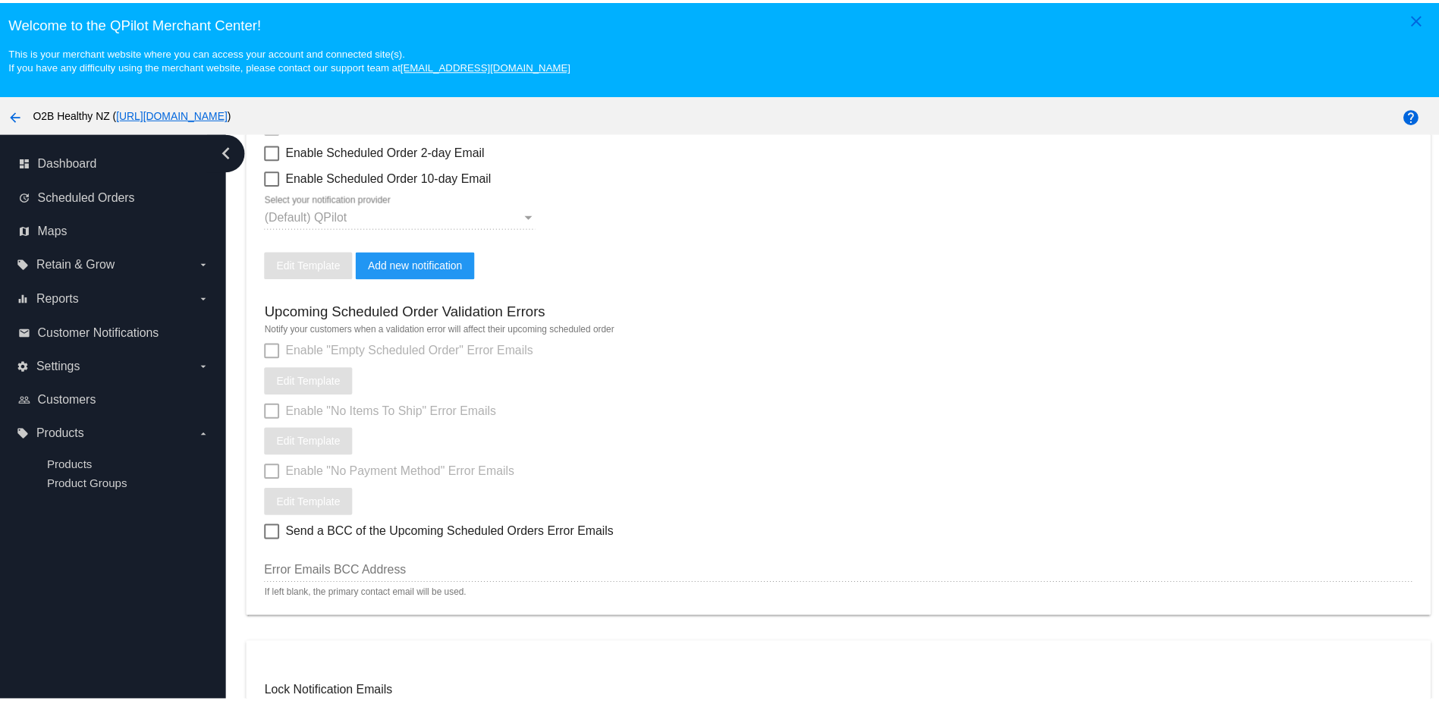
scroll to position [455, 0]
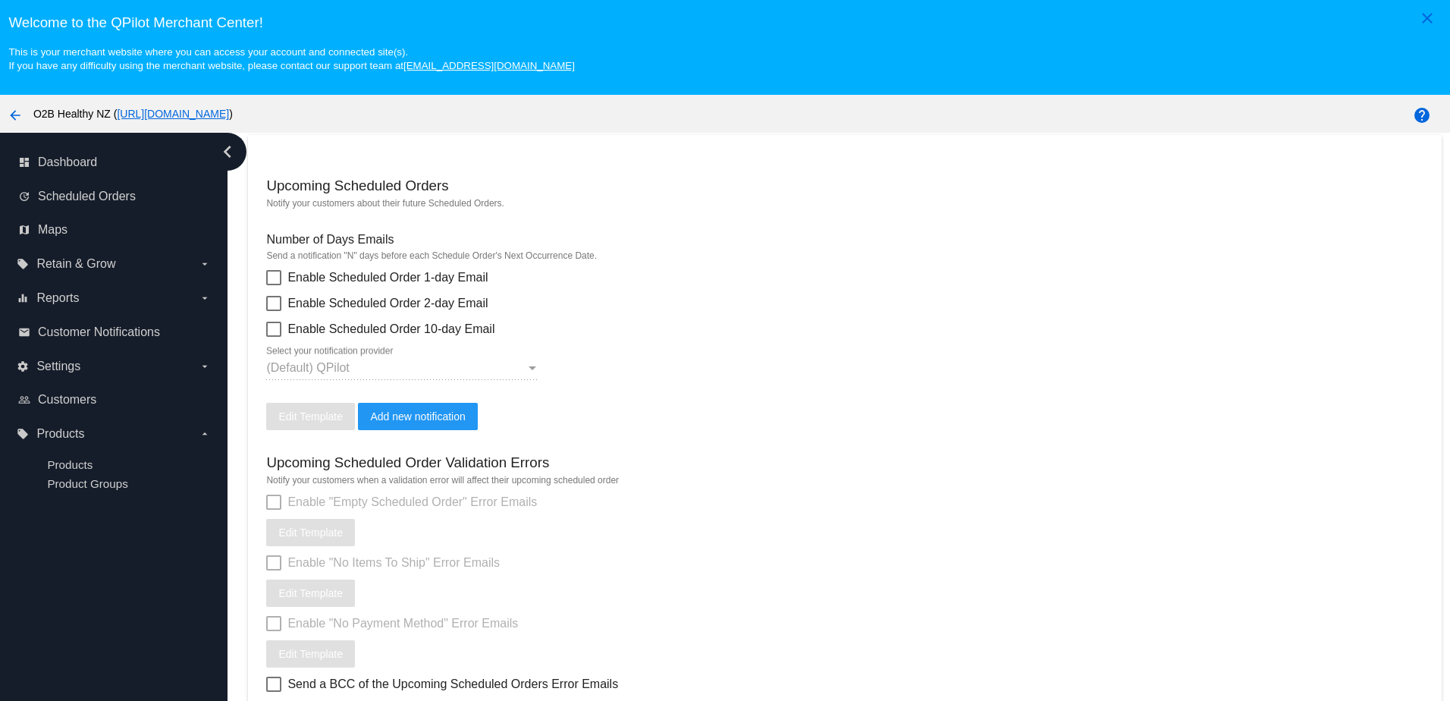
click at [272, 337] on div at bounding box center [273, 329] width 15 height 15
click at [273, 338] on input "Enable Scheduled Order 10-day Email" at bounding box center [273, 337] width 1 height 1
checkbox input "true"
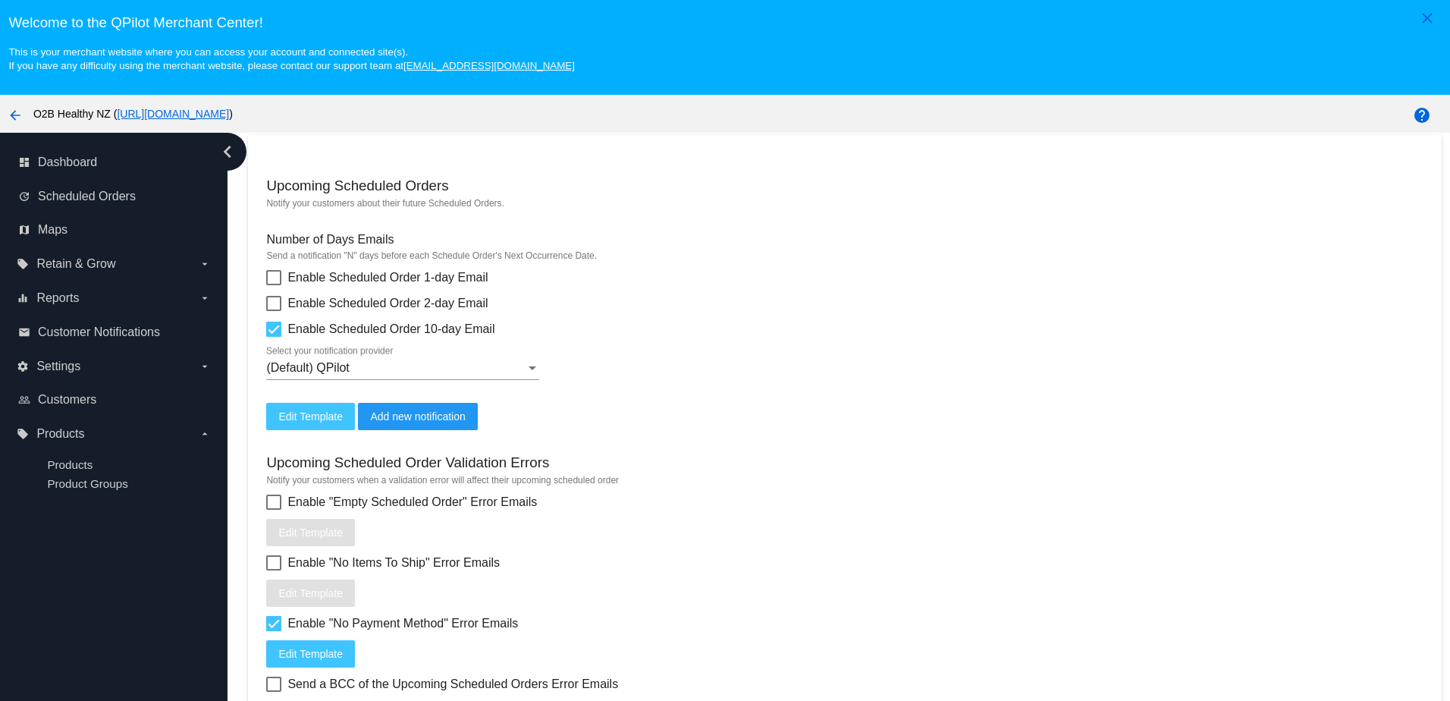
click at [303, 422] on span "Edit Template" at bounding box center [310, 416] width 64 height 12
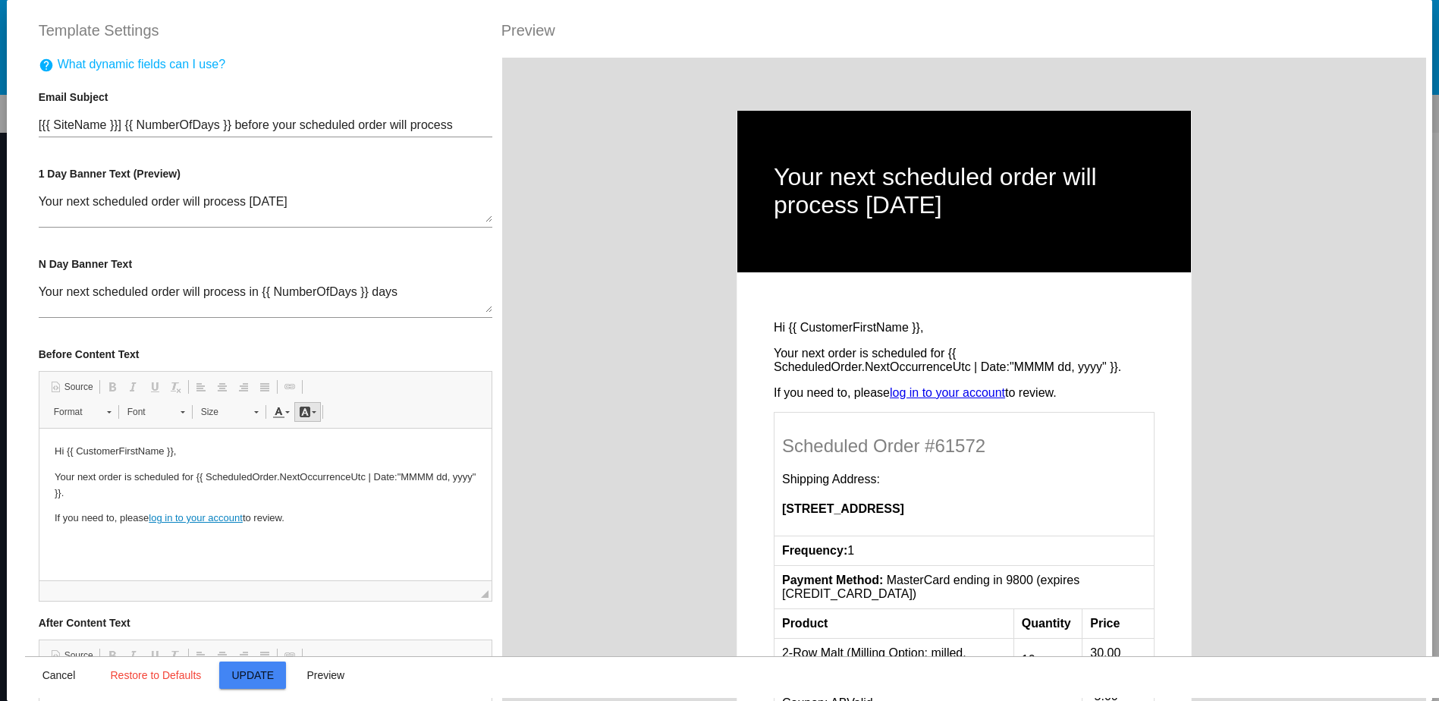
scroll to position [0, 0]
click at [89, 317] on div "Your next scheduled order will process in {{ NumberOfDays }} days 10 day banner…" at bounding box center [266, 294] width 454 height 48
click at [94, 300] on textarea "Your next scheduled order will process in {{ NumberOfDays }} days" at bounding box center [266, 298] width 454 height 27
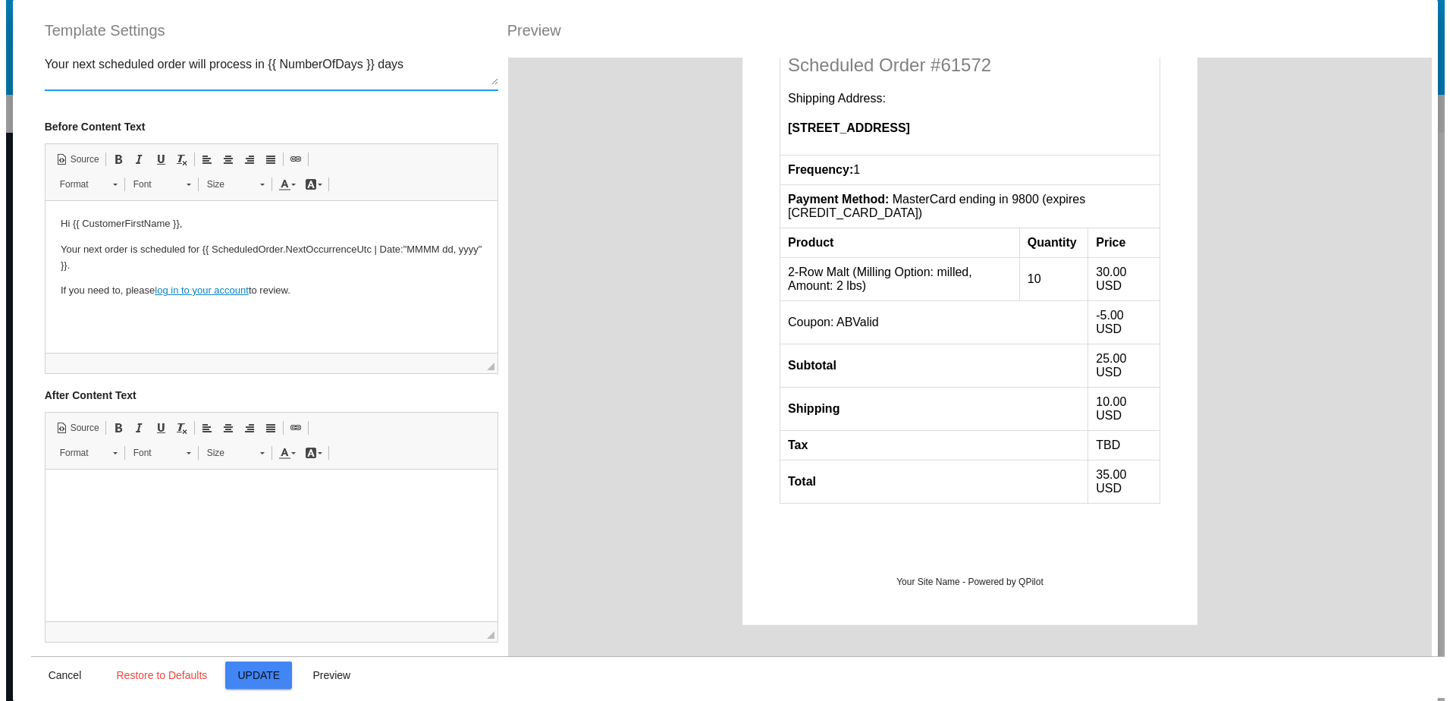
scroll to position [448, 0]
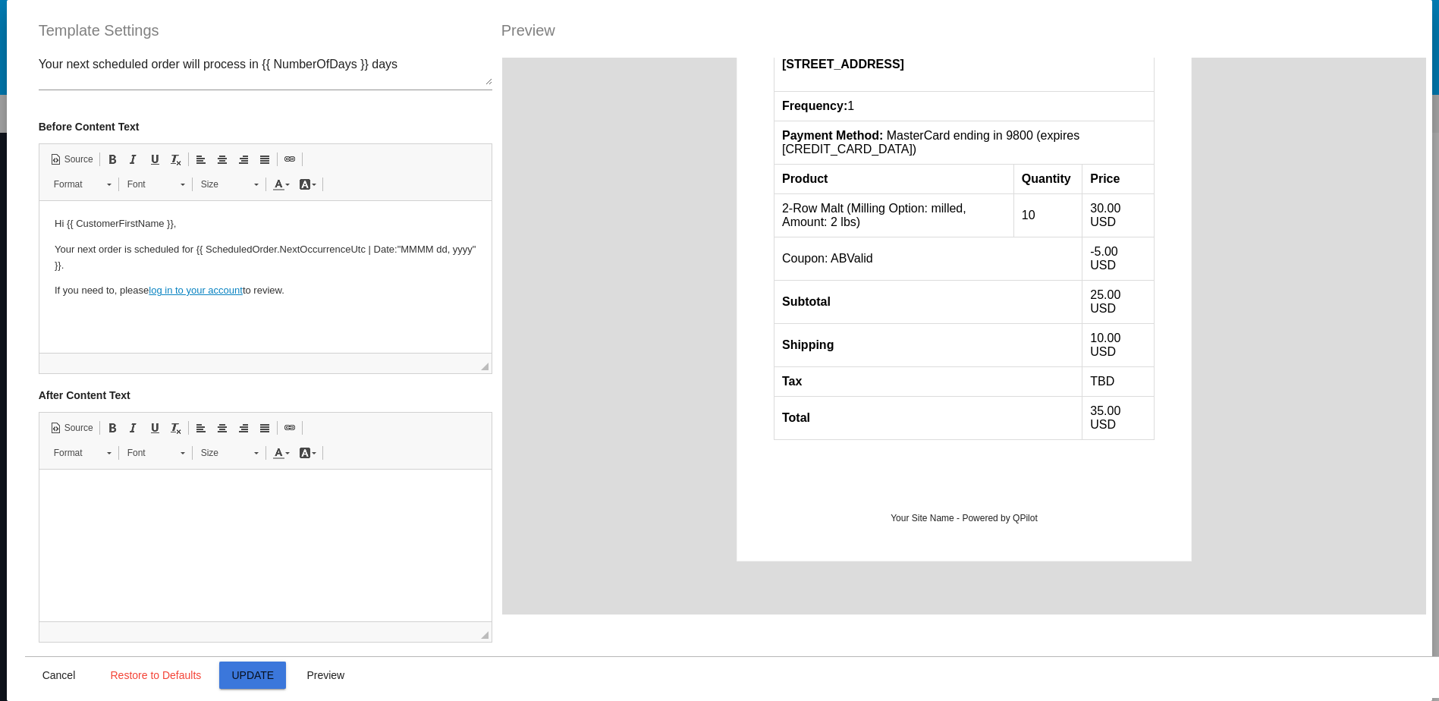
click at [238, 674] on span "Update" at bounding box center [252, 675] width 42 height 12
type input "[{{ [DOMAIN_NAME] }}] {{ NumberOfDays }} before your scheduled order will proce…"
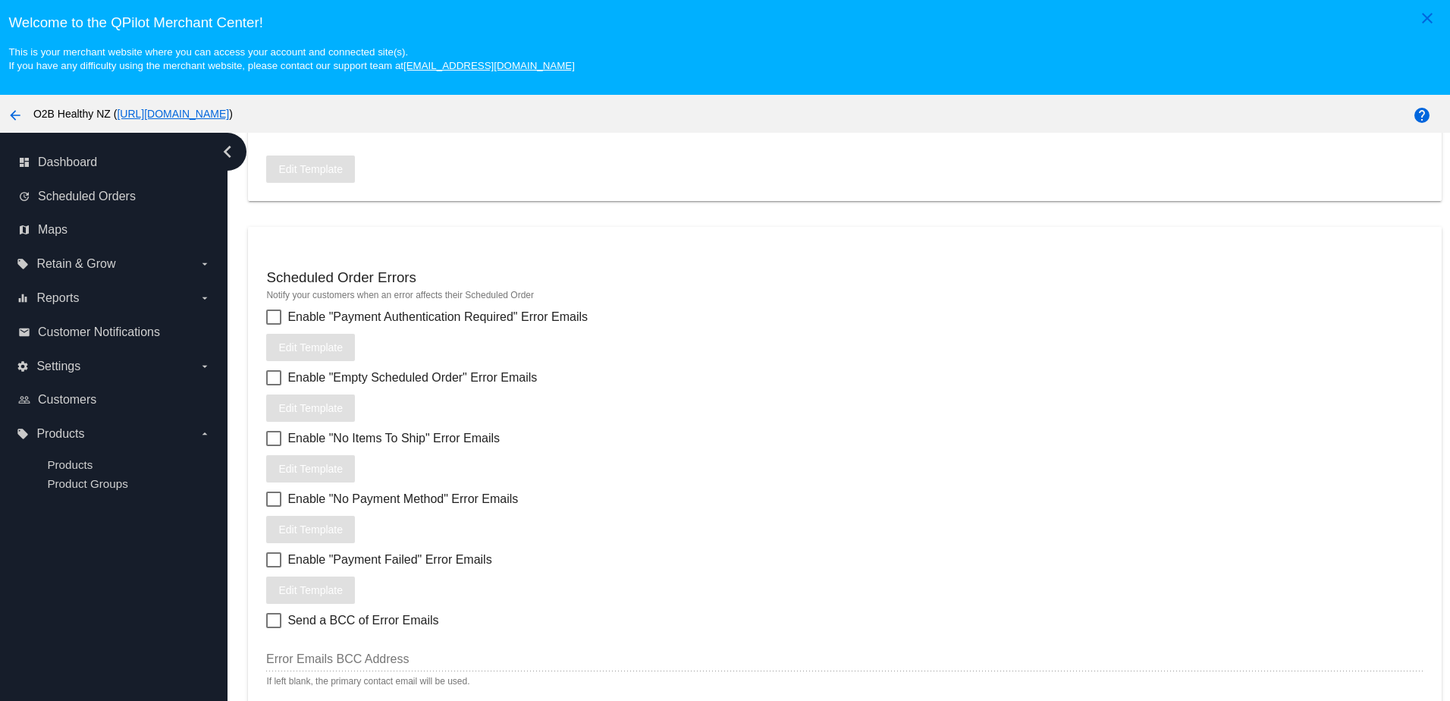
scroll to position [97, 0]
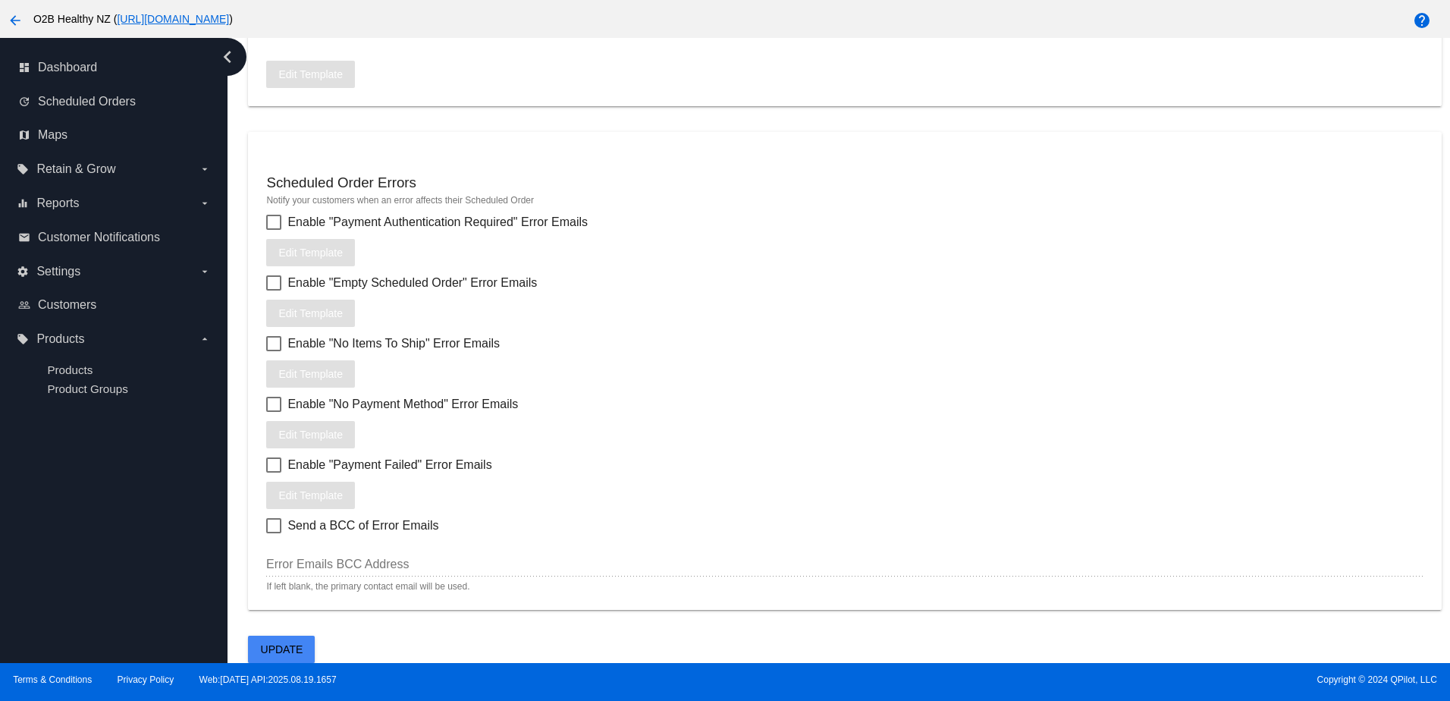
click at [287, 655] on span "Update" at bounding box center [282, 649] width 42 height 12
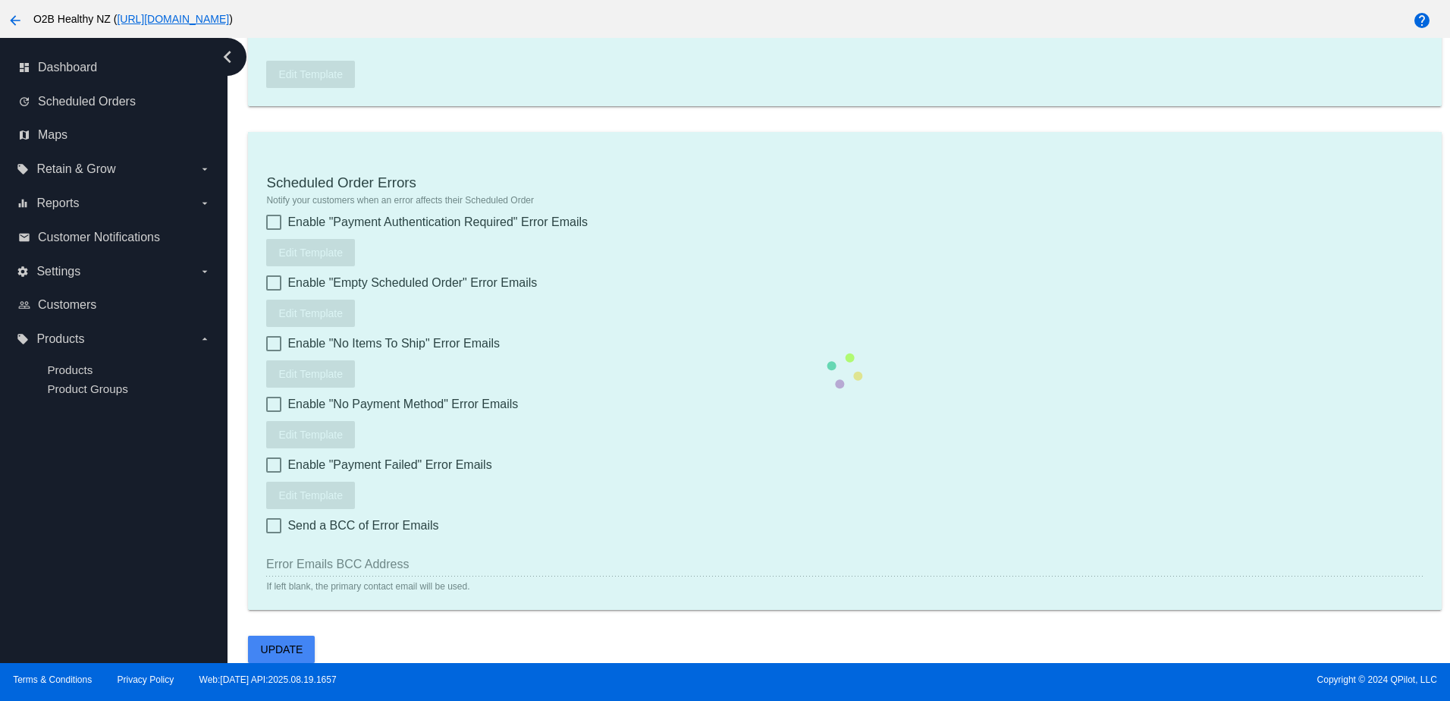
type input "1"
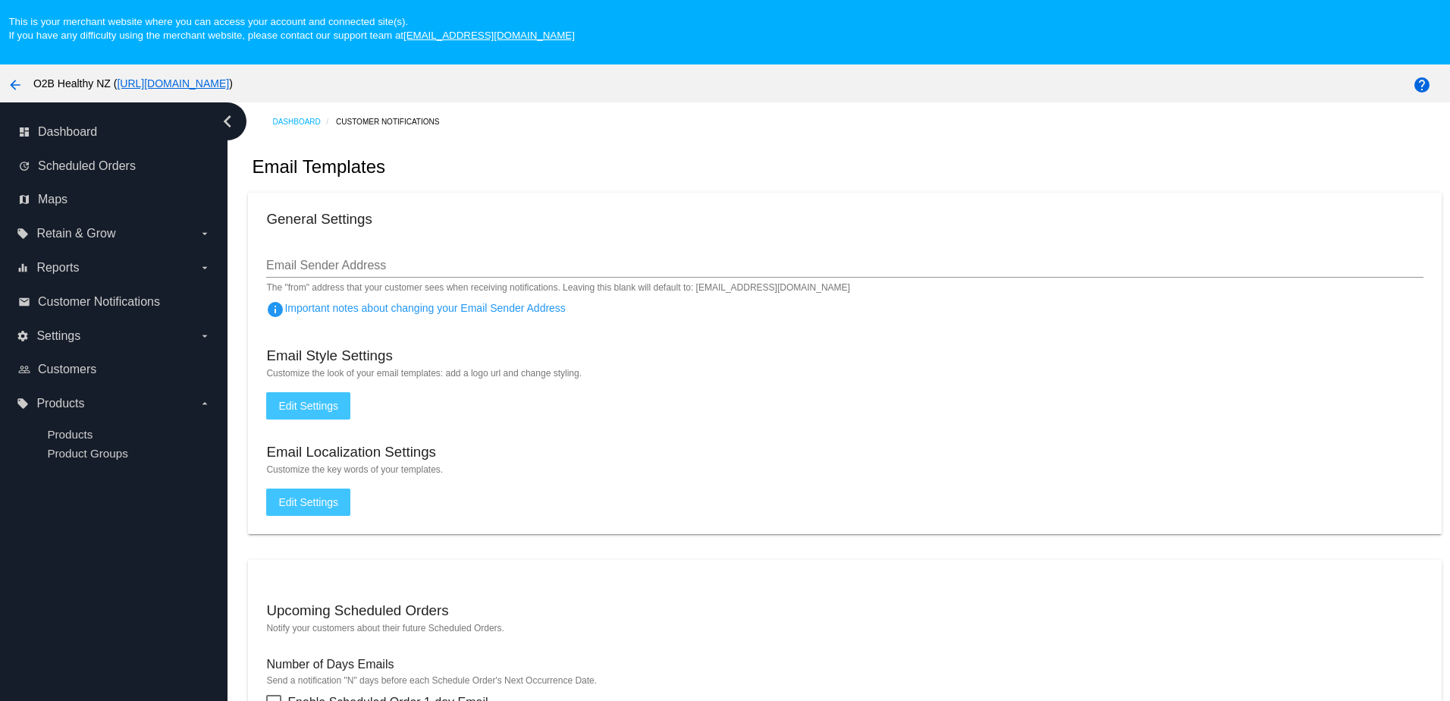
scroll to position [0, 0]
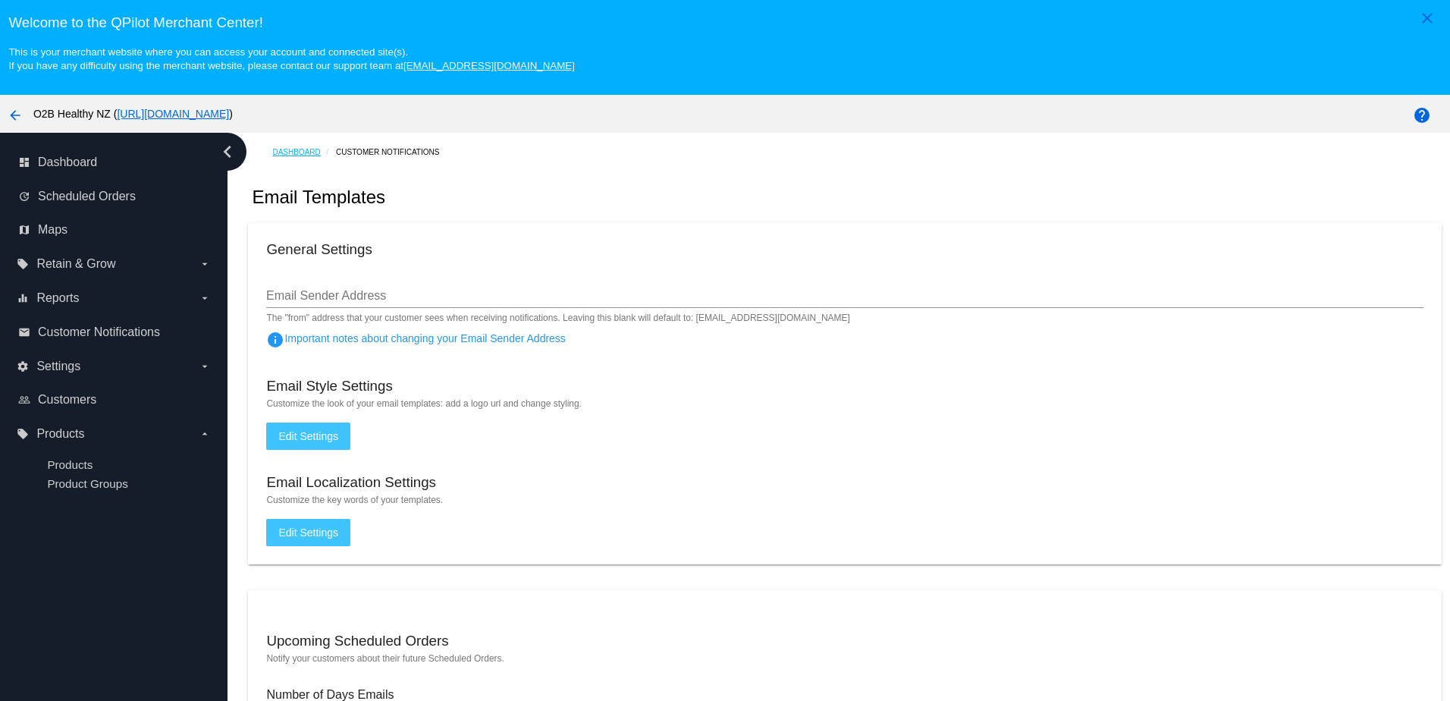
click at [274, 147] on link "Dashboard" at bounding box center [304, 152] width 64 height 24
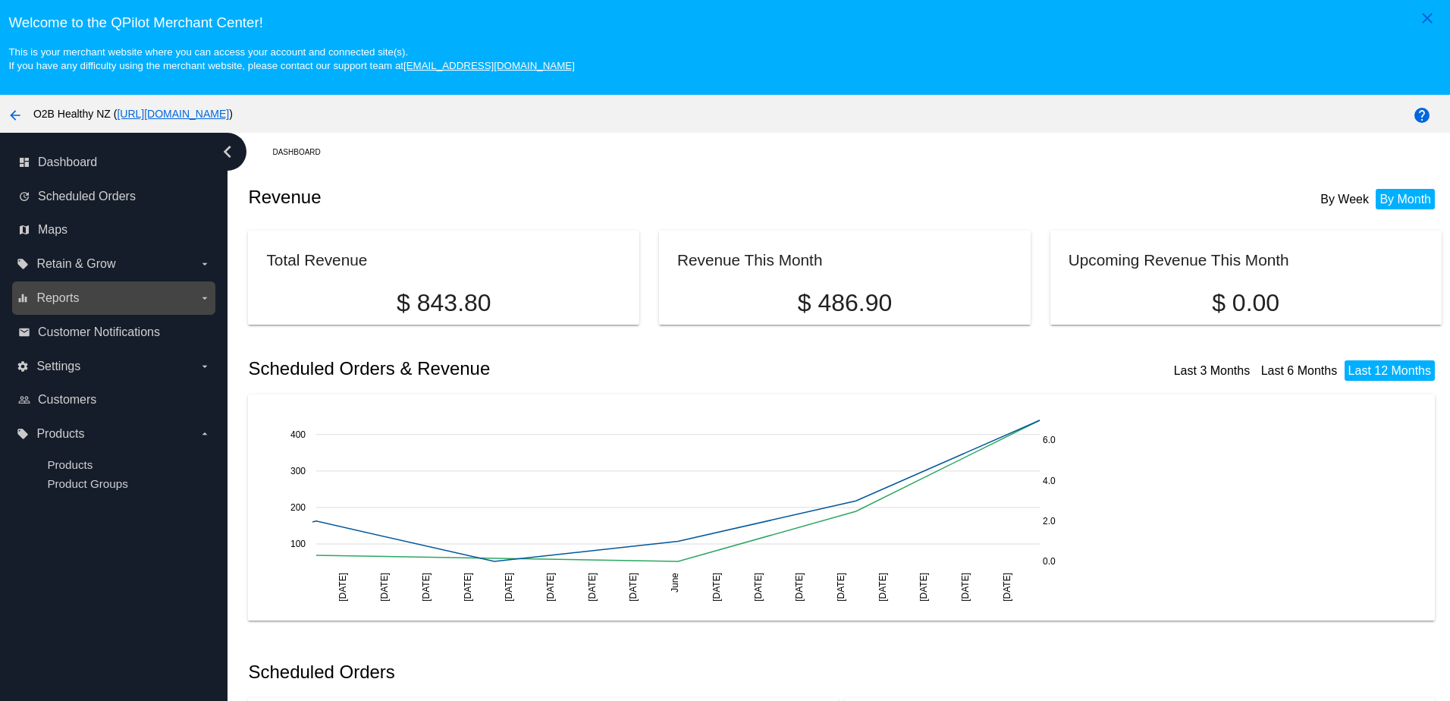
click at [94, 297] on label "equalizer Reports arrow_drop_down" at bounding box center [113, 298] width 193 height 24
click at [0, 0] on input "equalizer Reports arrow_drop_down" at bounding box center [0, 0] width 0 height 0
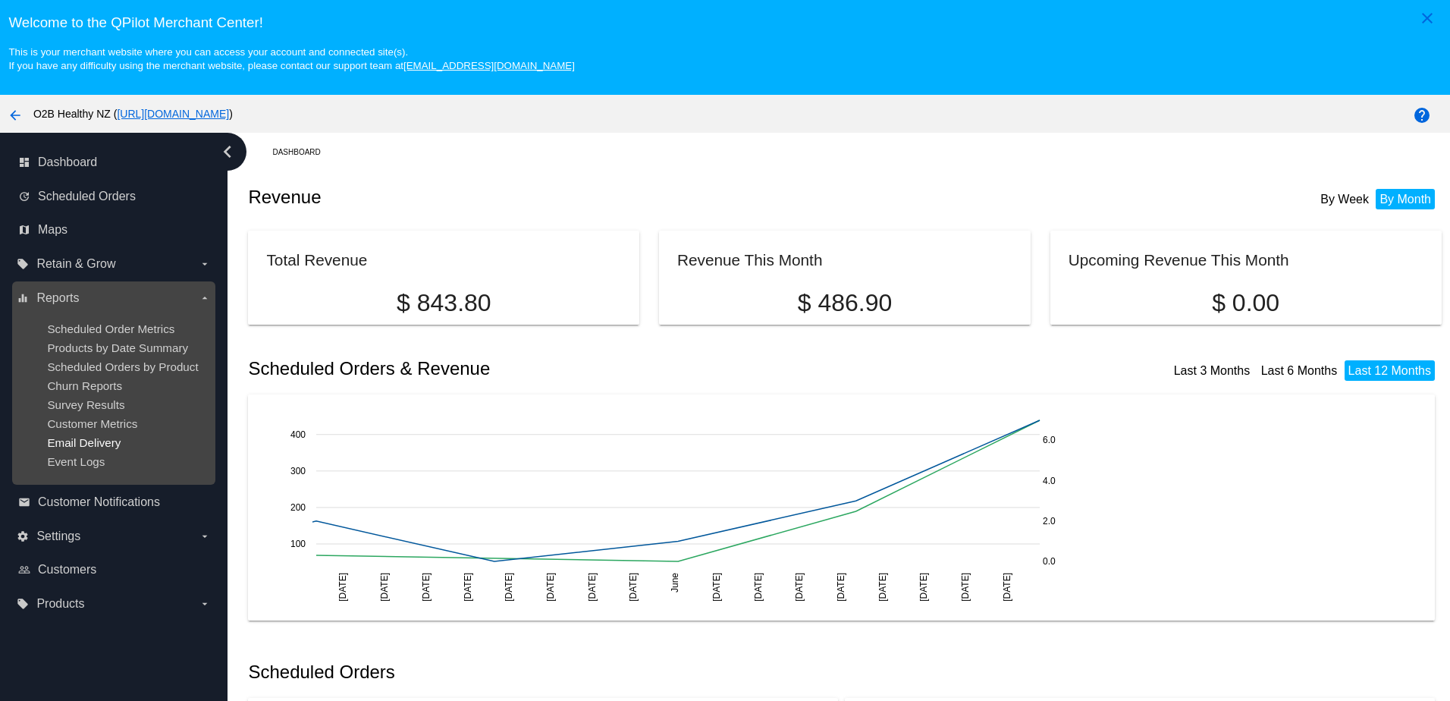
click at [75, 448] on span "Email Delivery" at bounding box center [84, 442] width 74 height 13
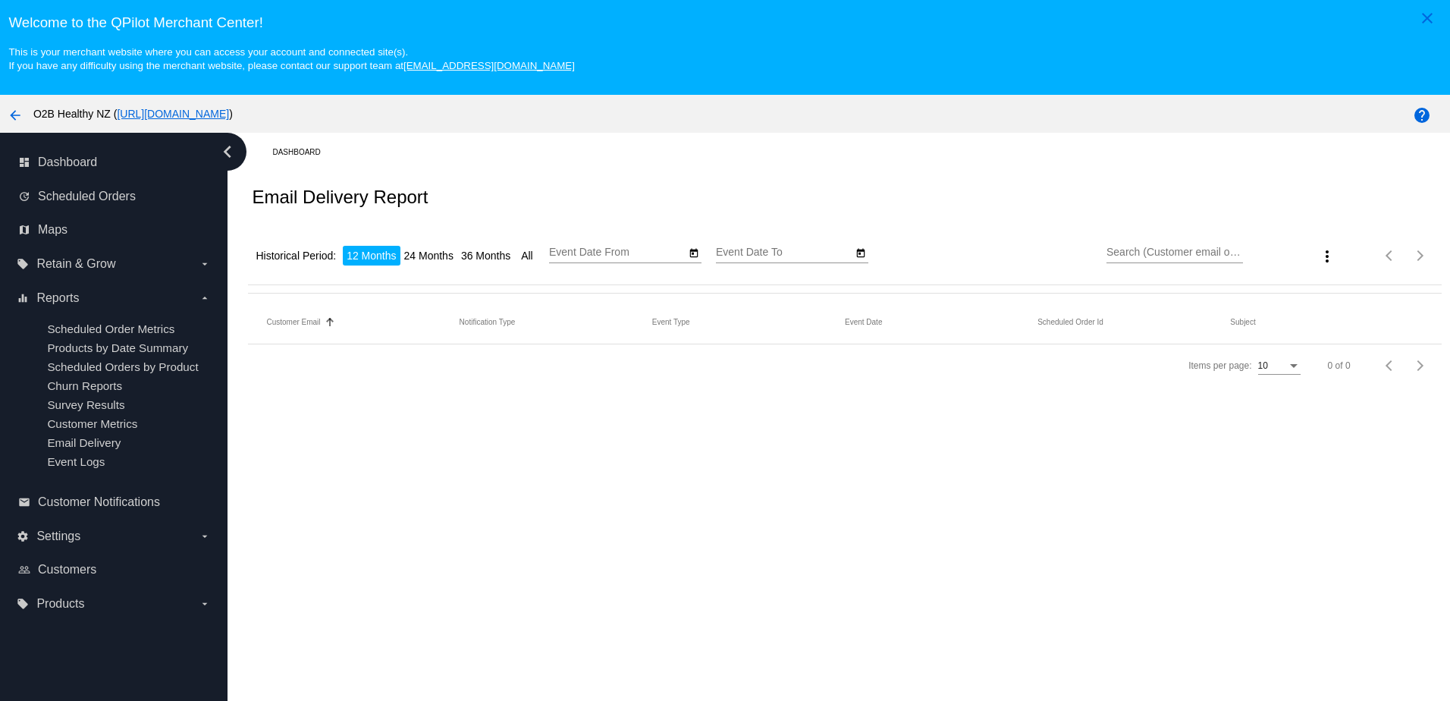
type input "[DATE]"
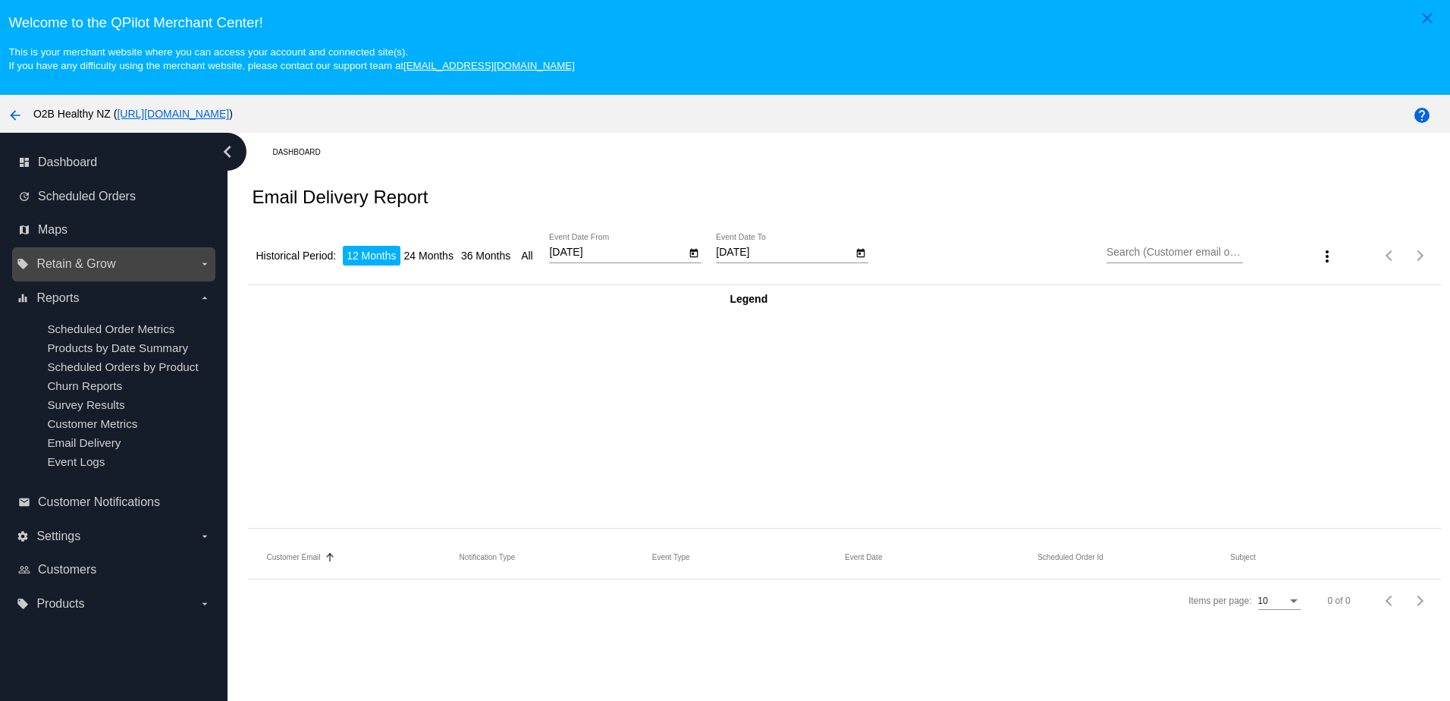
click at [196, 268] on label "local_offer Retain & Grow arrow_drop_down" at bounding box center [113, 264] width 193 height 24
click at [0, 0] on input "local_offer Retain & Grow arrow_drop_down" at bounding box center [0, 0] width 0 height 0
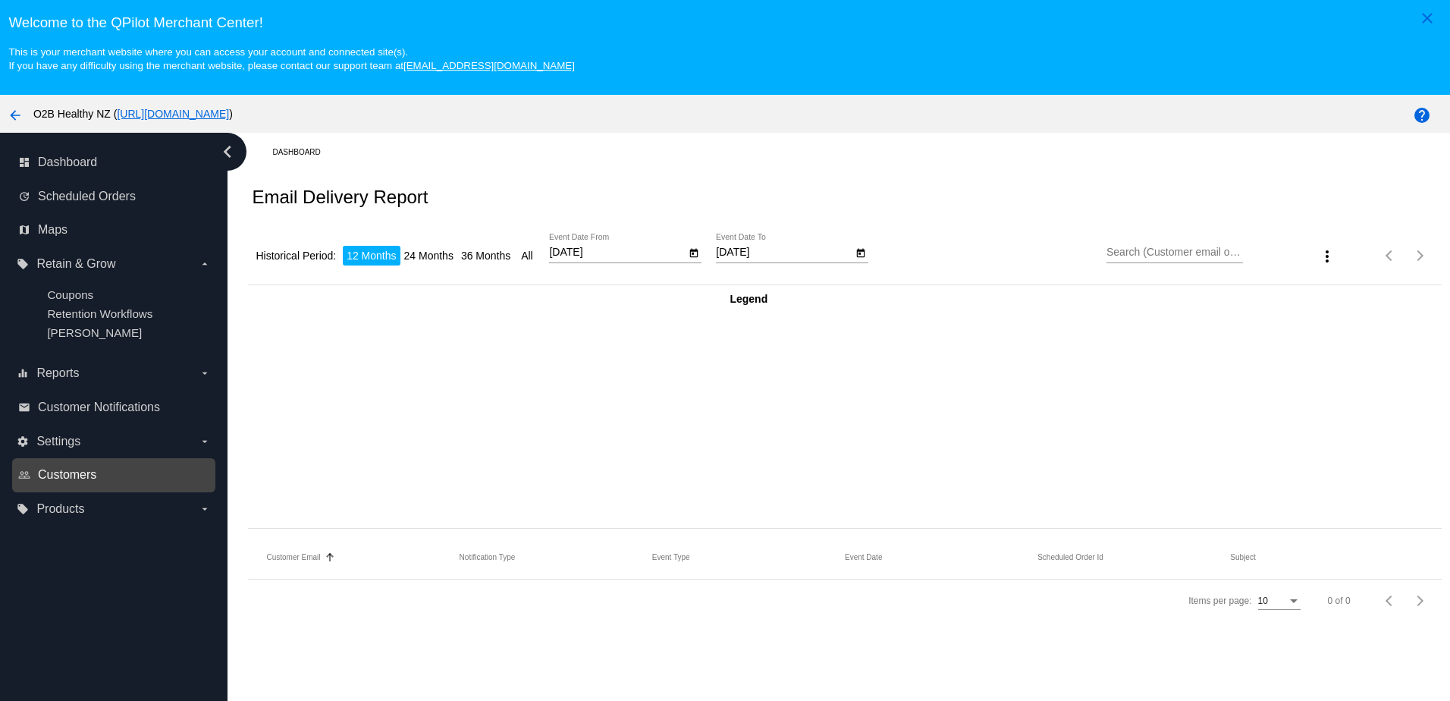
click at [89, 479] on span "Customers" at bounding box center [67, 475] width 58 height 14
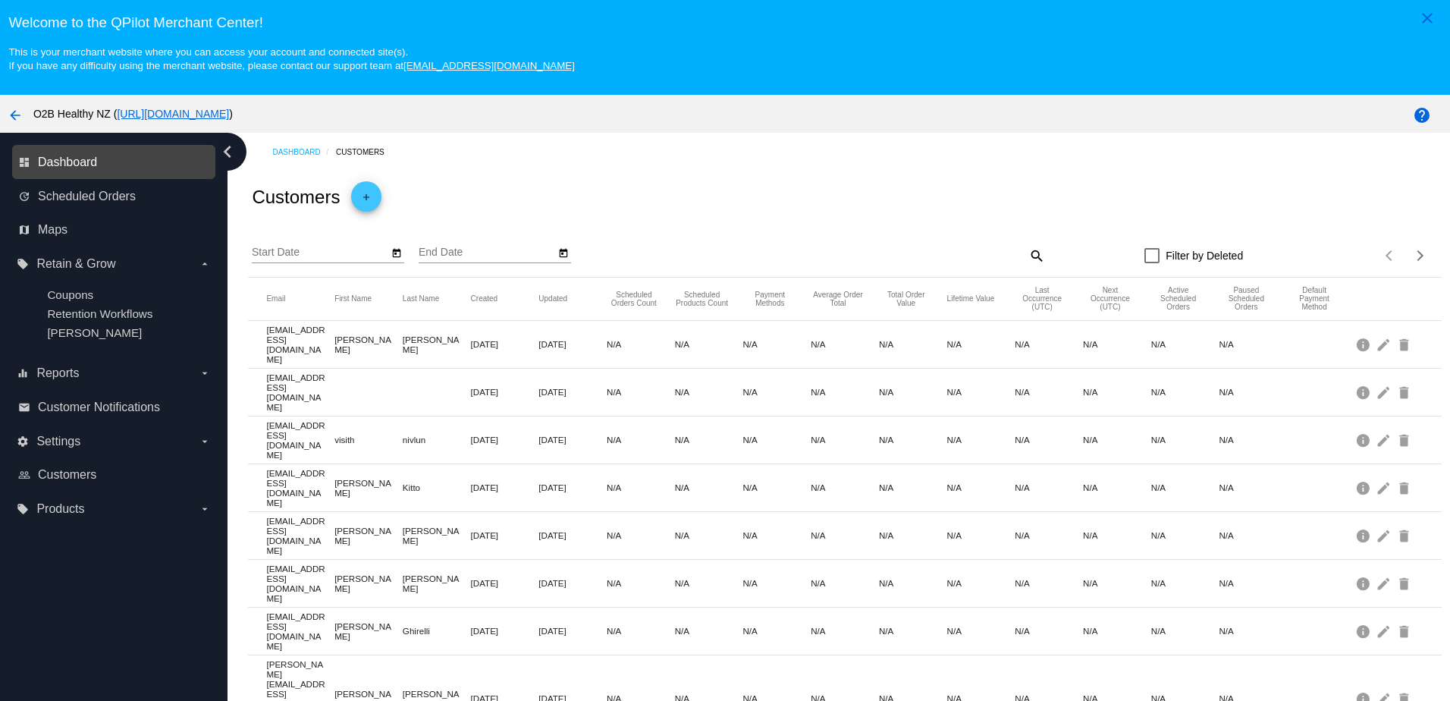
click at [70, 158] on span "Dashboard" at bounding box center [67, 162] width 59 height 14
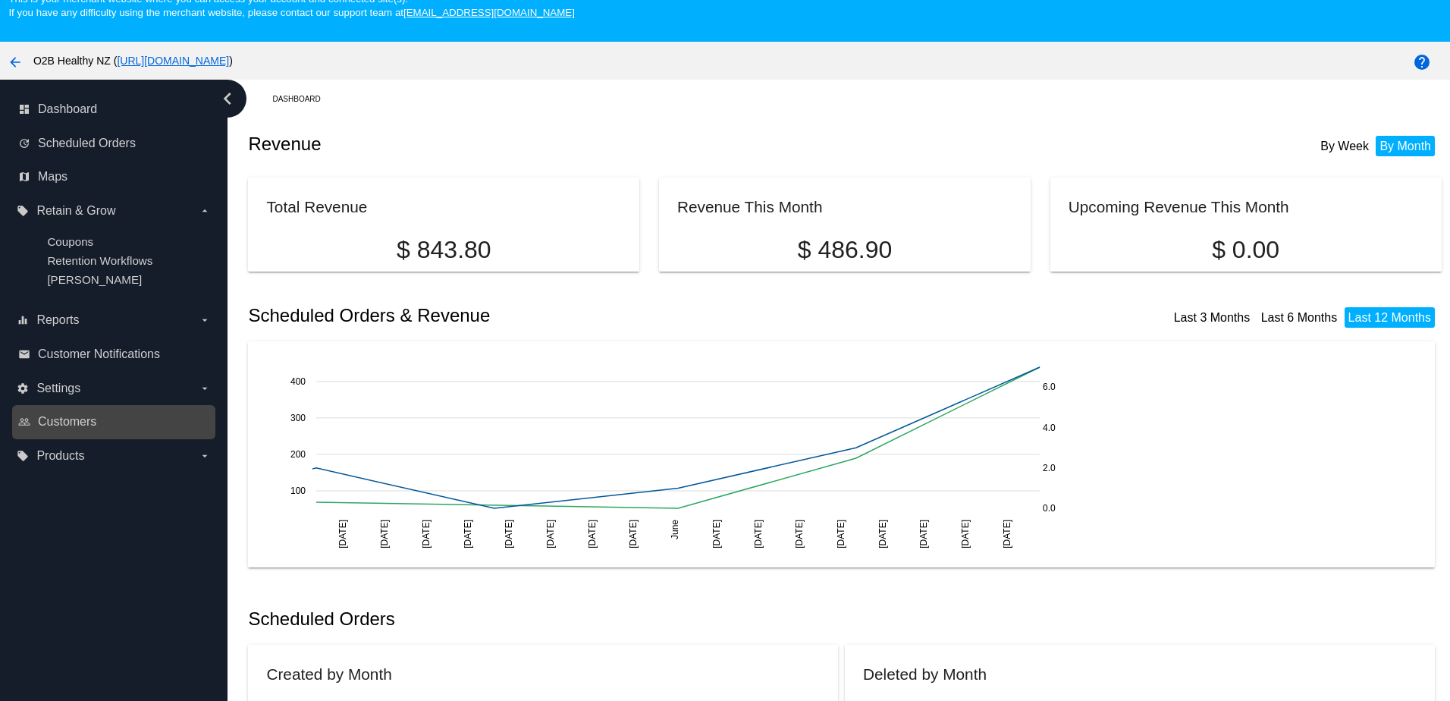
scroll to position [97, 0]
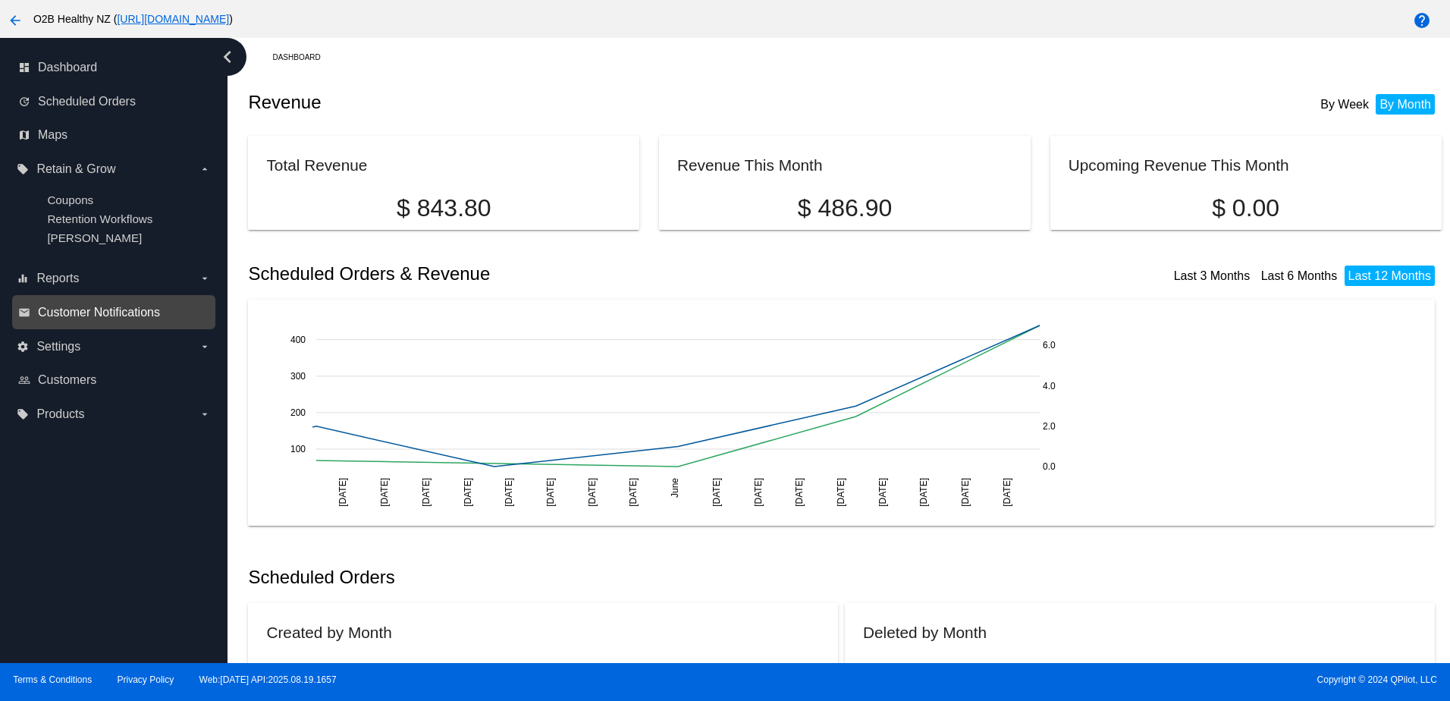
click at [114, 316] on span "Customer Notifications" at bounding box center [99, 313] width 122 height 14
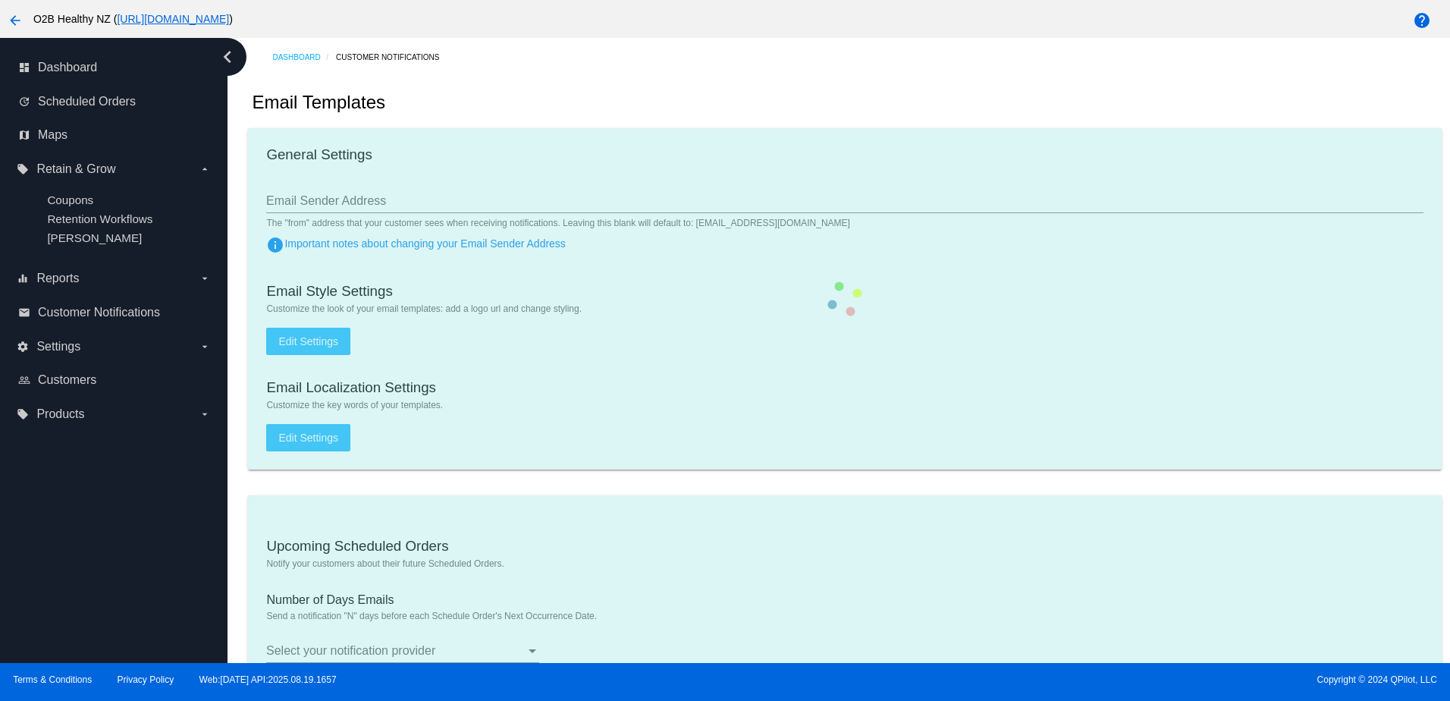
type input "1"
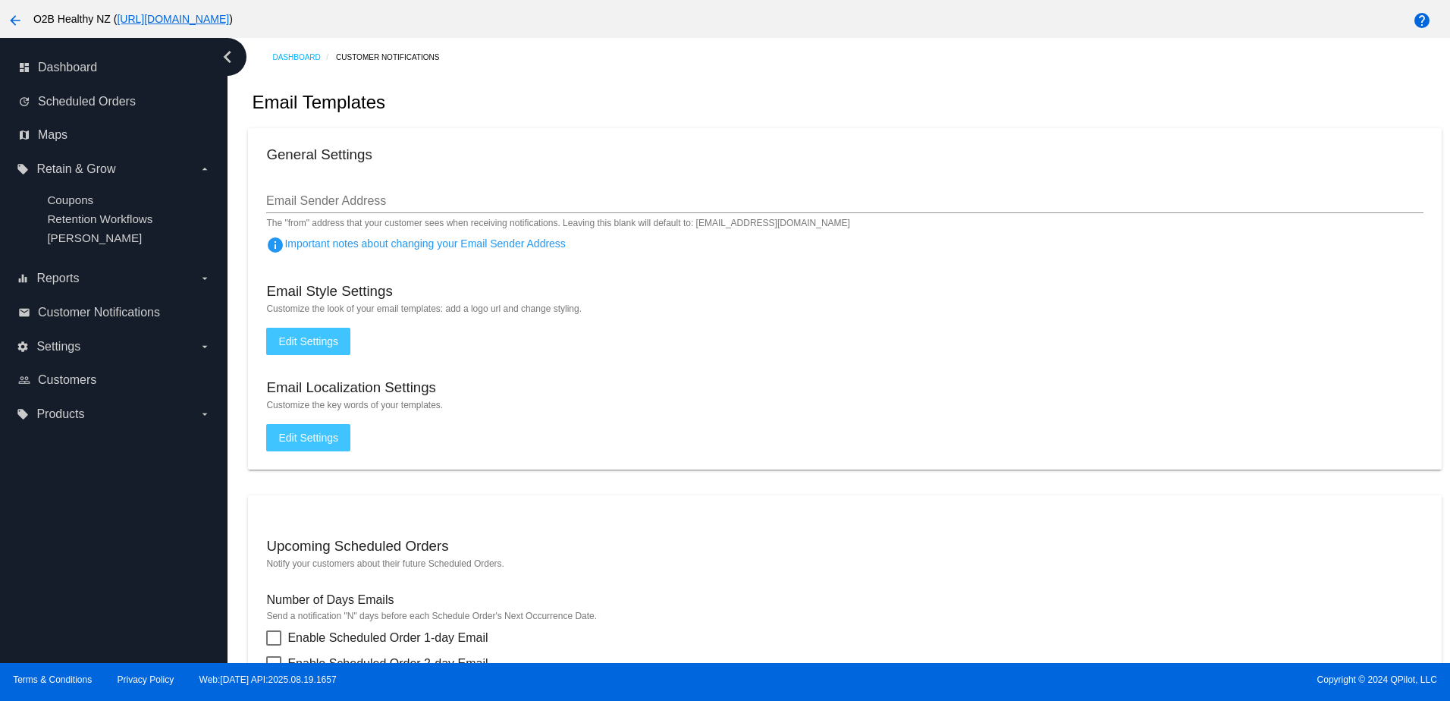
click at [425, 196] on div "Email Sender Address" at bounding box center [844, 196] width 1157 height 34
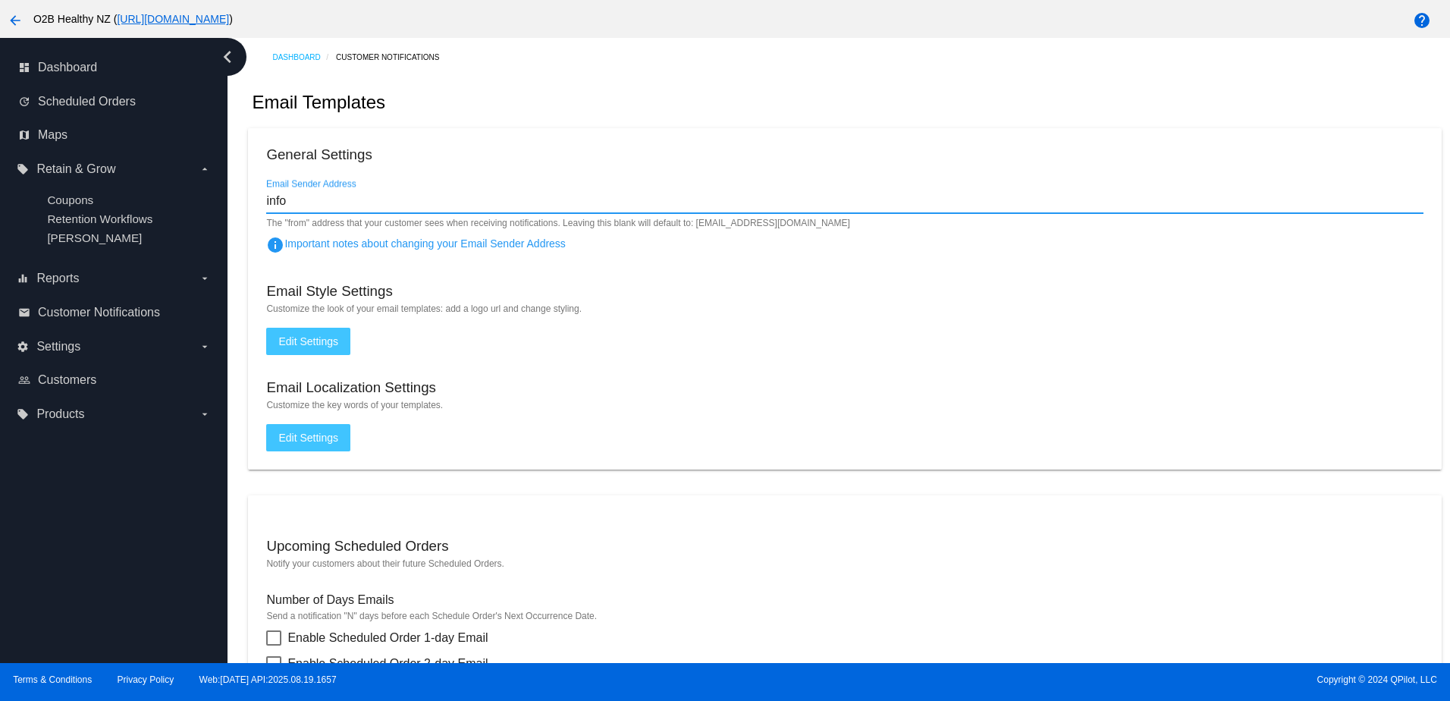
type input "[EMAIL_ADDRESS][DOMAIN_NAME]"
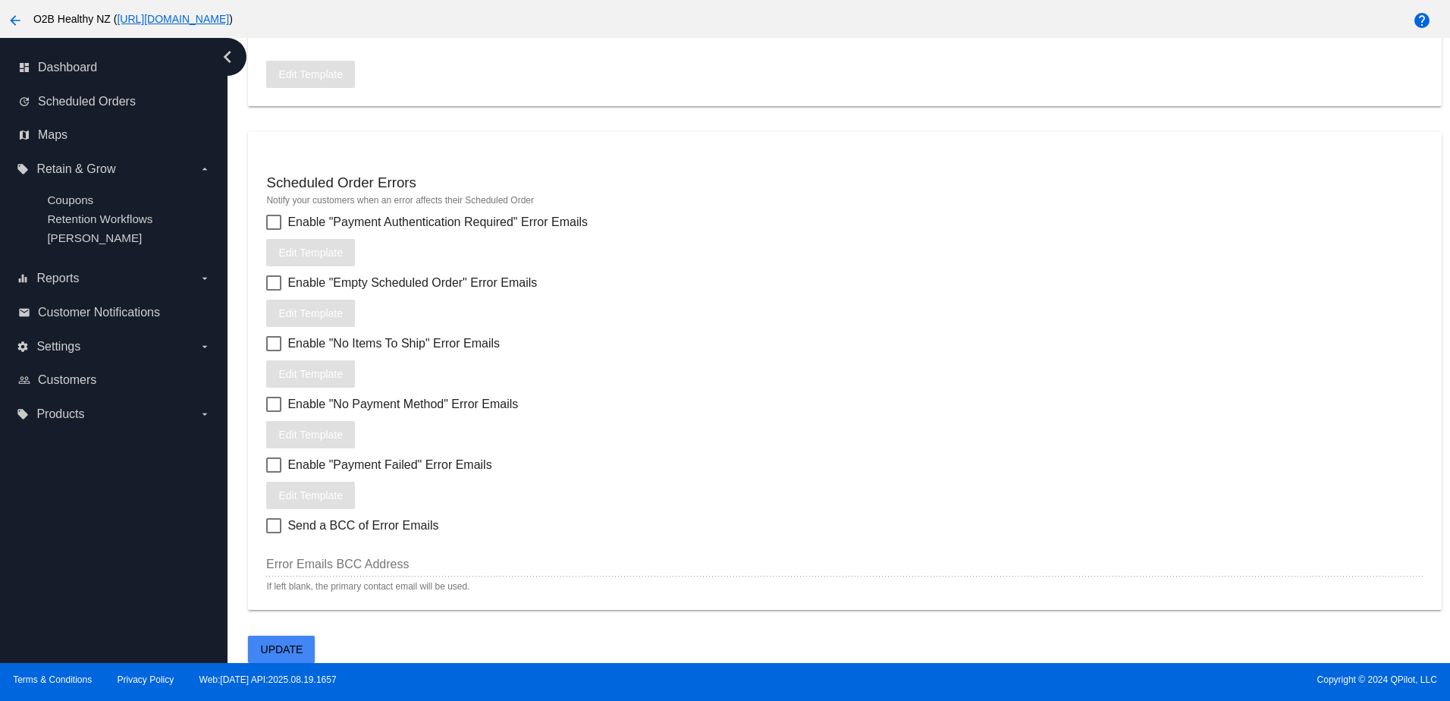
scroll to position [1864, 0]
click at [282, 647] on span "Update" at bounding box center [282, 649] width 42 height 12
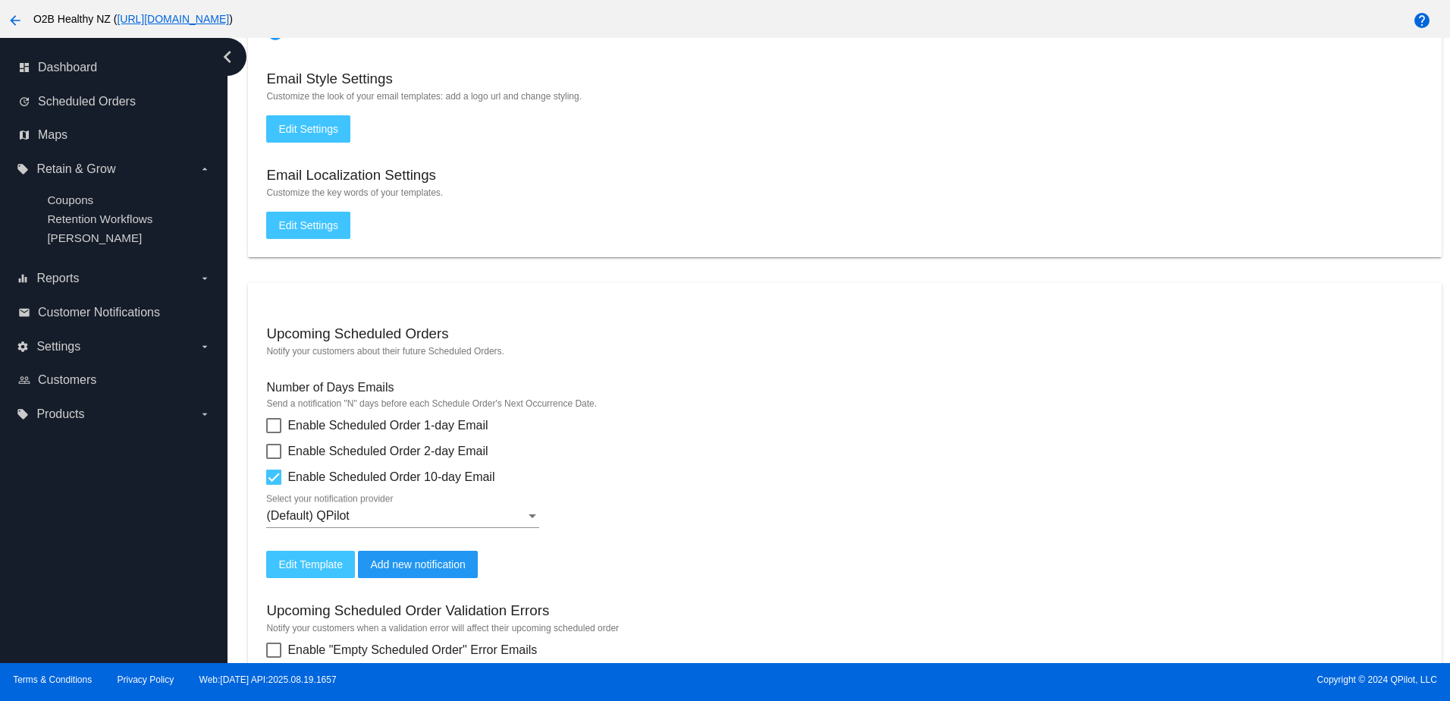
scroll to position [303, 0]
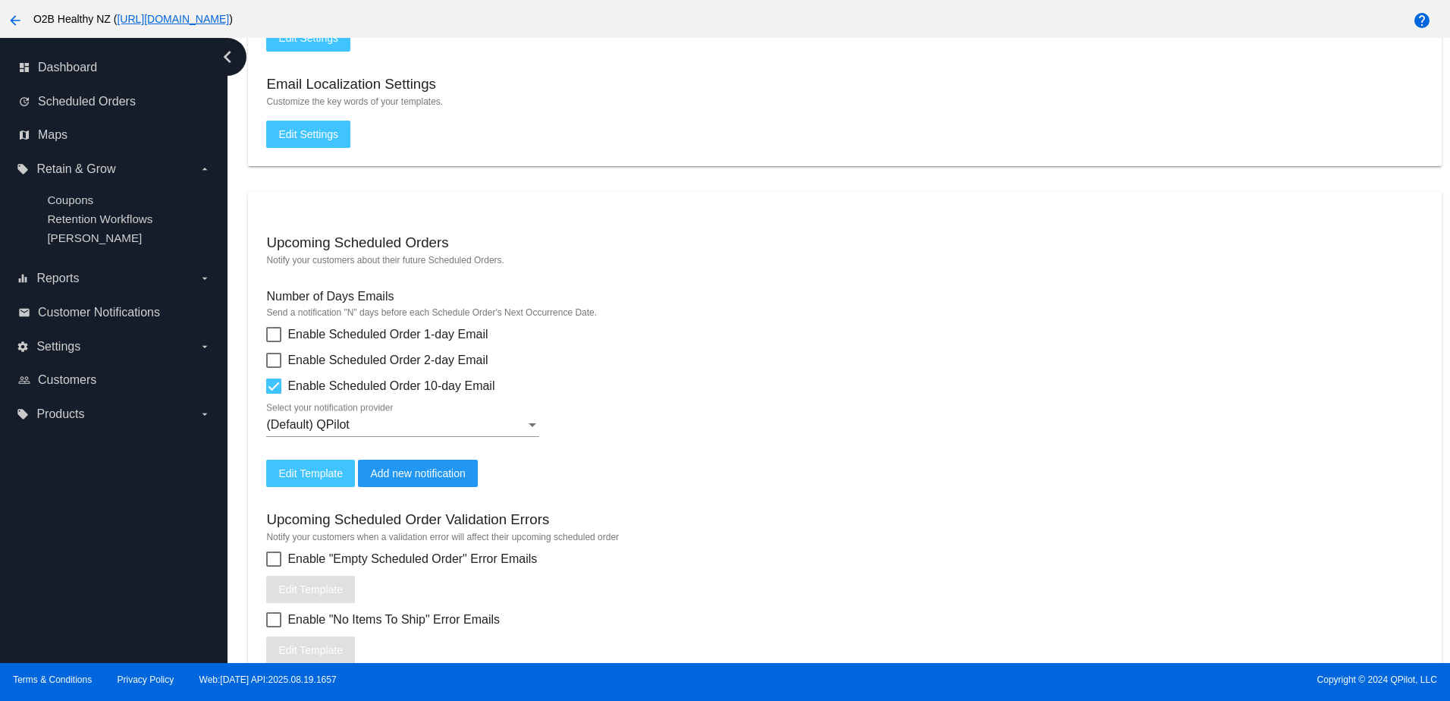
click at [887, 578] on div "Enable "Empty Scheduled Order" Error Emails Edit Template" at bounding box center [844, 576] width 1157 height 53
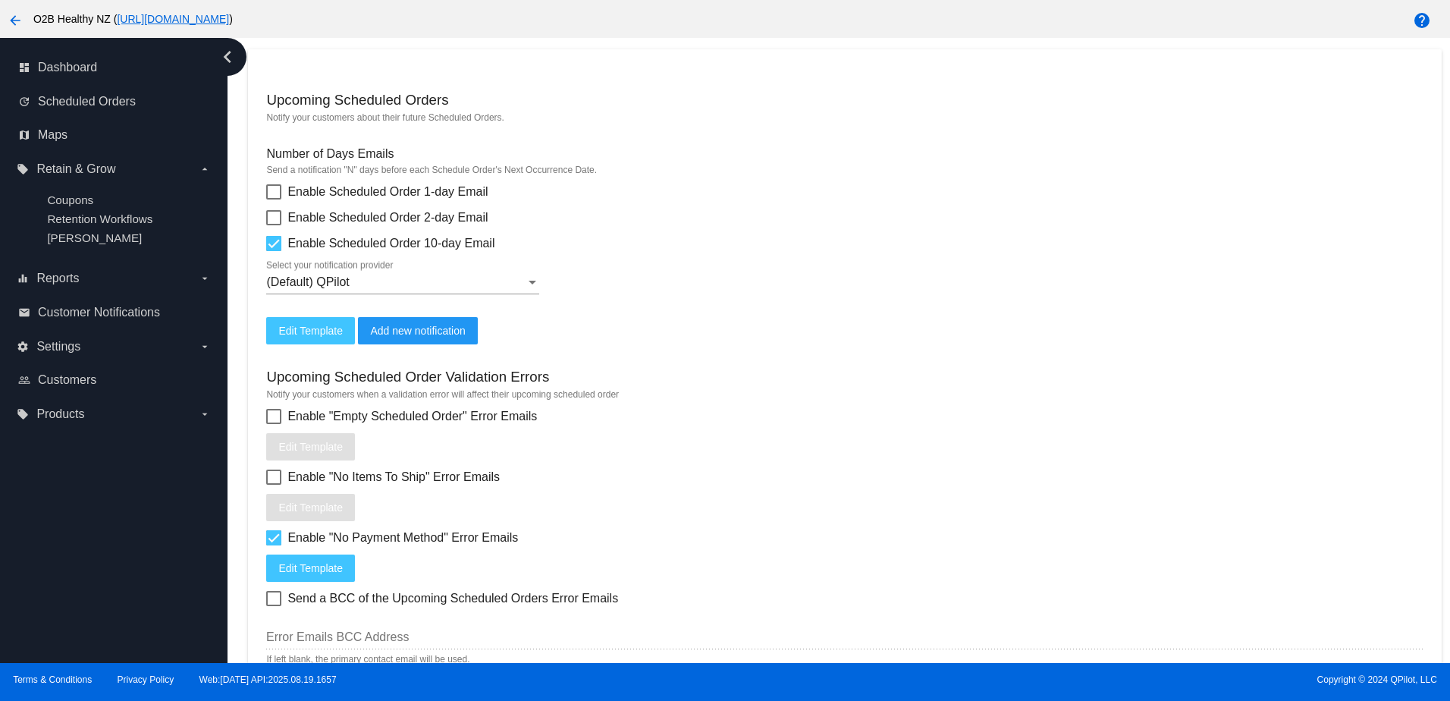
scroll to position [455, 0]
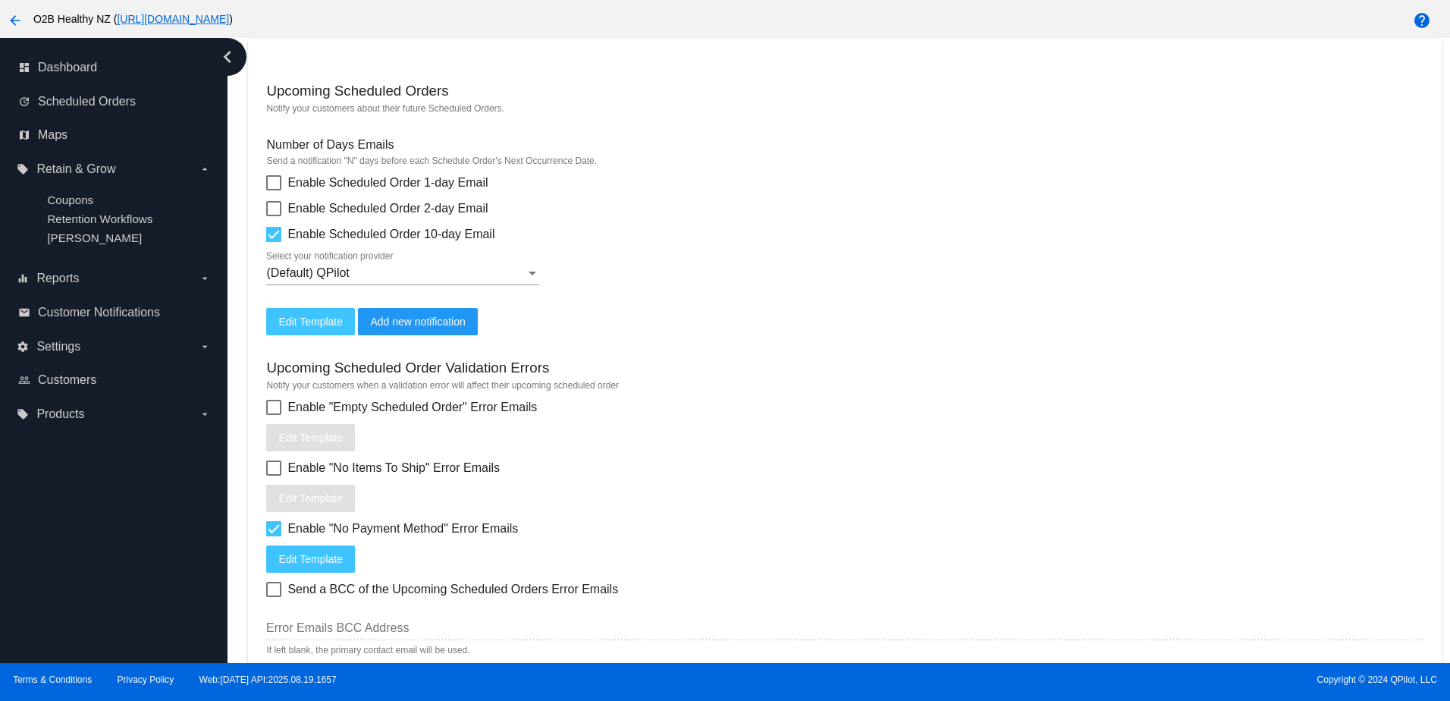
click at [818, 573] on div "Enable "No Payment Method" Error Emails Edit Template" at bounding box center [844, 546] width 1157 height 53
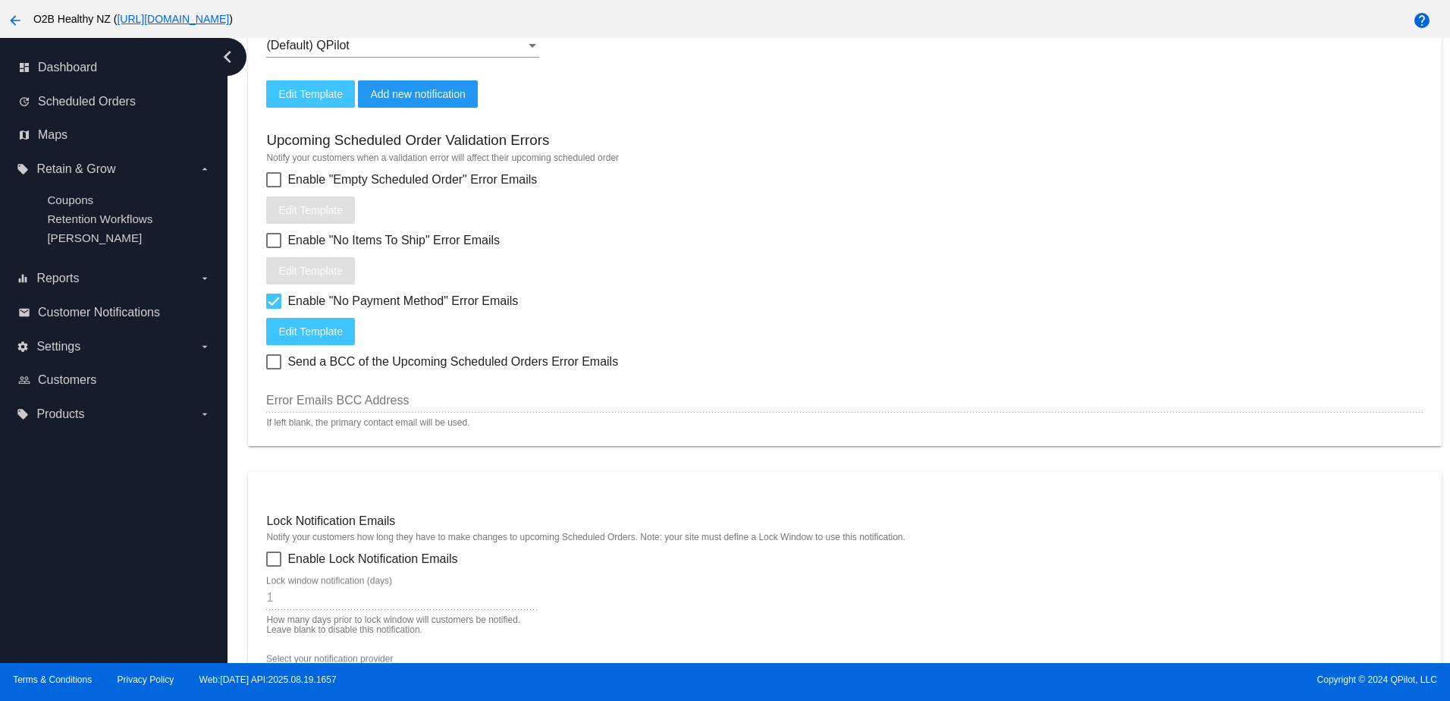
scroll to position [986, 0]
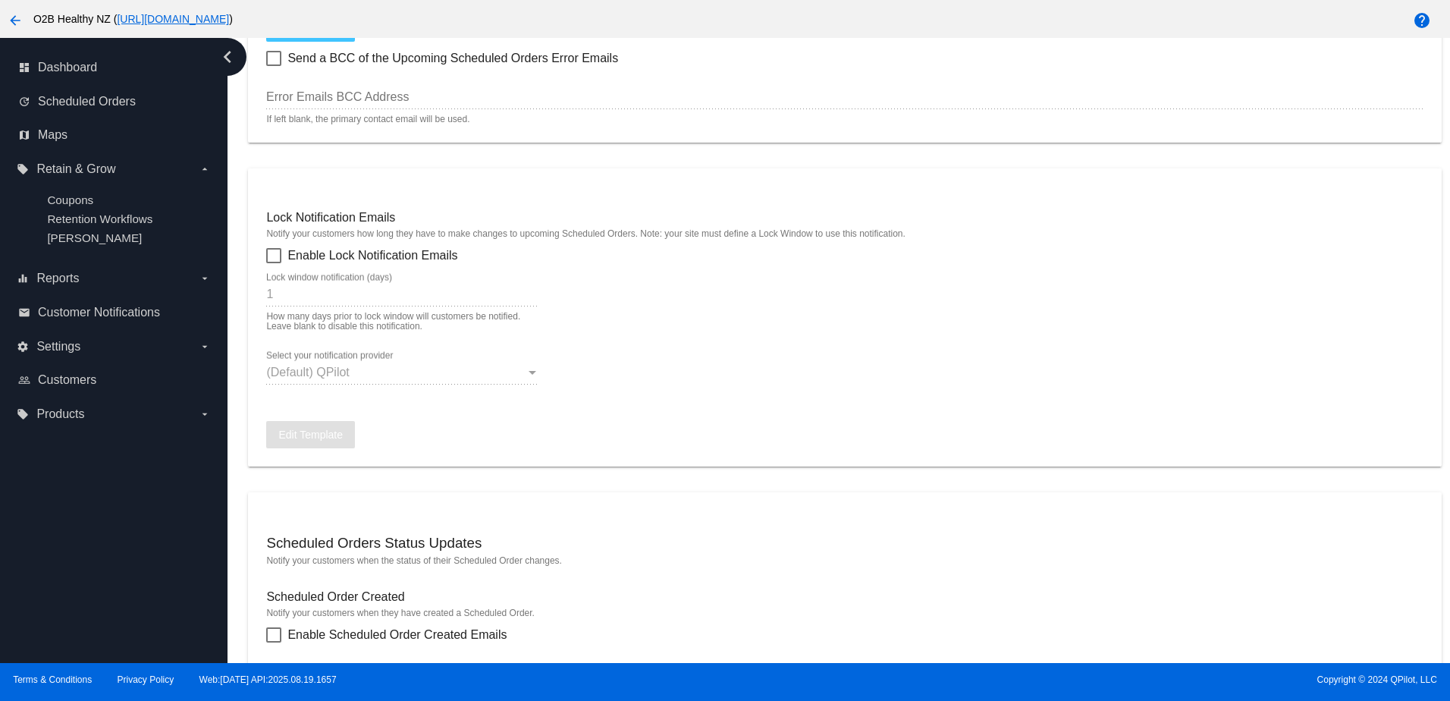
click at [572, 394] on div "(Default) QPilot Select your notification provider" at bounding box center [844, 374] width 1157 height 49
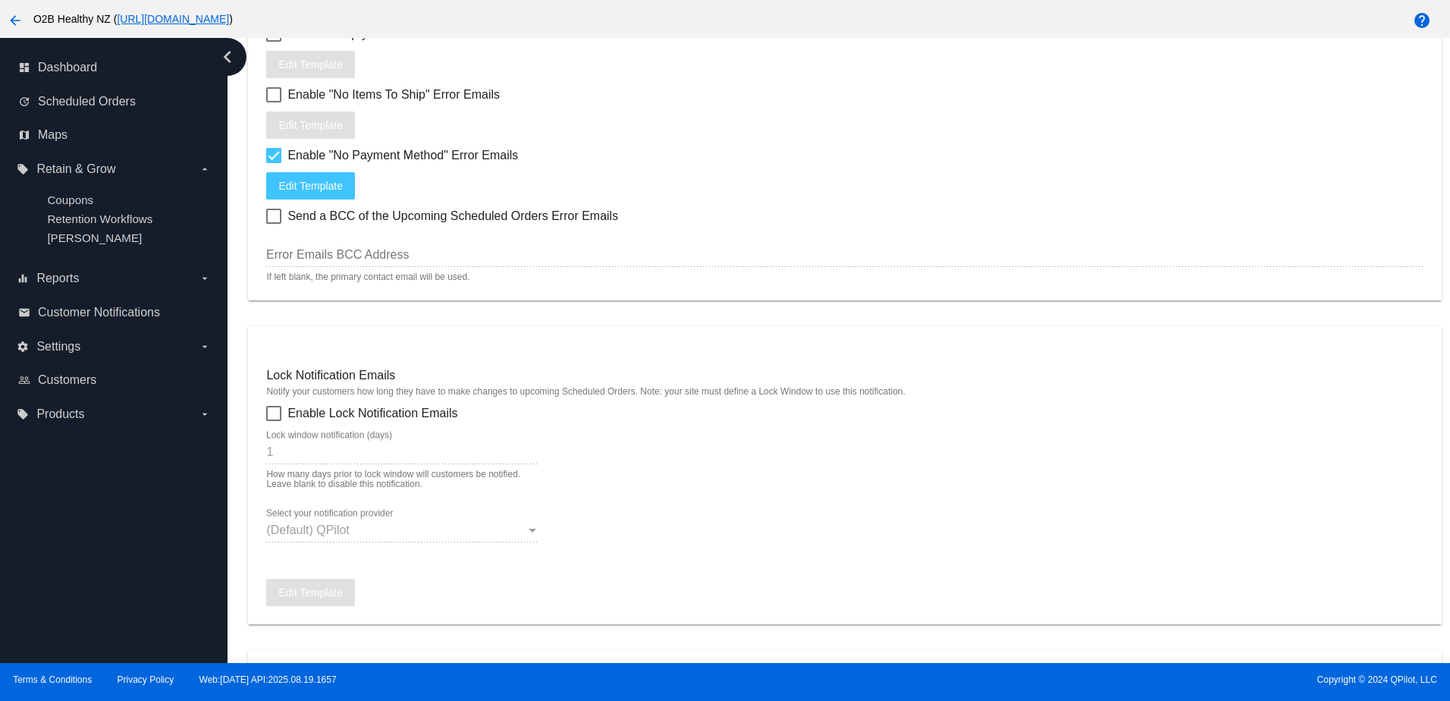
scroll to position [758, 0]
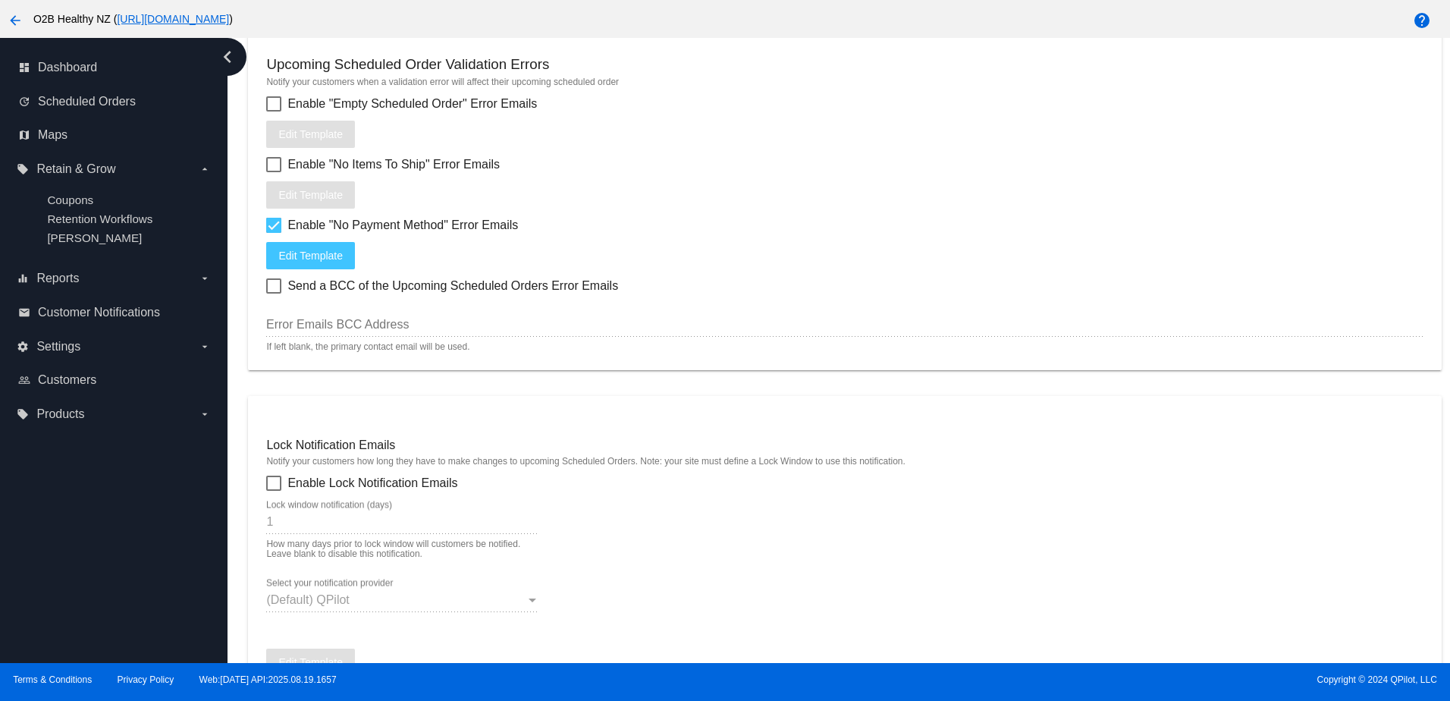
click at [274, 292] on div at bounding box center [273, 285] width 15 height 15
click at [274, 294] on input "Send a BCC of the Upcoming Scheduled Orders Error Emails" at bounding box center [273, 294] width 1 height 1
checkbox input "true"
click at [287, 331] on input "Error Emails BCC Address" at bounding box center [844, 325] width 1157 height 14
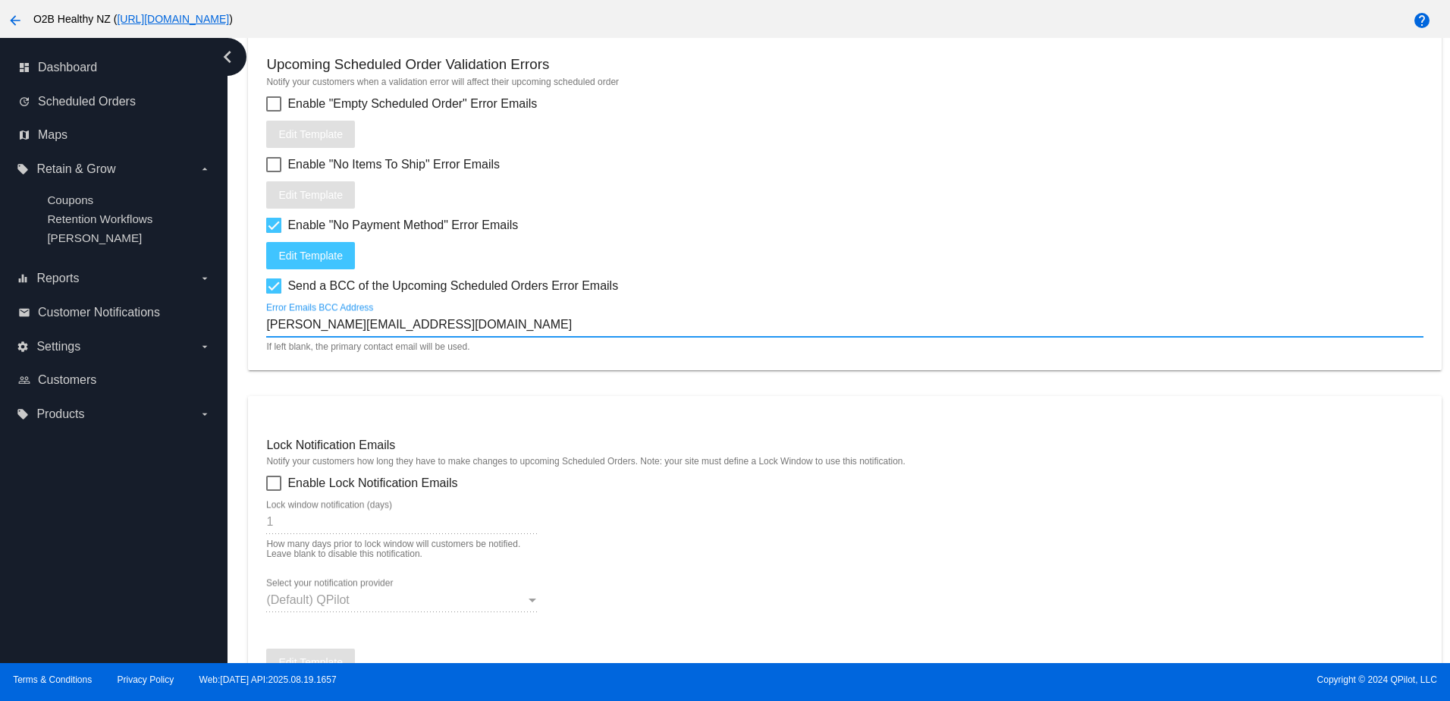
type input "[EMAIL_ADDRESS][DOMAIN_NAME]"
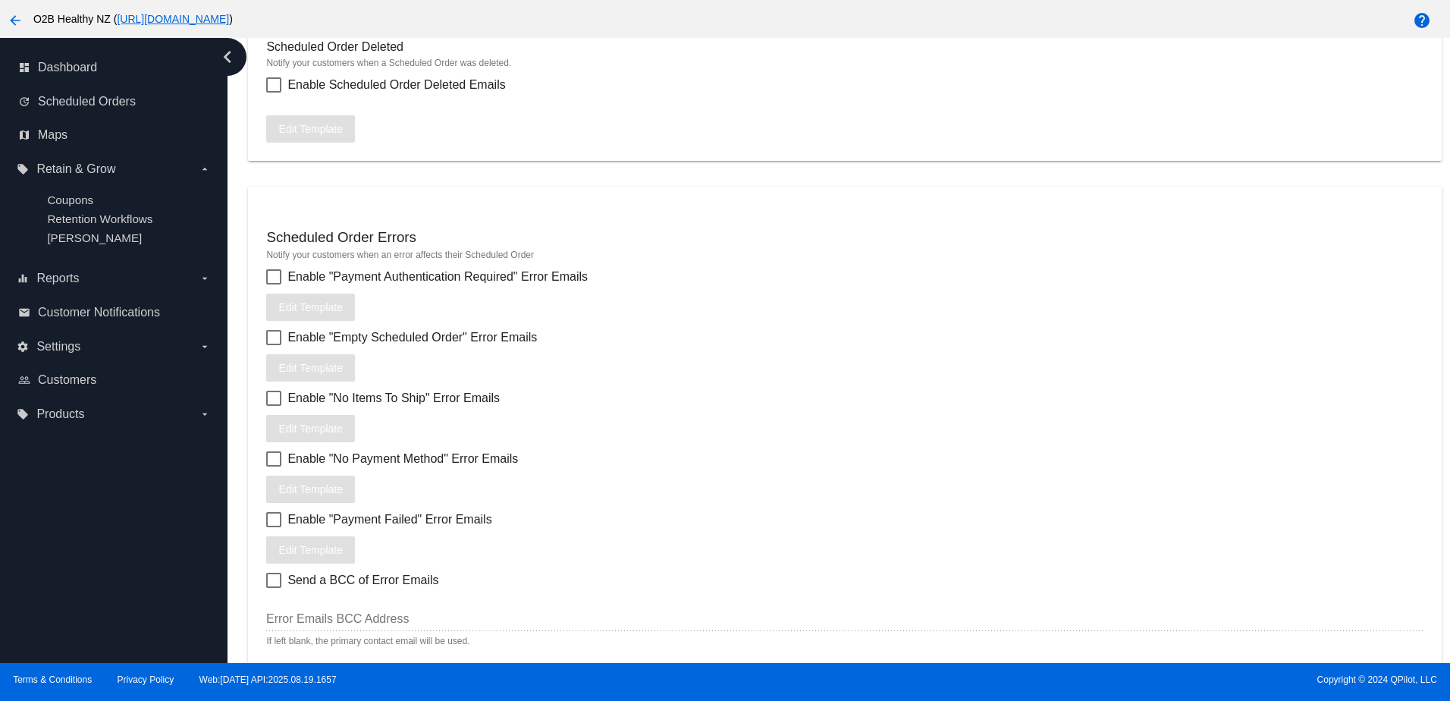
scroll to position [1864, 0]
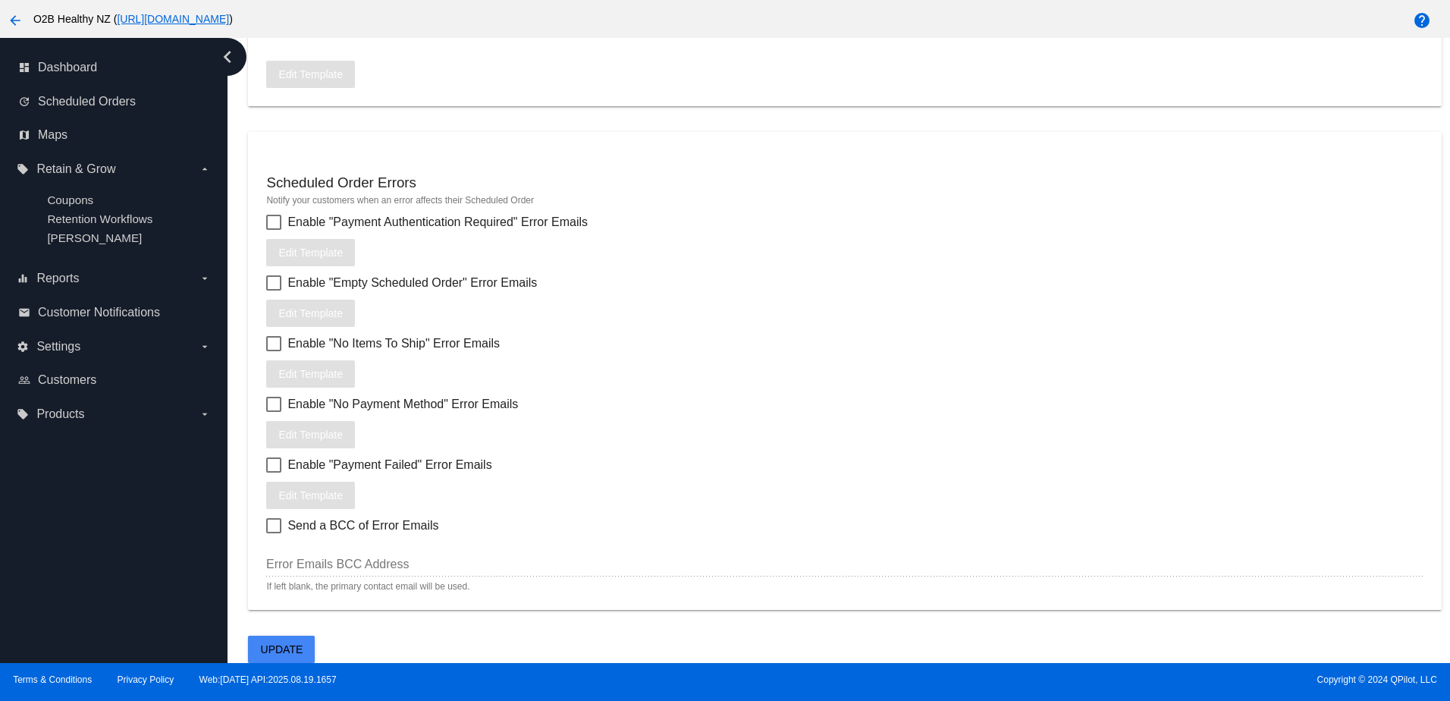
click at [271, 642] on button "Update" at bounding box center [281, 649] width 67 height 27
click at [61, 385] on span "Customers" at bounding box center [67, 380] width 58 height 14
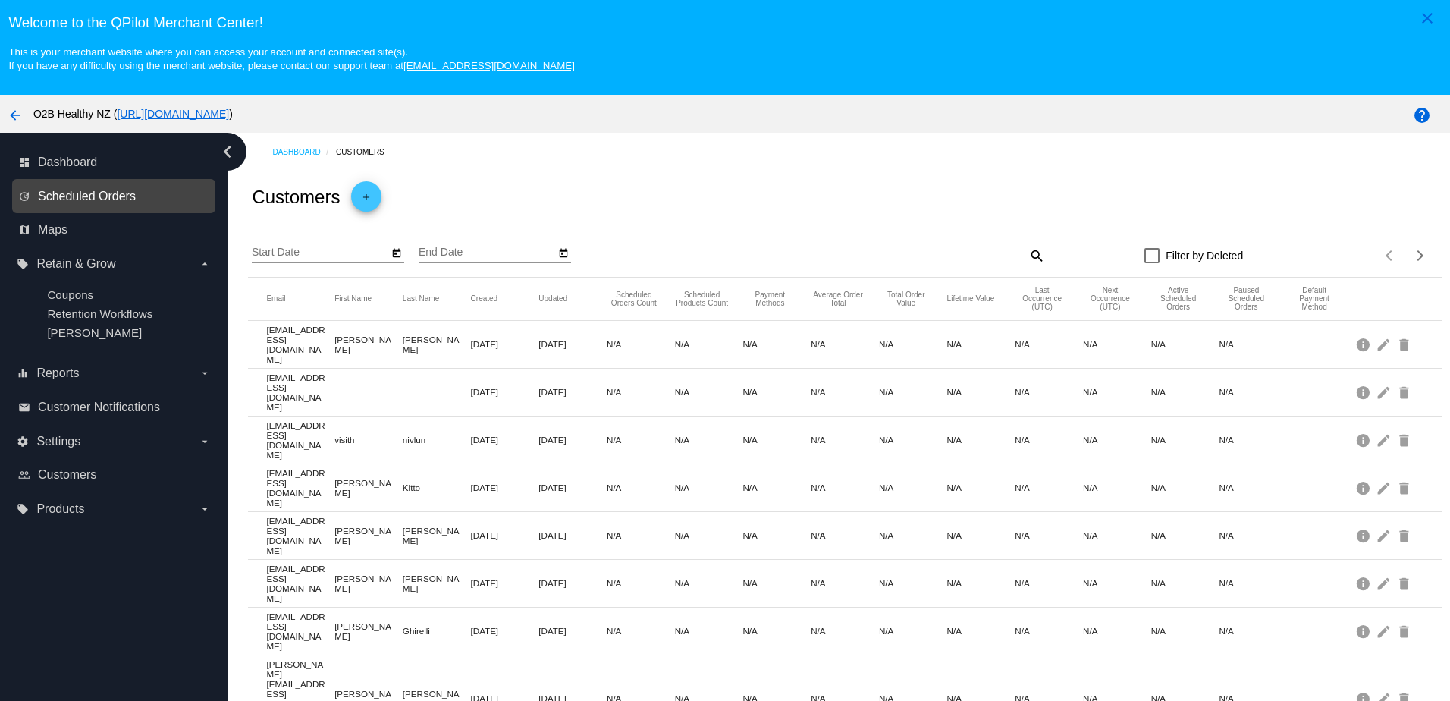
click at [68, 195] on span "Scheduled Orders" at bounding box center [87, 197] width 98 height 14
